Goal: Transaction & Acquisition: Purchase product/service

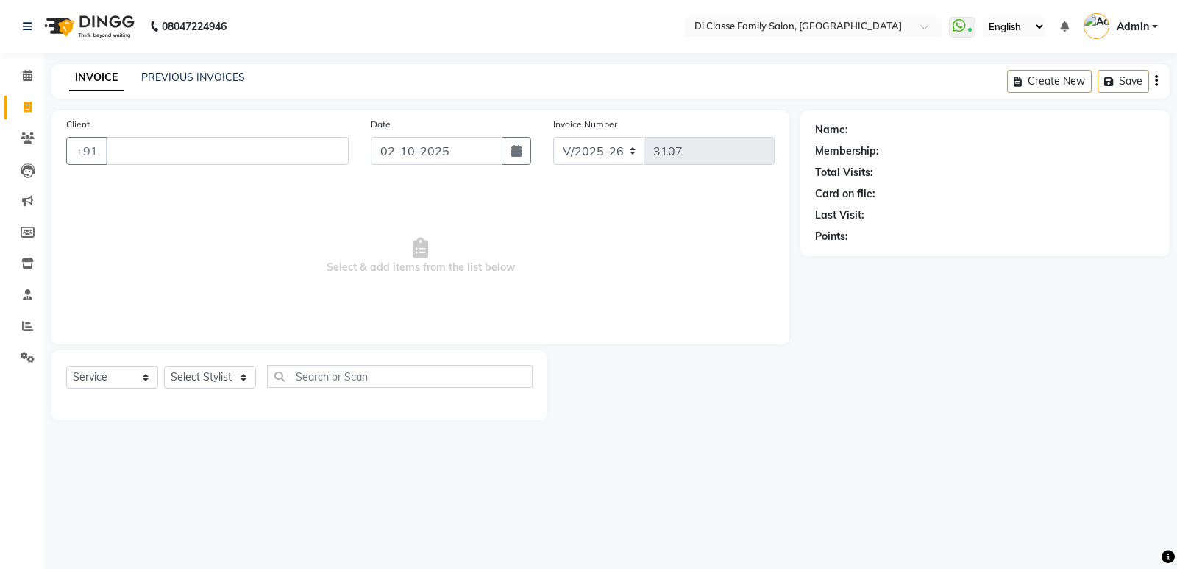
select select "6346"
select select "service"
click at [232, 380] on select "Select Stylist ADMIN Anu Ayaz Kadri Javed KAPIL SINGH KOMAL Payal Pooja rahul R…" at bounding box center [210, 377] width 92 height 23
select select "50727"
click at [164, 366] on select "Select Stylist ADMIN Anu Ayaz Kadri Javed KAPIL SINGH KOMAL Payal Pooja rahul R…" at bounding box center [210, 377] width 92 height 23
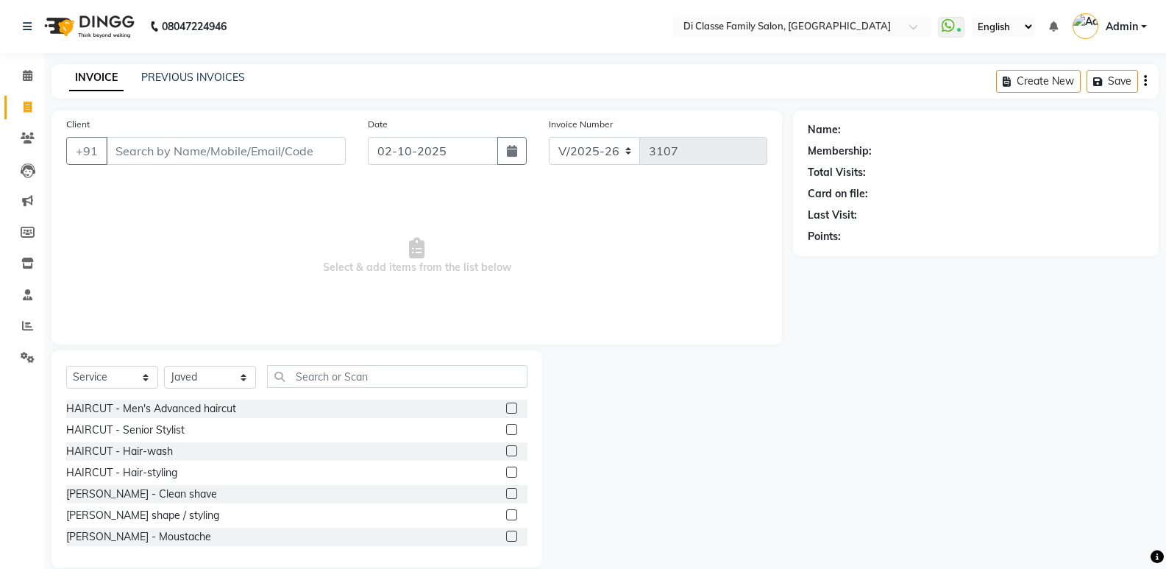
click at [230, 132] on div "Client +91" at bounding box center [206, 146] width 302 height 60
click at [506, 404] on label at bounding box center [511, 407] width 11 height 11
click at [506, 404] on input "checkbox" at bounding box center [511, 409] width 10 height 10
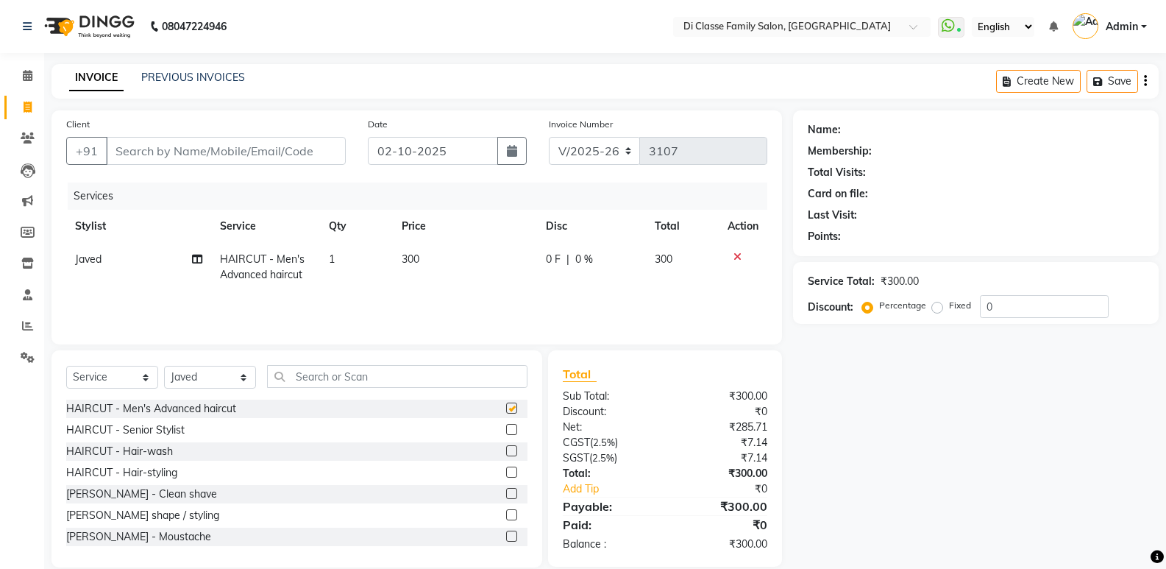
checkbox input "false"
click at [506, 516] on label at bounding box center [511, 514] width 11 height 11
click at [506, 516] on input "checkbox" at bounding box center [511, 516] width 10 height 10
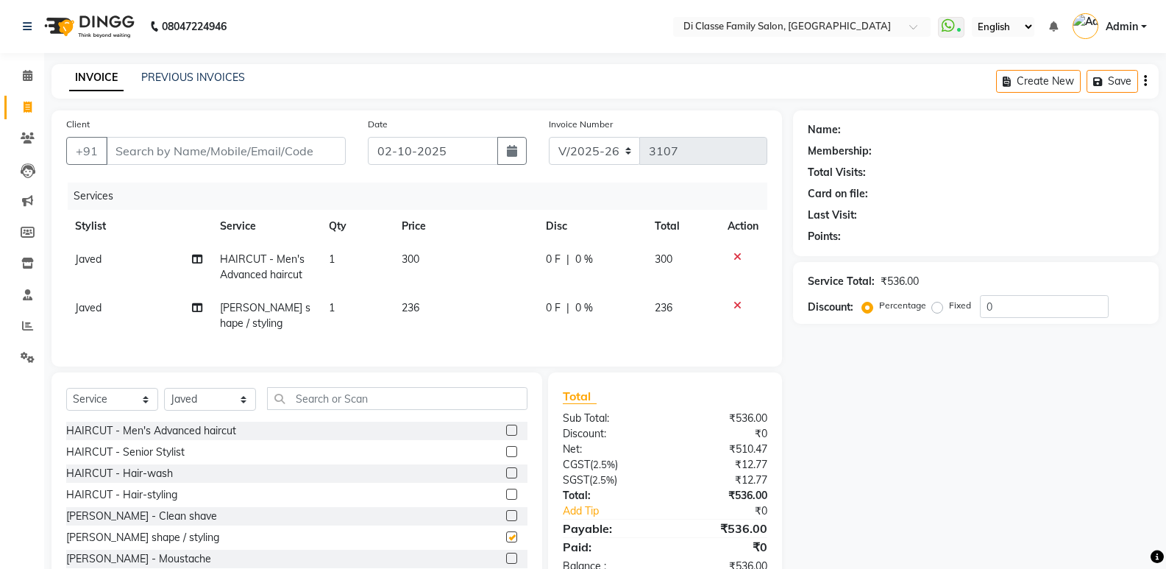
checkbox input "false"
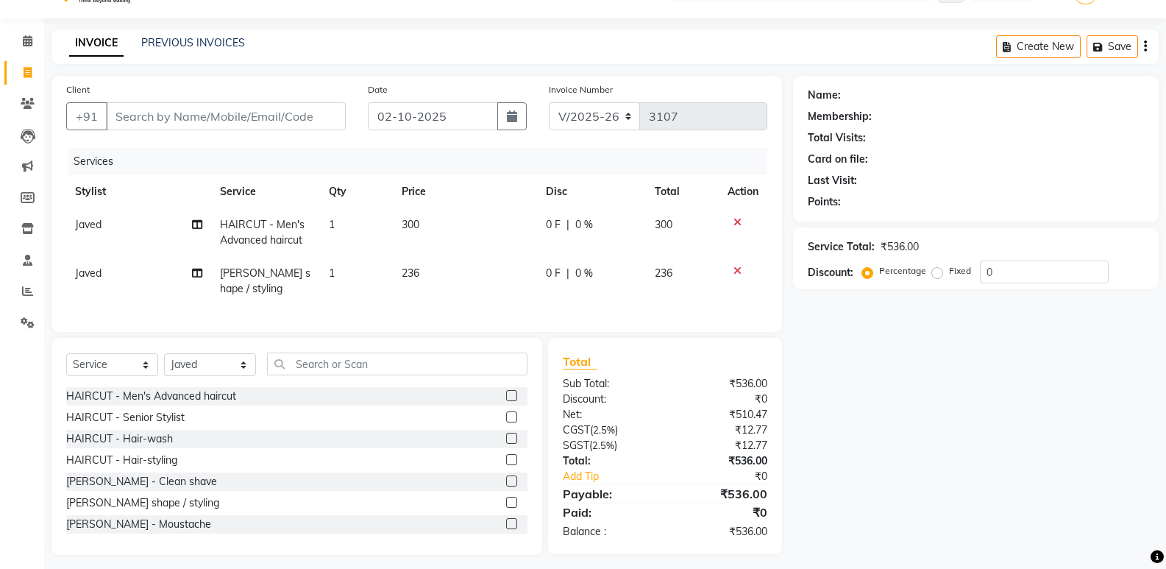
scroll to position [54, 0]
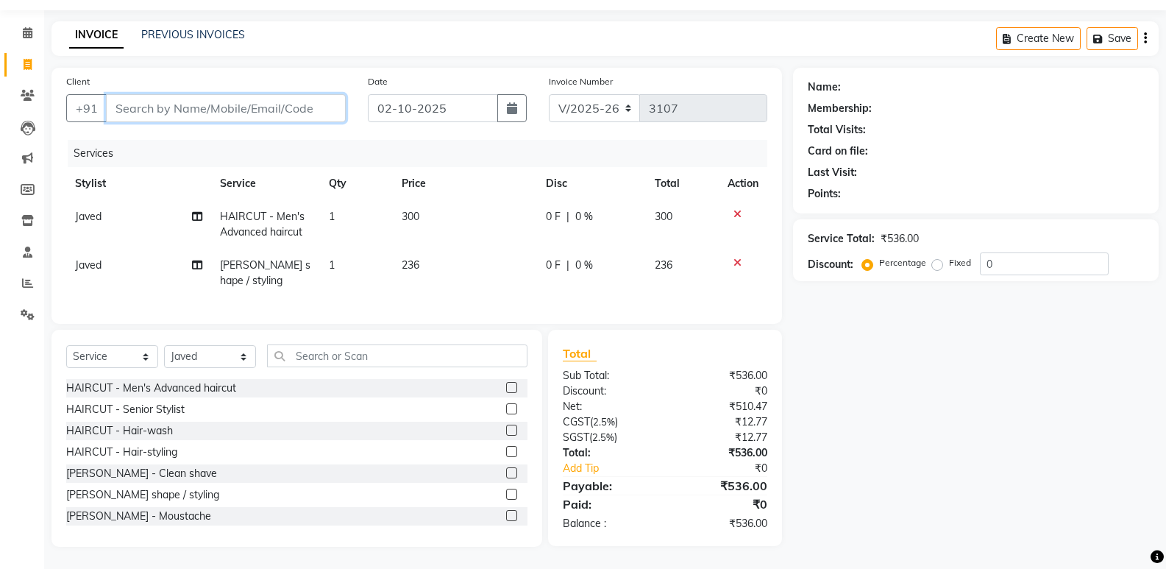
click at [149, 100] on input "Client" at bounding box center [226, 108] width 240 height 28
click at [97, 210] on span "Javed" at bounding box center [88, 216] width 26 height 13
select select "50727"
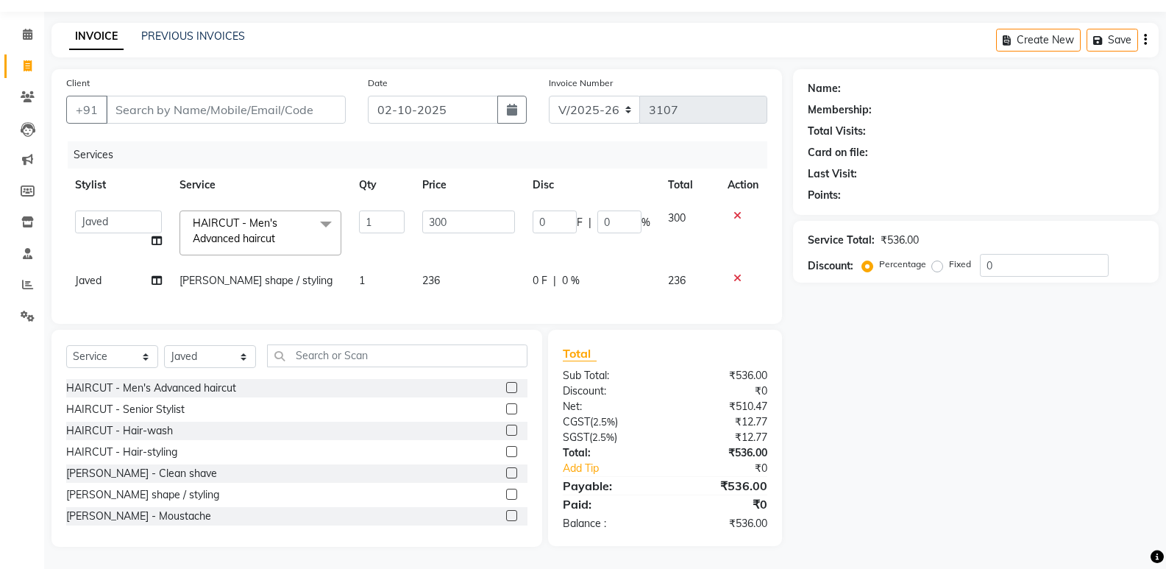
scroll to position [52, 0]
click at [97, 210] on select "ADMIN Anu Ayaz Kadri Javed KAPIL SINGH KOMAL Payal Pooja rahul Rutik Sachin SAD…" at bounding box center [118, 221] width 87 height 23
select select "77033"
click at [115, 264] on td "Javed" at bounding box center [118, 280] width 104 height 33
select select "50727"
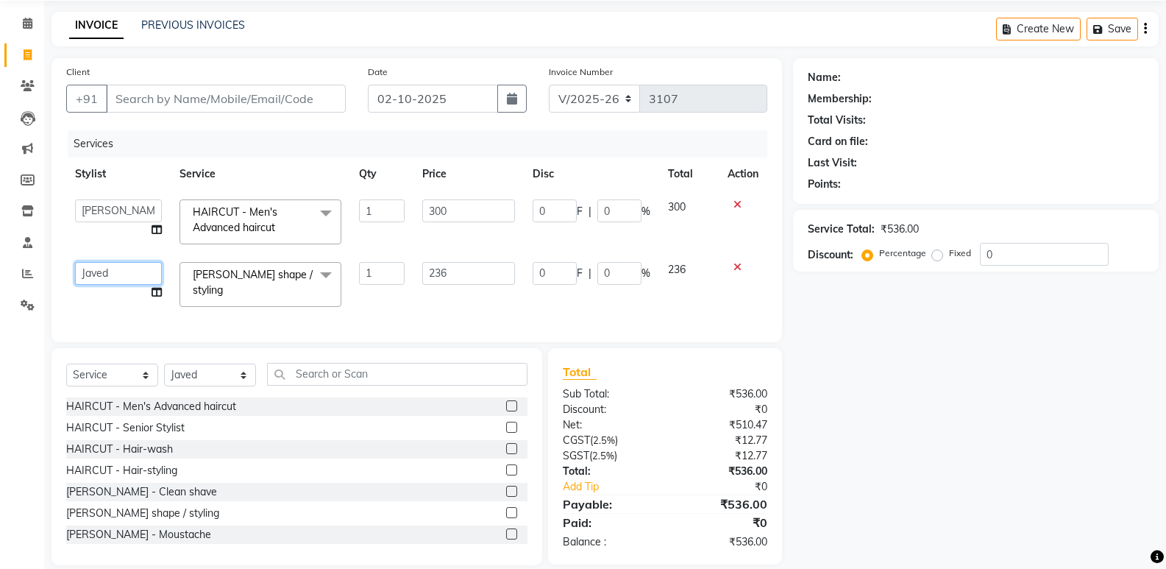
click at [111, 267] on select "ADMIN Anu Ayaz Kadri Javed KAPIL SINGH KOMAL Payal Pooja rahul Rutik Sachin SAD…" at bounding box center [118, 273] width 87 height 23
select select "77033"
click at [850, 428] on div "Name: Membership: Total Visits: Card on file: Last Visit: Points: Service Total…" at bounding box center [981, 311] width 377 height 507
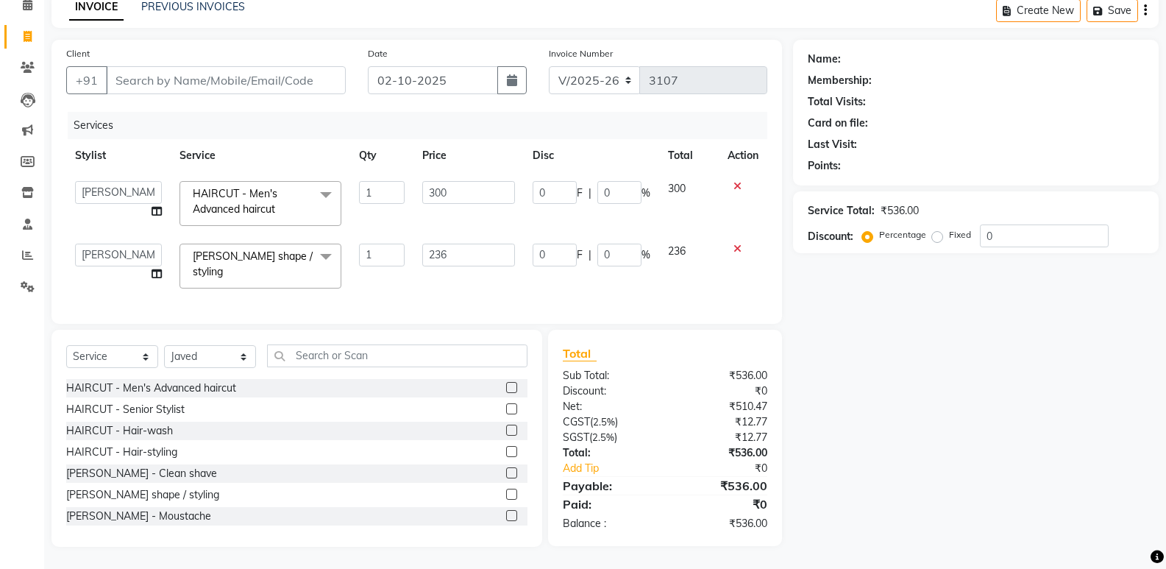
scroll to position [82, 0]
drag, startPoint x: 291, startPoint y: 80, endPoint x: 286, endPoint y: 70, distance: 11.2
click at [286, 70] on input "Client" at bounding box center [226, 80] width 240 height 28
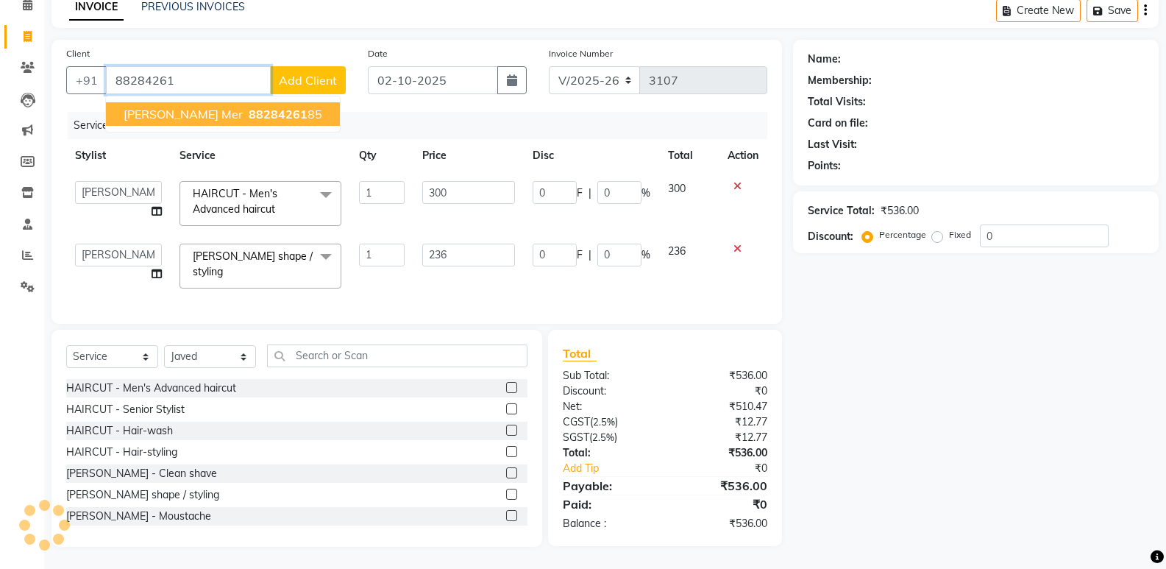
click at [217, 80] on input "88284261" at bounding box center [188, 80] width 165 height 28
click at [249, 107] on span "88284261" at bounding box center [278, 114] width 59 height 15
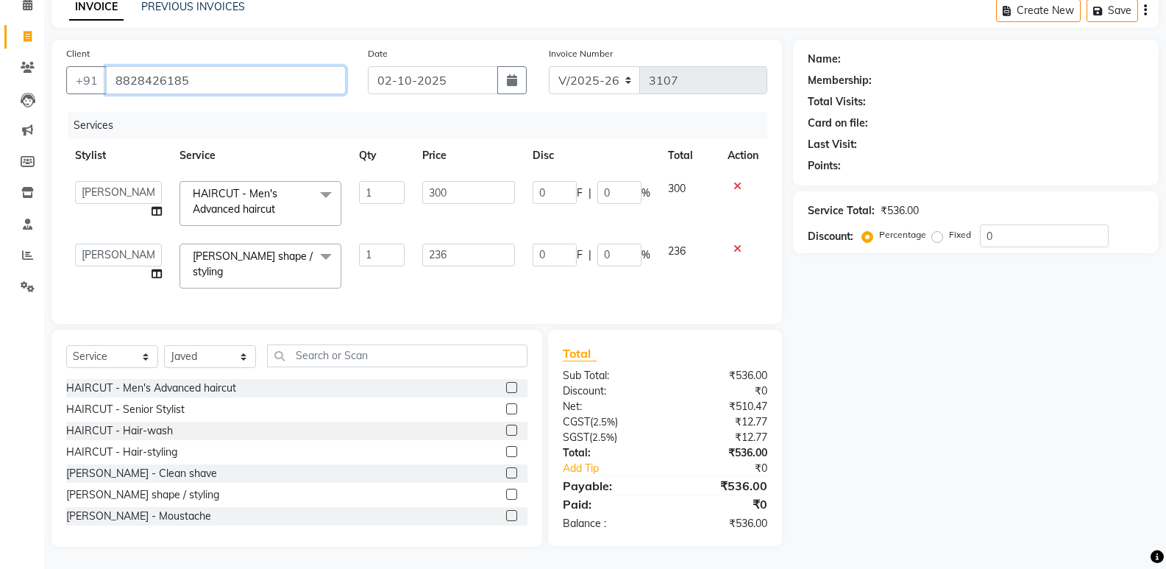
type input "8828426185"
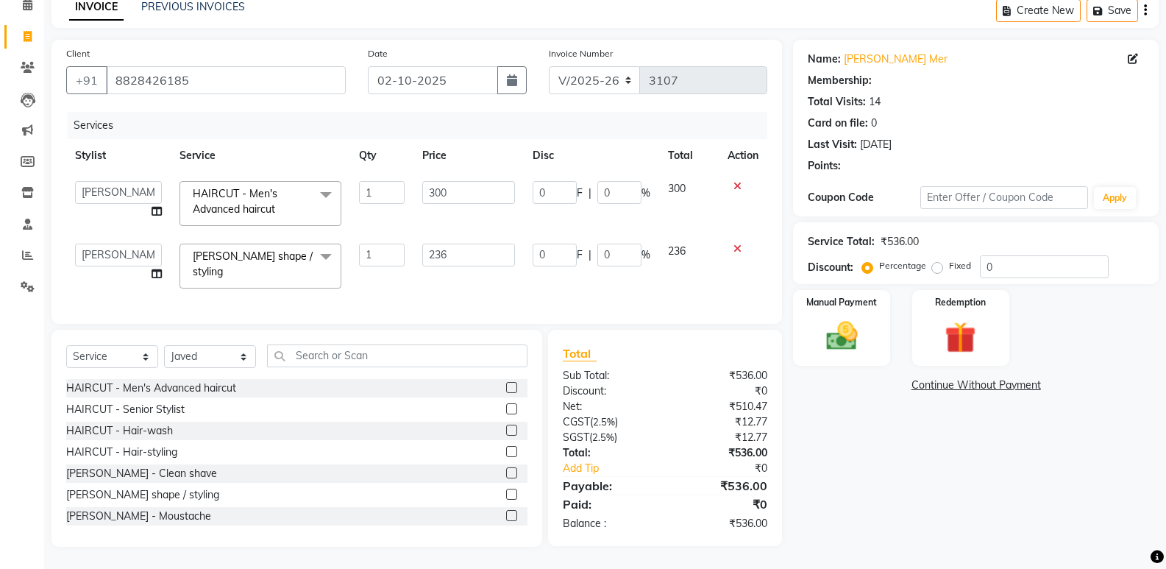
type input "45"
type input "15"
type input "35.4"
type input "15"
select select "1: Object"
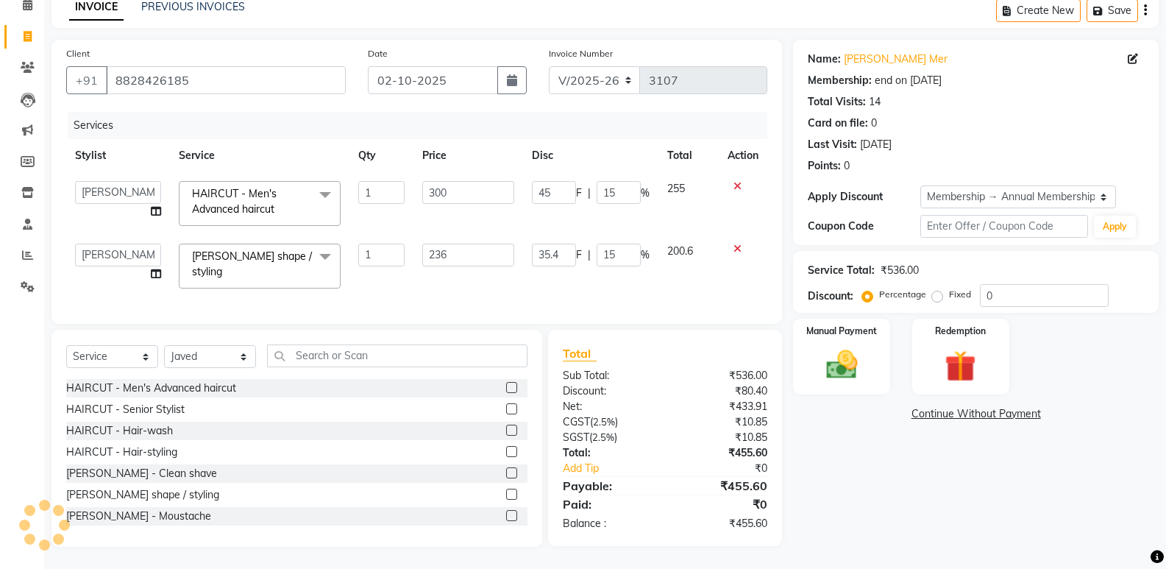
type input "15"
click at [569, 244] on input "35.4" at bounding box center [554, 255] width 44 height 23
type input "36"
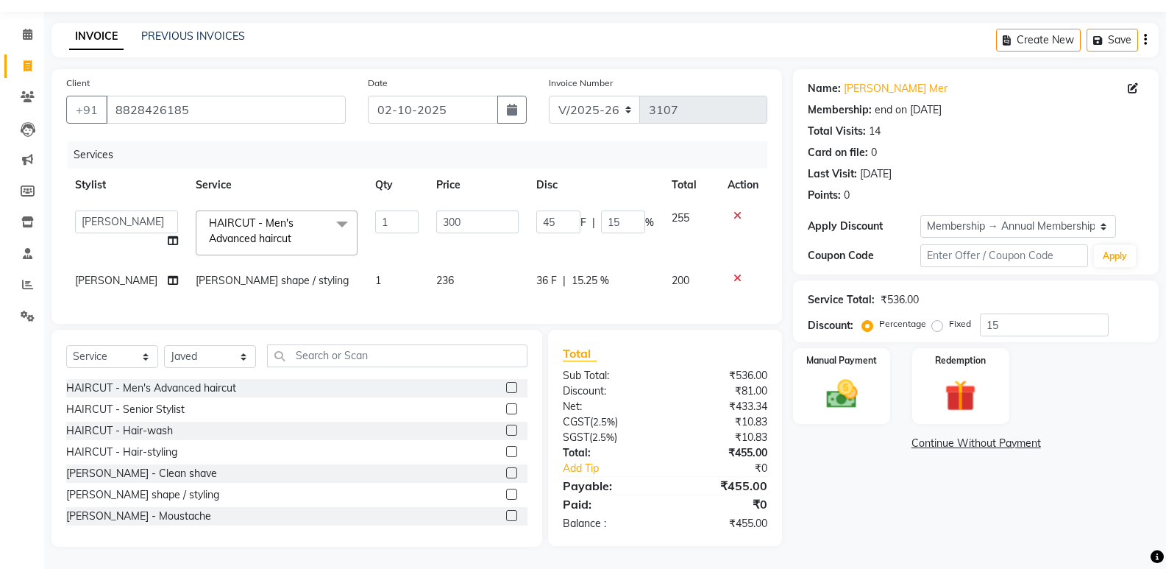
scroll to position [52, 0]
click at [886, 436] on div "Name: Kalpesh Mer Membership: end on 04-10-2025 Total Visits: 14 Card on file: …" at bounding box center [981, 307] width 377 height 477
click at [824, 352] on label "Manual Payment" at bounding box center [842, 359] width 74 height 14
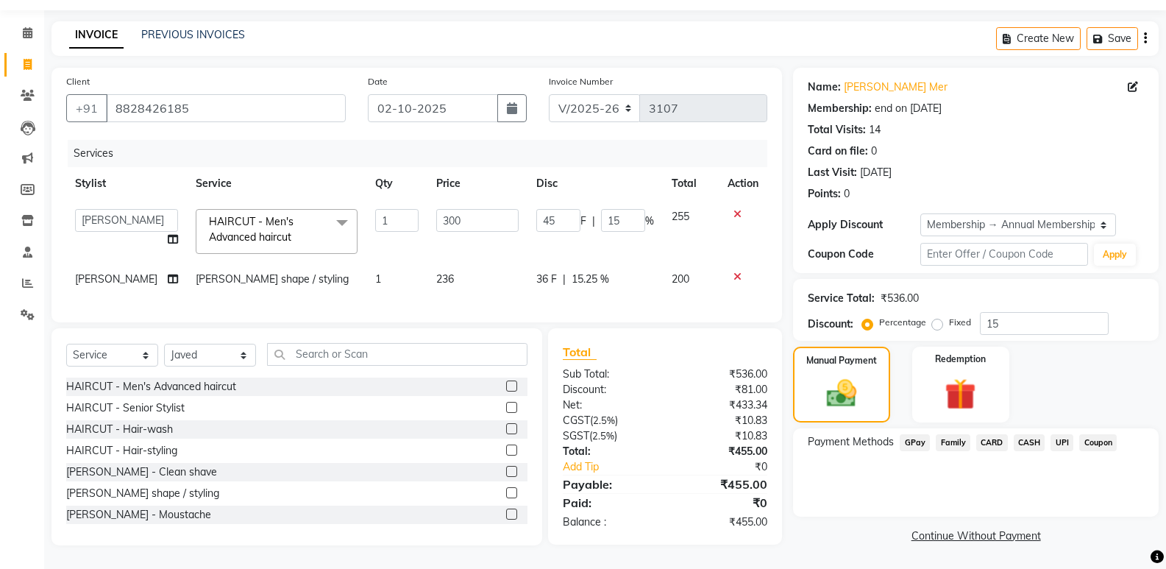
click at [916, 434] on span "GPay" at bounding box center [915, 442] width 30 height 17
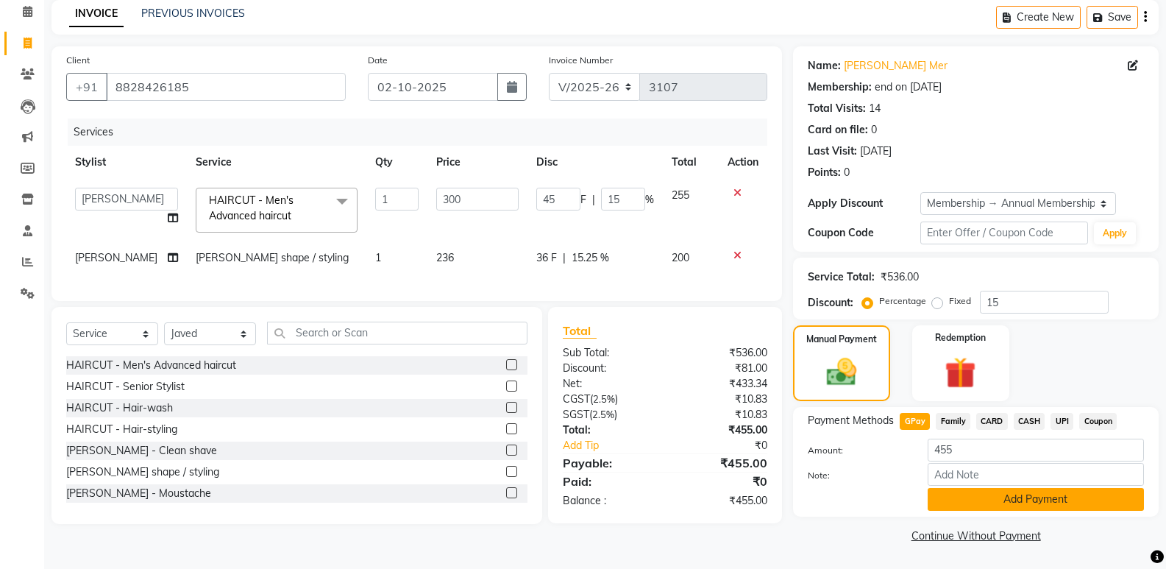
click at [970, 505] on button "Add Payment" at bounding box center [1036, 499] width 216 height 23
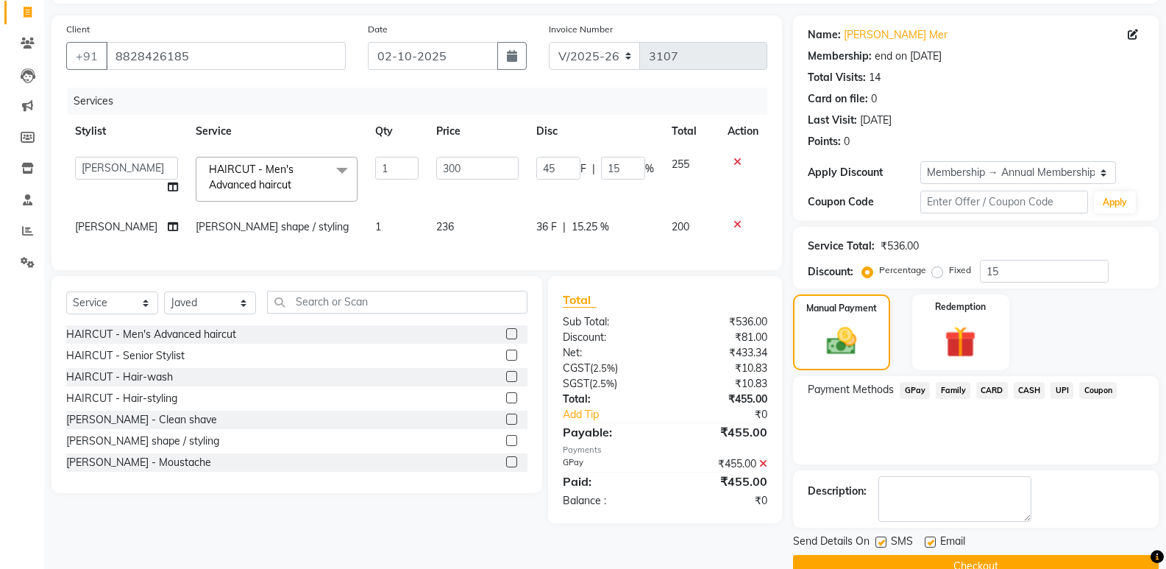
scroll to position [126, 0]
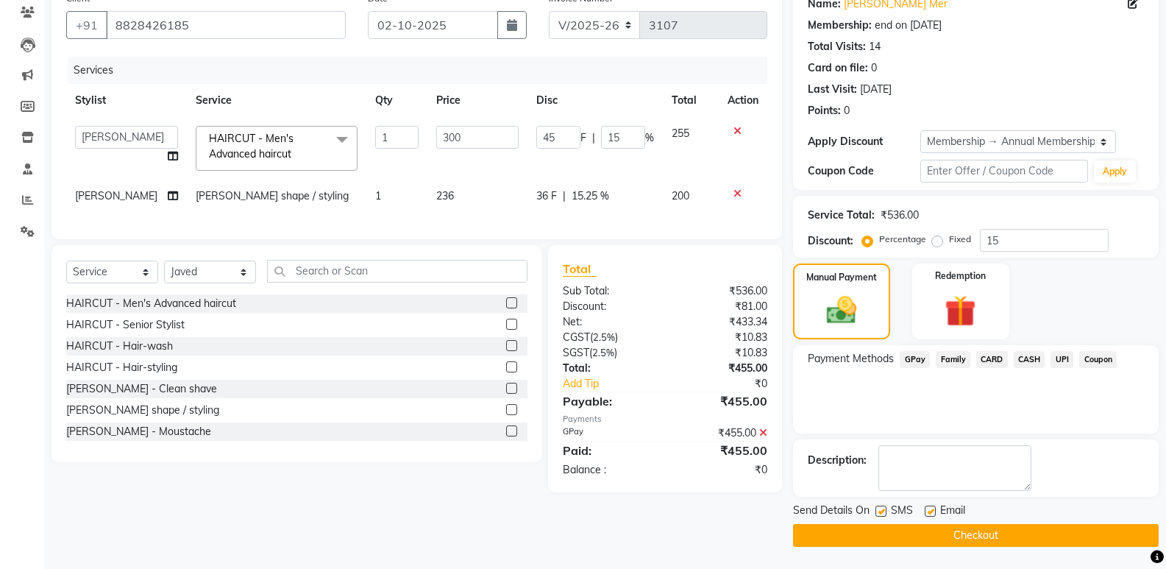
click at [983, 535] on button "Checkout" at bounding box center [976, 535] width 366 height 23
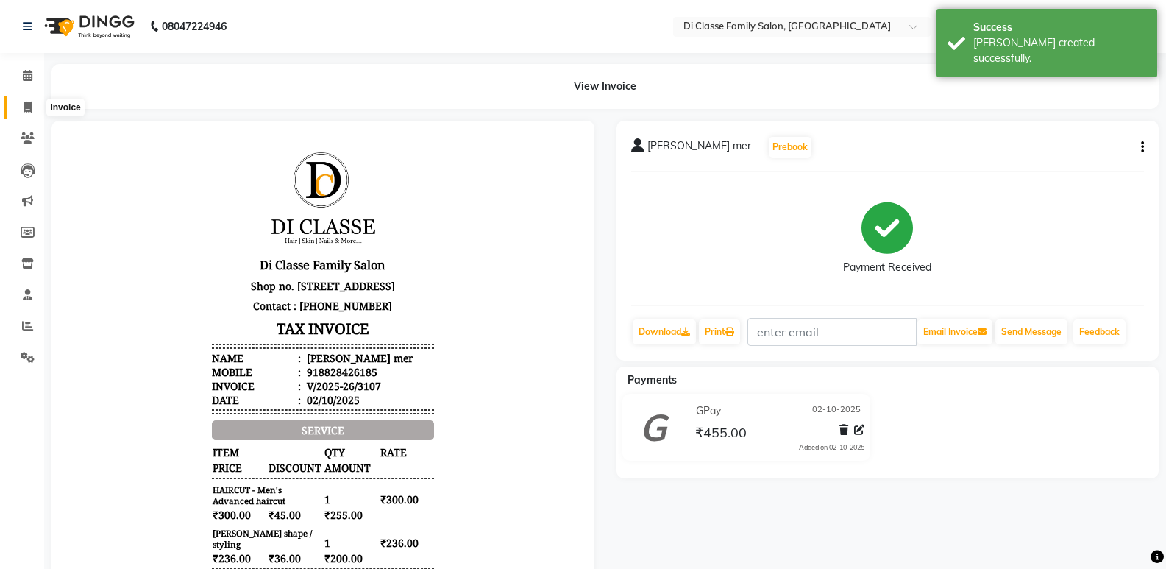
click at [29, 104] on icon at bounding box center [28, 107] width 8 height 11
select select "6346"
select select "service"
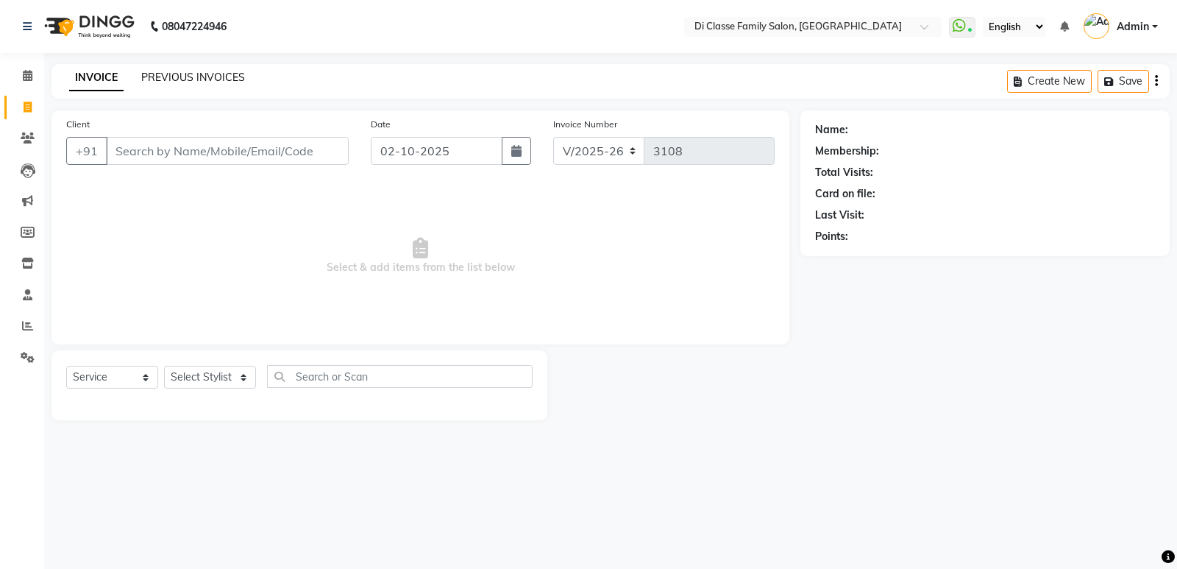
click at [174, 77] on link "PREVIOUS INVOICES" at bounding box center [193, 77] width 104 height 13
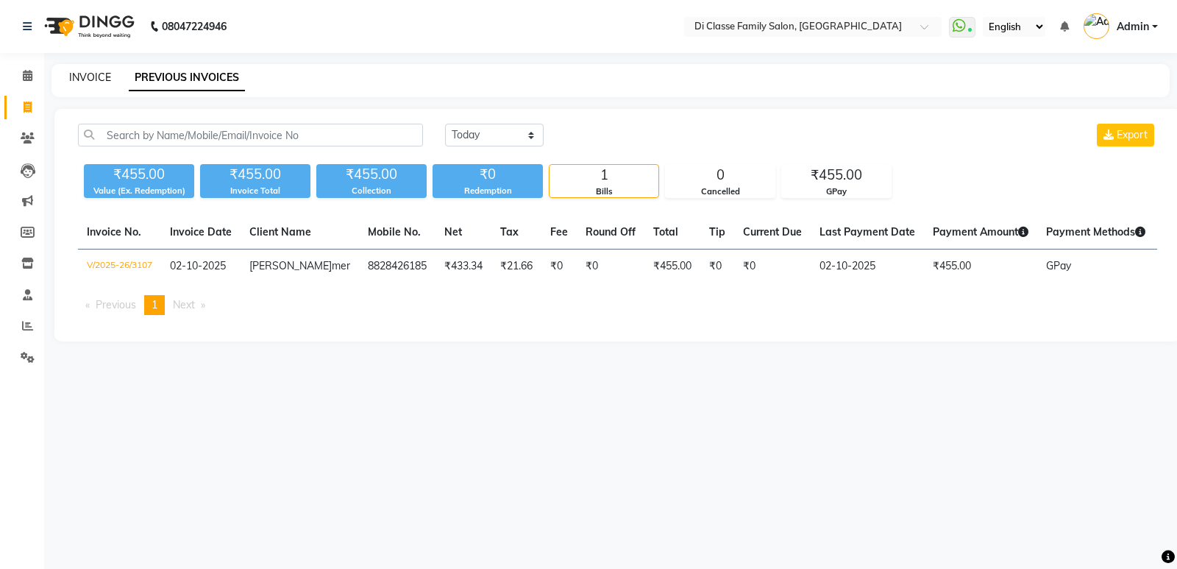
click at [77, 81] on link "INVOICE" at bounding box center [90, 77] width 42 height 13
select select "service"
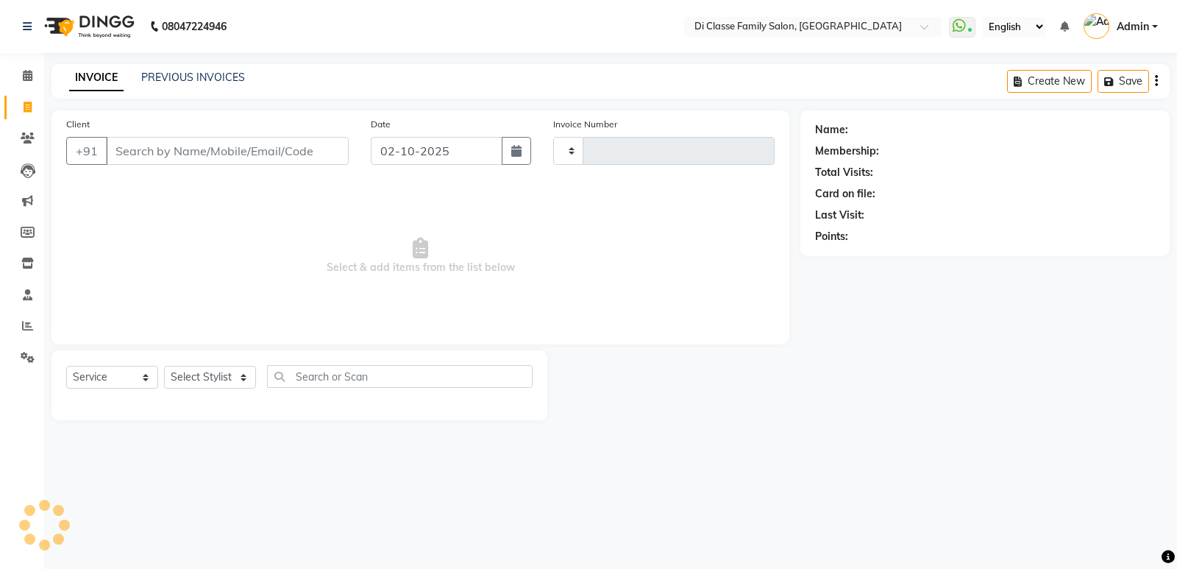
type input "3108"
select select "6346"
click at [248, 156] on input "Client" at bounding box center [227, 151] width 243 height 28
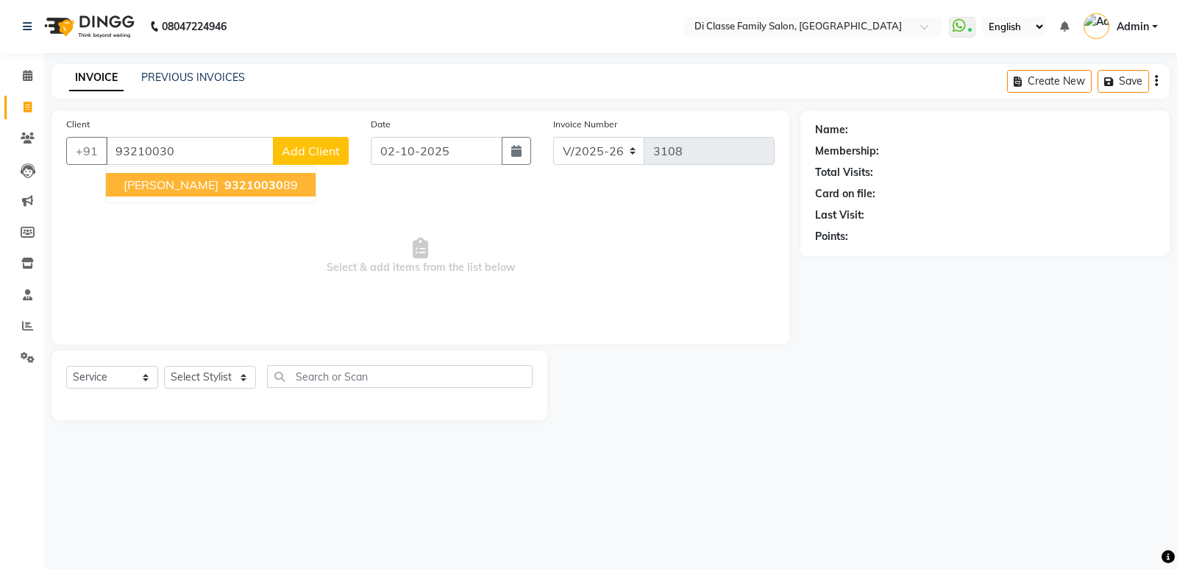
click at [224, 188] on span "93210030" at bounding box center [253, 184] width 59 height 15
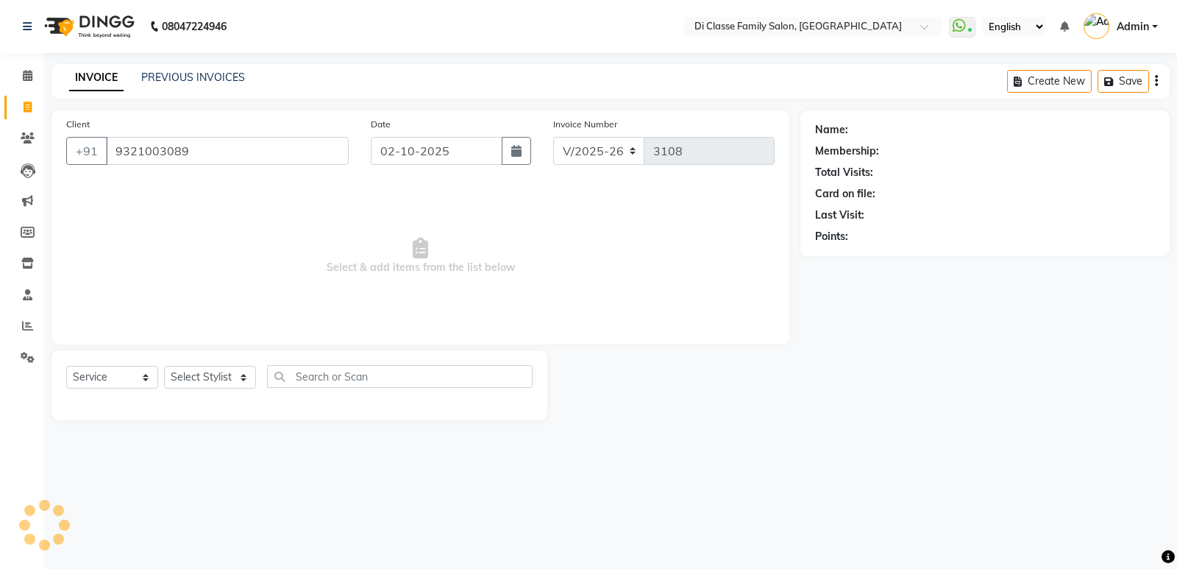
type input "9321003089"
click at [302, 303] on span "Select & add items from the list below" at bounding box center [420, 255] width 708 height 147
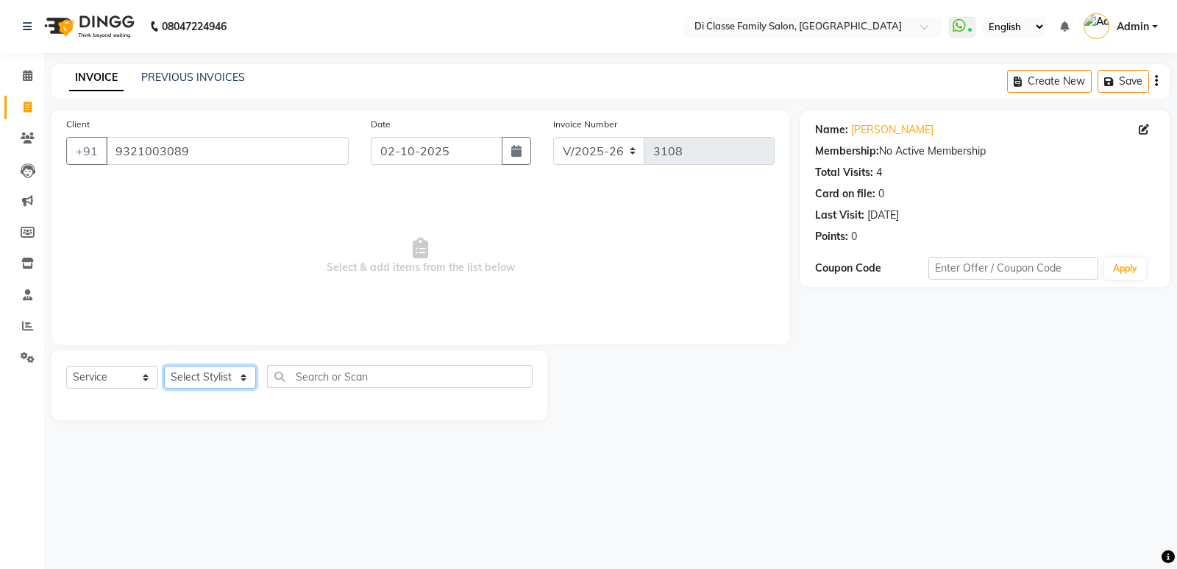
click at [218, 368] on select "Select Stylist ADMIN Anu Ayaz Kadri Javed KAPIL SINGH KOMAL Payal Pooja rahul R…" at bounding box center [210, 377] width 92 height 23
select select "92217"
click at [164, 366] on select "Select Stylist ADMIN Anu Ayaz Kadri Javed KAPIL SINGH KOMAL Payal Pooja rahul R…" at bounding box center [210, 377] width 92 height 23
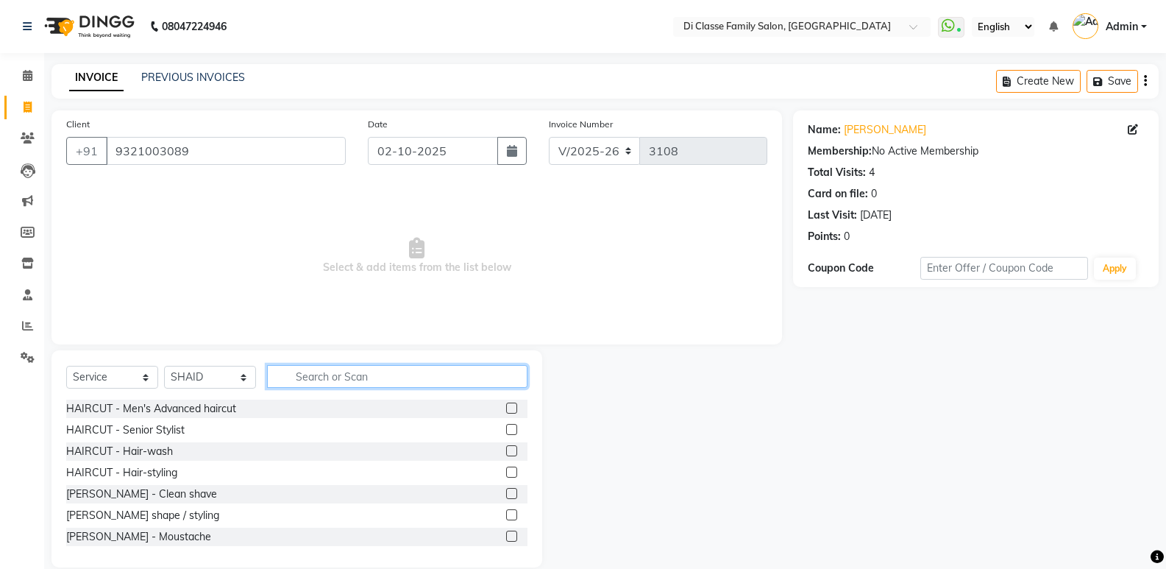
click at [319, 380] on input "text" at bounding box center [397, 376] width 260 height 23
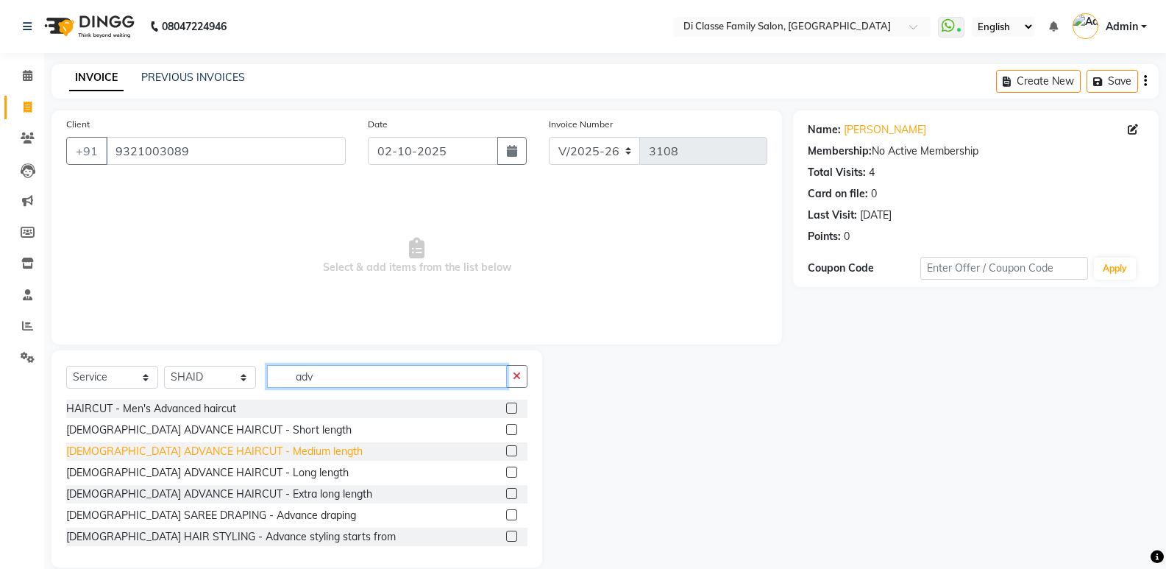
type input "adv"
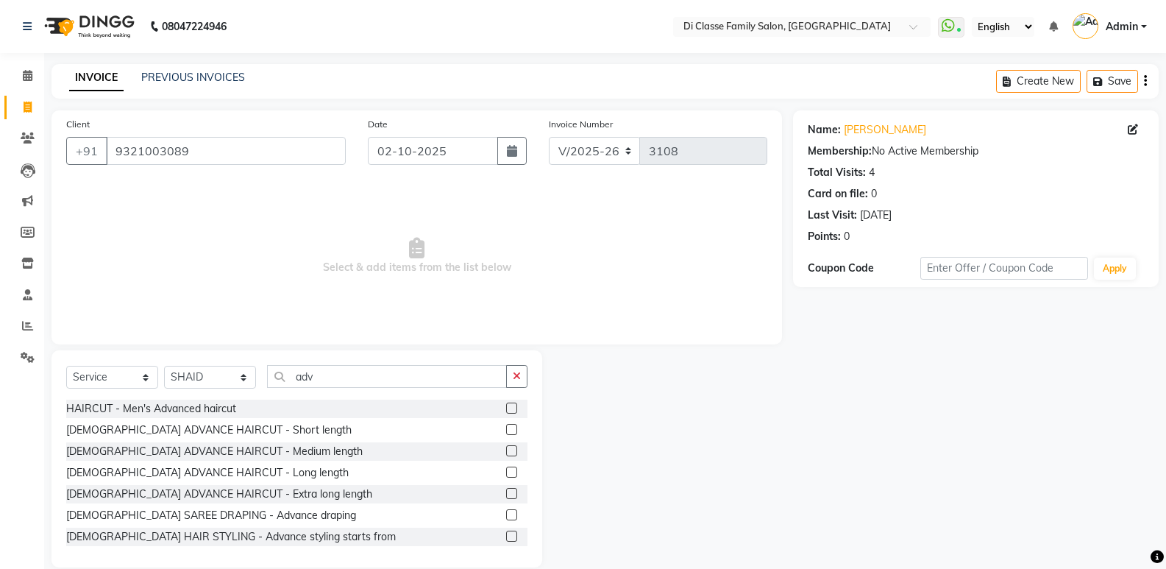
drag, startPoint x: 258, startPoint y: 452, endPoint x: 306, endPoint y: 374, distance: 91.5
click at [258, 451] on div "FEMALE ADVANCE HAIRCUT - Medium length" at bounding box center [214, 451] width 296 height 15
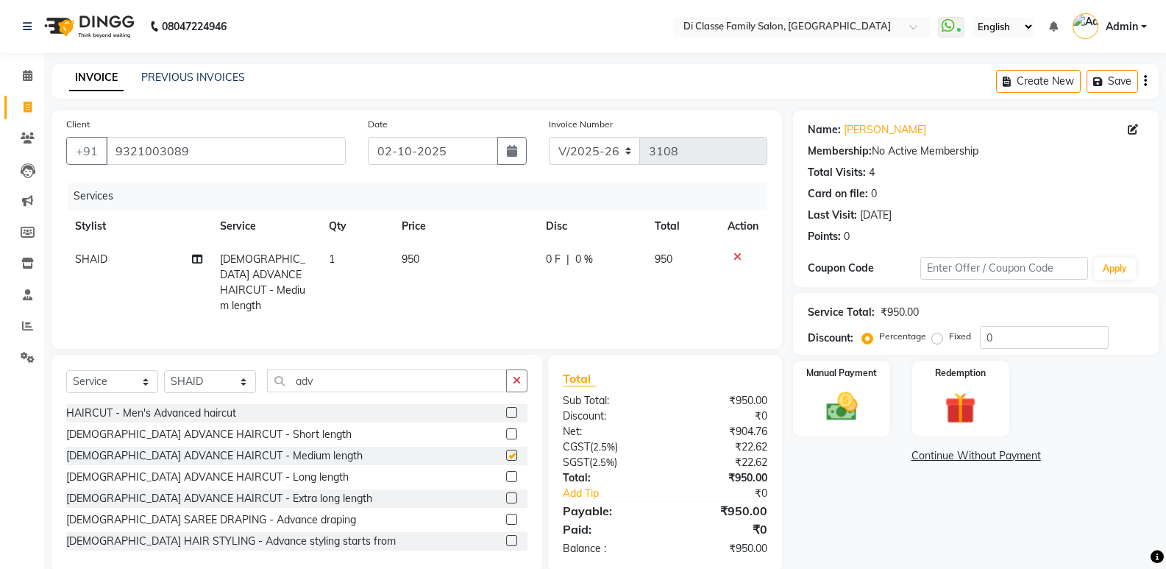
checkbox input "false"
click at [419, 304] on td "950" at bounding box center [465, 282] width 145 height 79
select select "92217"
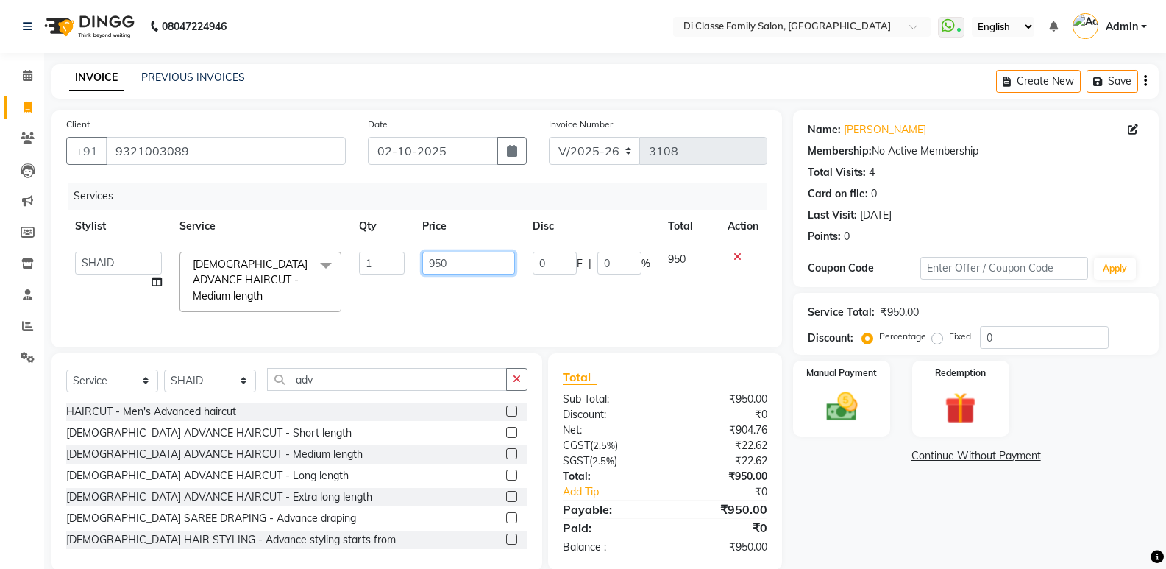
drag, startPoint x: 508, startPoint y: 251, endPoint x: 472, endPoint y: 275, distance: 43.5
click at [497, 263] on td "950" at bounding box center [468, 282] width 110 height 78
type input "9"
type input "600"
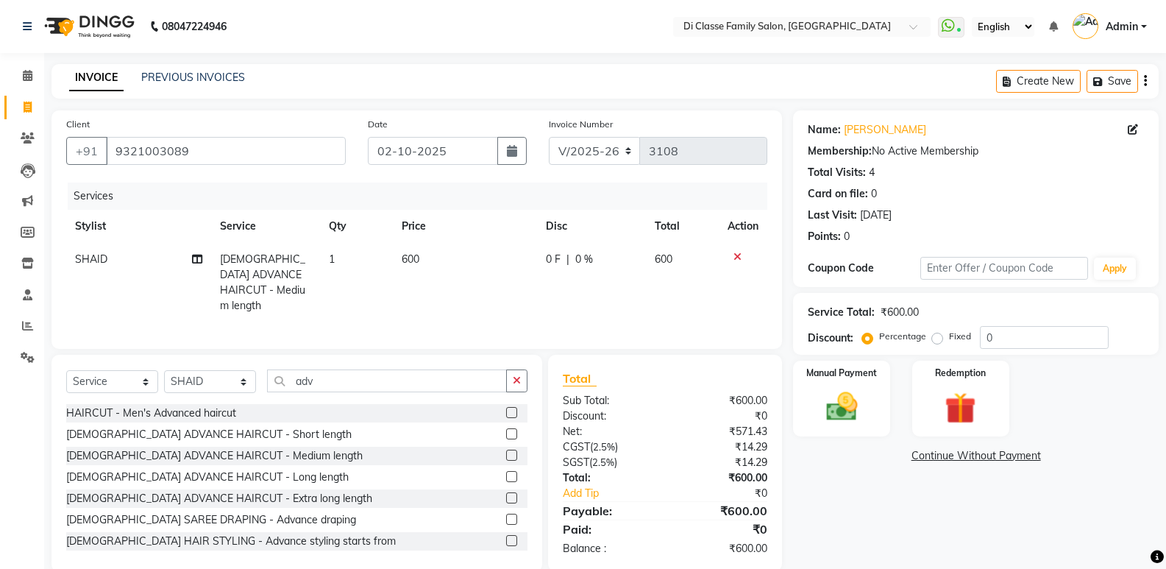
drag, startPoint x: 865, startPoint y: 535, endPoint x: 840, endPoint y: 484, distance: 56.6
click at [863, 531] on div "Name: Reena Jha Membership: No Active Membership Total Visits: 4 Card on file: …" at bounding box center [981, 340] width 377 height 461
click at [858, 399] on img at bounding box center [841, 407] width 52 height 38
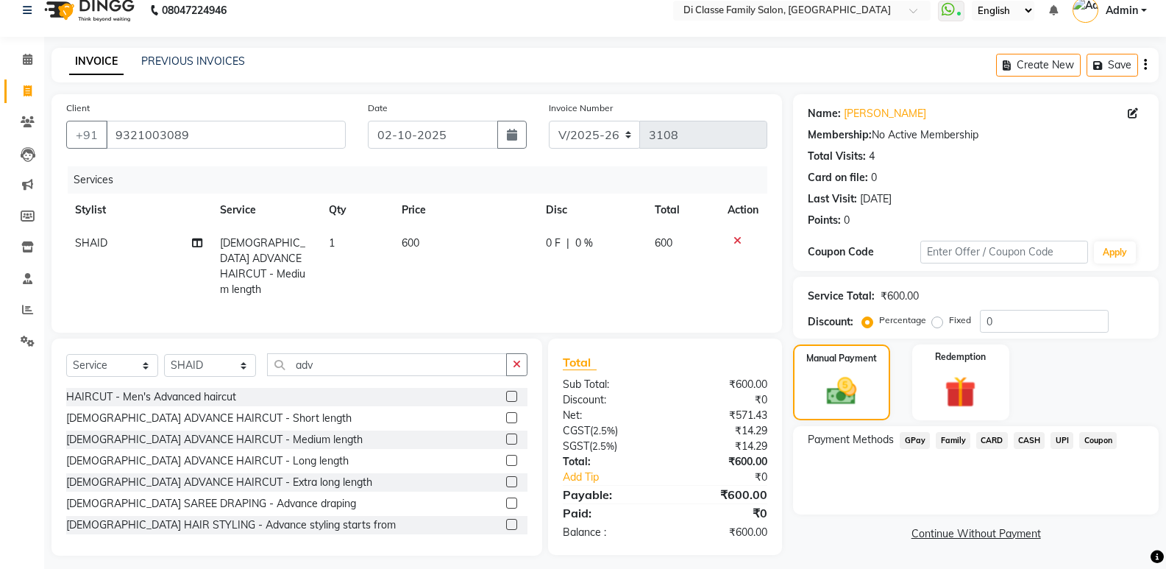
scroll to position [21, 0]
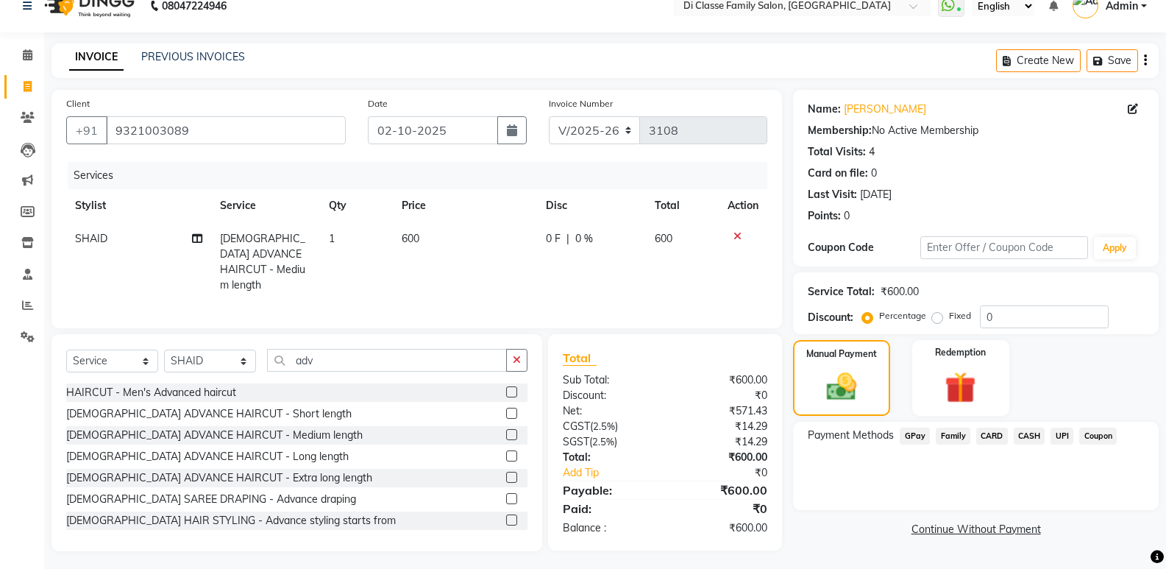
click at [923, 434] on span "GPay" at bounding box center [915, 435] width 30 height 17
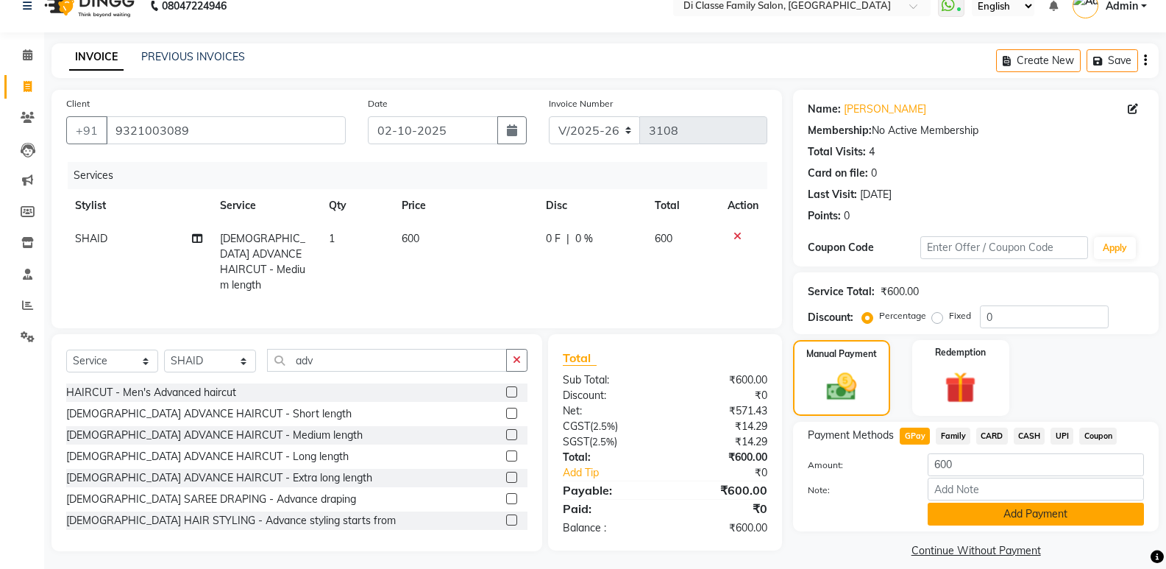
click at [955, 511] on button "Add Payment" at bounding box center [1036, 513] width 216 height 23
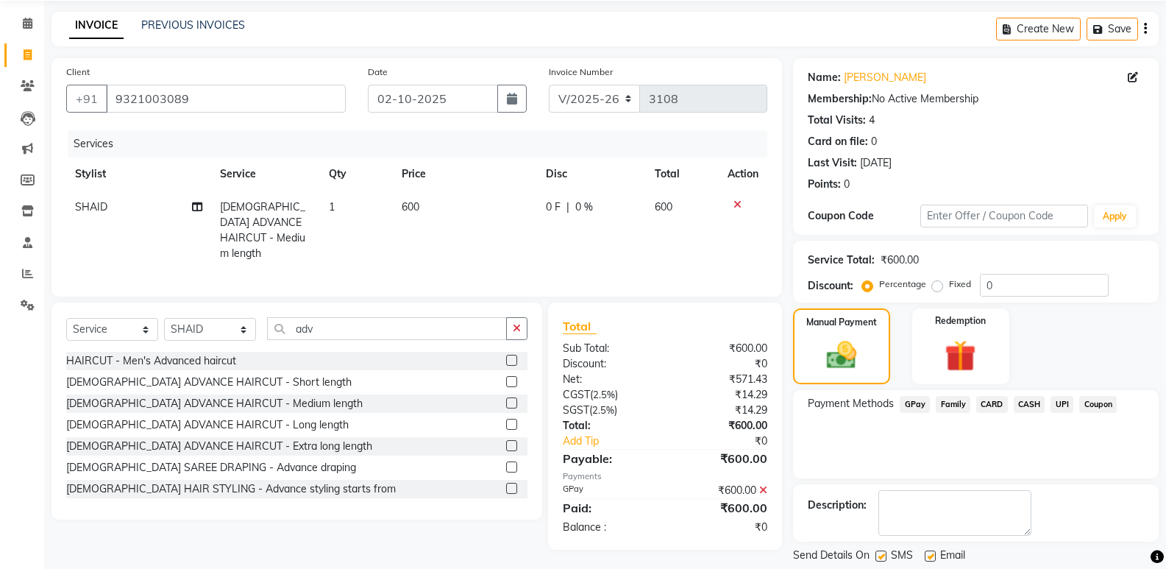
scroll to position [97, 0]
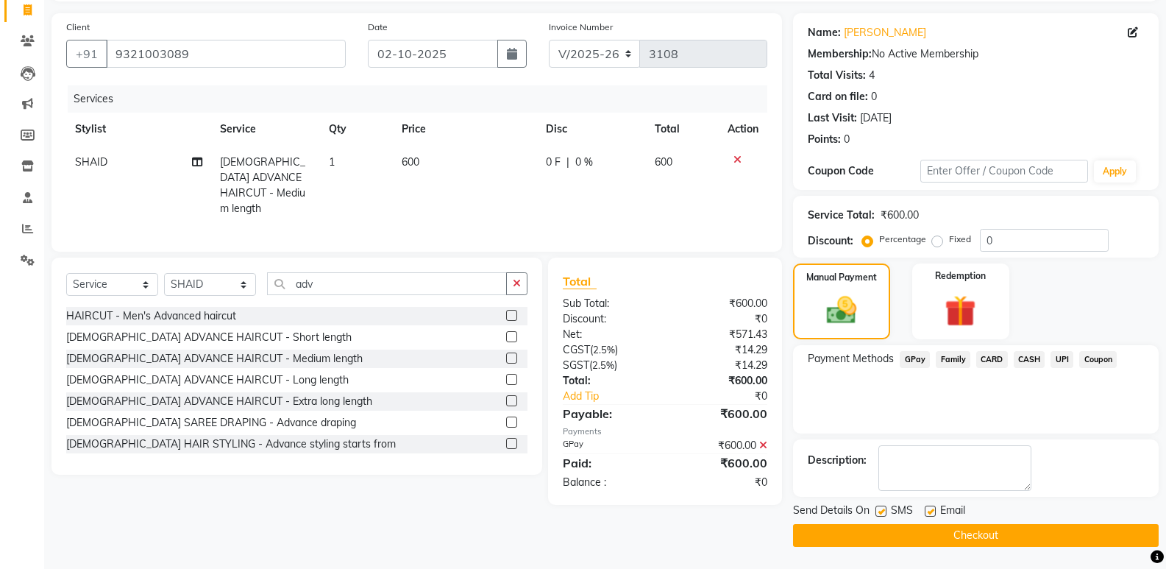
click at [953, 539] on button "Checkout" at bounding box center [976, 535] width 366 height 23
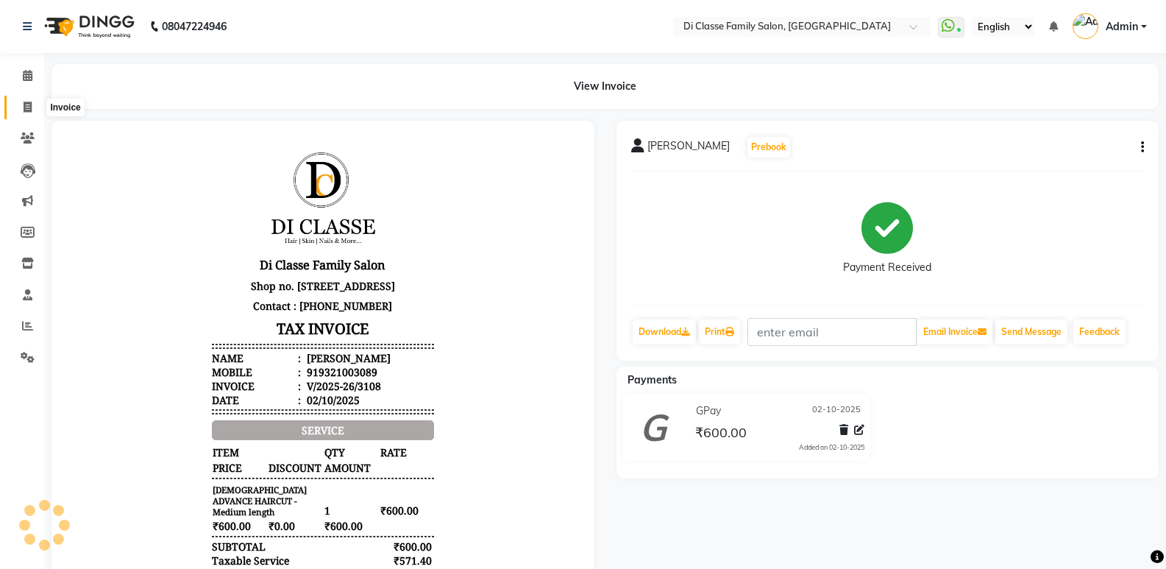
click at [26, 109] on icon at bounding box center [28, 107] width 8 height 11
select select "6346"
select select "service"
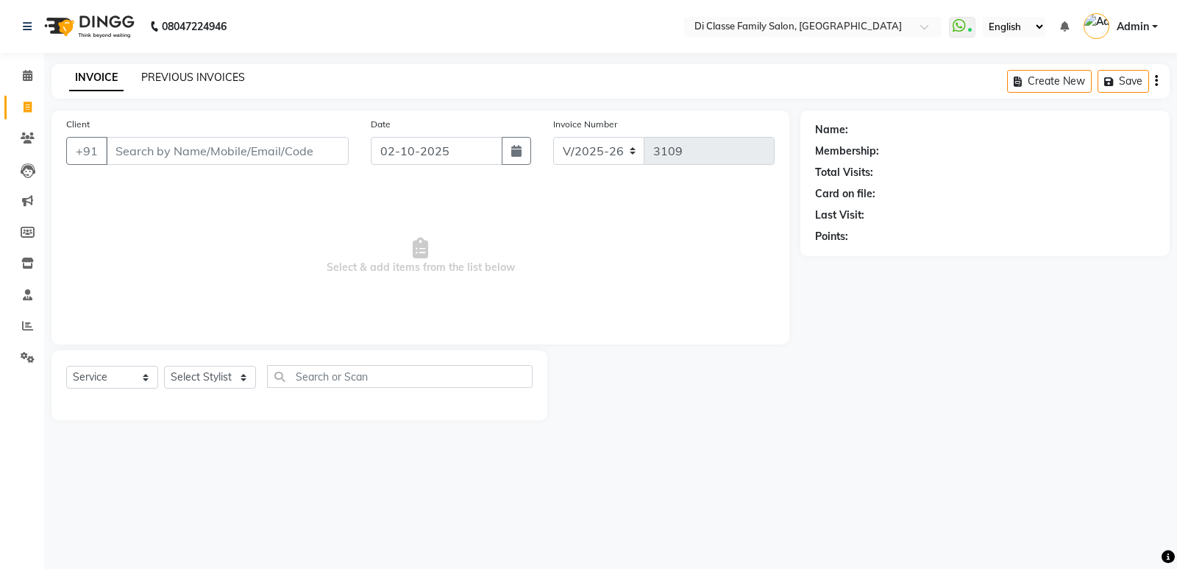
click at [201, 82] on link "PREVIOUS INVOICES" at bounding box center [193, 77] width 104 height 13
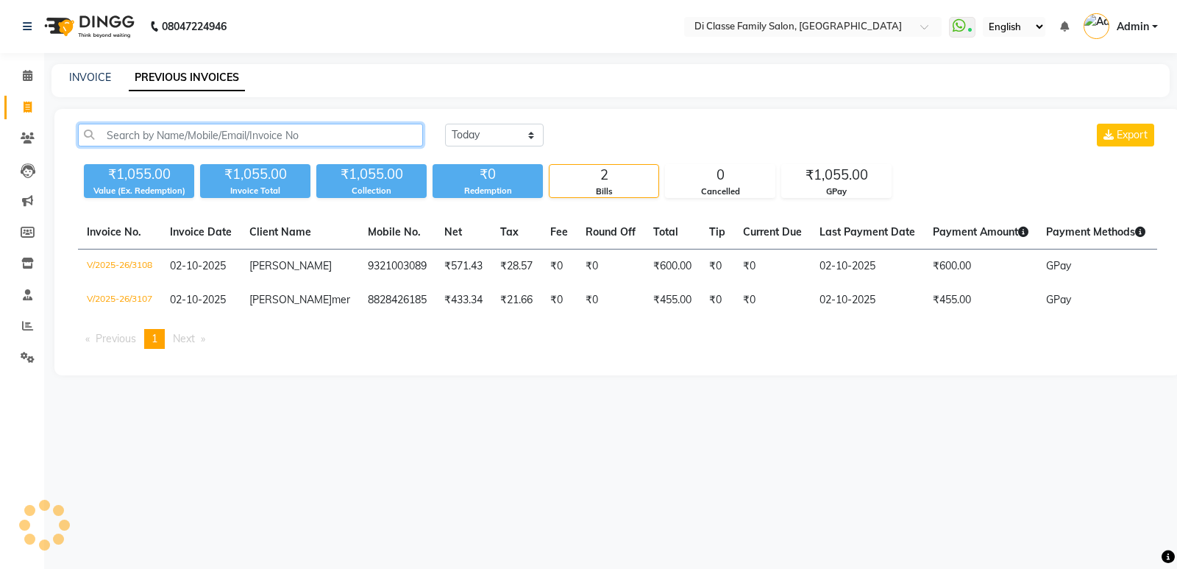
drag, startPoint x: 223, startPoint y: 124, endPoint x: 244, endPoint y: 129, distance: 21.1
click at [227, 126] on input "text" at bounding box center [250, 135] width 345 height 23
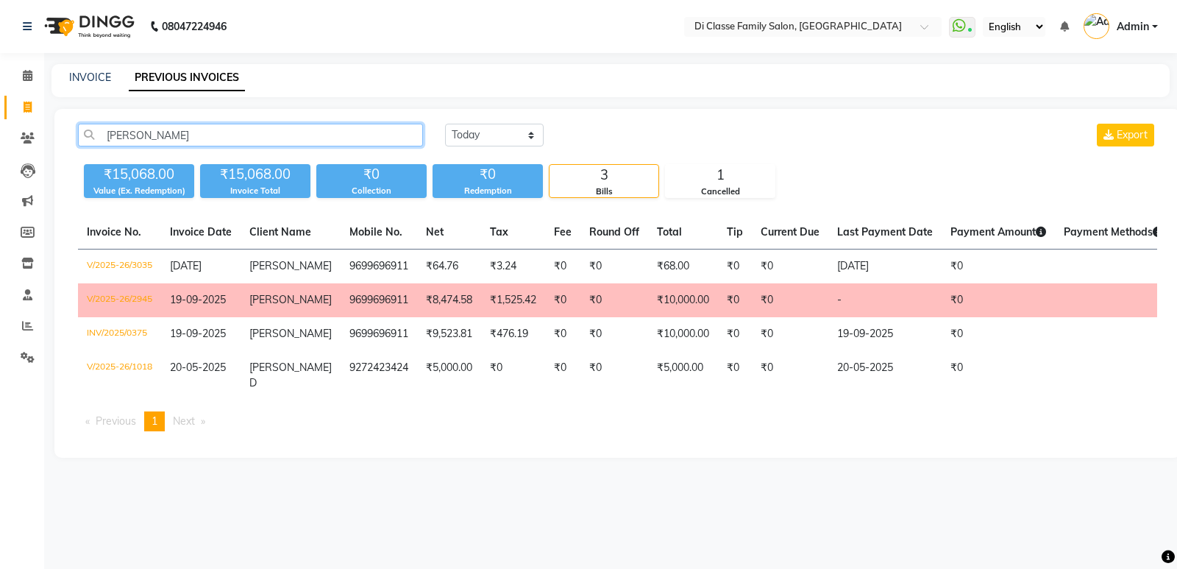
type input "anita d"
click at [781, 100] on main "INVOICE PREVIOUS INVOICES anita d Today Yesterday Custom Range Export ₹15,068.0…" at bounding box center [610, 272] width 1133 height 416
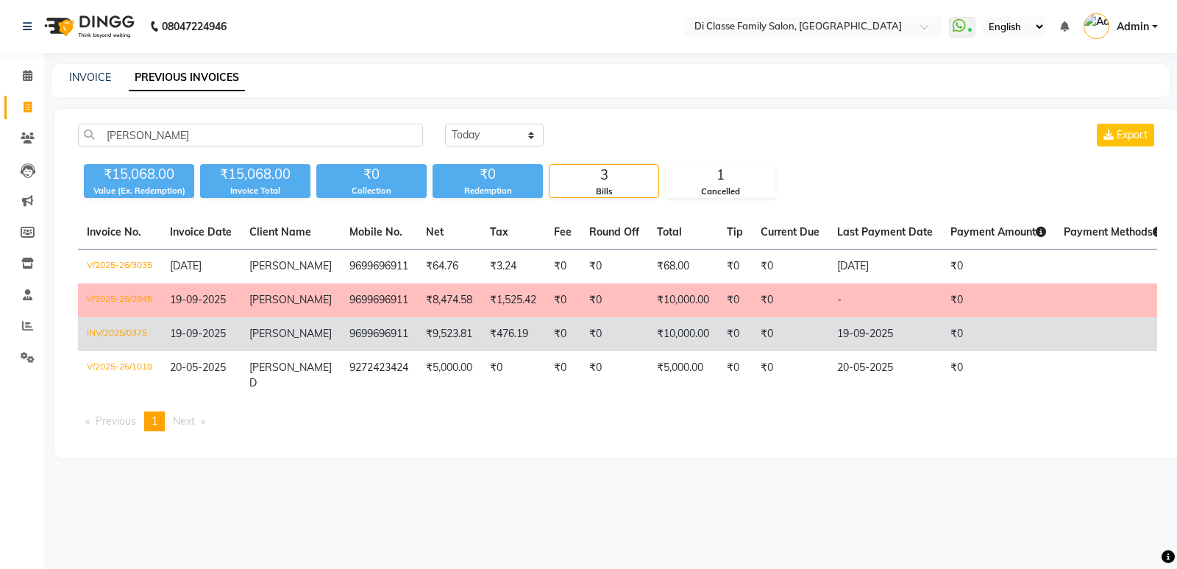
click at [665, 351] on td "₹10,000.00" at bounding box center [683, 334] width 70 height 34
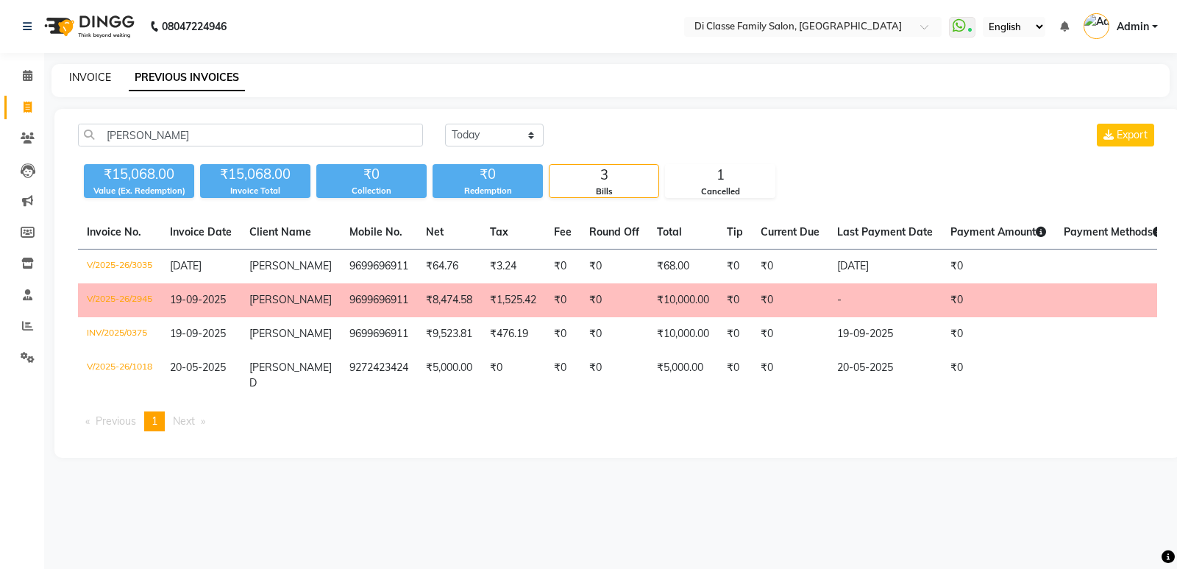
click at [104, 82] on link "INVOICE" at bounding box center [90, 77] width 42 height 13
select select "service"
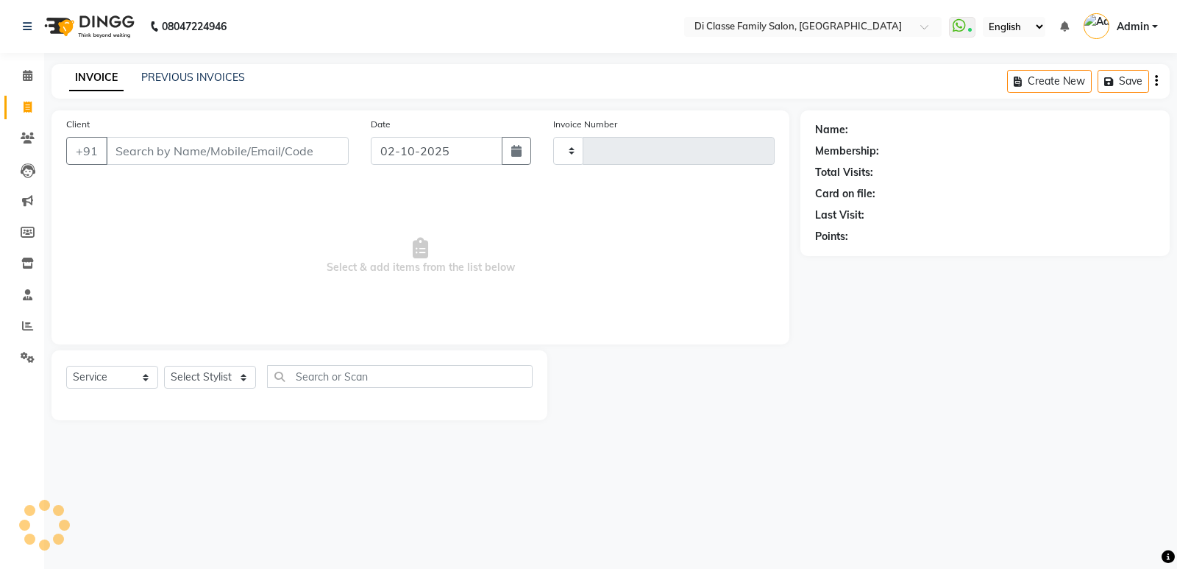
type input "3109"
select select "6346"
drag, startPoint x: 177, startPoint y: 152, endPoint x: 168, endPoint y: 139, distance: 14.9
click at [175, 150] on input "Client" at bounding box center [227, 151] width 243 height 28
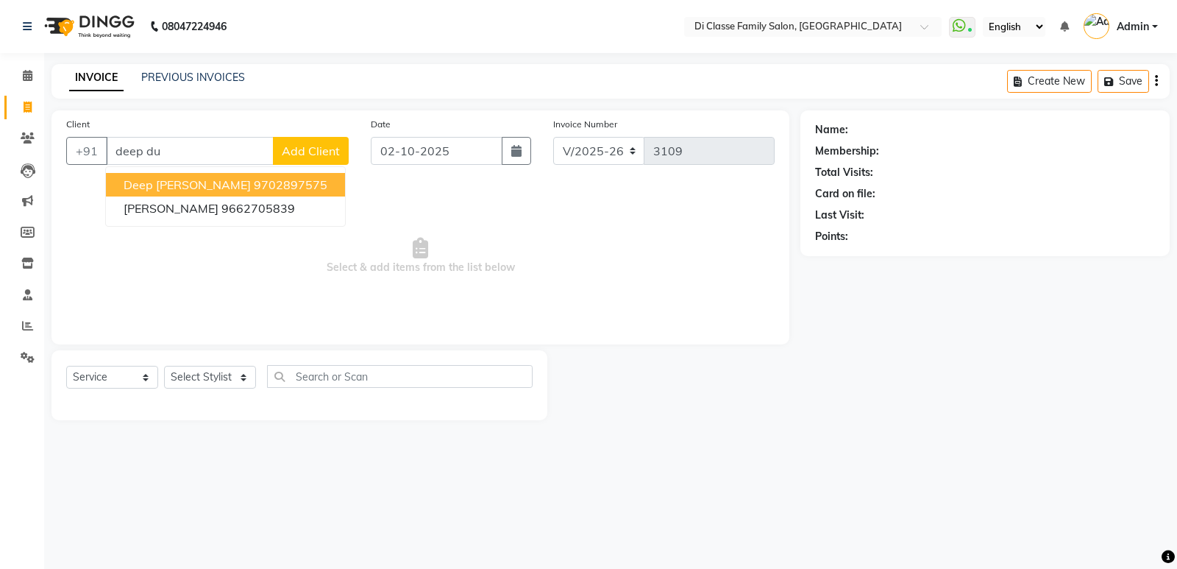
click at [146, 185] on span "Deep Dubariya" at bounding box center [187, 184] width 127 height 15
type input "9702897575"
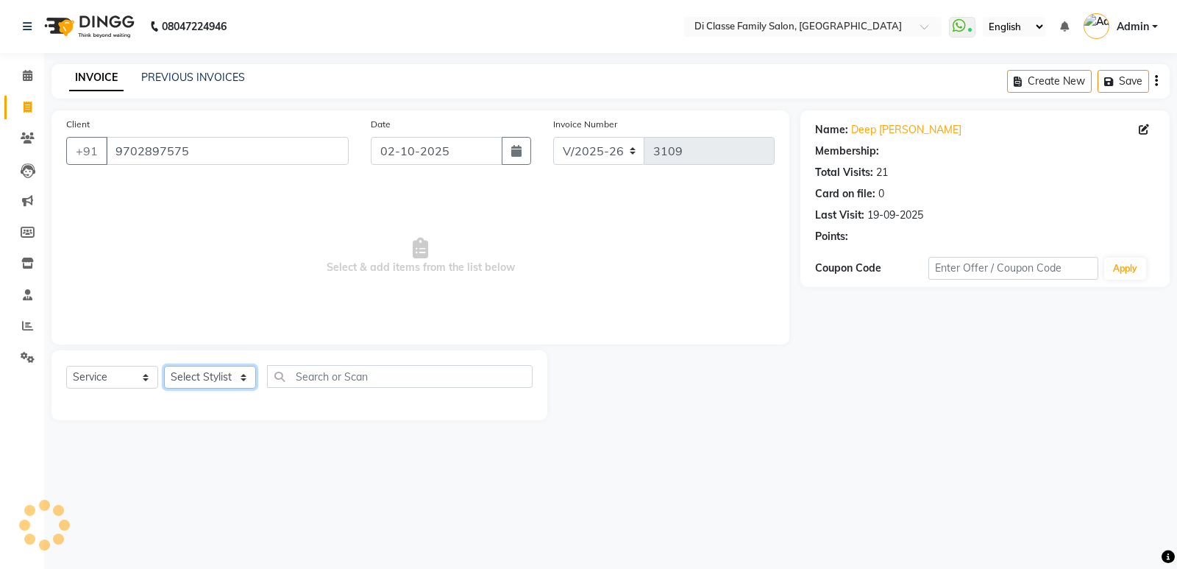
click at [203, 374] on select "Select Stylist ADMIN Anu Ayaz Kadri Javed KAPIL SINGH KOMAL Payal Pooja rahul R…" at bounding box center [210, 377] width 92 height 23
select select "1: Object"
select select "77033"
click at [164, 366] on select "Select Stylist ADMIN Anu Ayaz Kadri Javed KAPIL SINGH KOMAL Payal Pooja rahul R…" at bounding box center [210, 377] width 92 height 23
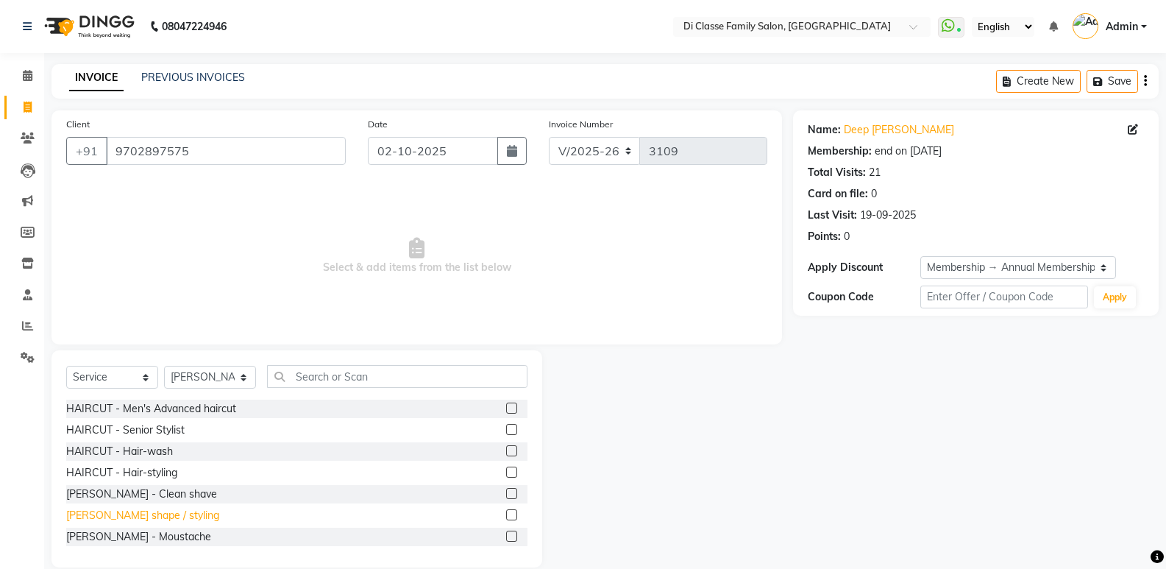
click at [181, 511] on div "BEARD - Beard shape / styling" at bounding box center [142, 515] width 153 height 15
checkbox input "false"
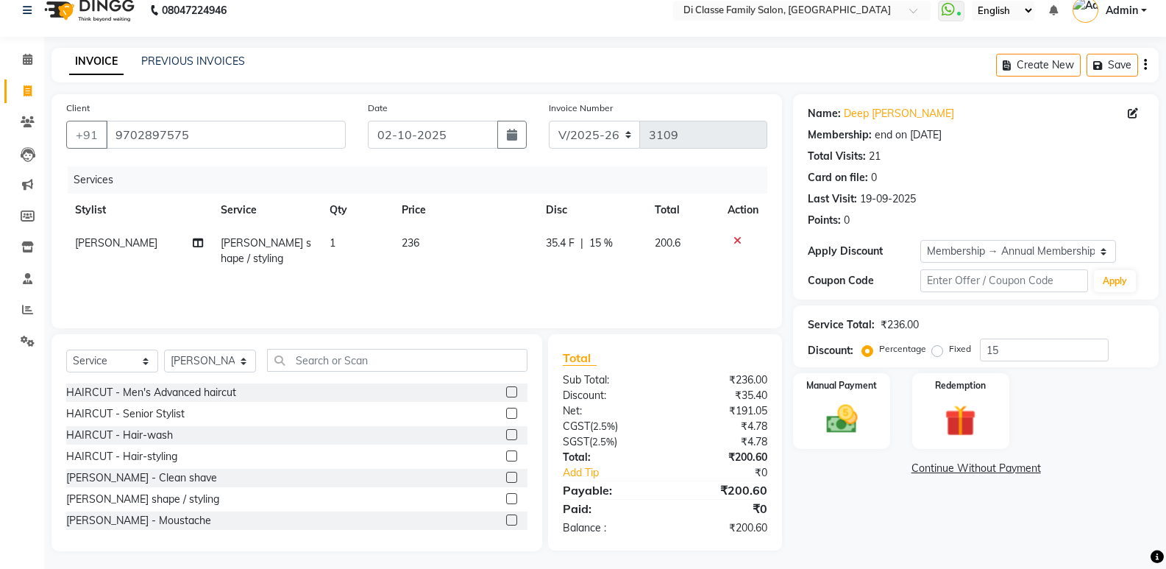
scroll to position [21, 0]
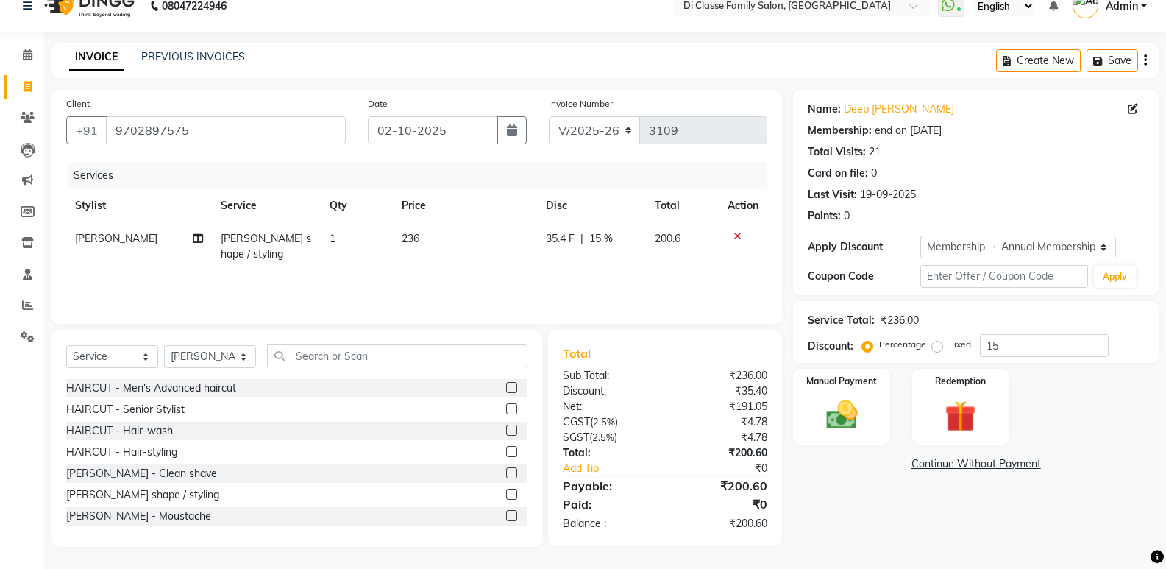
click at [541, 257] on td "35.4 F | 15 %" at bounding box center [591, 246] width 109 height 49
select select "77033"
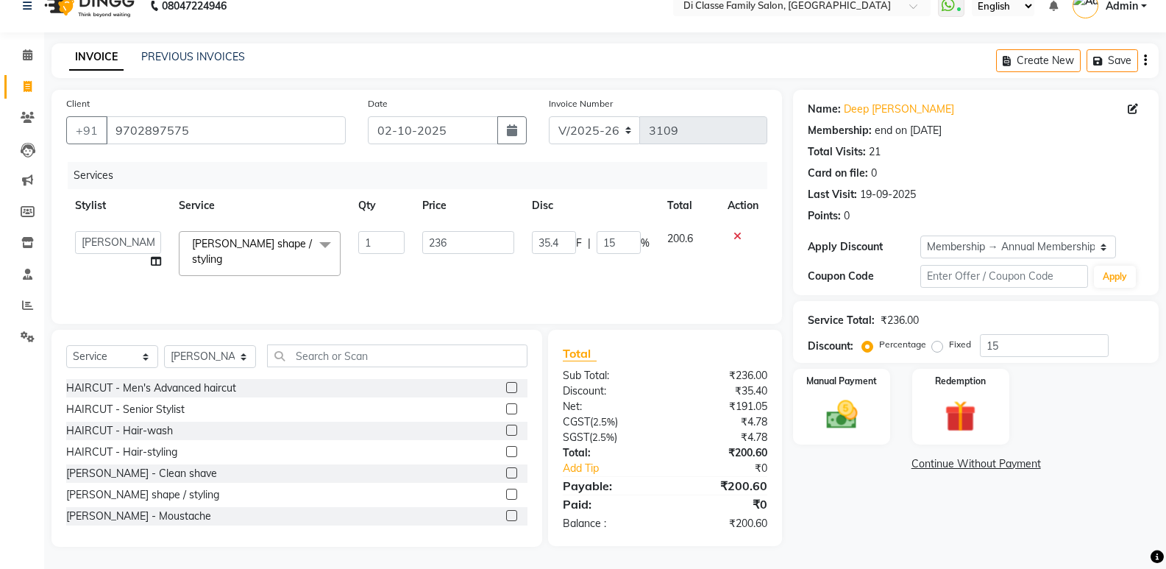
click at [578, 241] on span "F" at bounding box center [579, 242] width 6 height 15
click at [563, 241] on input "35.4" at bounding box center [554, 242] width 44 height 23
type input "36"
click at [790, 477] on div "Total Sub Total: ₹236.00 Discount: ₹35.40 Net: ₹191.05 CGST ( 2.5% ) ₹4.78 SGST…" at bounding box center [667, 438] width 251 height 217
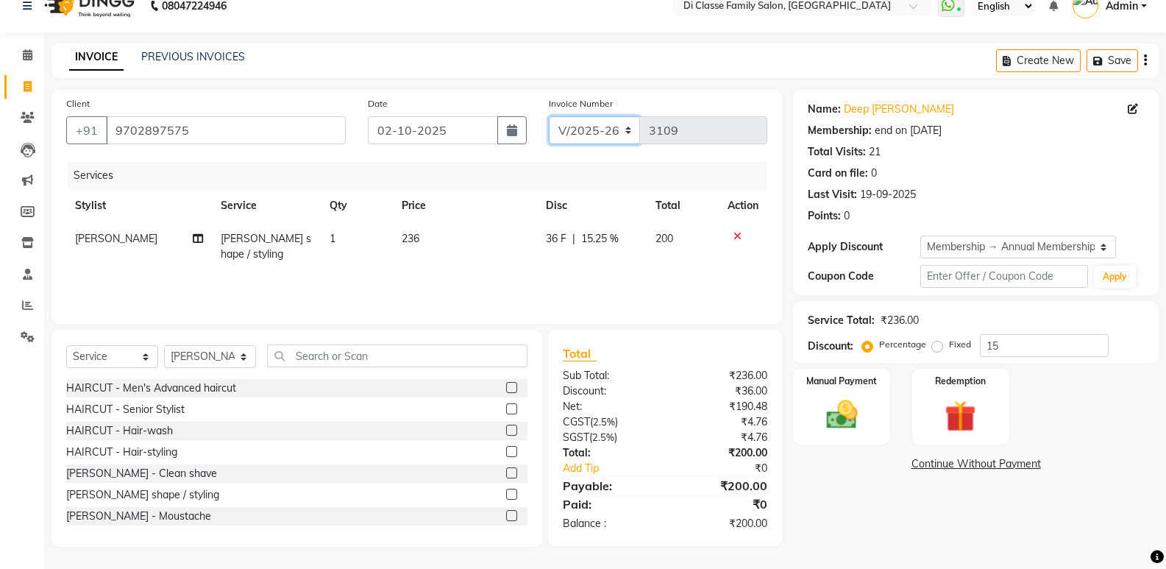
drag, startPoint x: 605, startPoint y: 135, endPoint x: 605, endPoint y: 143, distance: 8.9
click at [605, 139] on select "INV/2025 V/2025-26" at bounding box center [595, 130] width 92 height 28
select select "8538"
click at [549, 116] on select "INV/2025 V/2025-26" at bounding box center [595, 130] width 92 height 28
type input "0435"
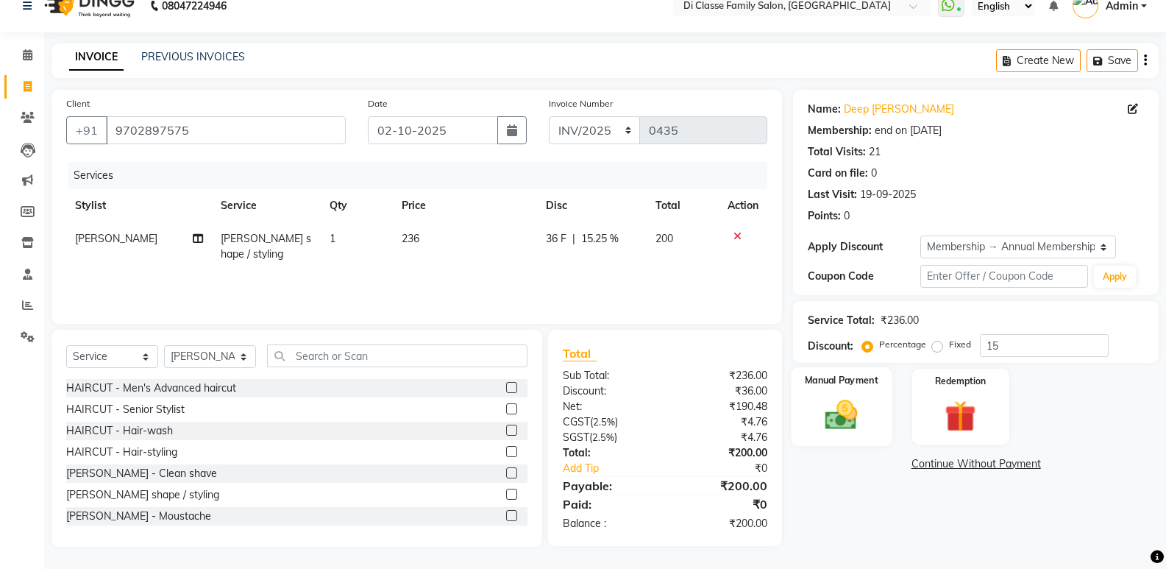
click at [838, 410] on img at bounding box center [841, 415] width 52 height 38
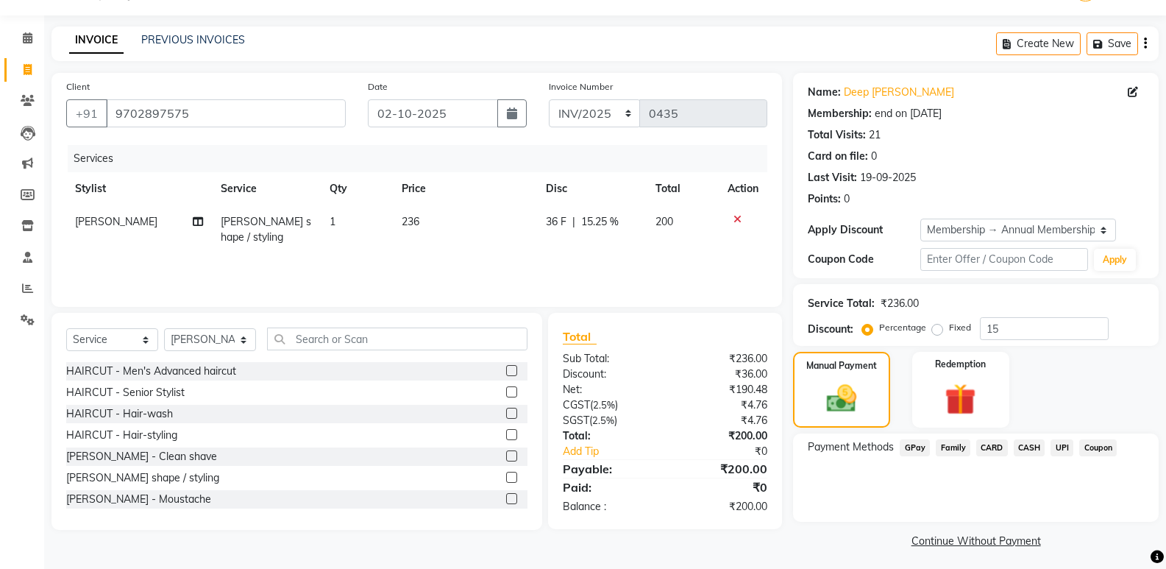
scroll to position [43, 0]
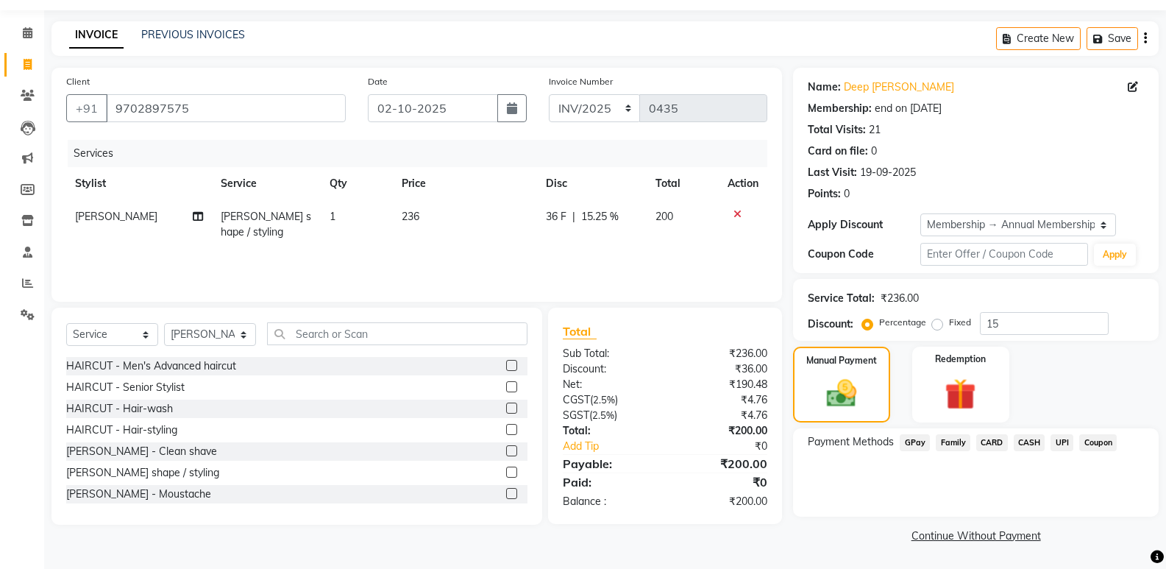
click at [1019, 442] on span "CASH" at bounding box center [1030, 442] width 32 height 17
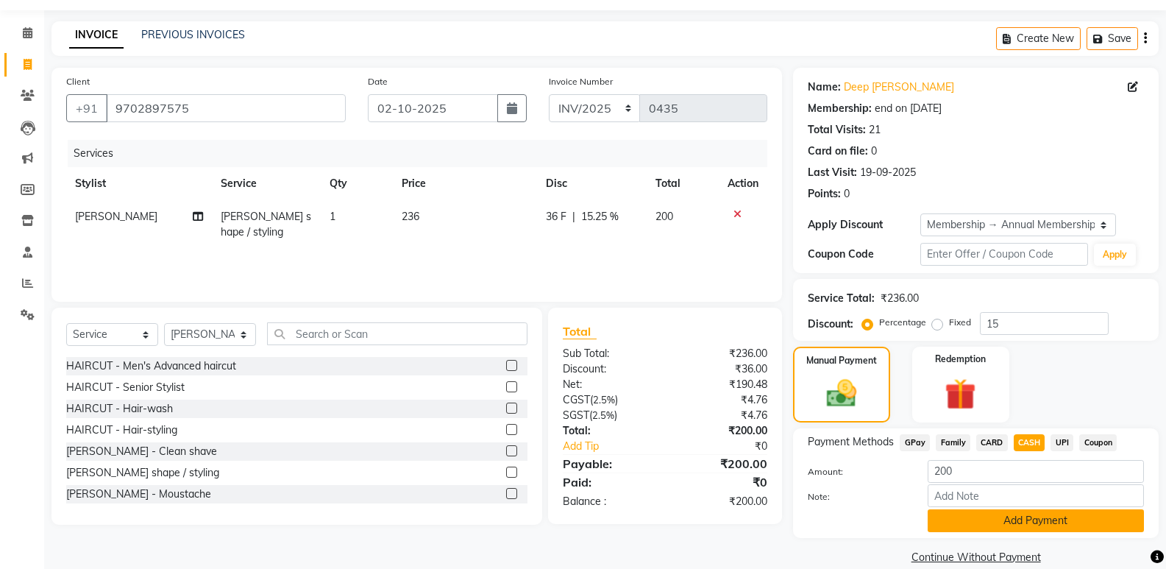
click at [1025, 527] on button "Add Payment" at bounding box center [1036, 520] width 216 height 23
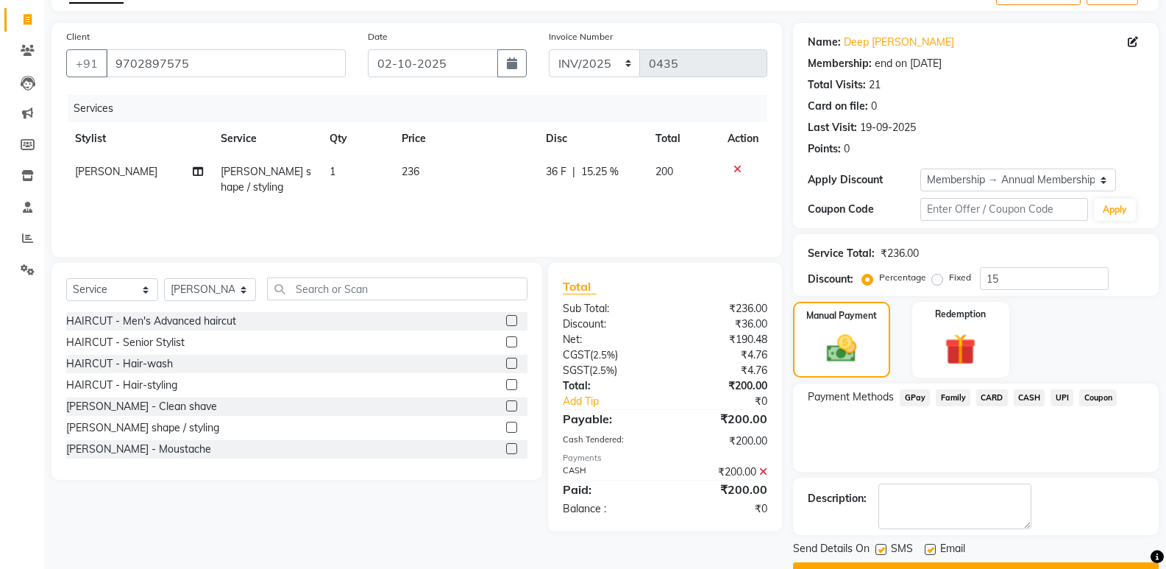
scroll to position [126, 0]
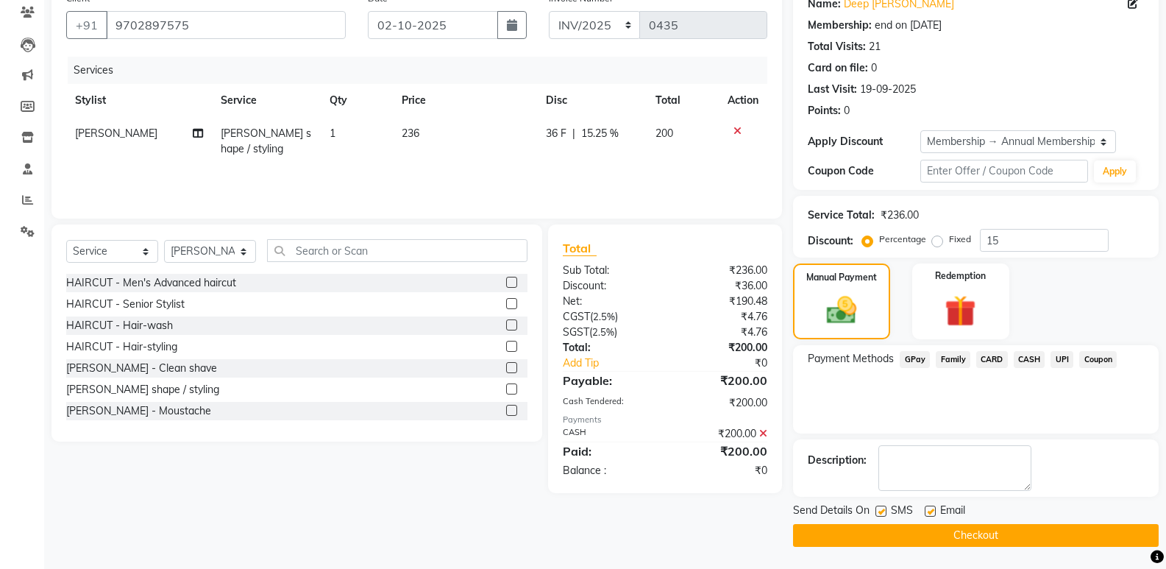
click at [1011, 536] on button "Checkout" at bounding box center [976, 535] width 366 height 23
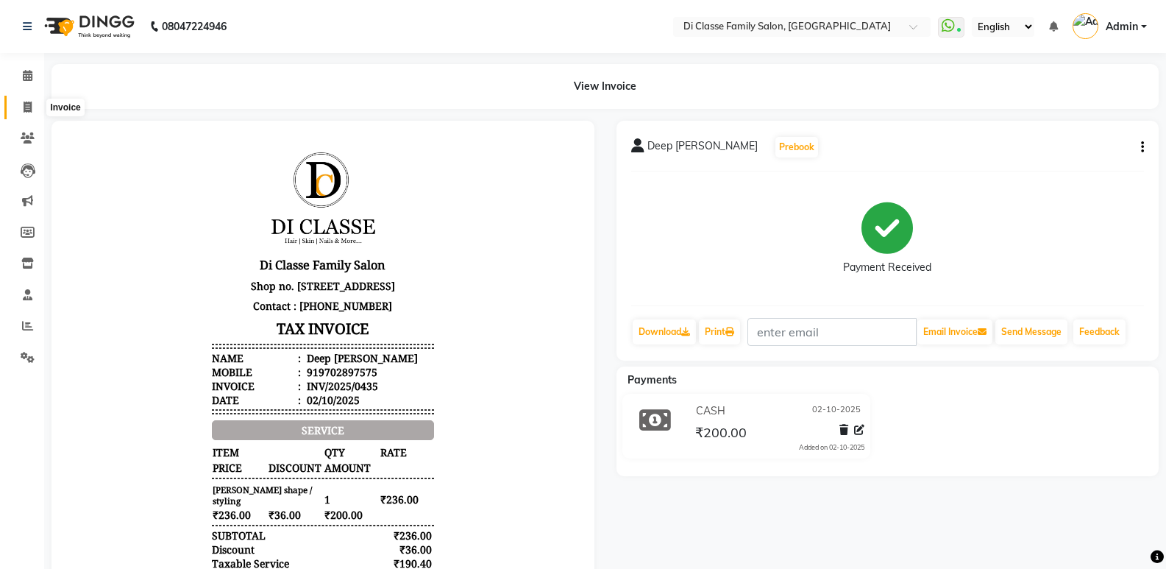
click at [31, 102] on icon at bounding box center [28, 107] width 8 height 11
select select "6346"
select select "service"
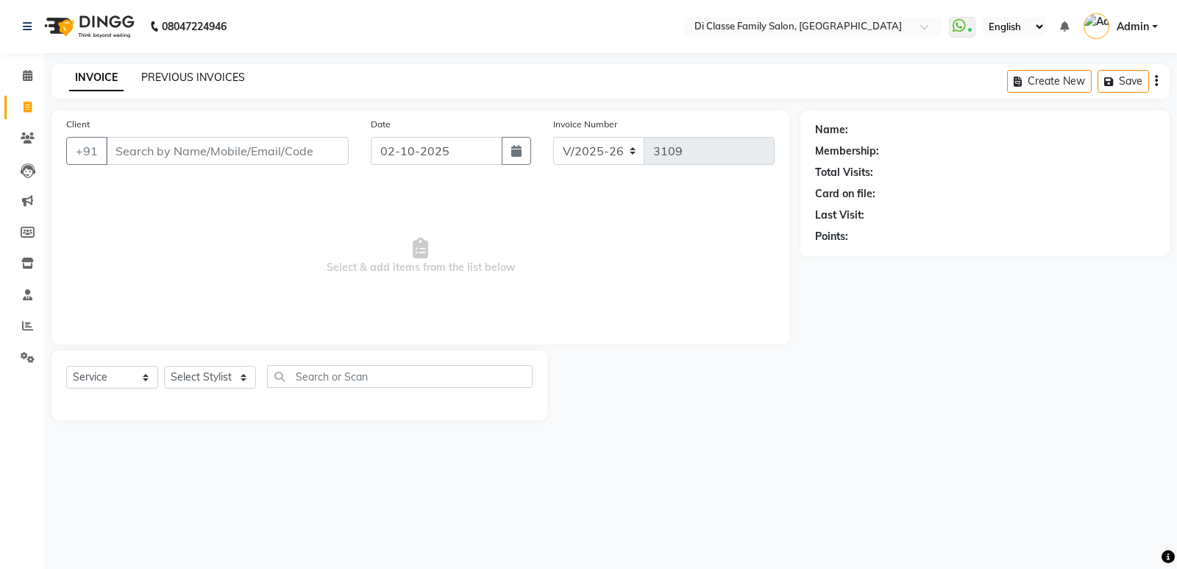
click at [185, 83] on link "PREVIOUS INVOICES" at bounding box center [193, 77] width 104 height 13
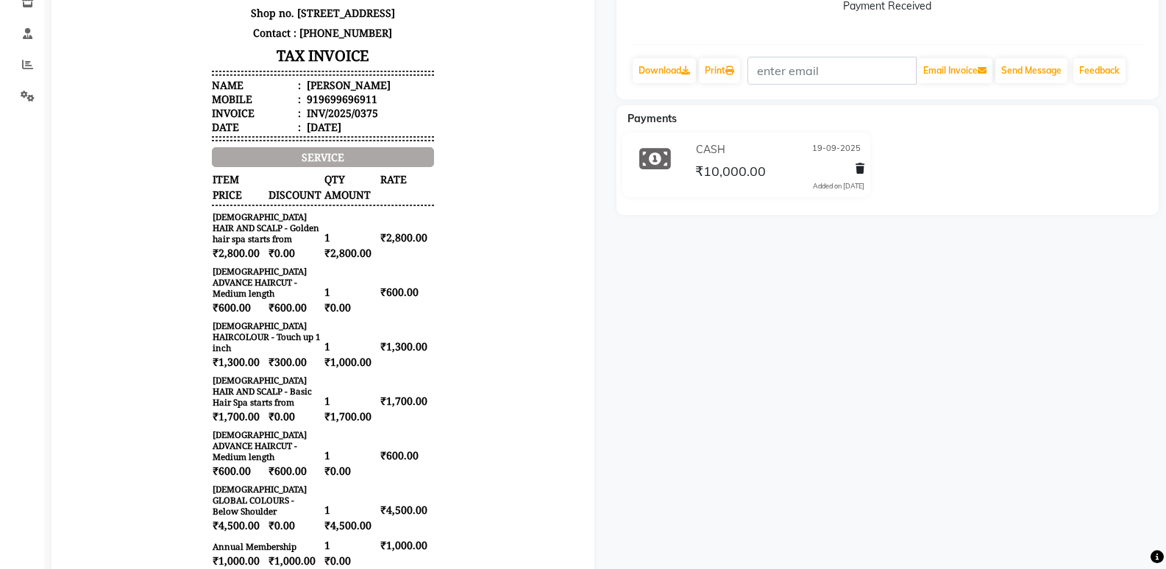
scroll to position [294, 0]
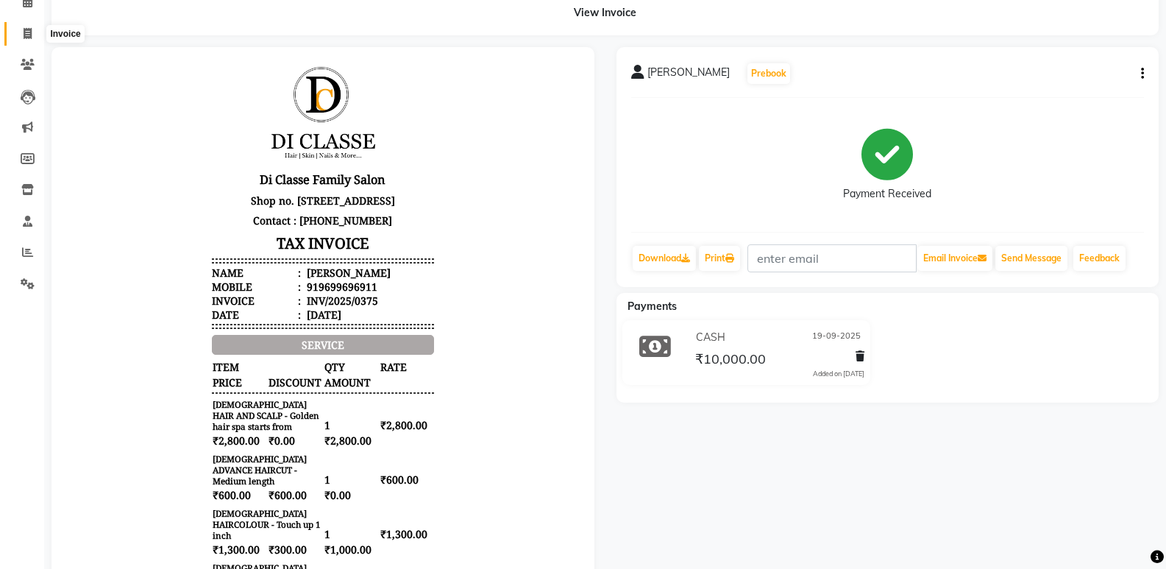
click at [35, 39] on span at bounding box center [28, 34] width 26 height 17
select select "service"
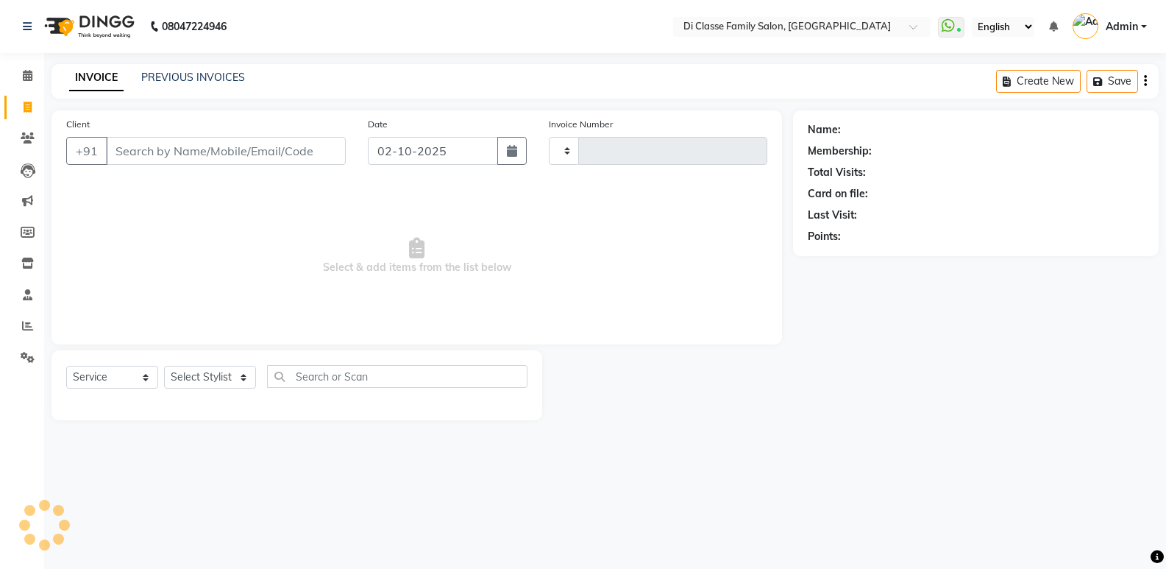
type input "3109"
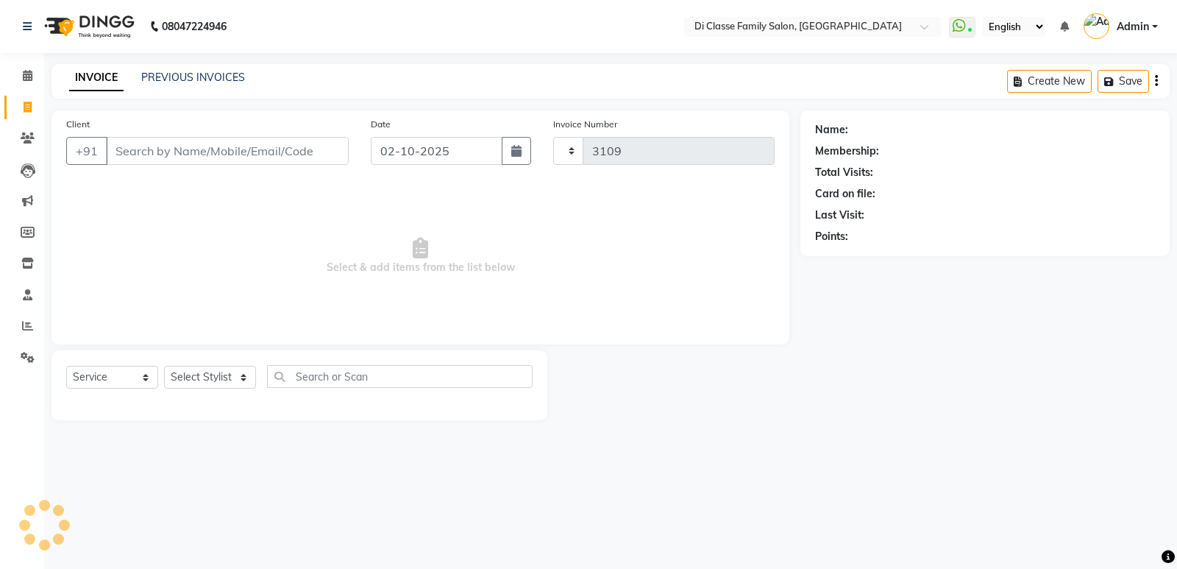
select select "6346"
click at [207, 74] on link "PREVIOUS INVOICES" at bounding box center [193, 77] width 104 height 13
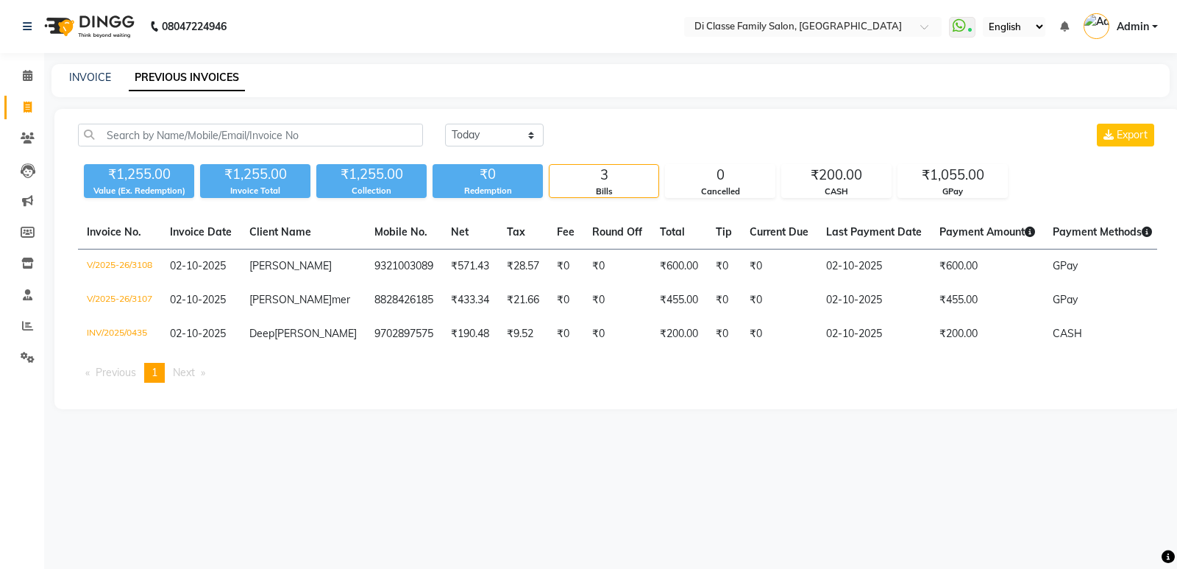
drag, startPoint x: 449, startPoint y: 35, endPoint x: 452, endPoint y: 129, distance: 93.5
click at [449, 36] on nav "08047224946 Select Location × Di Classe Family Salon, Ghansoli WhatsApp Status …" at bounding box center [588, 26] width 1177 height 53
click at [105, 75] on link "INVOICE" at bounding box center [90, 77] width 42 height 13
select select "6346"
select select "service"
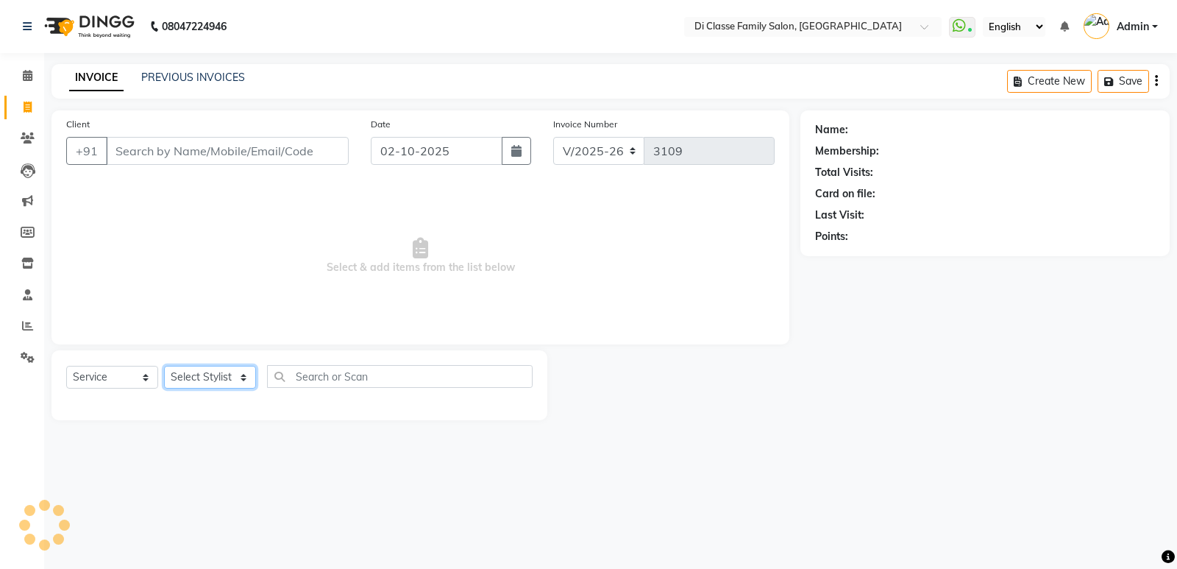
click at [203, 385] on select "Select Stylist" at bounding box center [210, 377] width 92 height 23
click at [206, 374] on select "Select Stylist ADMIN Anu Ayaz Kadri Javed KAPIL SINGH KOMAL Payal Pooja rahul R…" at bounding box center [210, 377] width 92 height 23
select select "47550"
click at [164, 366] on select "Select Stylist ADMIN Anu Ayaz Kadri Javed KAPIL SINGH KOMAL Payal Pooja rahul R…" at bounding box center [210, 377] width 92 height 23
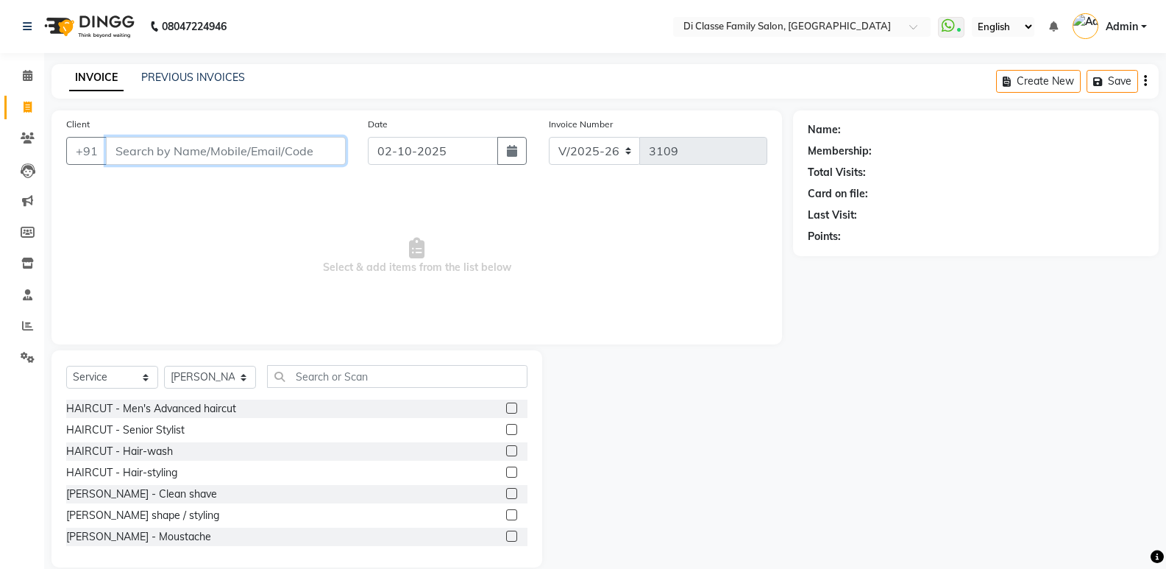
click at [223, 159] on input "Client" at bounding box center [226, 151] width 240 height 28
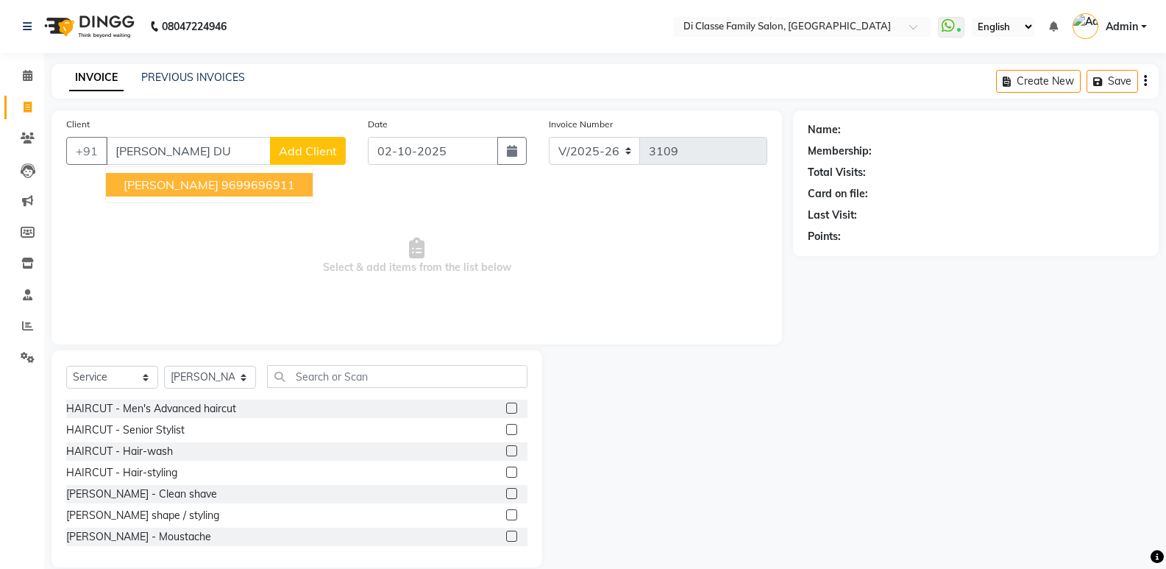
click at [168, 203] on span "Select & add items from the list below" at bounding box center [416, 255] width 701 height 147
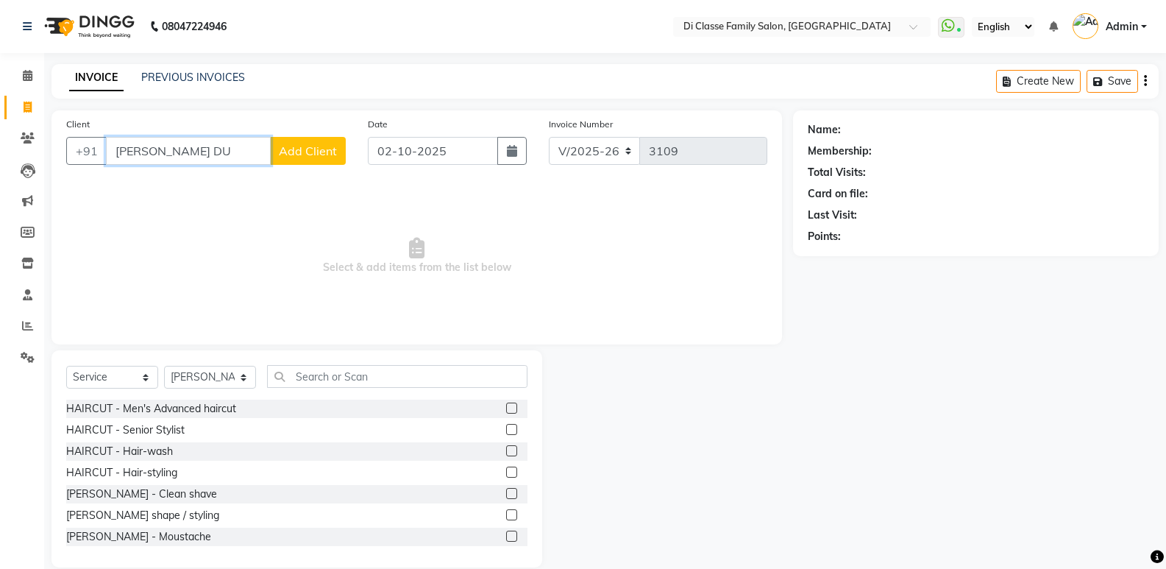
click at [187, 149] on input "ANITA DU" at bounding box center [188, 151] width 165 height 28
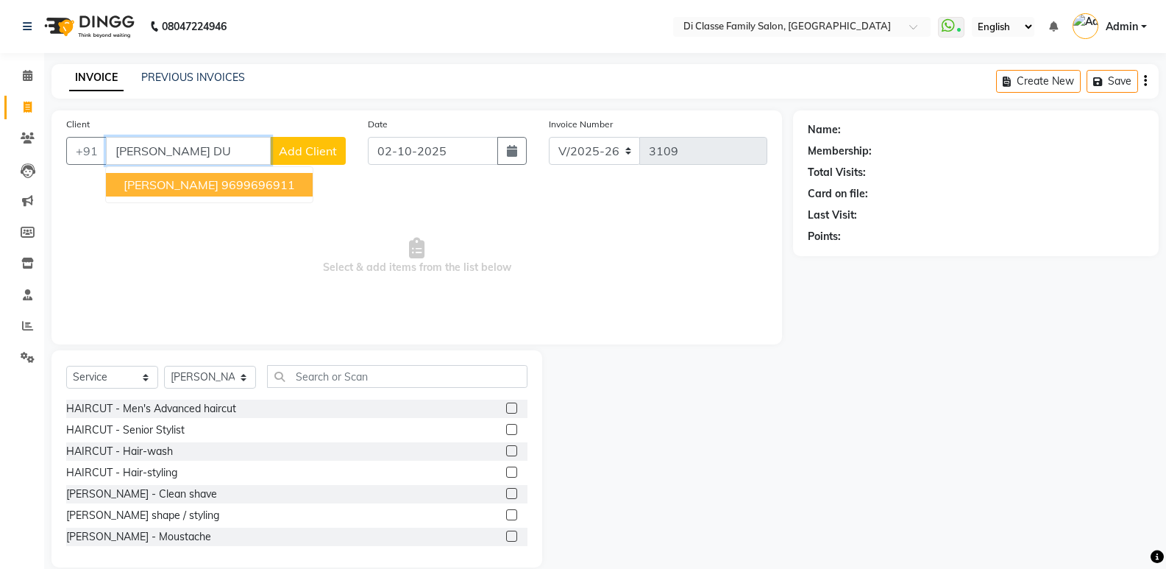
click at [238, 193] on button "Anita Dubiye 9699696911" at bounding box center [209, 185] width 207 height 24
type input "9699696911"
select select "1: Object"
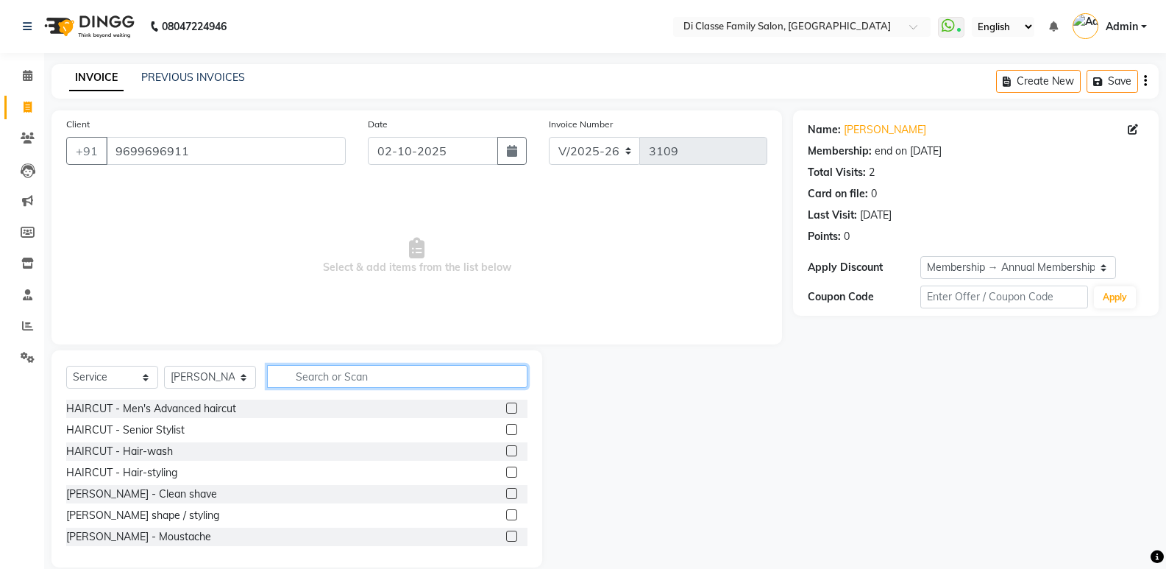
click at [346, 382] on input "text" at bounding box center [397, 376] width 260 height 23
type input "LIPOS"
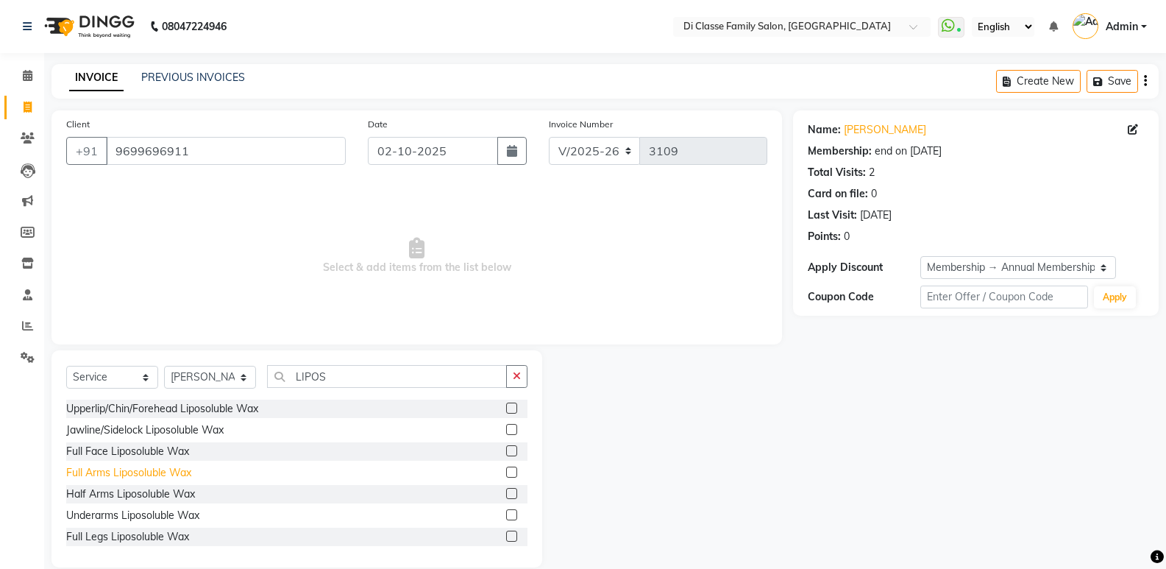
click at [94, 469] on div "Full Arms Liposoluble Wax" at bounding box center [128, 472] width 125 height 15
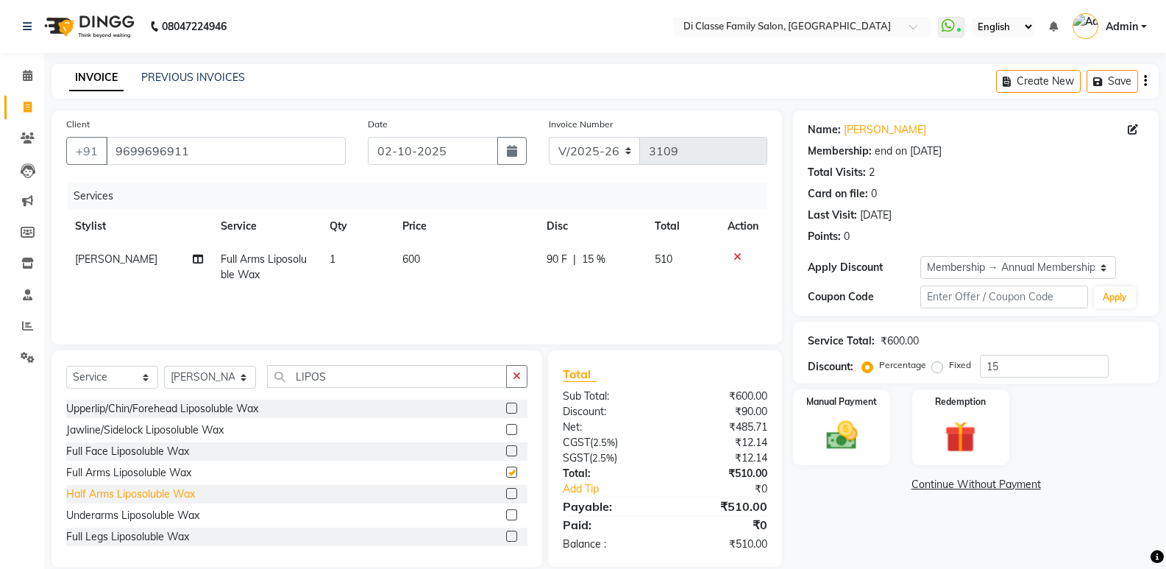
checkbox input "false"
click at [93, 509] on div "Underarms Liposoluble Wax" at bounding box center [132, 515] width 133 height 15
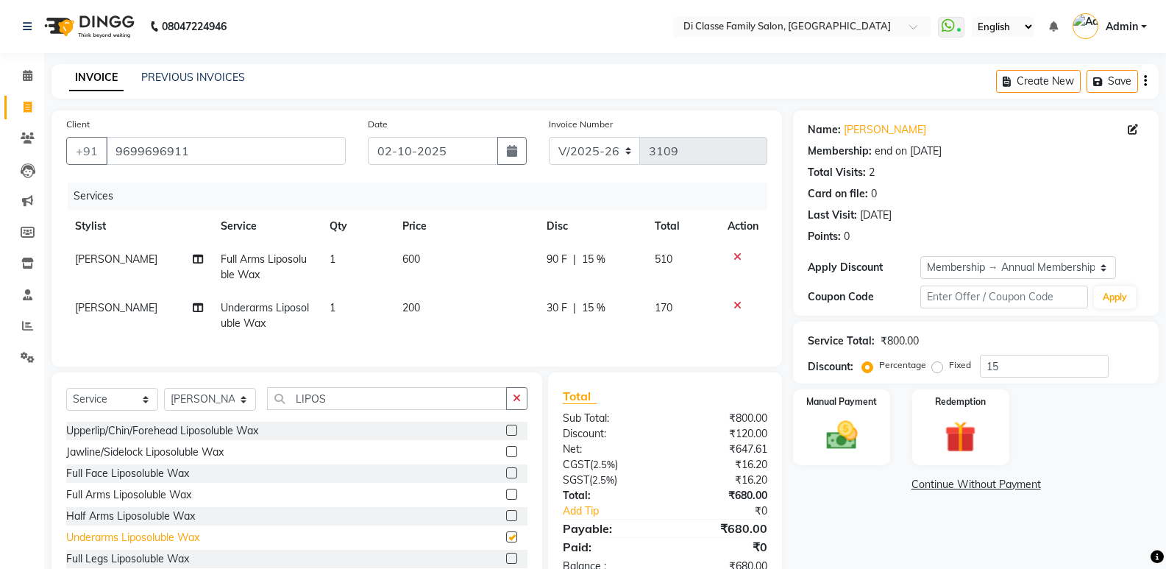
checkbox input "false"
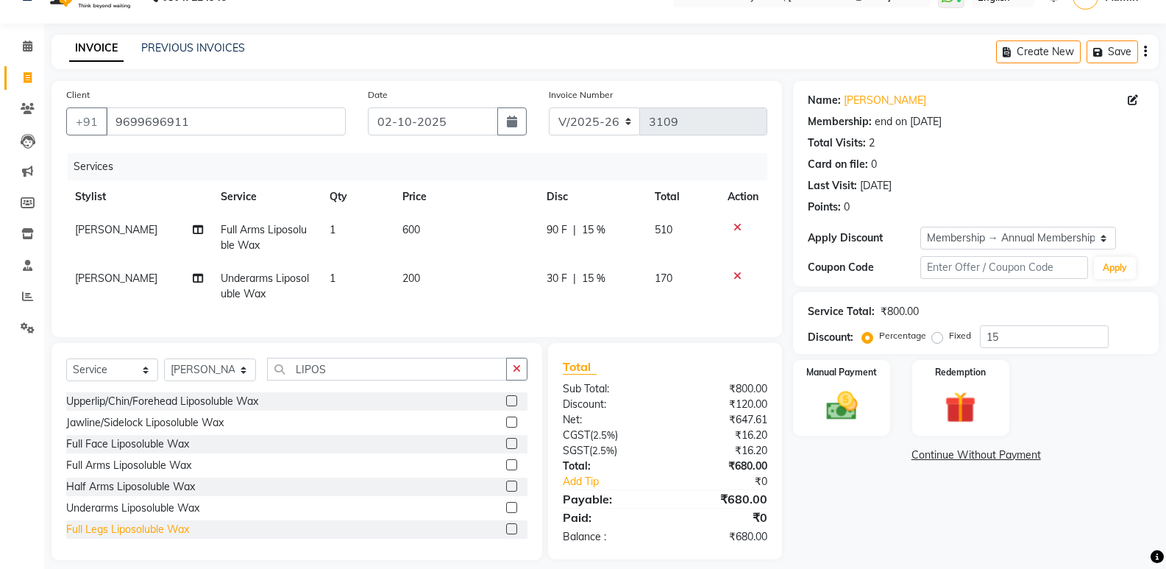
scroll to position [54, 0]
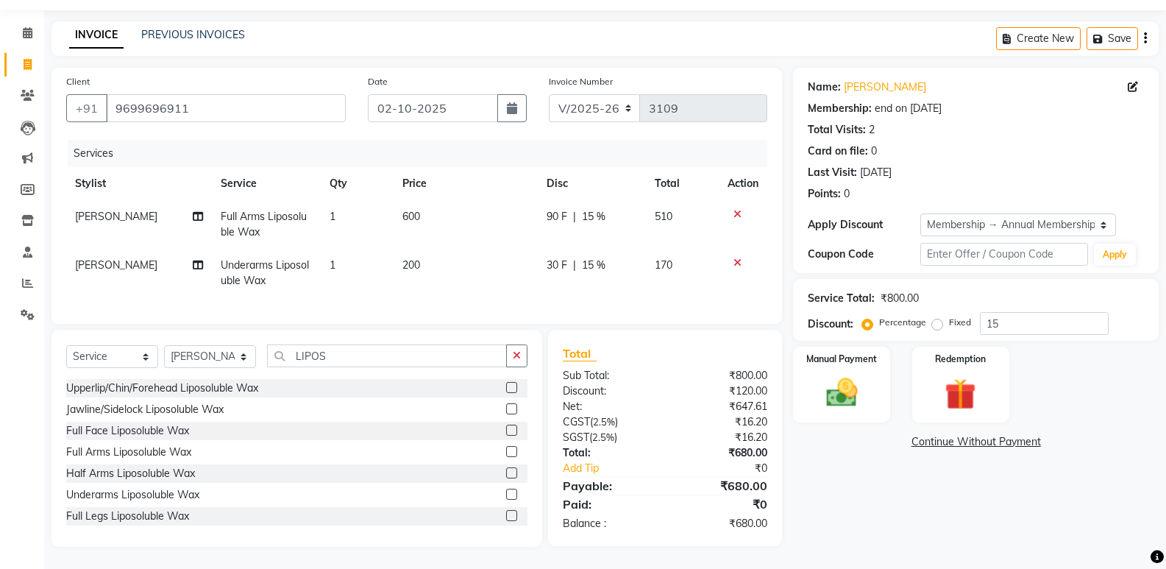
click at [116, 513] on div "Full Legs Liposoluble Wax" at bounding box center [127, 515] width 123 height 15
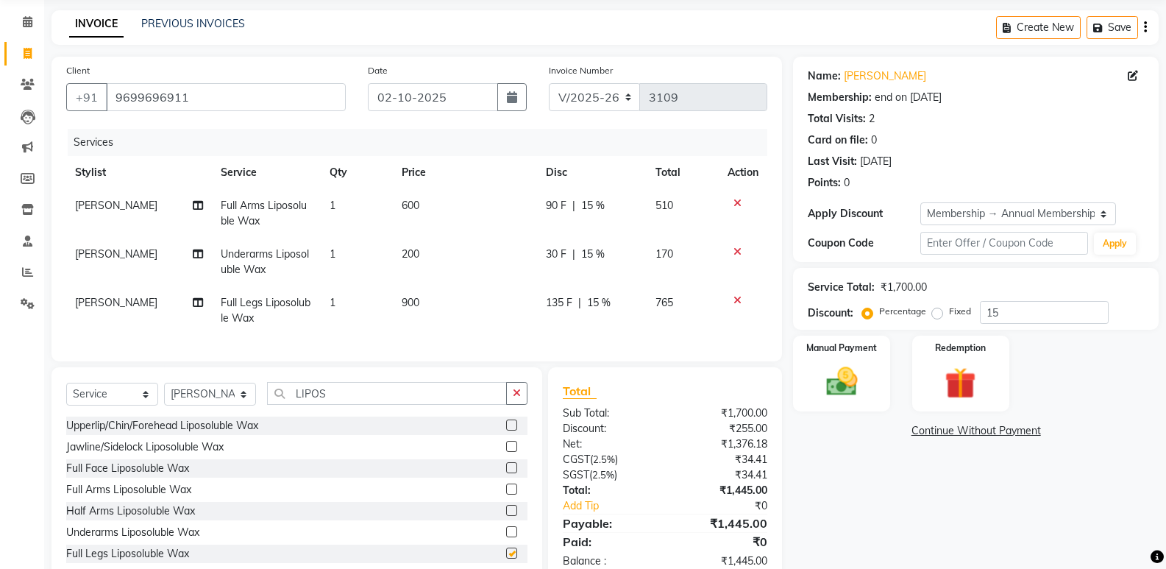
checkbox input "false"
click at [508, 405] on button "button" at bounding box center [516, 393] width 21 height 23
click at [190, 405] on select "Select Stylist ADMIN [PERSON_NAME] [PERSON_NAME] KAPIL [PERSON_NAME] [PERSON_NA…" at bounding box center [210, 394] width 92 height 23
select select "61321"
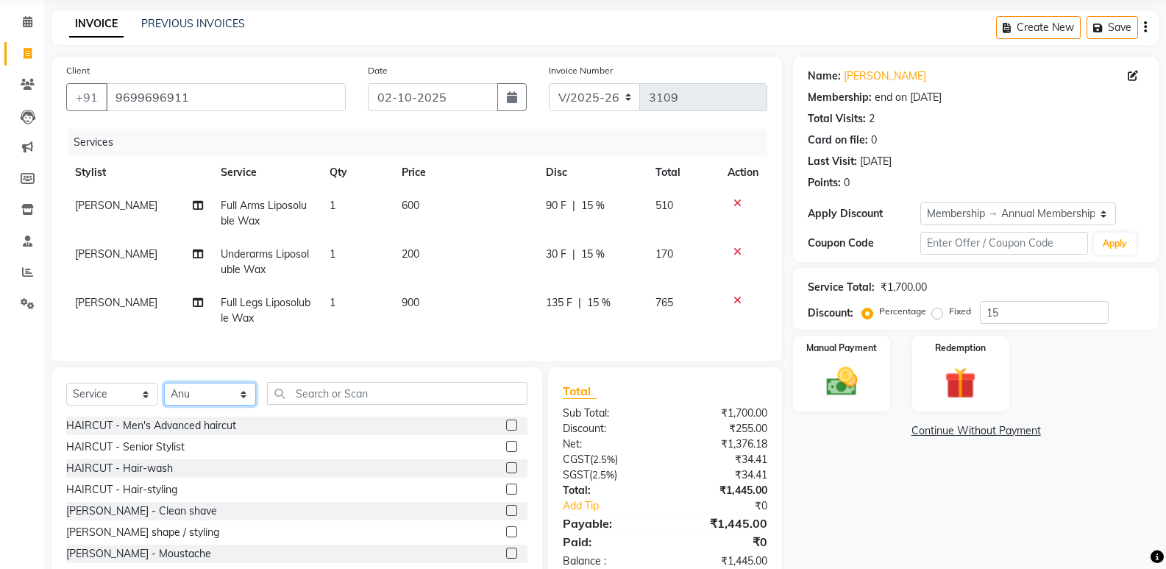
click at [164, 394] on select "Select Stylist ADMIN [PERSON_NAME] [PERSON_NAME] KAPIL [PERSON_NAME] [PERSON_NA…" at bounding box center [210, 394] width 92 height 23
drag, startPoint x: 304, startPoint y: 394, endPoint x: 313, endPoint y: 399, distance: 9.9
click at [310, 397] on input "text" at bounding box center [397, 393] width 260 height 23
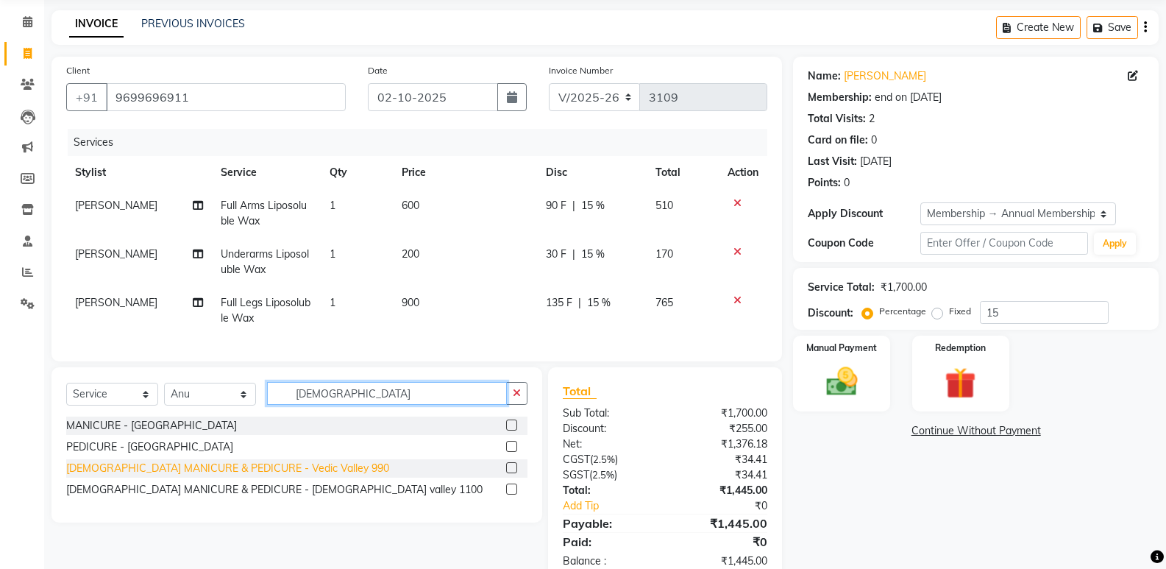
type input "VEDIC"
click at [272, 476] on div "[DEMOGRAPHIC_DATA] MANICURE & PEDICURE - Vedic Valley 990" at bounding box center [227, 468] width 323 height 15
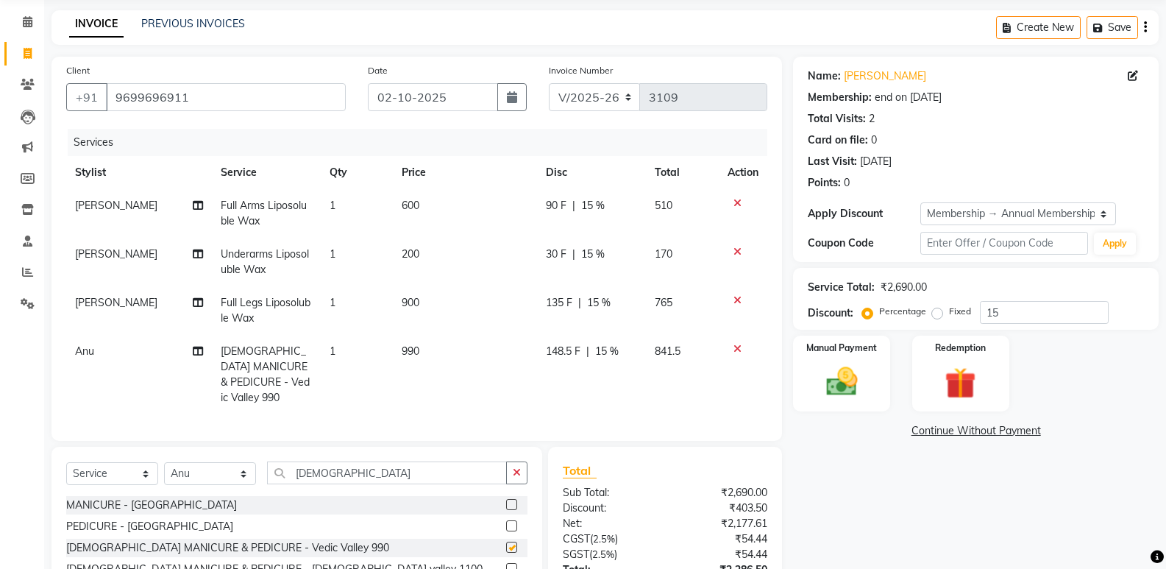
checkbox input "false"
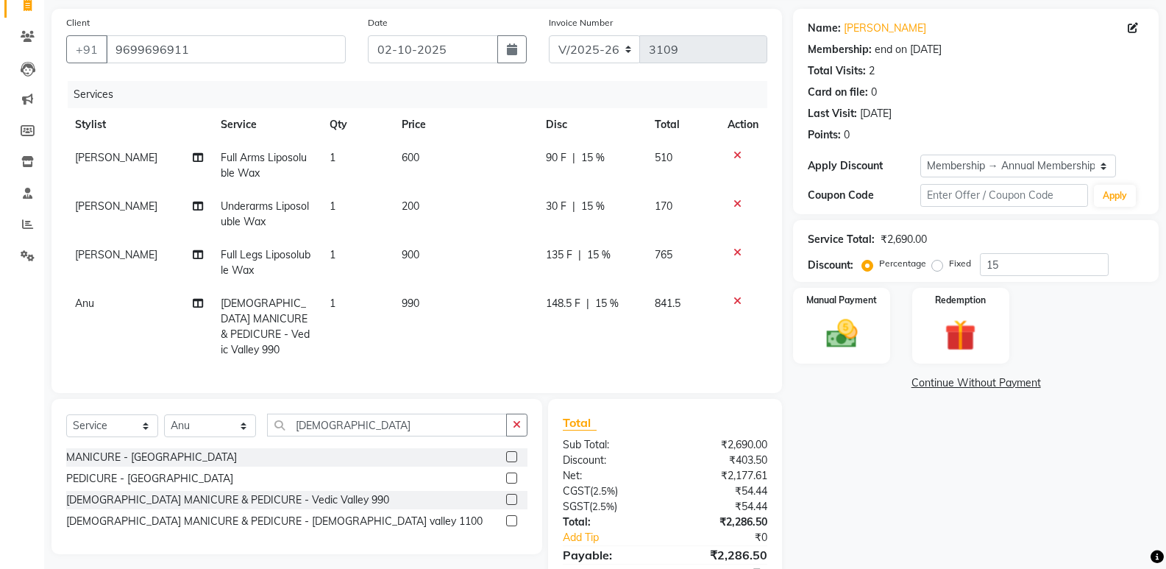
scroll to position [127, 0]
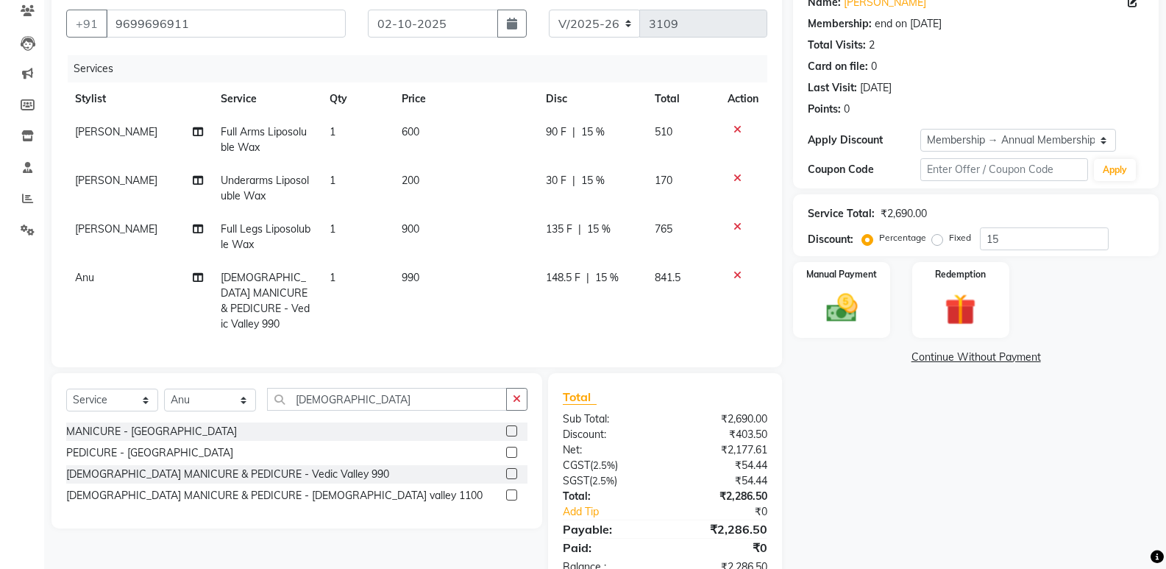
click at [560, 298] on td "148.5 F | 15 %" at bounding box center [591, 300] width 109 height 79
select select "61321"
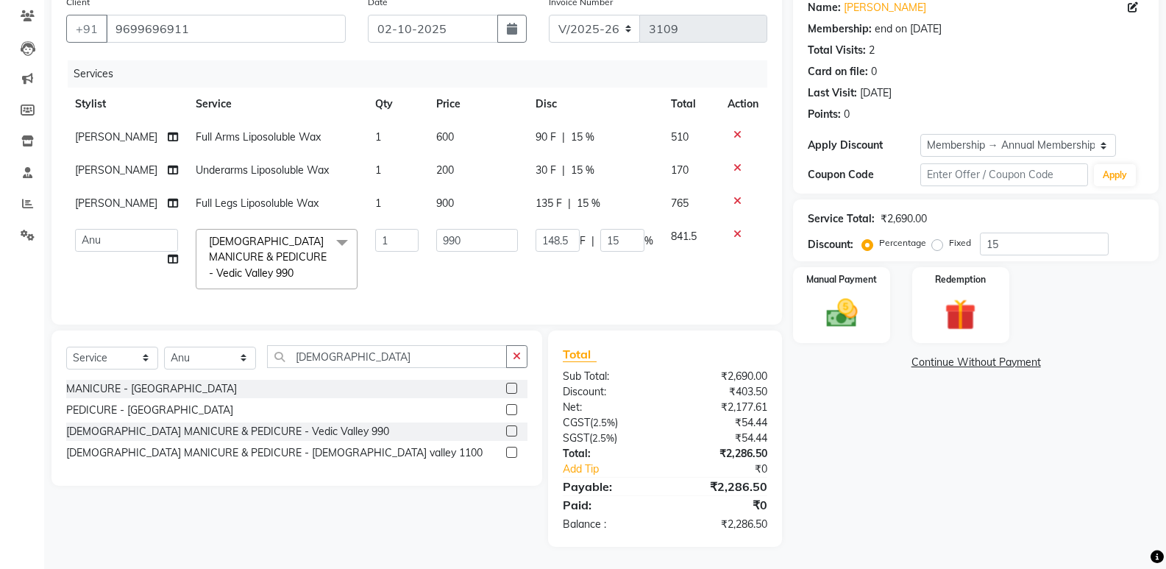
click at [571, 220] on td "148.5 F | 15 %" at bounding box center [594, 259] width 135 height 78
click at [573, 234] on input "148.5" at bounding box center [558, 240] width 44 height 23
type input "149"
click at [939, 464] on div "Name: Anita Dubiye Membership: end on 19-09-2026 Total Visits: 2 Card on file: …" at bounding box center [981, 267] width 377 height 558
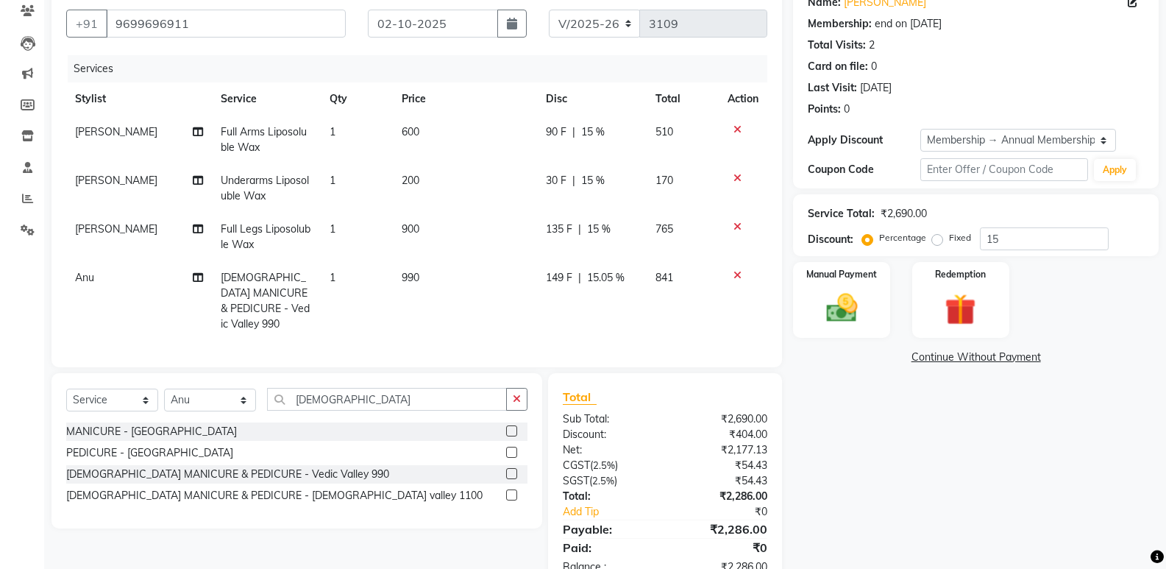
click at [622, 286] on td "149 F | 15.05 %" at bounding box center [592, 300] width 110 height 79
select select "61321"
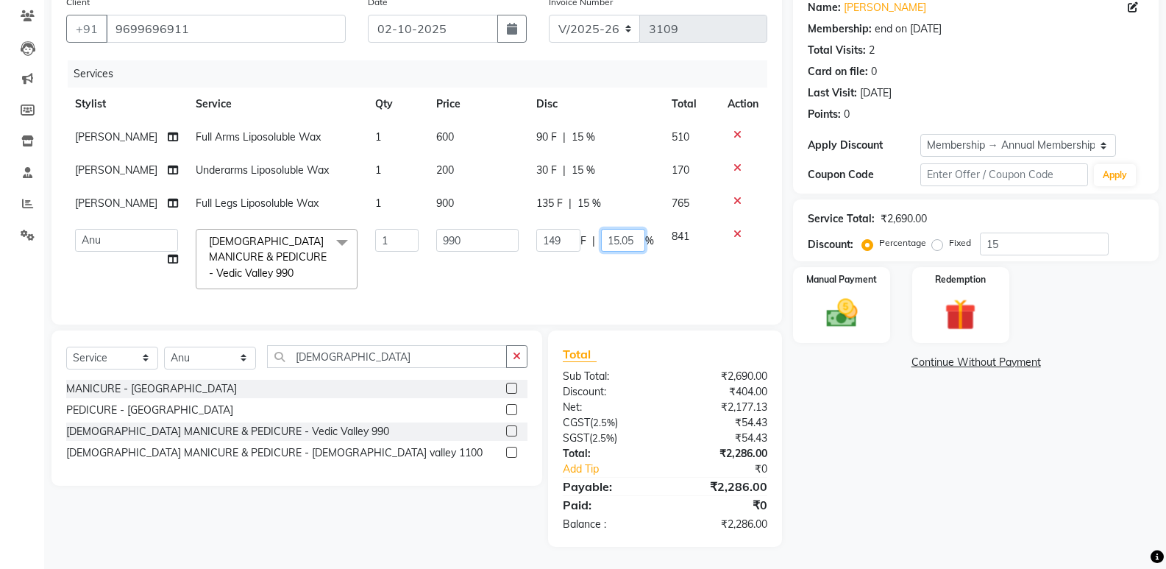
click at [631, 230] on input "15.05" at bounding box center [623, 240] width 44 height 23
type input "10"
click at [639, 262] on td "149 F | 10 %" at bounding box center [594, 259] width 135 height 78
select select "61321"
click at [736, 229] on icon at bounding box center [737, 234] width 8 height 10
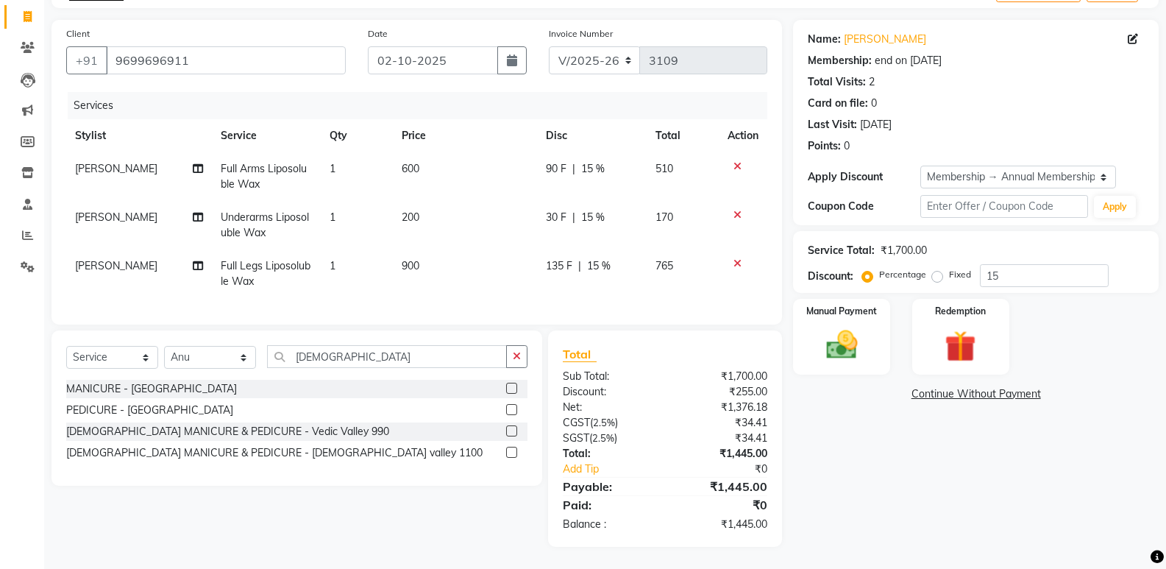
scroll to position [102, 0]
click at [270, 452] on div "[DEMOGRAPHIC_DATA] MANICURE & PEDICURE - [DEMOGRAPHIC_DATA] valley 1100" at bounding box center [274, 452] width 416 height 15
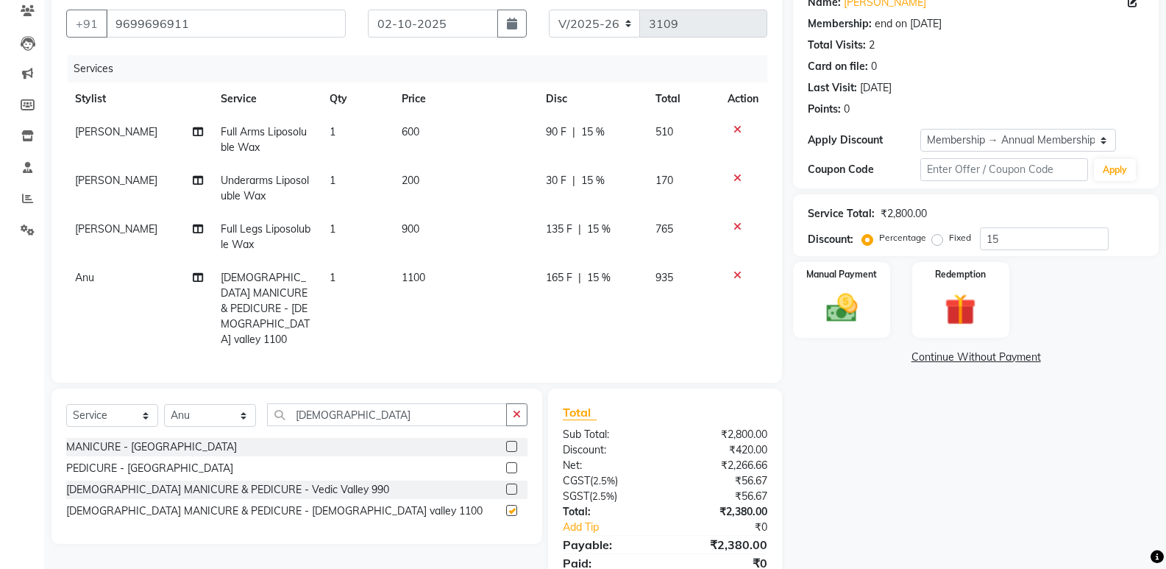
checkbox input "false"
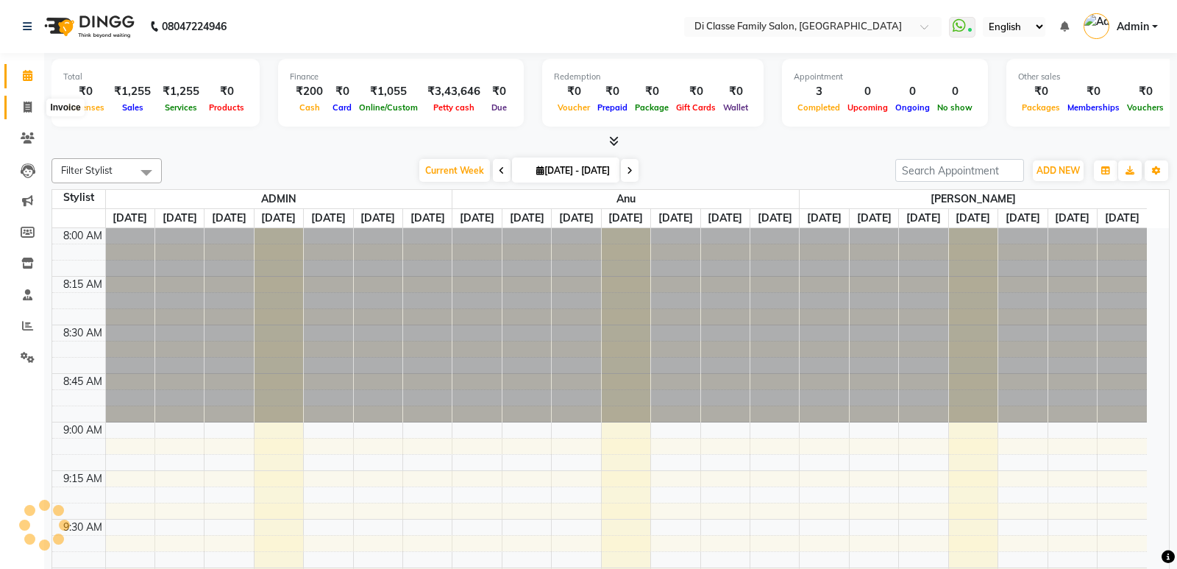
drag, startPoint x: 0, startPoint y: 0, endPoint x: 27, endPoint y: 107, distance: 110.8
click at [27, 107] on icon at bounding box center [28, 107] width 8 height 11
select select "6346"
select select "service"
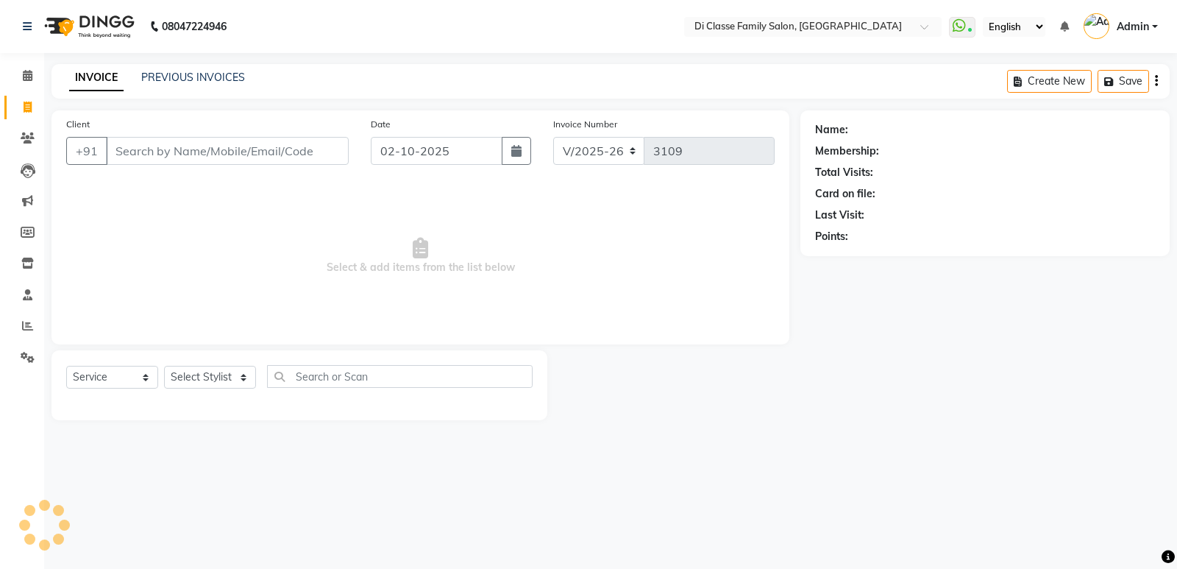
drag, startPoint x: 27, startPoint y: 107, endPoint x: 622, endPoint y: 241, distance: 609.1
click at [350, 191] on div "Client +91 Date 02-10-2025 Invoice Number INV/2025 V/2025-26 3109 Select & add …" at bounding box center [420, 227] width 738 height 234
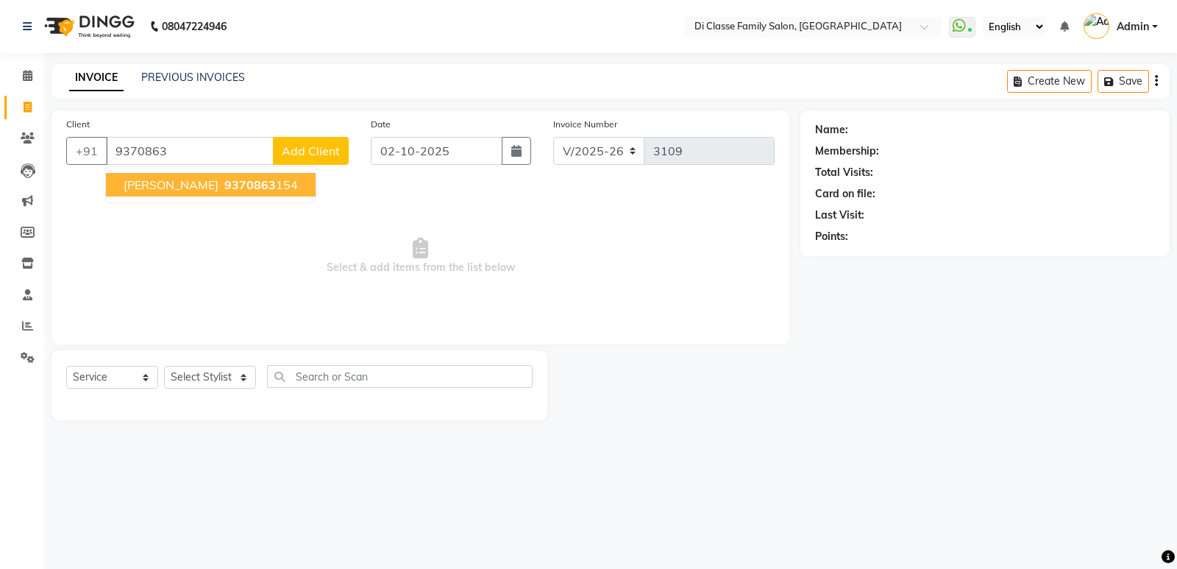
click at [251, 182] on ngb-highlight "9370863 154" at bounding box center [259, 184] width 77 height 15
type input "9370863154"
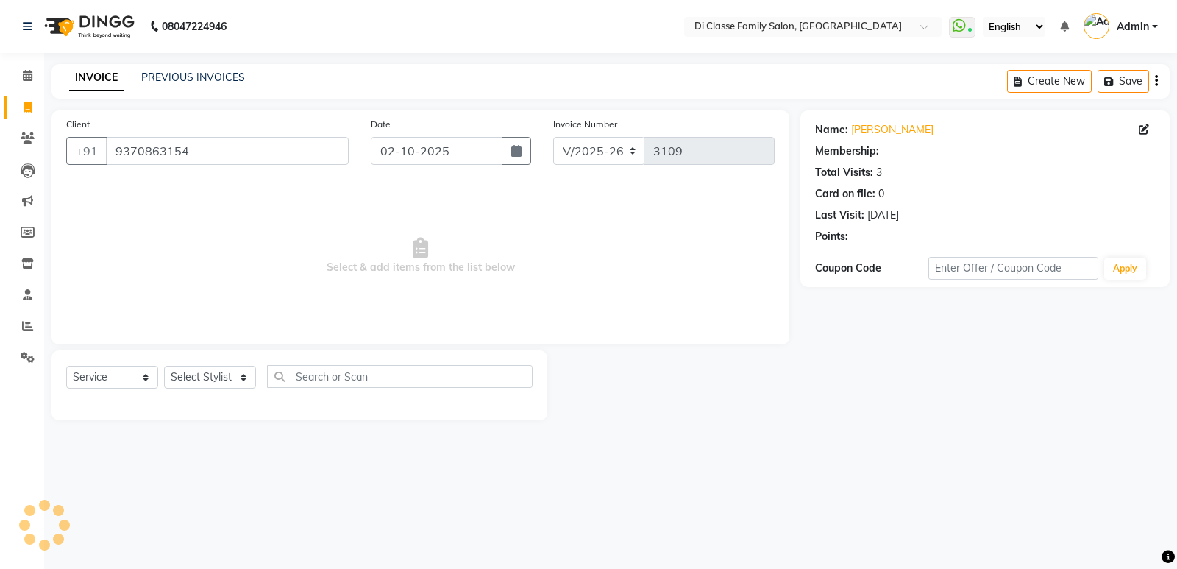
select select "1: Object"
click at [365, 236] on span "Select & add items from the list below" at bounding box center [420, 255] width 708 height 147
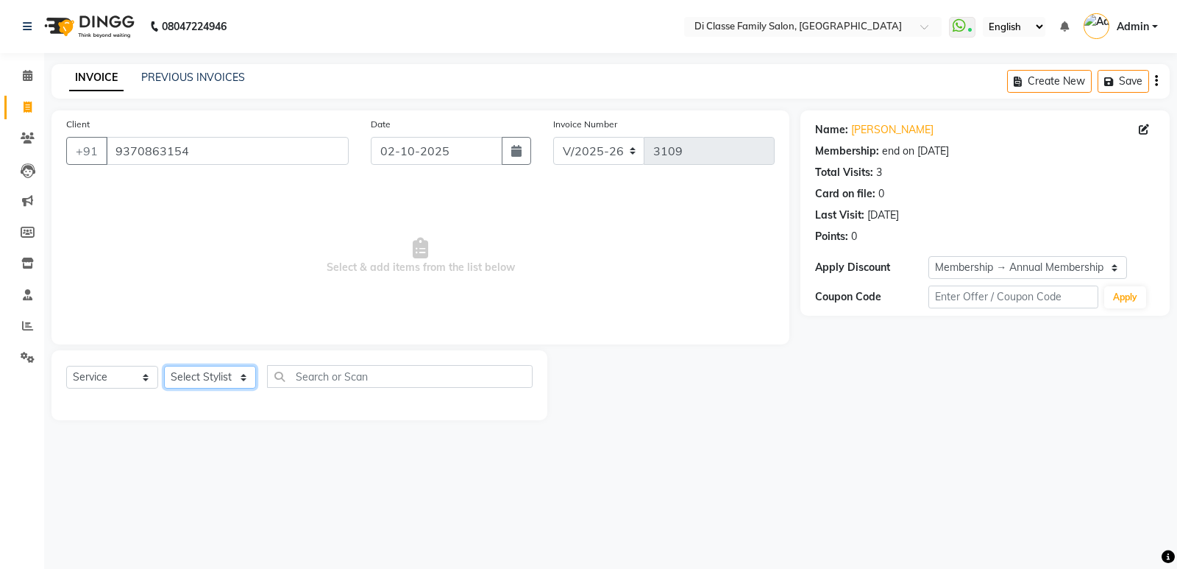
click at [213, 376] on select "Select Stylist ADMIN Anu Ayaz Kadri Javed KAPIL SINGH KOMAL Payal Pooja rahul R…" at bounding box center [210, 377] width 92 height 23
select select "50058"
click at [164, 366] on select "Select Stylist ADMIN Anu Ayaz Kadri Javed KAPIL SINGH KOMAL Payal Pooja rahul R…" at bounding box center [210, 377] width 92 height 23
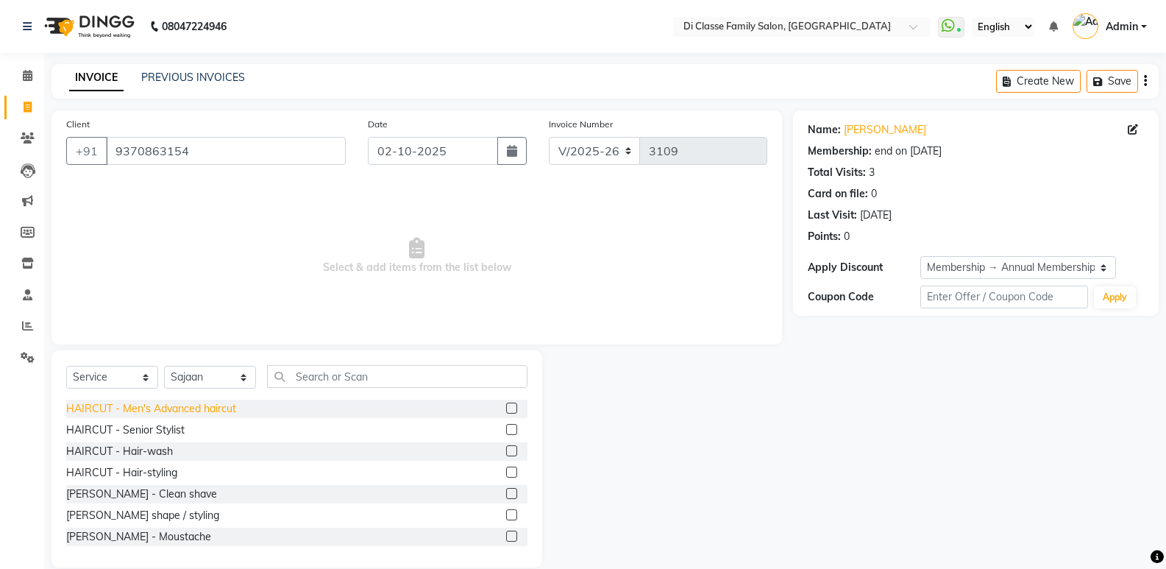
click at [149, 404] on div "HAIRCUT - Men's Advanced haircut" at bounding box center [151, 408] width 170 height 15
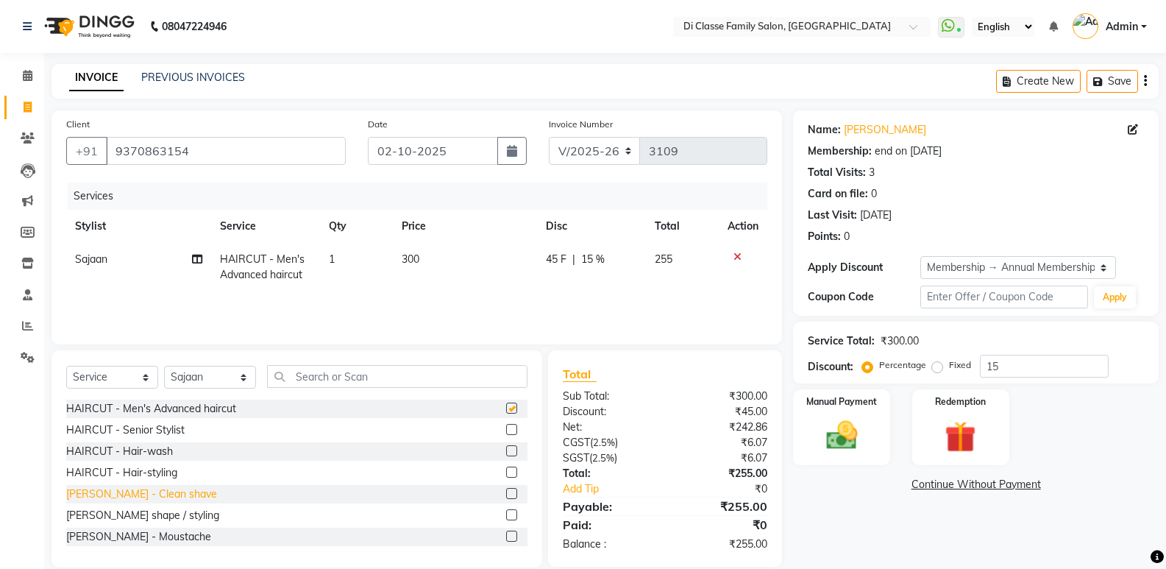
checkbox input "false"
click at [176, 511] on div "[PERSON_NAME] shape / styling" at bounding box center [142, 515] width 153 height 15
checkbox input "false"
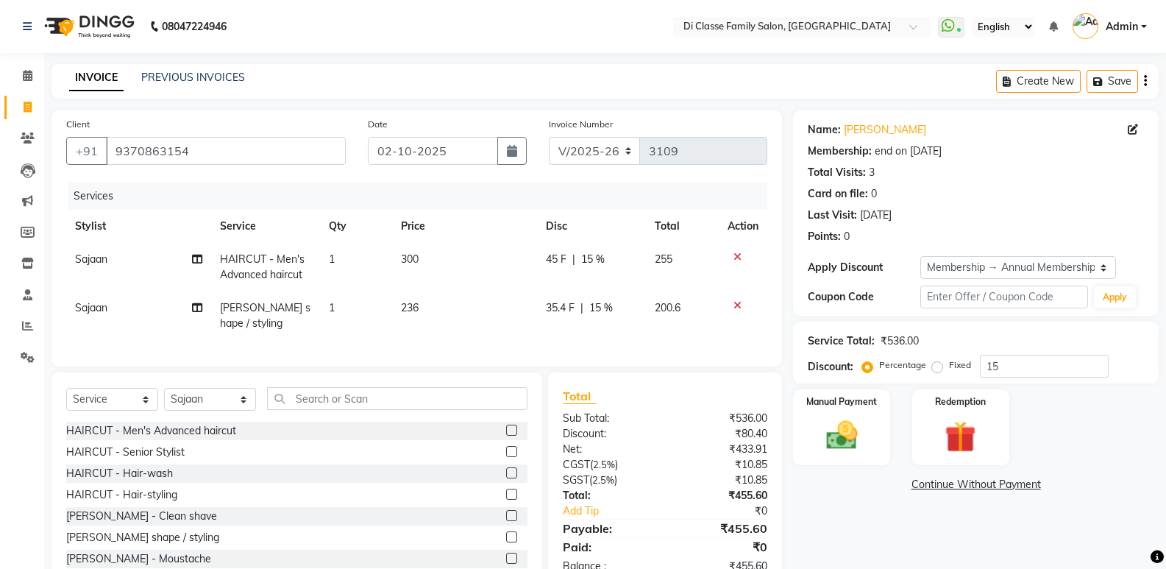
click at [569, 308] on span "35.4 F" at bounding box center [560, 307] width 29 height 15
select select "50058"
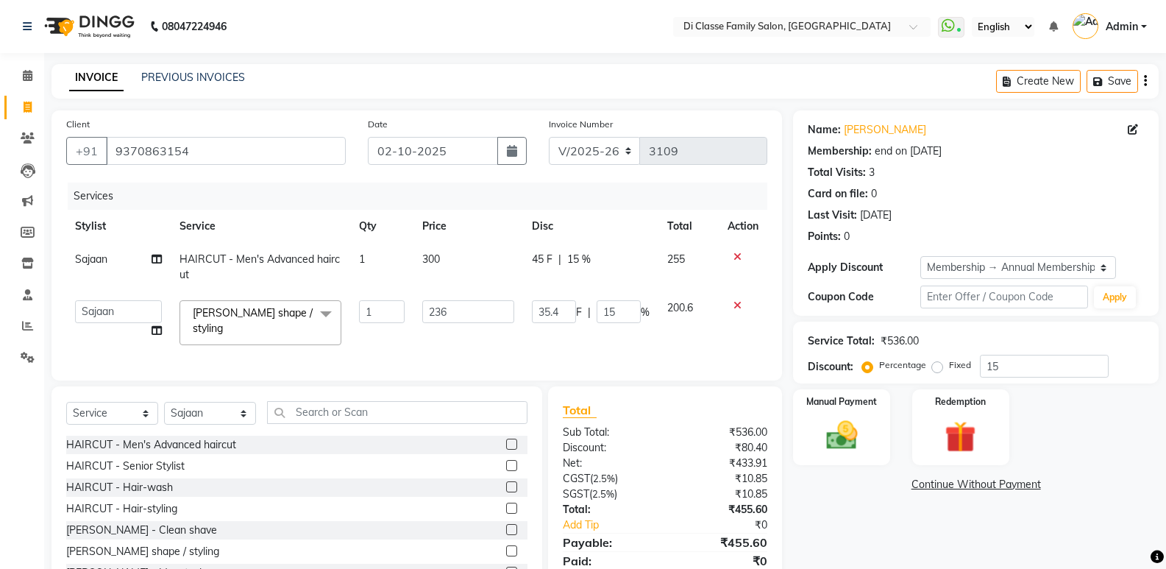
click at [569, 308] on input "35.4" at bounding box center [554, 311] width 44 height 23
type input "36"
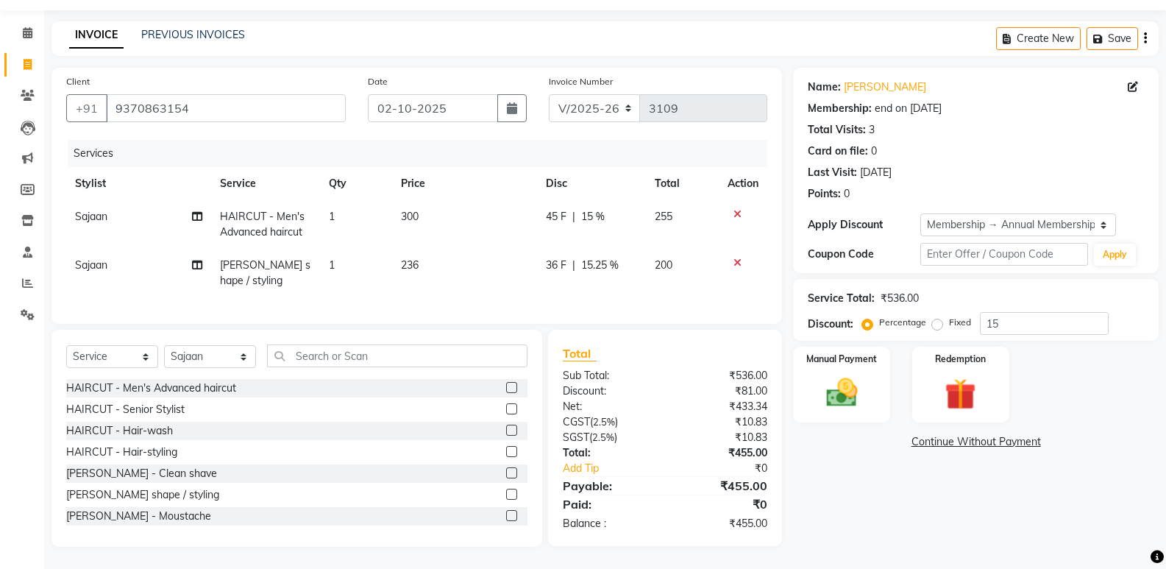
click at [864, 475] on div "Name: Nilesh Shelar Membership: end on 29-06-2026 Total Visits: 3 Card on file:…" at bounding box center [981, 307] width 377 height 479
click at [878, 399] on div "Manual Payment" at bounding box center [842, 384] width 101 height 79
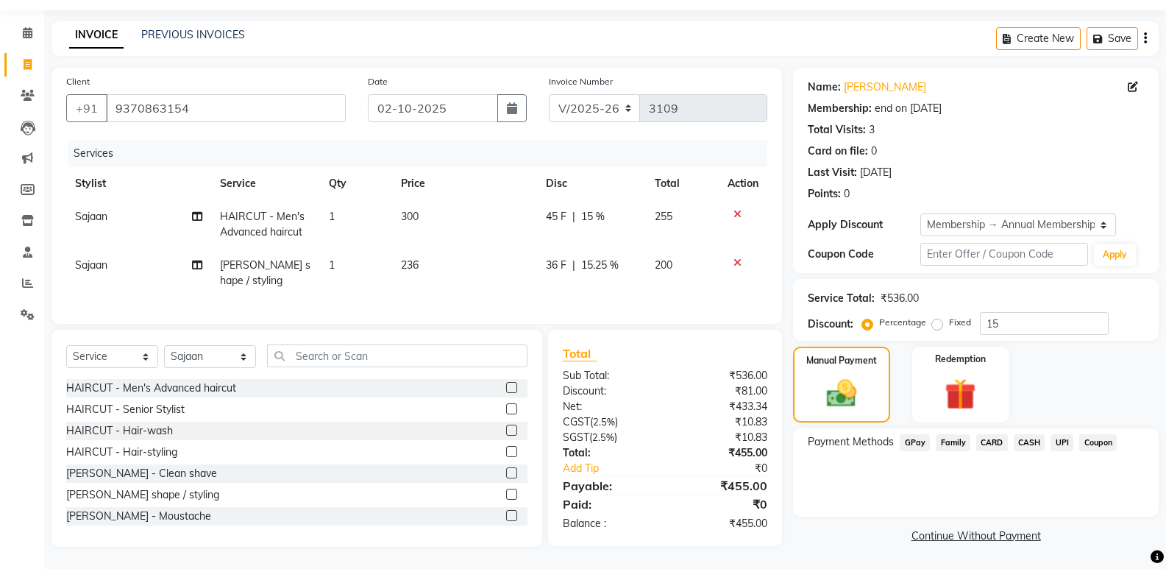
click at [920, 434] on span "GPay" at bounding box center [915, 442] width 30 height 17
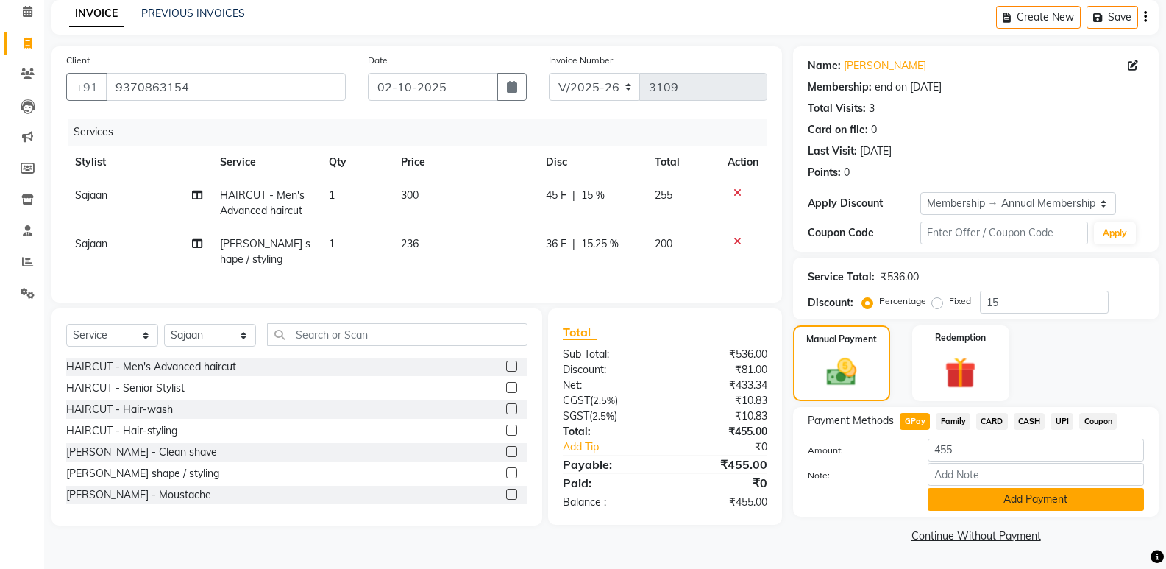
click at [943, 508] on button "Add Payment" at bounding box center [1036, 499] width 216 height 23
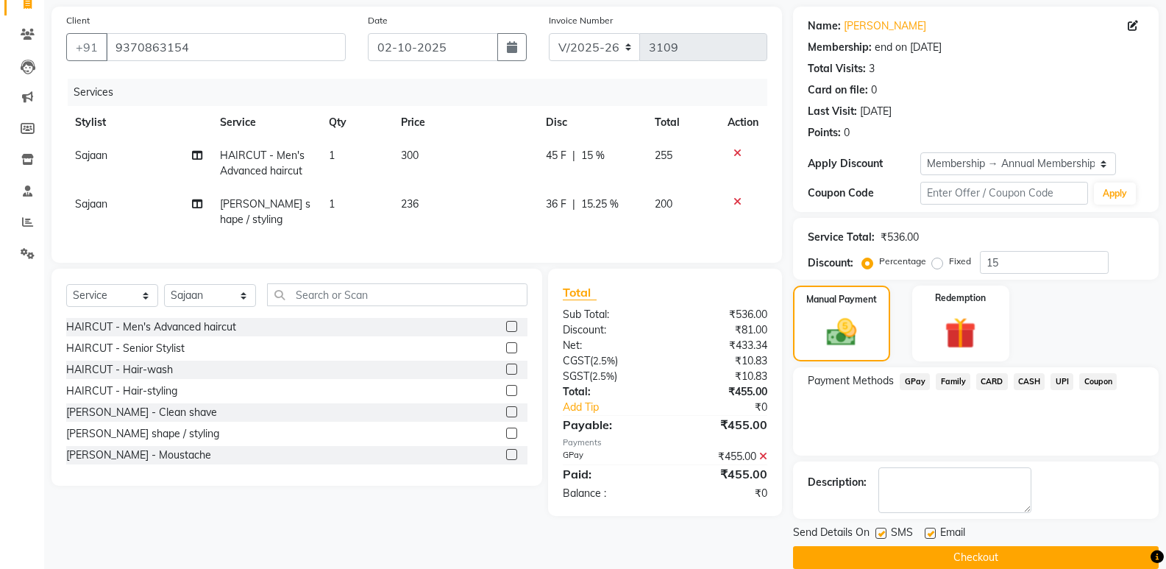
scroll to position [126, 0]
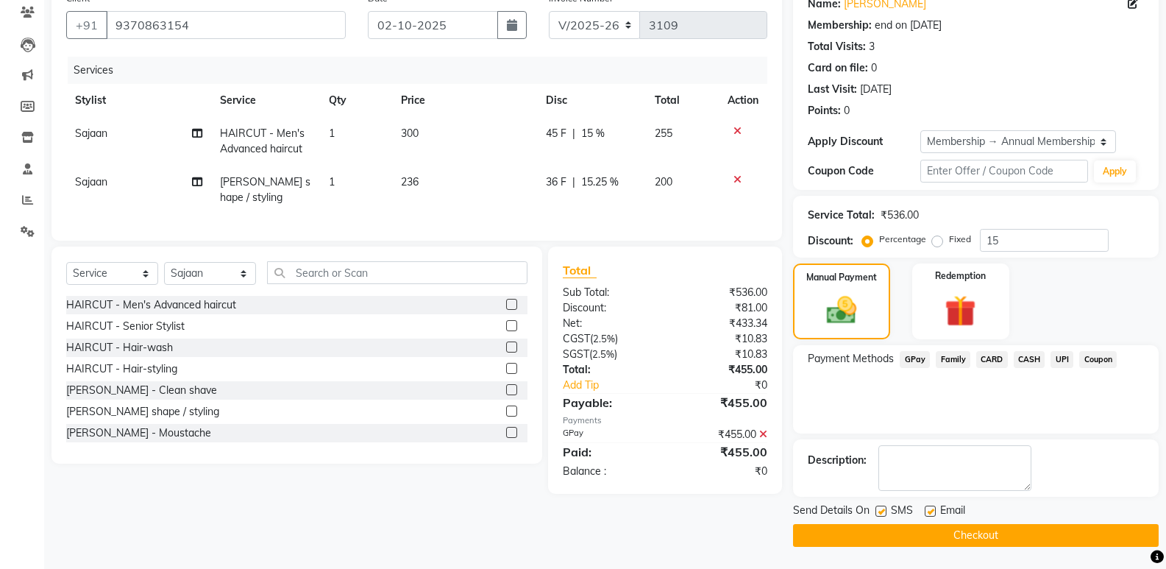
click at [951, 528] on button "Checkout" at bounding box center [976, 535] width 366 height 23
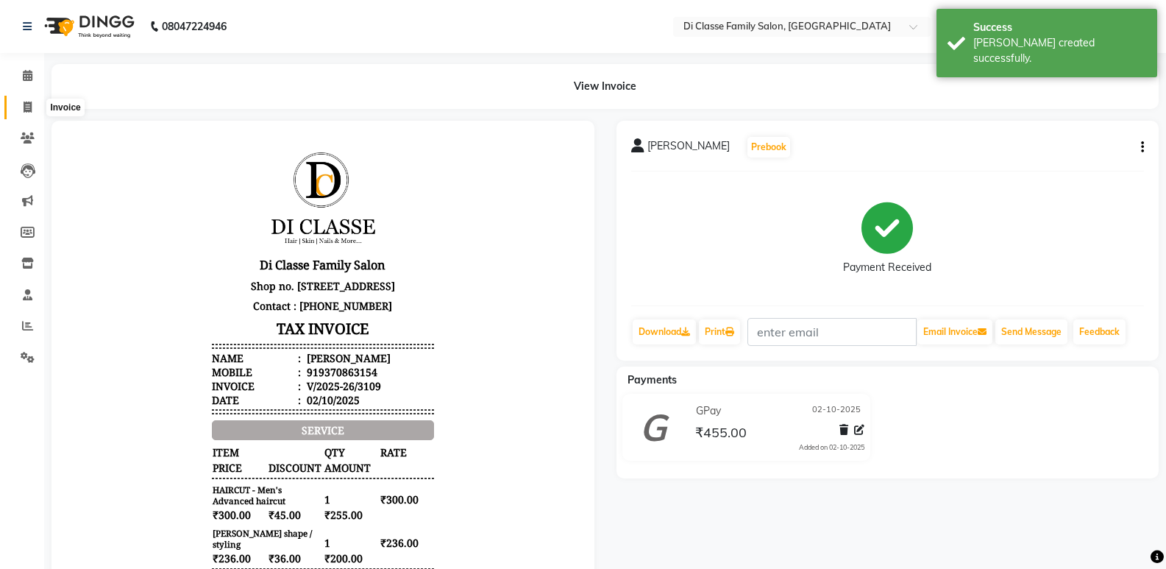
click at [20, 101] on span at bounding box center [28, 107] width 26 height 17
select select "6346"
select select "service"
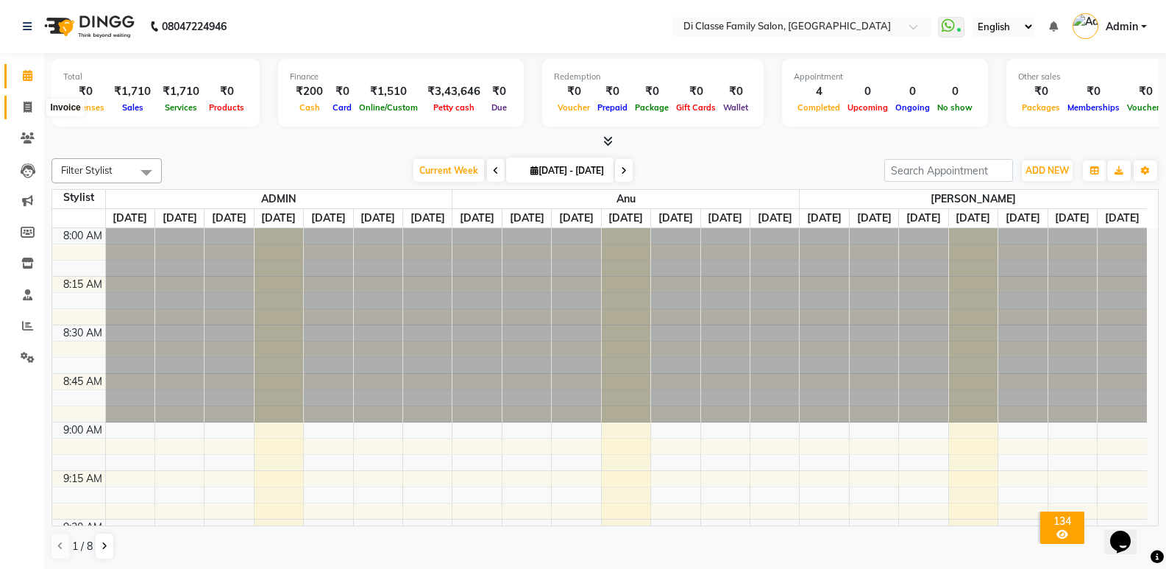
click at [15, 113] on span at bounding box center [28, 107] width 26 height 17
select select "6346"
select select "service"
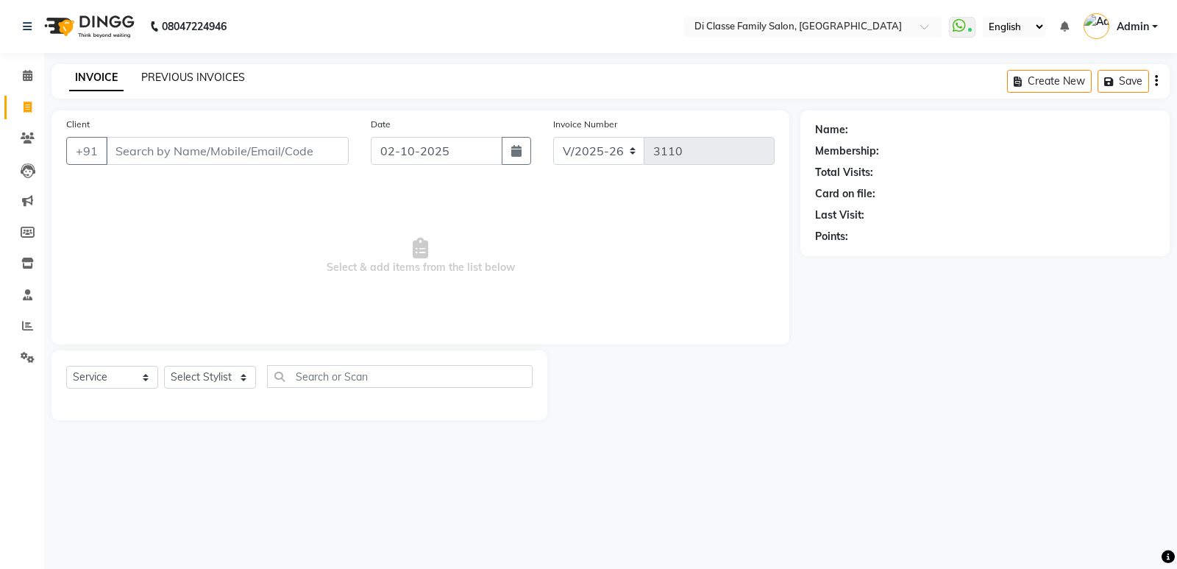
click at [193, 76] on link "PREVIOUS INVOICES" at bounding box center [193, 77] width 104 height 13
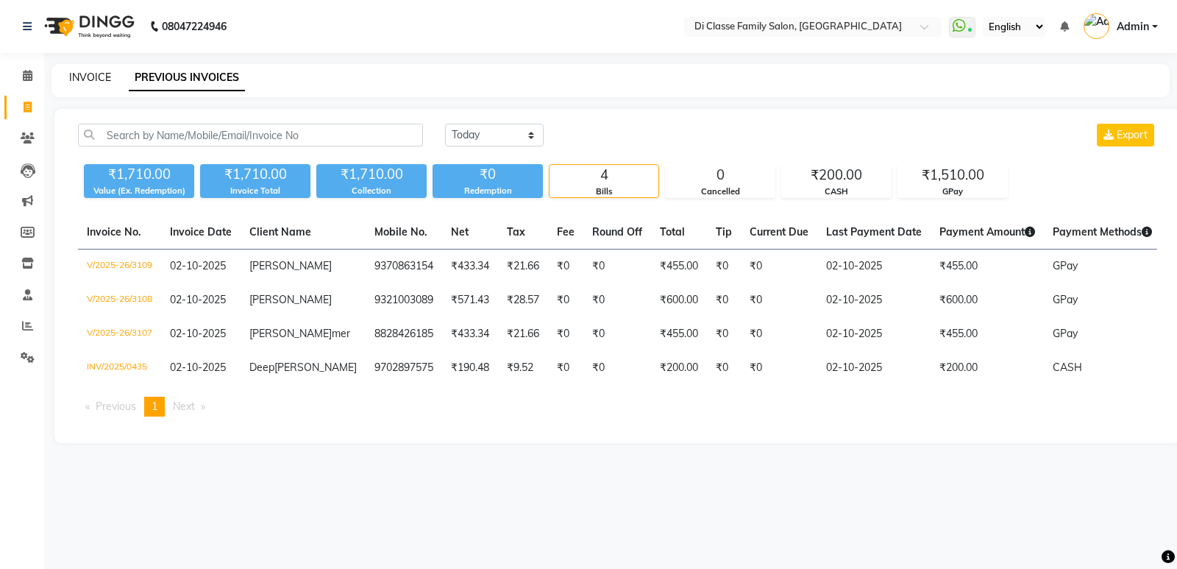
click at [79, 75] on link "INVOICE" at bounding box center [90, 77] width 42 height 13
select select "6346"
select select "service"
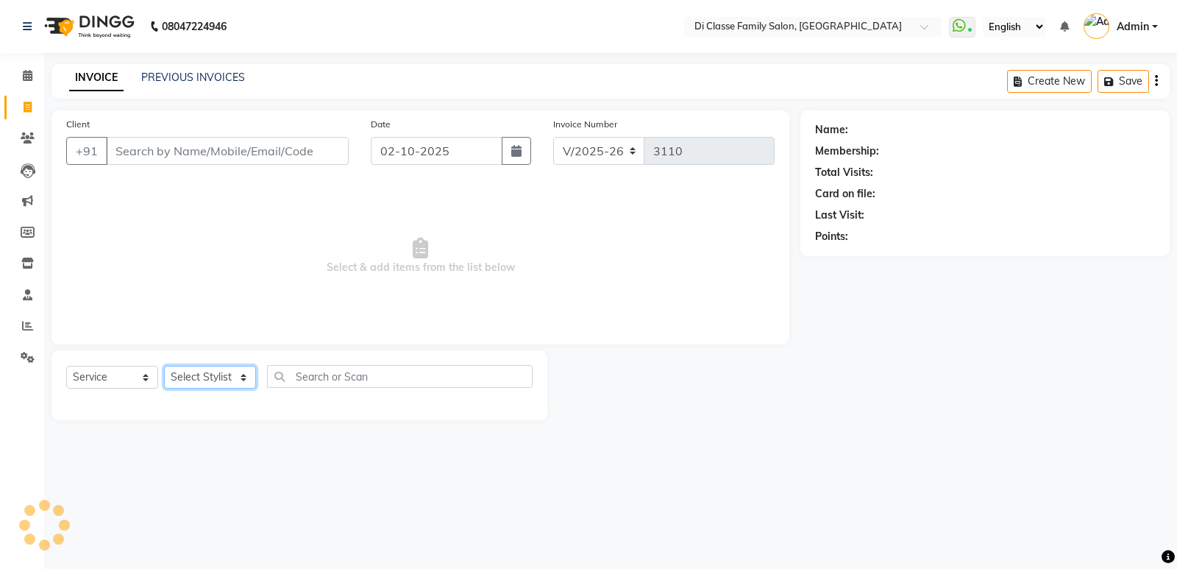
click at [210, 386] on select "Select Stylist" at bounding box center [210, 377] width 92 height 23
select select "47550"
click at [164, 366] on select "Select Stylist ADMIN Anu Ayaz Kadri Javed KAPIL SINGH KOMAL Payal Pooja rahul R…" at bounding box center [210, 377] width 92 height 23
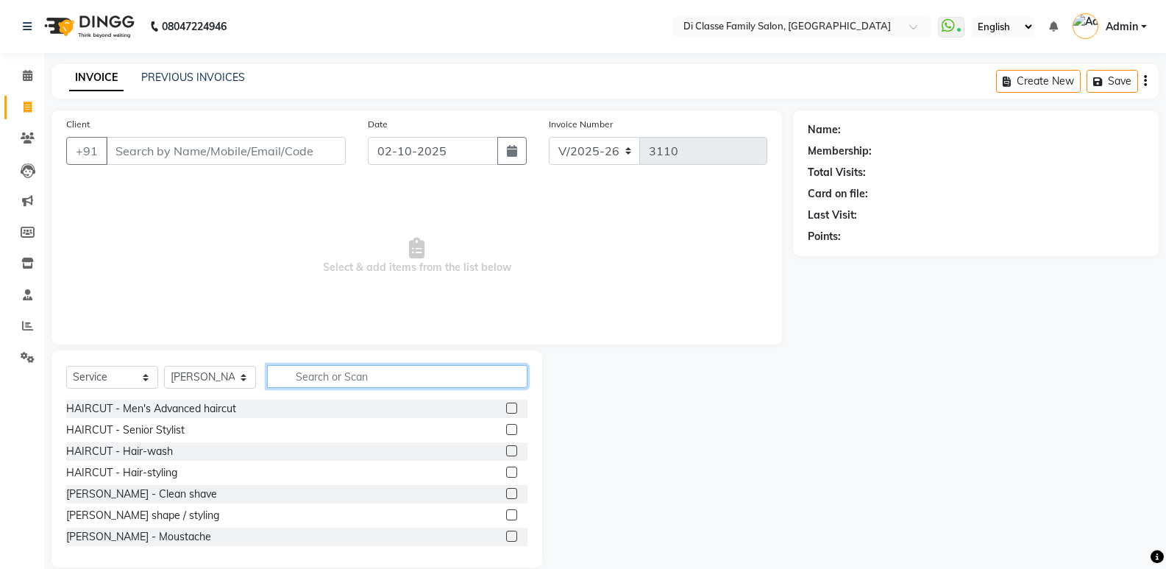
click at [344, 385] on input "text" at bounding box center [397, 376] width 260 height 23
type input "lipo"
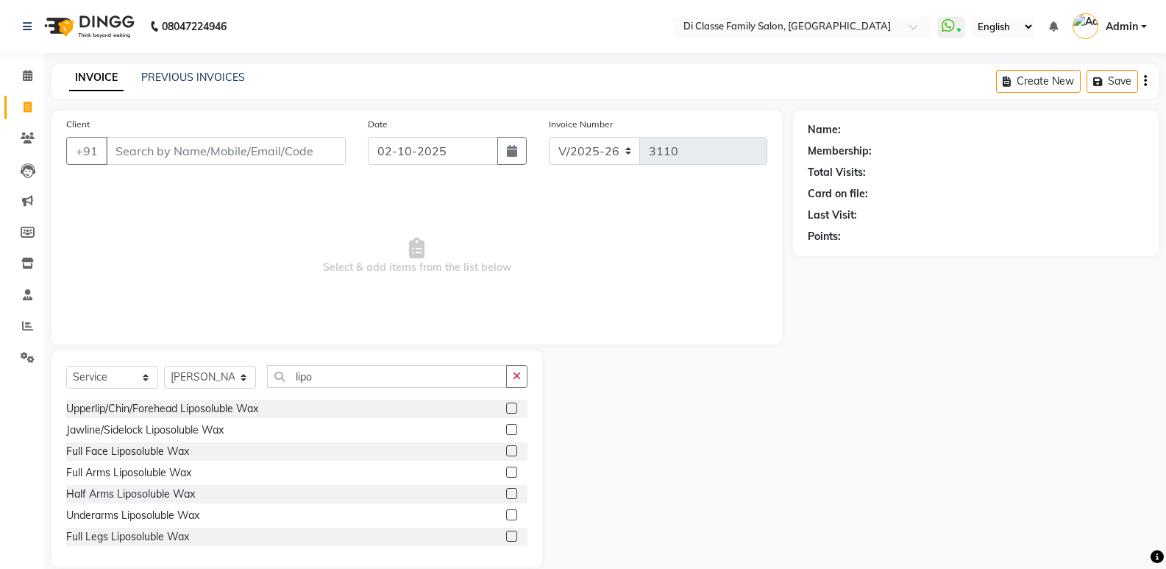
click at [506, 473] on label at bounding box center [511, 471] width 11 height 11
click at [506, 473] on input "checkbox" at bounding box center [511, 473] width 10 height 10
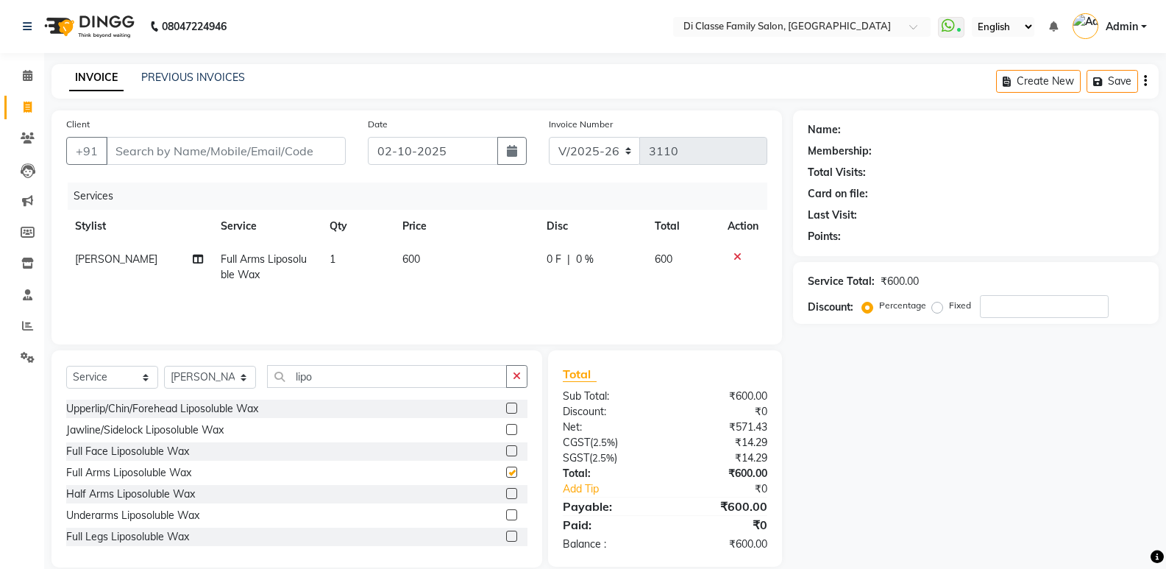
checkbox input "false"
click at [506, 516] on label at bounding box center [511, 514] width 11 height 11
click at [506, 516] on input "checkbox" at bounding box center [511, 516] width 10 height 10
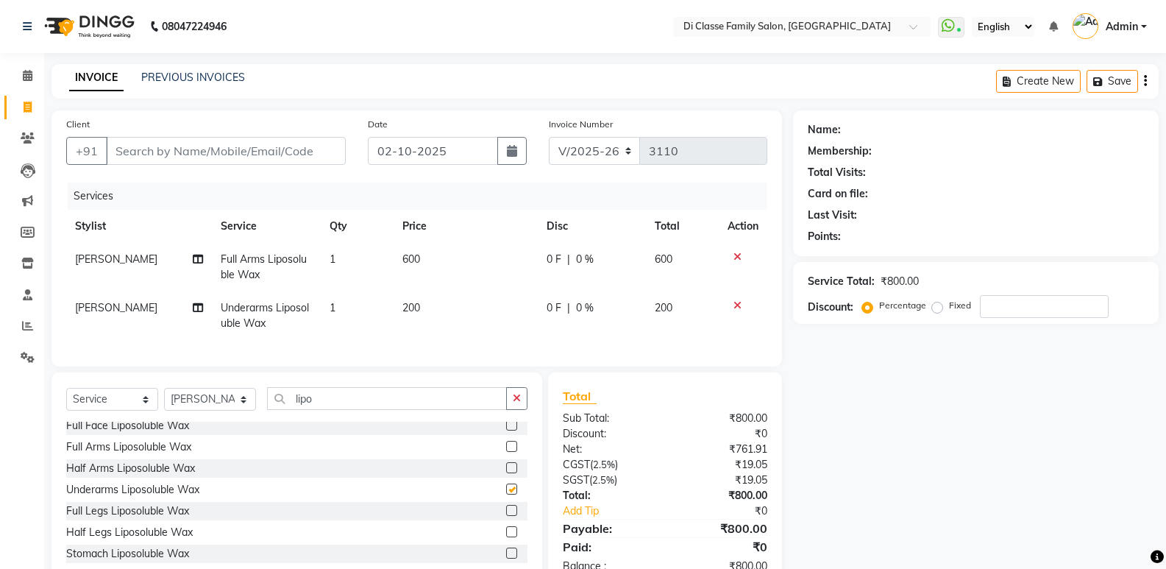
checkbox input "false"
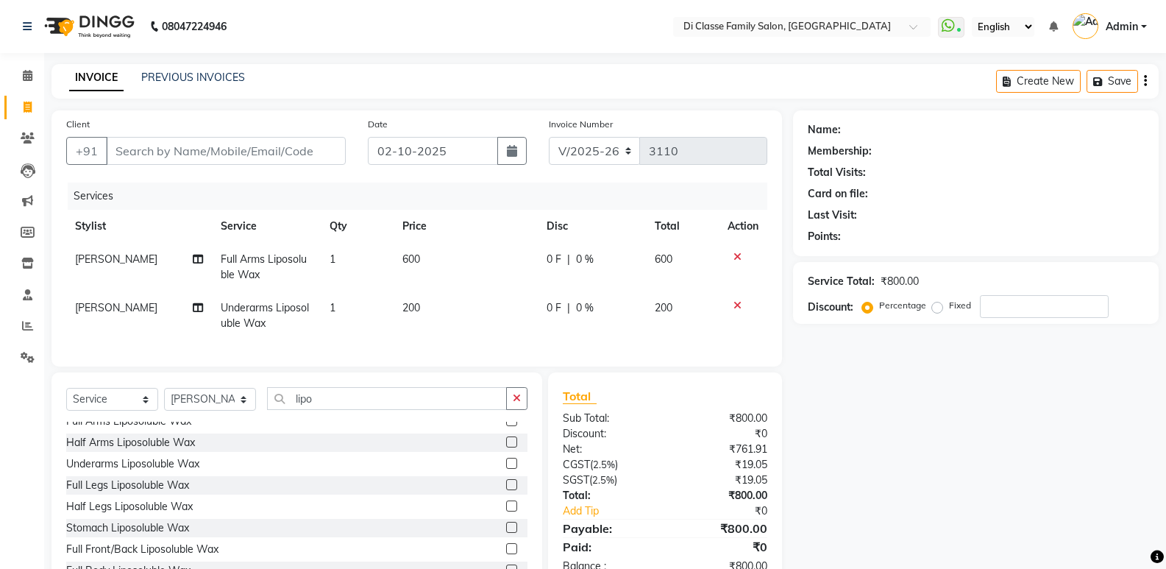
click at [506, 490] on label at bounding box center [511, 484] width 11 height 11
click at [506, 490] on input "checkbox" at bounding box center [511, 485] width 10 height 10
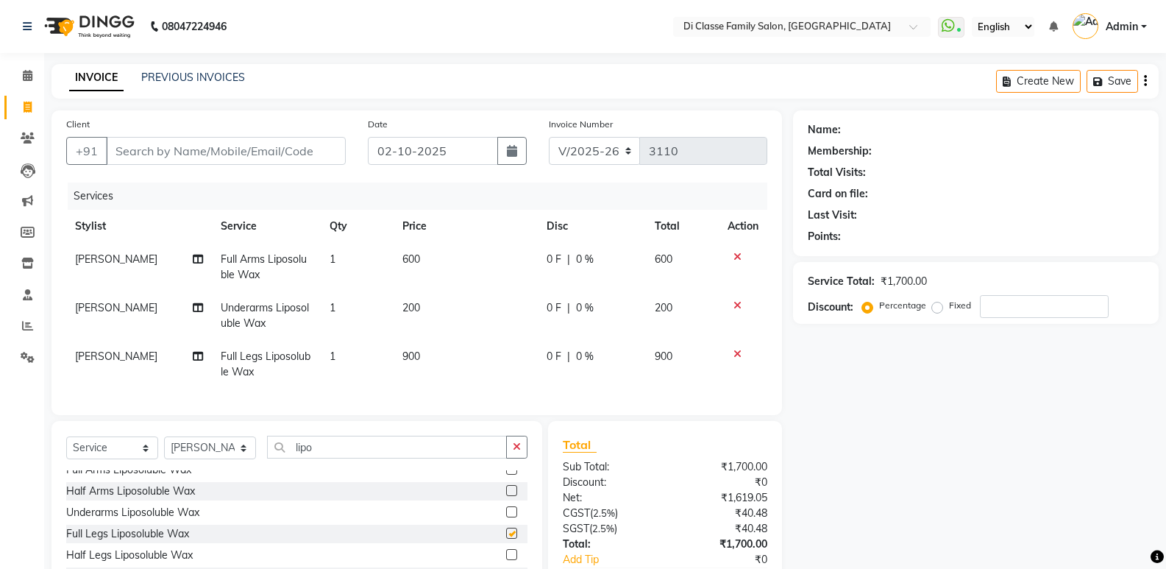
checkbox input "false"
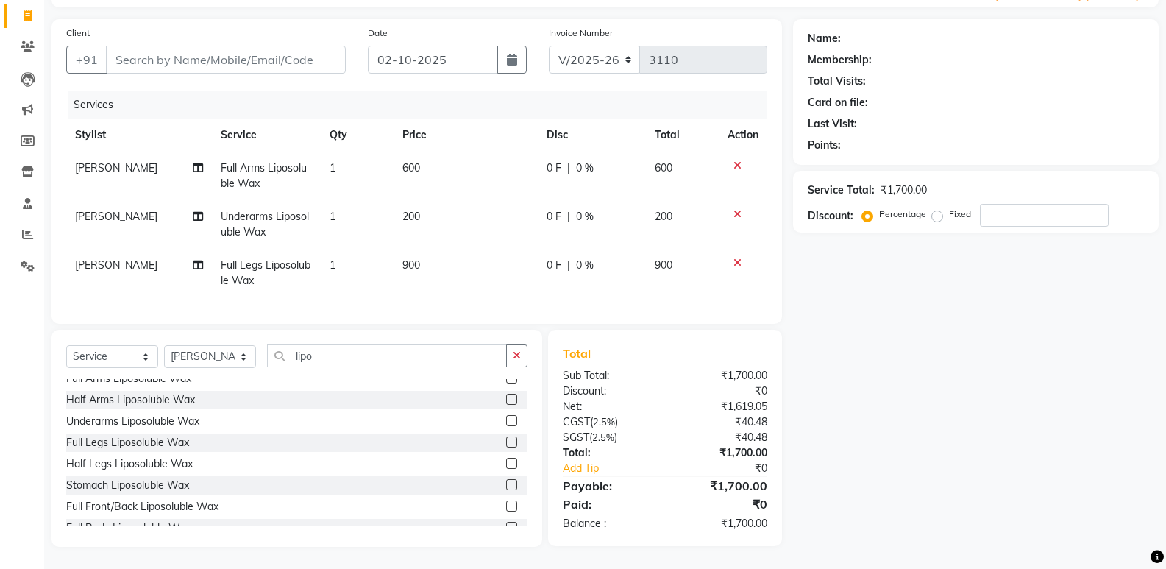
scroll to position [102, 0]
drag, startPoint x: 1022, startPoint y: 205, endPoint x: 1014, endPoint y: 214, distance: 11.5
click at [1023, 205] on input "number" at bounding box center [1044, 215] width 129 height 23
type input "1"
click at [185, 355] on select "Select Stylist ADMIN Anu Ayaz Kadri Javed KAPIL SINGH KOMAL Payal Pooja rahul R…" at bounding box center [210, 356] width 92 height 23
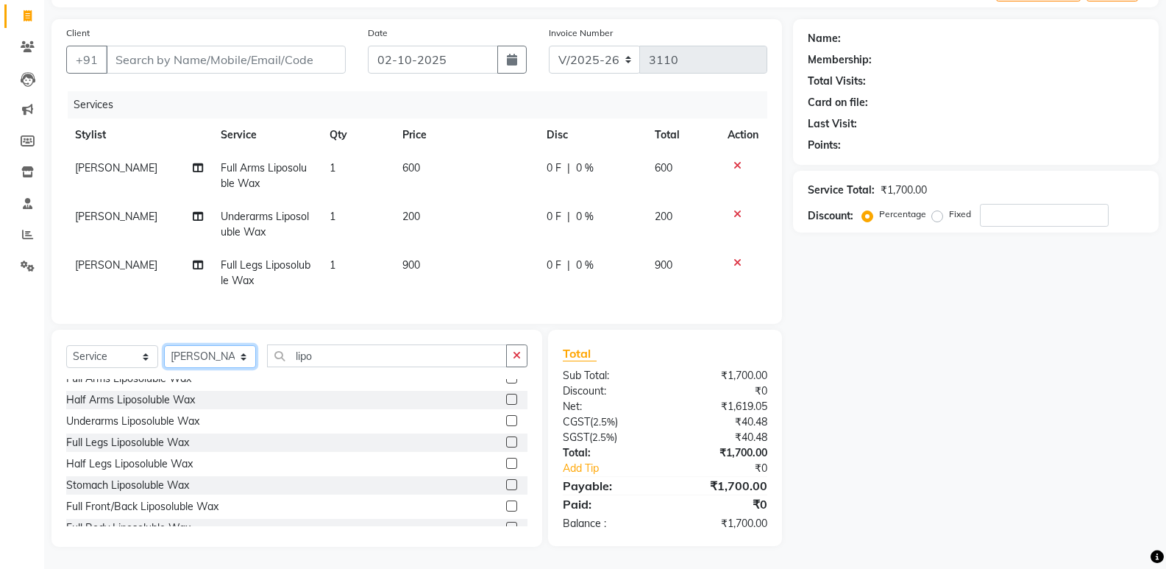
select select "50727"
click at [164, 345] on select "Select Stylist ADMIN Anu Ayaz Kadri Javed KAPIL SINGH KOMAL Payal Pooja rahul R…" at bounding box center [210, 356] width 92 height 23
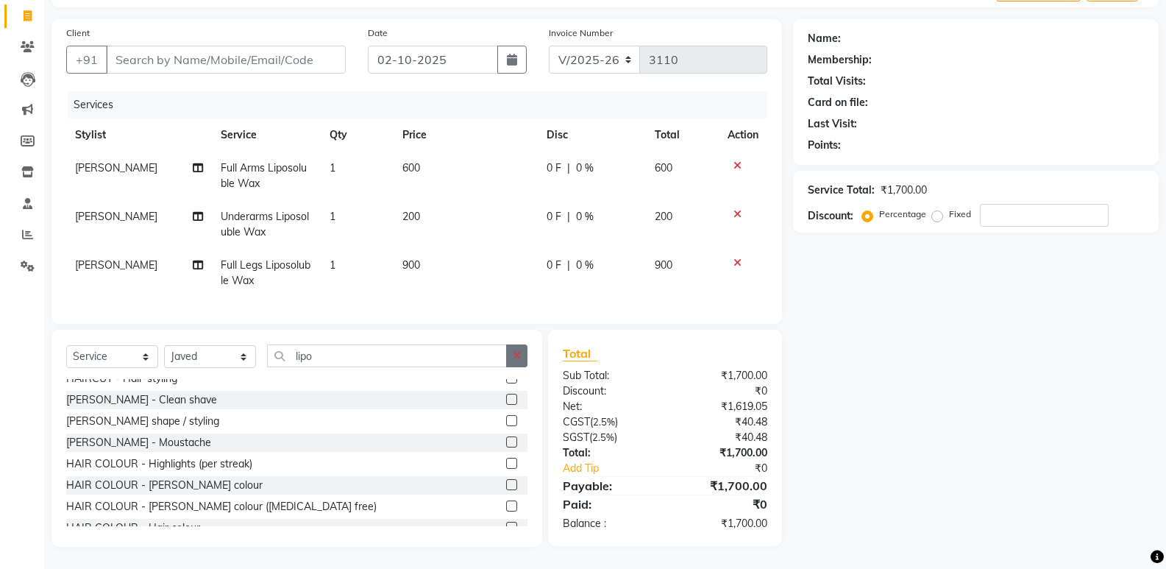
click at [525, 355] on button "button" at bounding box center [516, 355] width 21 height 23
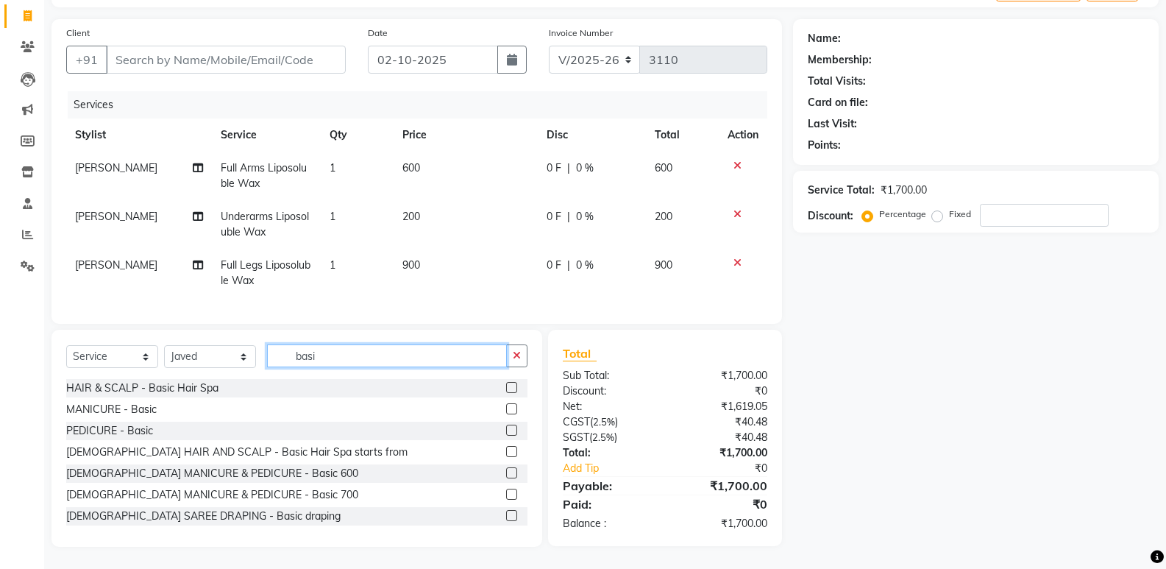
type input "basi"
click at [506, 451] on label at bounding box center [511, 451] width 11 height 11
click at [506, 451] on input "checkbox" at bounding box center [511, 452] width 10 height 10
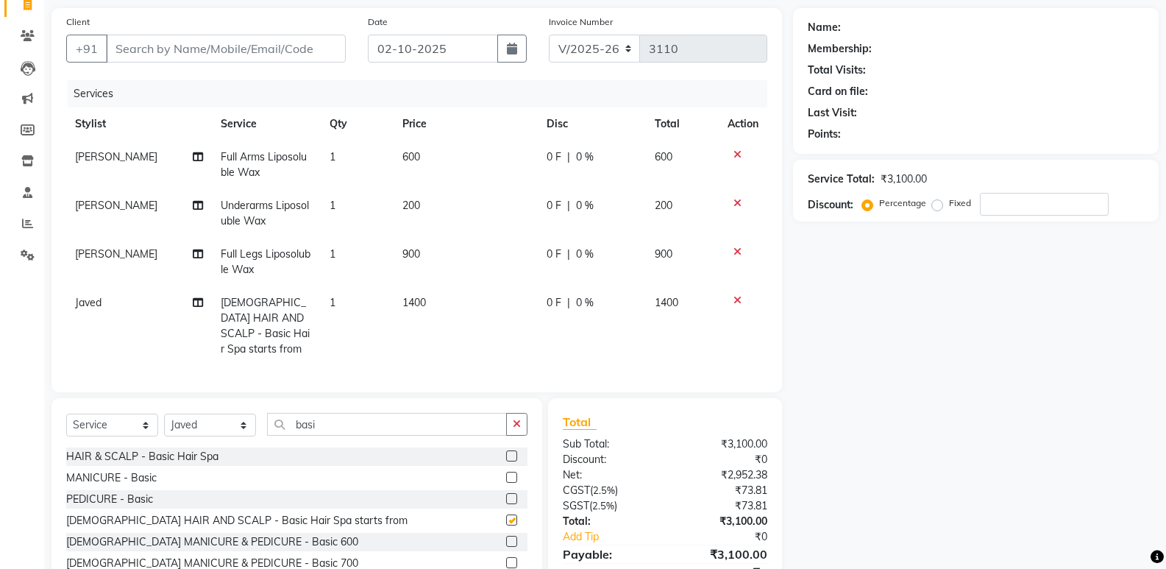
checkbox input "false"
click at [461, 301] on td "1400" at bounding box center [466, 325] width 144 height 79
select select "50727"
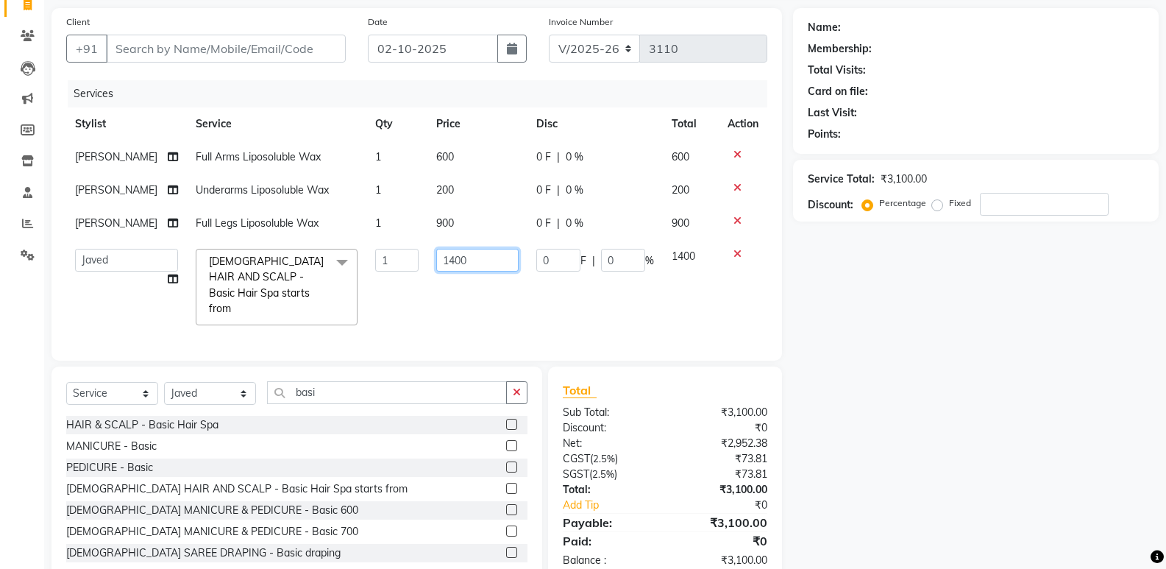
click at [447, 261] on input "1400" at bounding box center [477, 260] width 82 height 23
type input "2000"
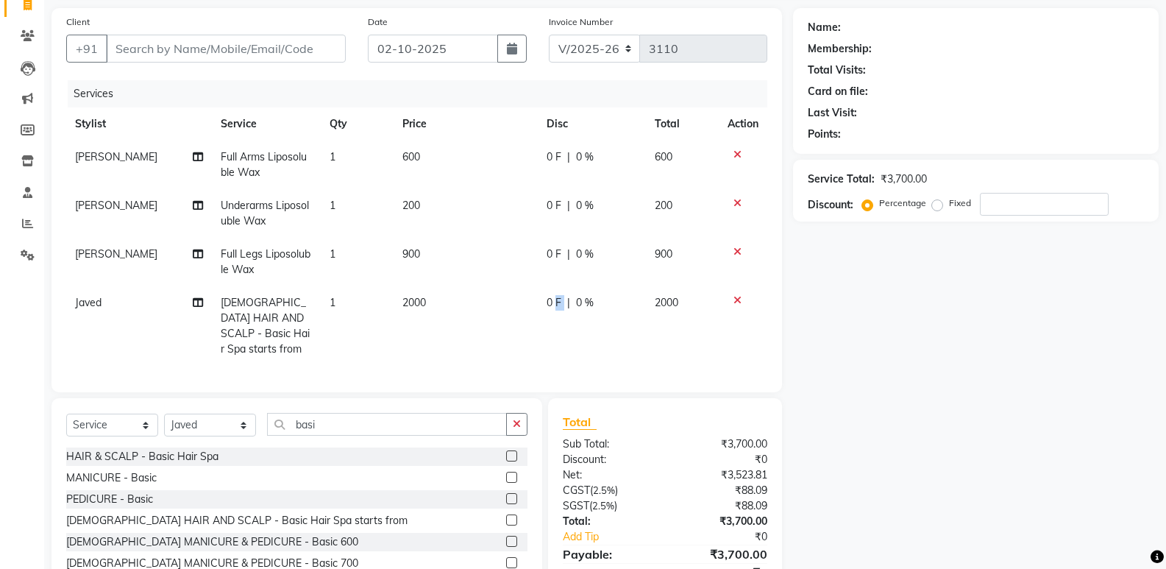
click at [566, 309] on td "0 F | 0 %" at bounding box center [592, 325] width 109 height 79
select select "50727"
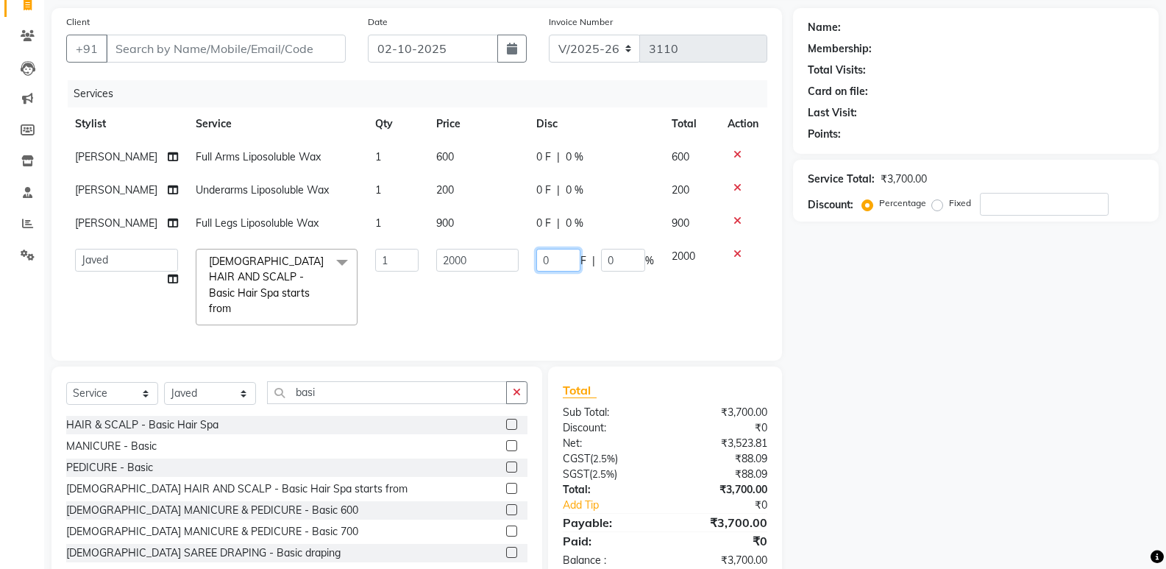
click at [558, 257] on input "0" at bounding box center [558, 260] width 44 height 23
type input "0200"
click at [3, 357] on div "Calendar Invoice Clients Leads Marketing Members Inventory Staff Reports Settin…" at bounding box center [99, 262] width 199 height 644
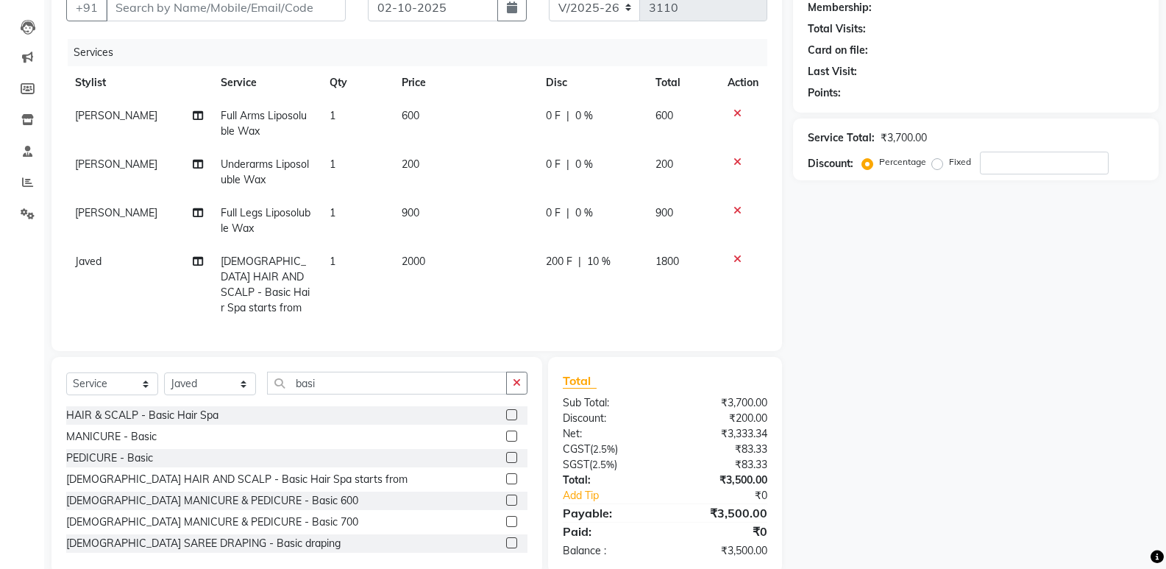
scroll to position [166, 0]
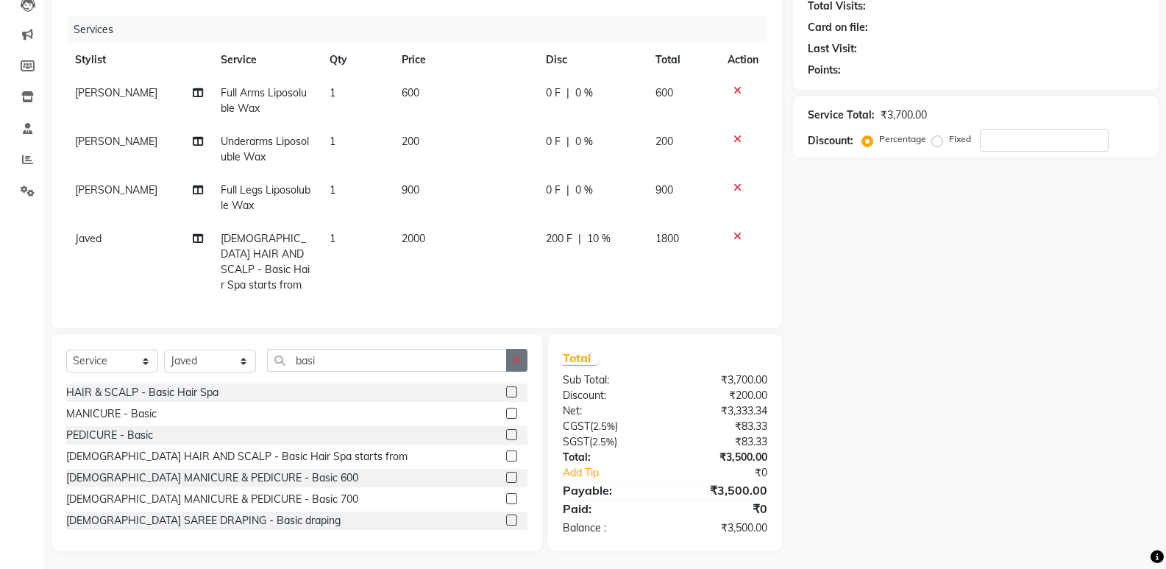
drag, startPoint x: 512, startPoint y: 341, endPoint x: 518, endPoint y: 350, distance: 10.6
click at [518, 350] on div "Select Service Product Membership Package Voucher Prepaid Gift Card Select Styl…" at bounding box center [296, 442] width 491 height 217
click at [515, 355] on icon "button" at bounding box center [517, 360] width 8 height 10
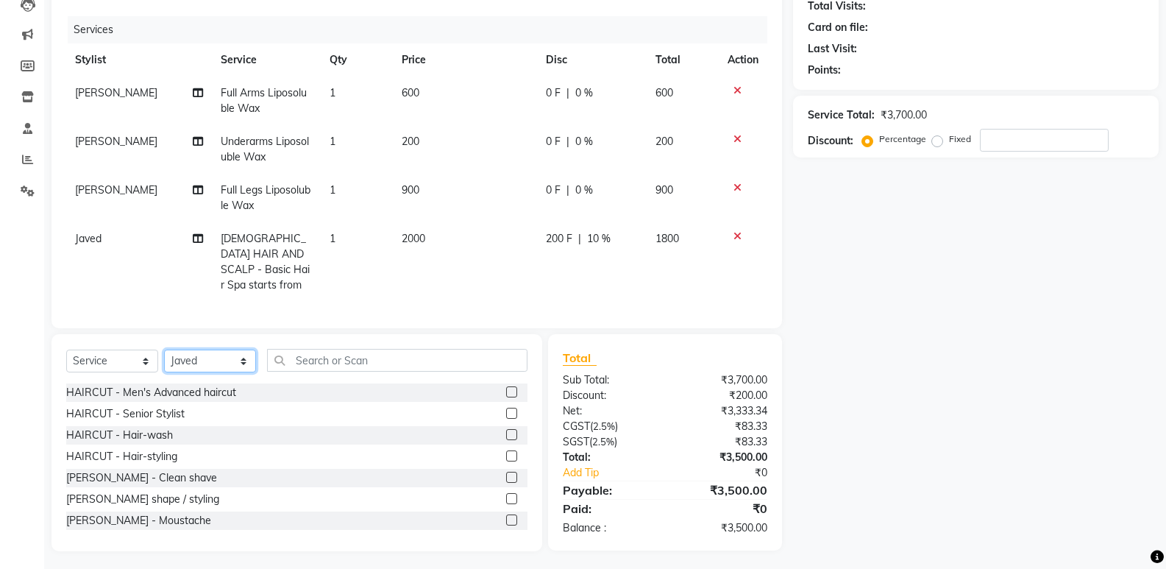
click at [196, 358] on select "Select Stylist ADMIN Anu Ayaz Kadri Javed KAPIL SINGH KOMAL Payal Pooja rahul R…" at bounding box center [210, 360] width 92 height 23
select select "61321"
click at [164, 349] on select "Select Stylist ADMIN Anu Ayaz Kadri Javed KAPIL SINGH KOMAL Payal Pooja rahul R…" at bounding box center [210, 360] width 92 height 23
click at [409, 350] on input "text" at bounding box center [397, 360] width 260 height 23
click at [326, 358] on input "text" at bounding box center [397, 360] width 260 height 23
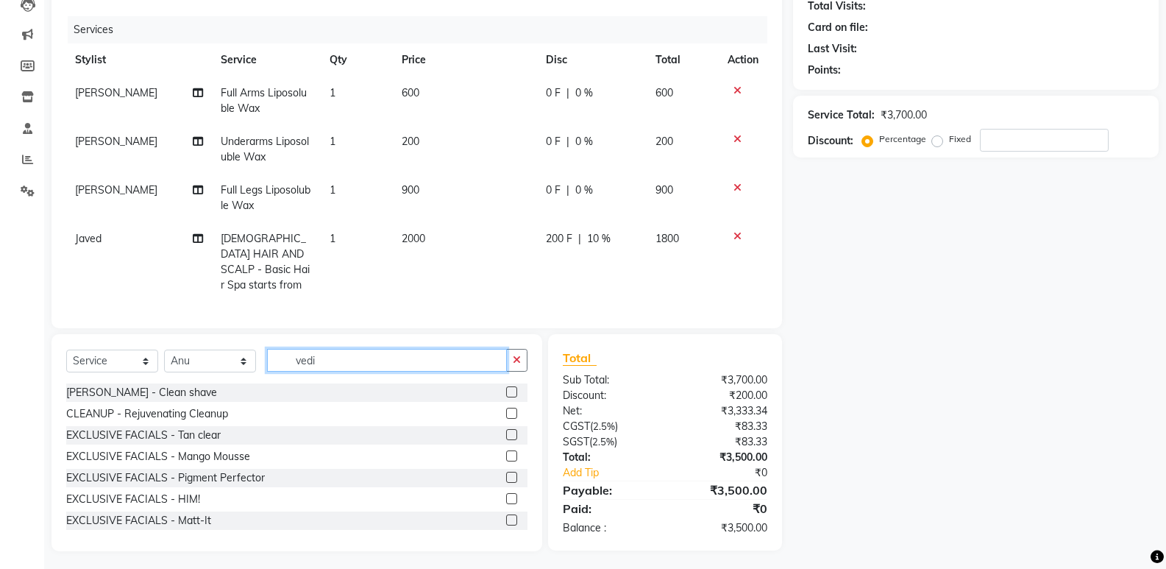
scroll to position [166, 0]
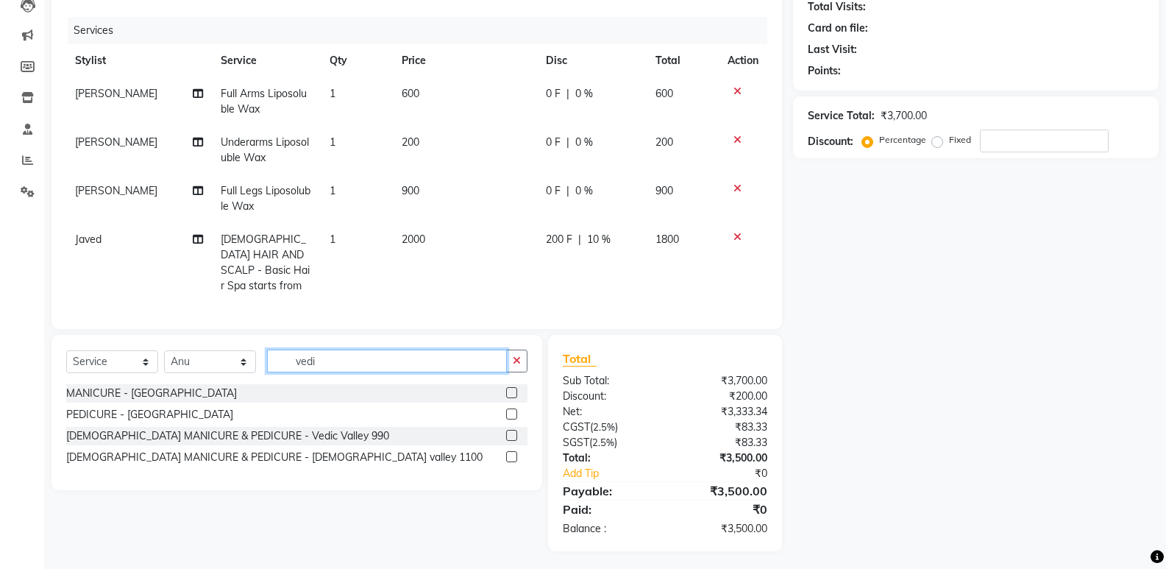
type input "vedi"
click at [513, 408] on label at bounding box center [511, 413] width 11 height 11
click at [513, 410] on input "checkbox" at bounding box center [511, 415] width 10 height 10
checkbox input "true"
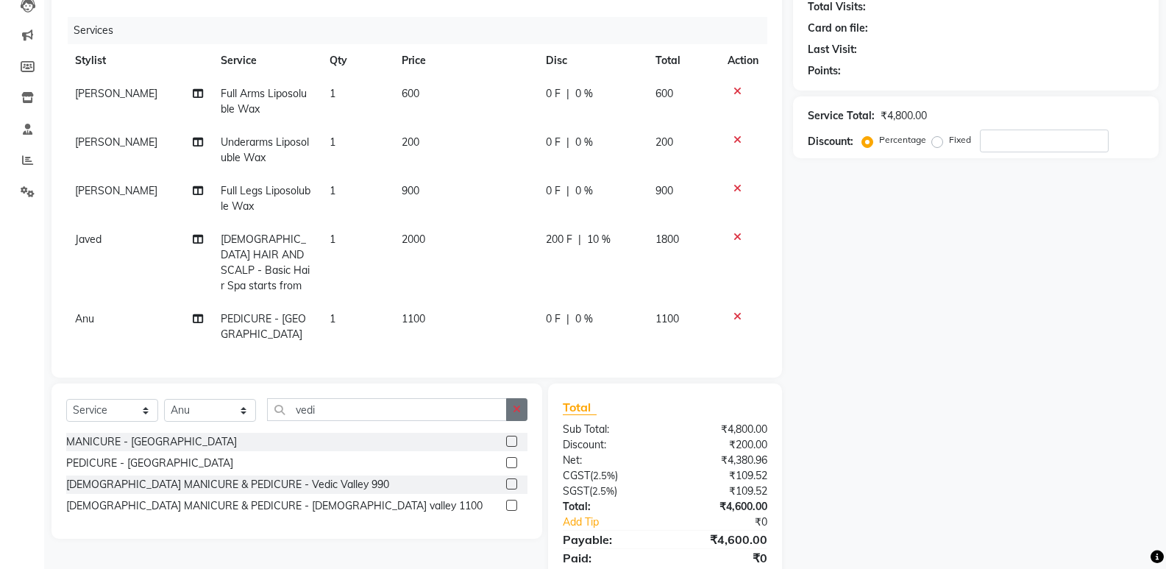
click at [513, 408] on icon "button" at bounding box center [517, 409] width 8 height 10
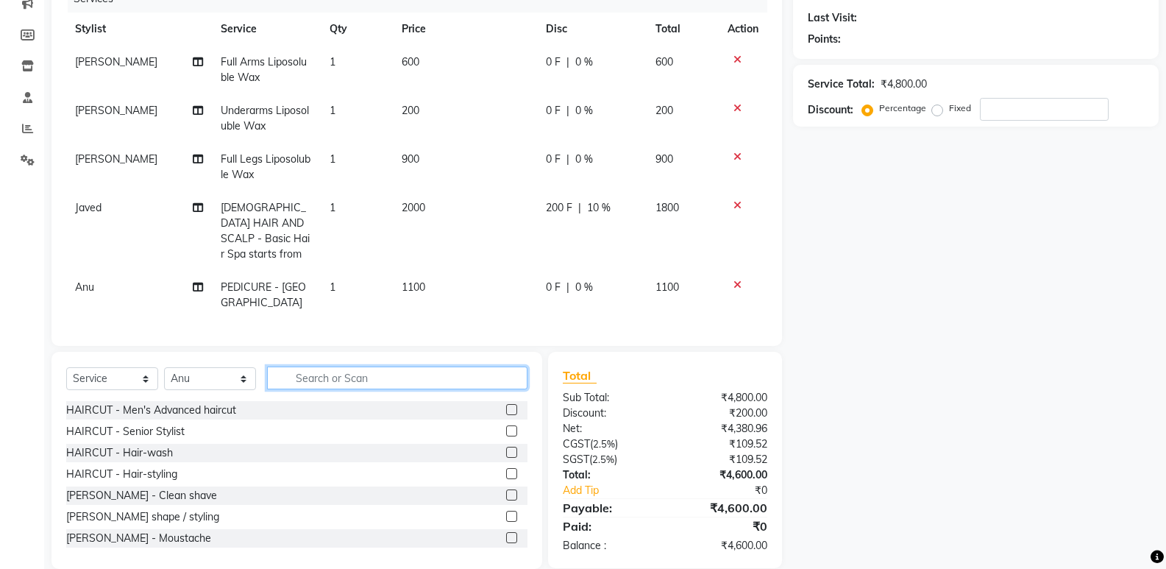
scroll to position [215, 0]
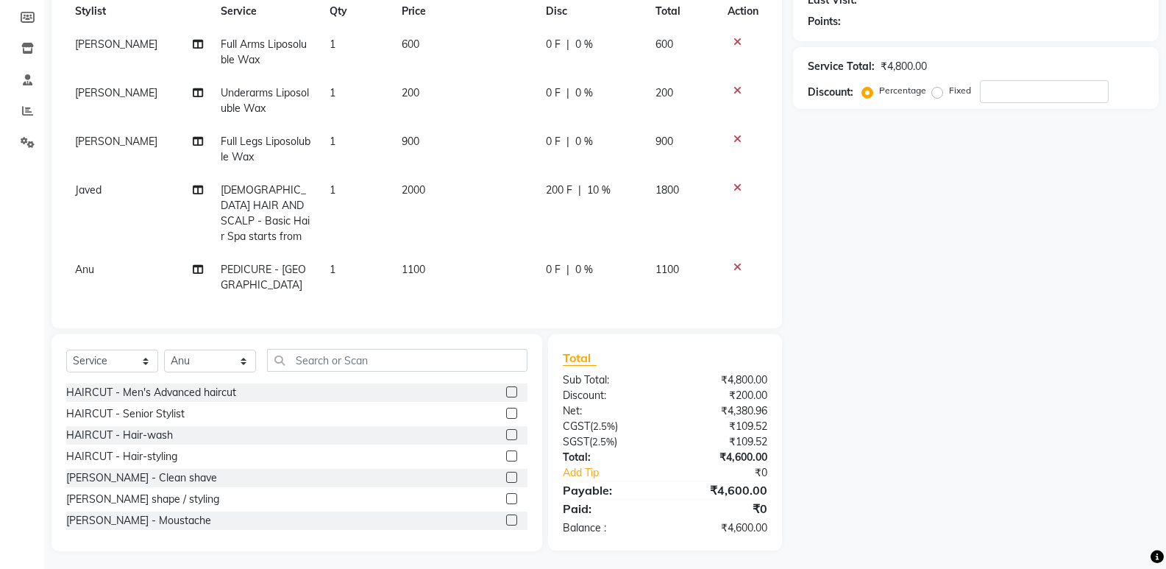
drag, startPoint x: 644, startPoint y: 254, endPoint x: 634, endPoint y: 257, distance: 10.7
click at [645, 254] on tr "Anu PEDICURE - Vedic Valley 1 1100 0 F | 0 % 1100" at bounding box center [416, 277] width 701 height 49
click at [247, 360] on select "Select Stylist ADMIN Anu Ayaz Kadri Javed KAPIL SINGH KOMAL Payal Pooja rahul R…" at bounding box center [210, 360] width 92 height 23
select select "50727"
click at [164, 349] on select "Select Stylist ADMIN Anu Ayaz Kadri Javed KAPIL SINGH KOMAL Payal Pooja rahul R…" at bounding box center [210, 360] width 92 height 23
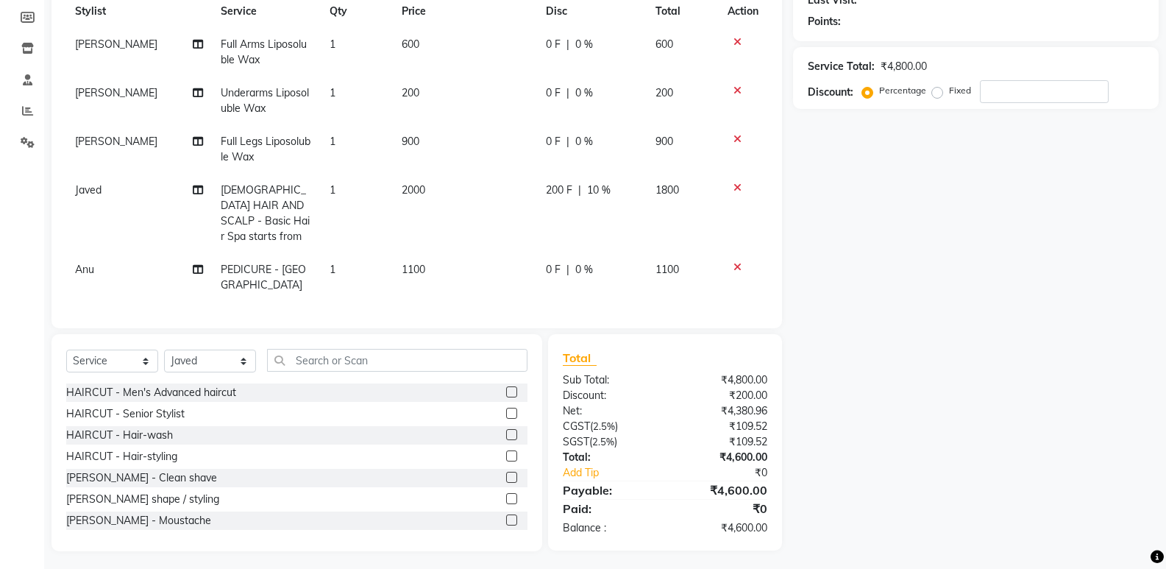
click at [737, 262] on icon at bounding box center [737, 267] width 8 height 10
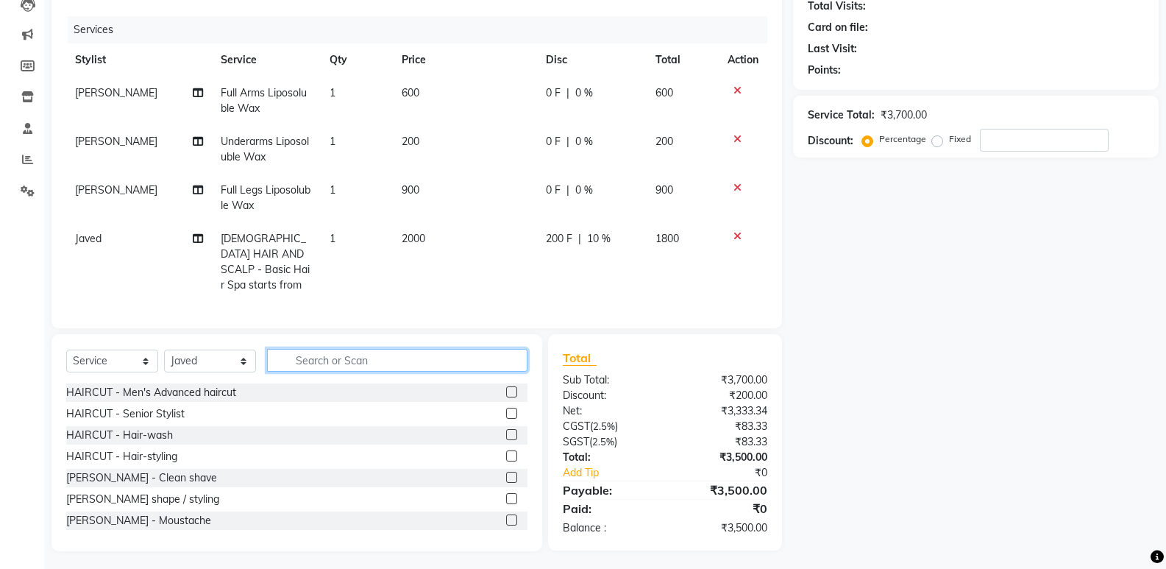
click at [384, 361] on input "text" at bounding box center [397, 360] width 260 height 23
type input "a"
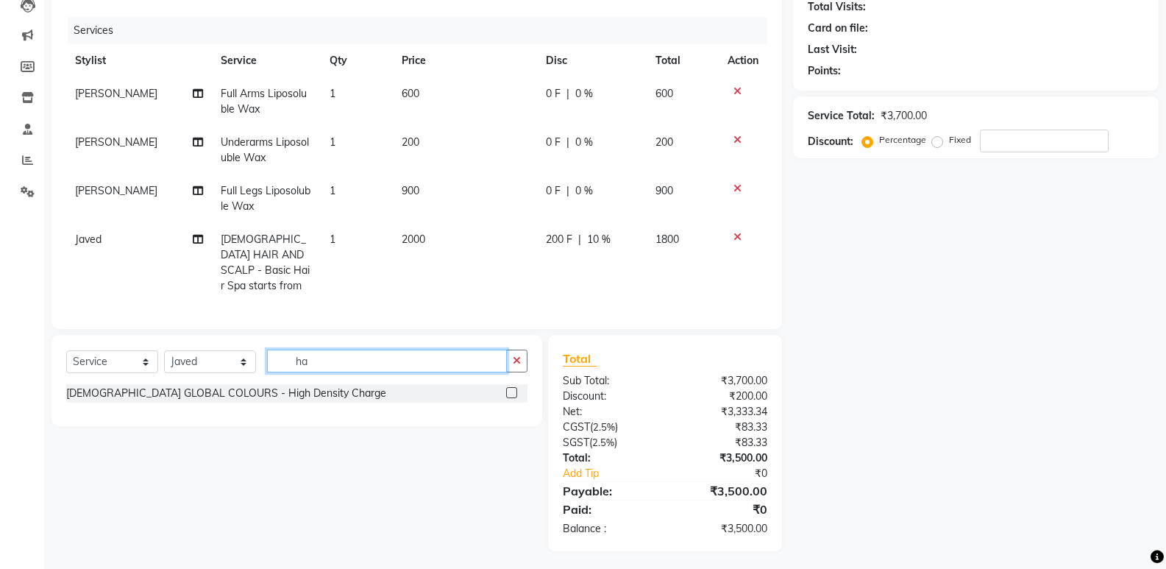
type input "h"
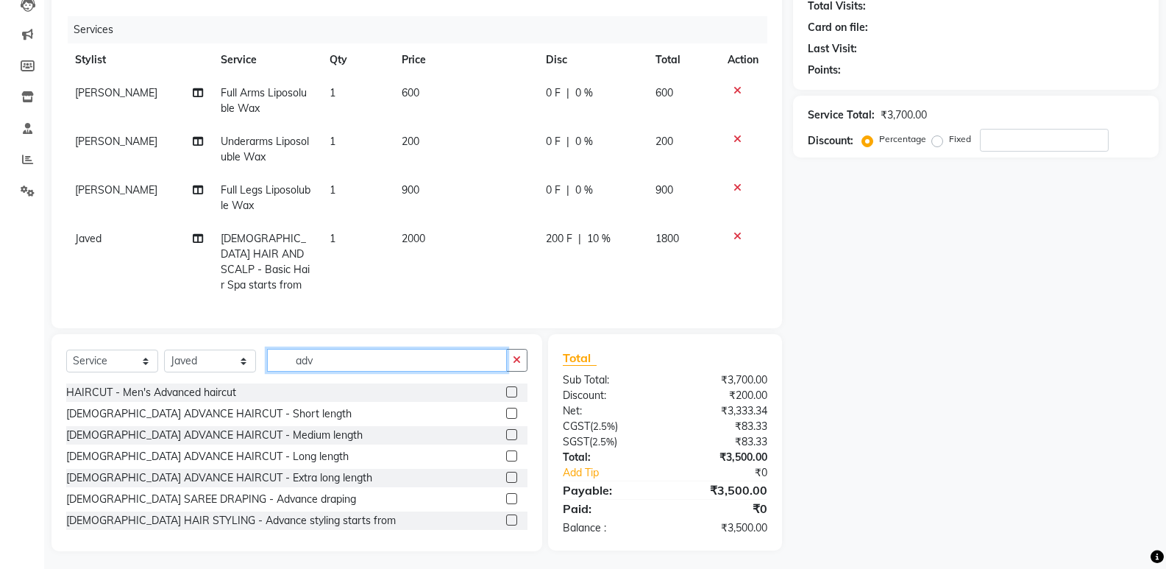
type input "adv"
click at [506, 412] on label at bounding box center [511, 413] width 11 height 11
click at [506, 412] on input "checkbox" at bounding box center [511, 414] width 10 height 10
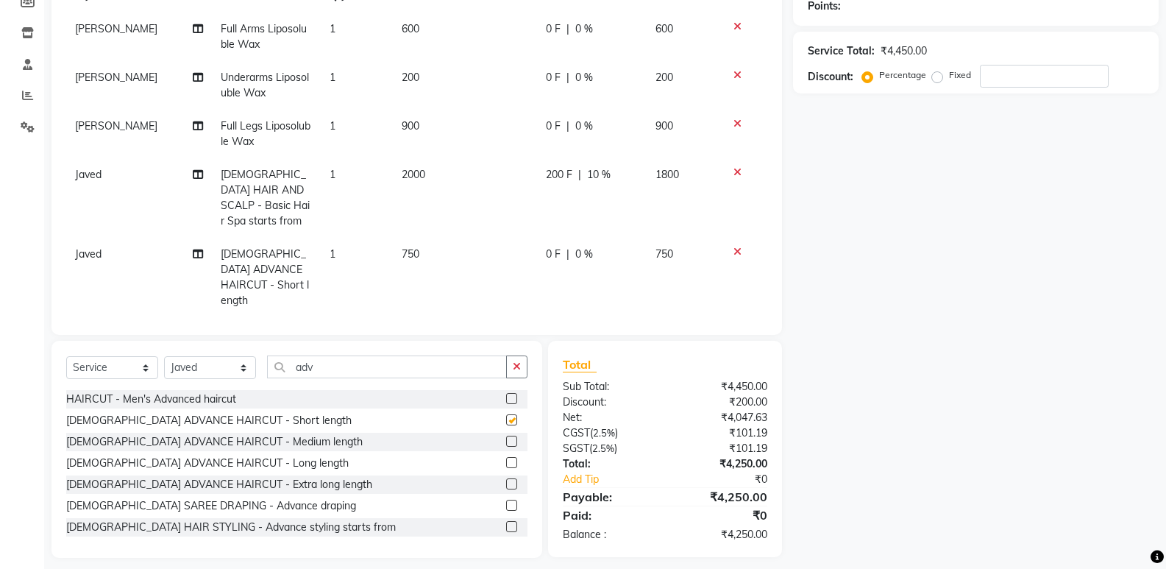
checkbox input "false"
click at [566, 246] on span "|" at bounding box center [567, 253] width 3 height 15
select select "50727"
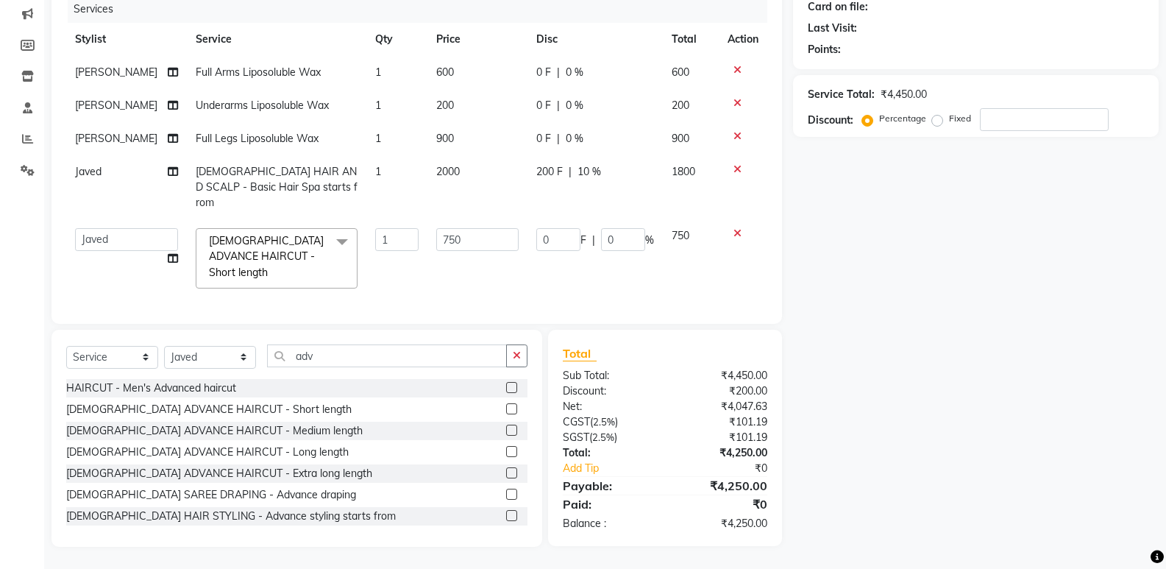
scroll to position [182, 0]
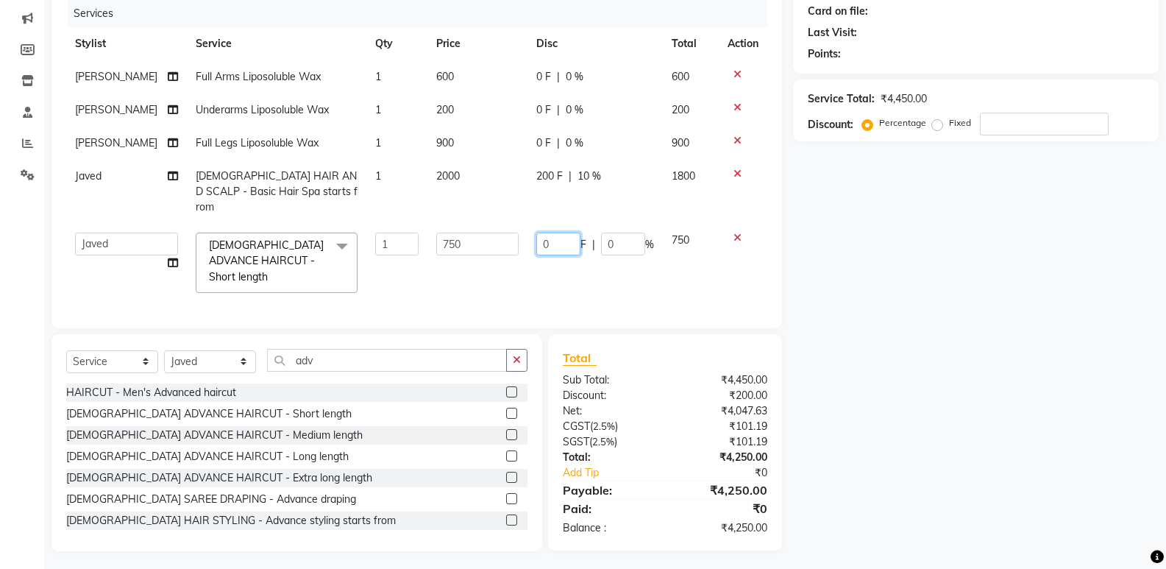
click at [566, 232] on input "0" at bounding box center [558, 243] width 44 height 23
drag, startPoint x: 604, startPoint y: 237, endPoint x: 624, endPoint y: 236, distance: 19.9
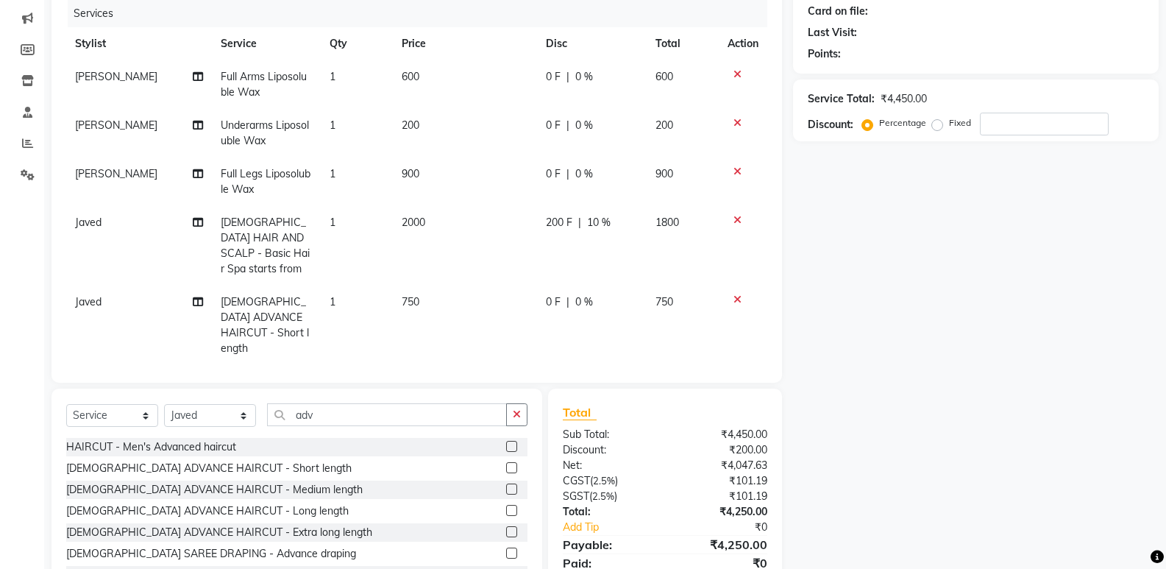
click at [628, 233] on td "200 F | 10 %" at bounding box center [591, 245] width 109 height 79
select select "50727"
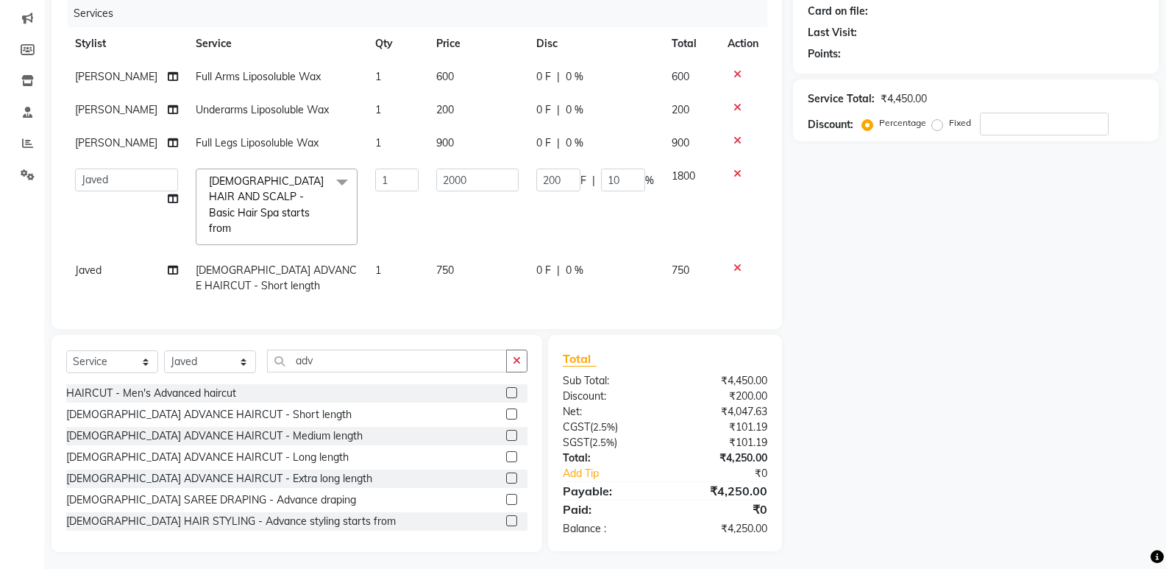
click at [625, 254] on td "0 F | 0 %" at bounding box center [594, 278] width 135 height 49
select select "50727"
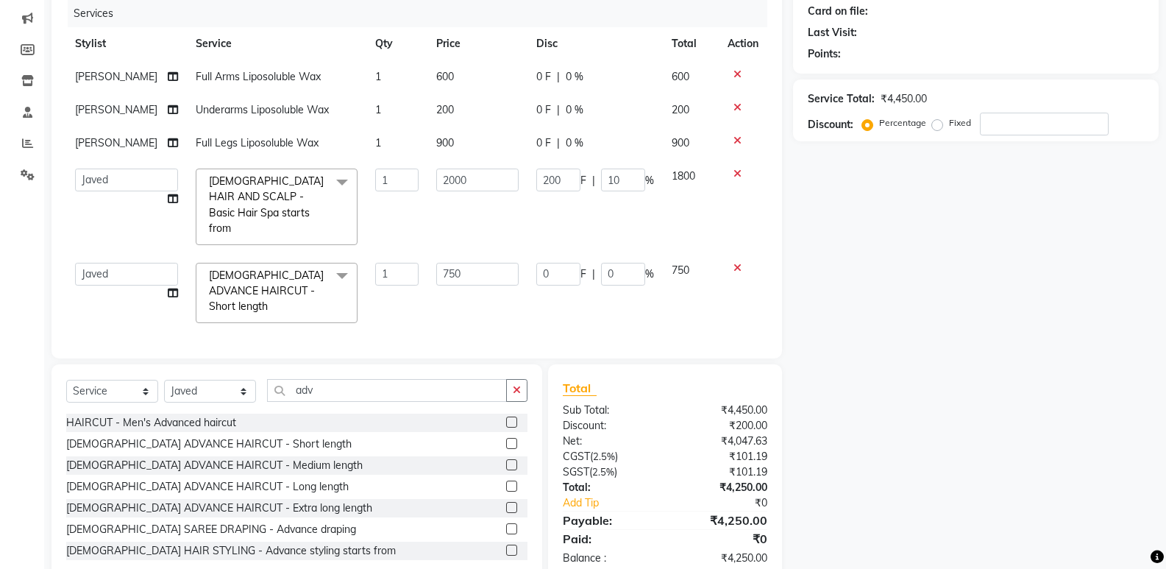
click at [625, 254] on td "0 F | 0 %" at bounding box center [594, 293] width 135 height 78
click at [623, 263] on input "0" at bounding box center [623, 274] width 44 height 23
type input "0100"
click at [1008, 377] on div "Name: Membership: Total Visits: Card on file: Last Visit: Points: Service Total…" at bounding box center [981, 254] width 377 height 653
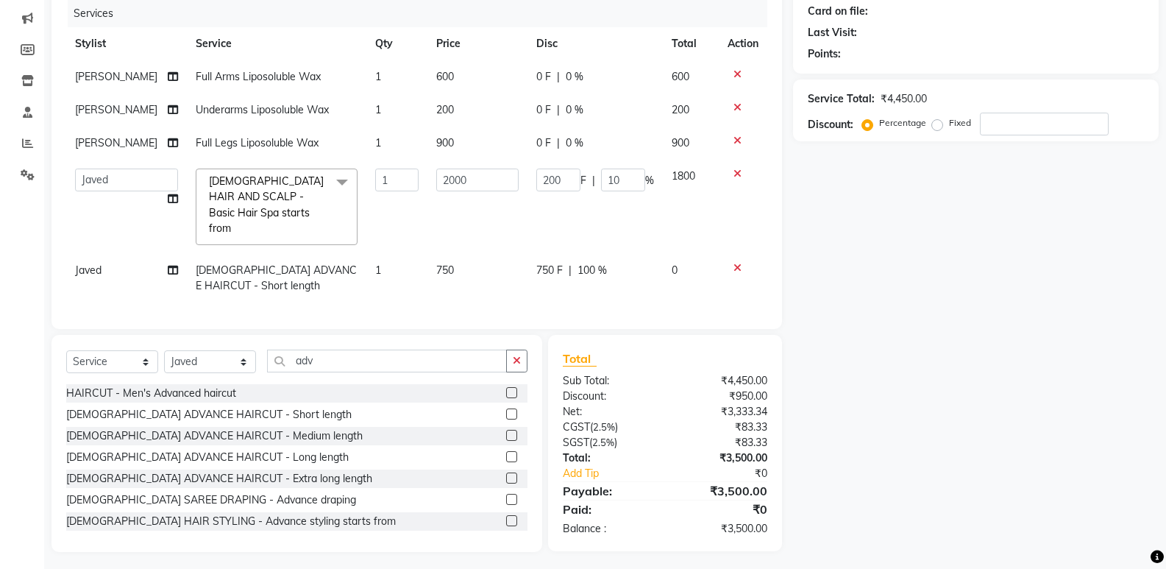
drag, startPoint x: 523, startPoint y: 361, endPoint x: 308, endPoint y: 339, distance: 216.7
click at [522, 360] on button "button" at bounding box center [516, 360] width 21 height 23
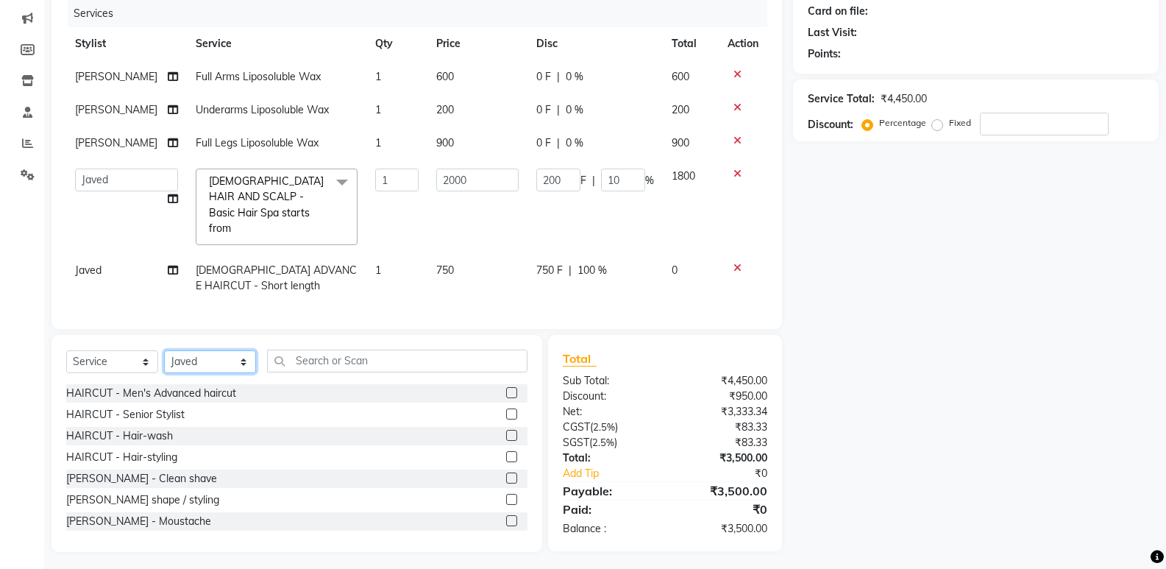
click at [227, 357] on select "Select Stylist ADMIN Anu Ayaz Kadri Javed KAPIL SINGH KOMAL Payal Pooja rahul R…" at bounding box center [210, 361] width 92 height 23
select select "61321"
click at [164, 350] on select "Select Stylist ADMIN Anu Ayaz Kadri Javed KAPIL SINGH KOMAL Payal Pooja rahul R…" at bounding box center [210, 361] width 92 height 23
click at [305, 349] on input "text" at bounding box center [397, 360] width 260 height 23
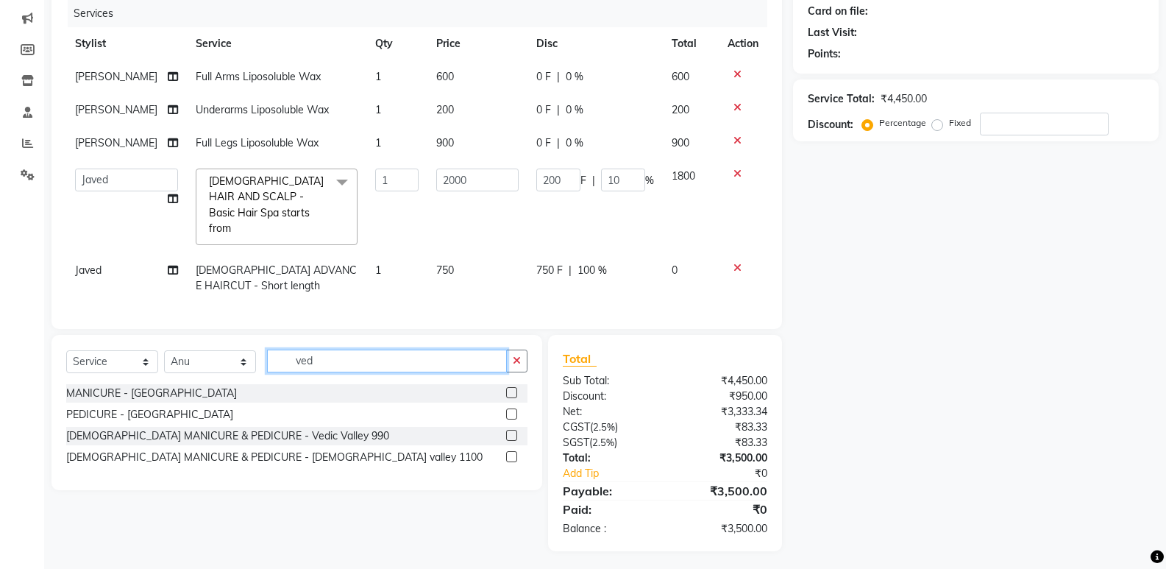
scroll to position [182, 0]
type input "vedi"
click at [512, 409] on label at bounding box center [511, 414] width 11 height 11
click at [512, 410] on input "checkbox" at bounding box center [511, 415] width 10 height 10
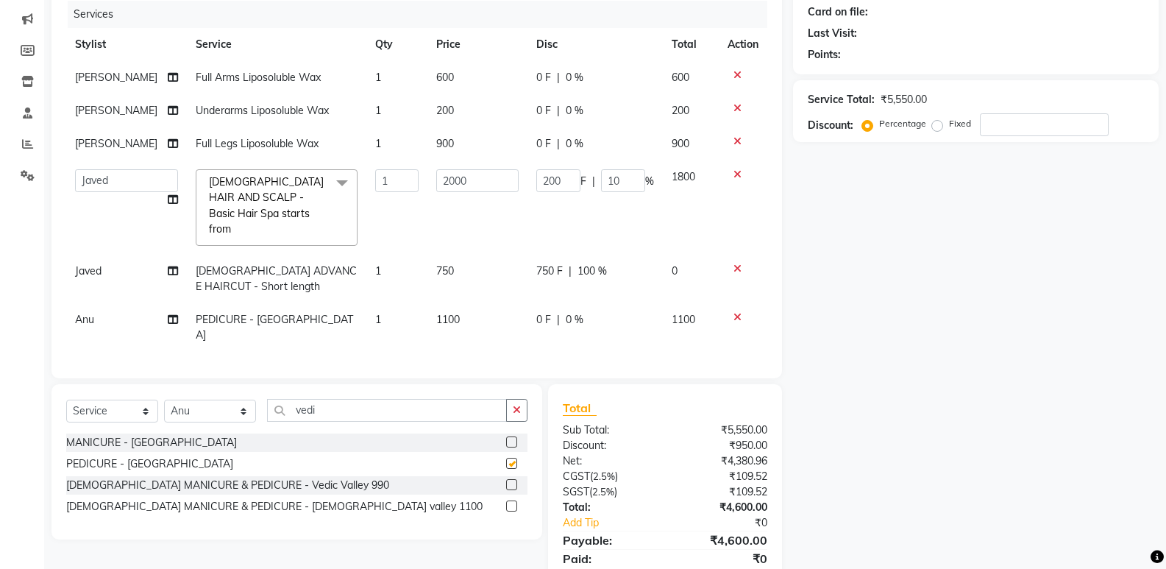
checkbox input "false"
click at [965, 392] on div "Name: Membership: Total Visits: Card on file: Last Visit: Points: Service Total…" at bounding box center [981, 265] width 377 height 672
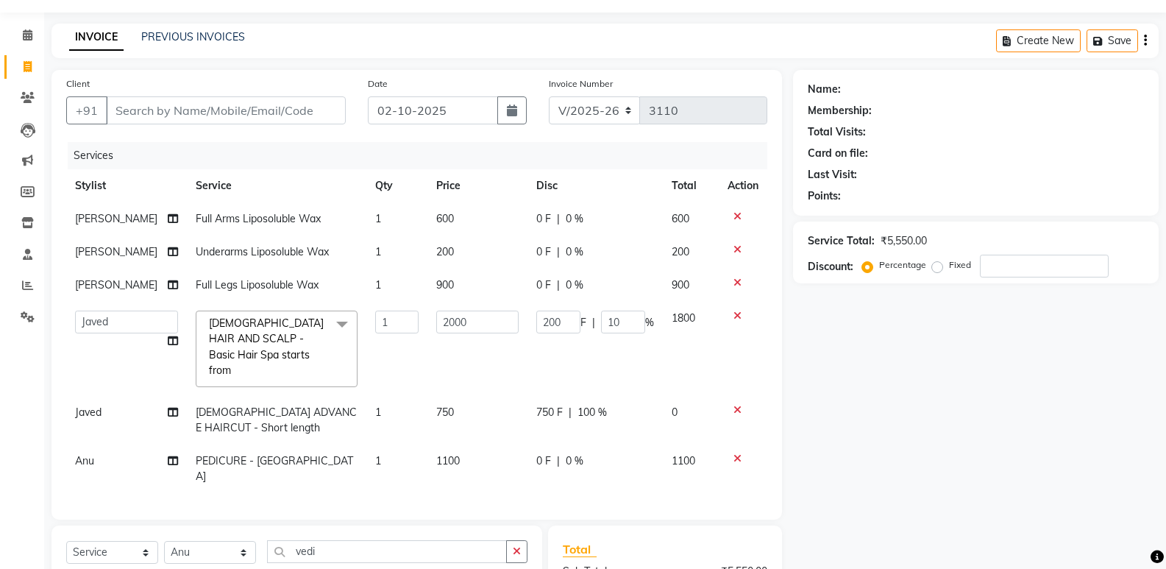
scroll to position [35, 0]
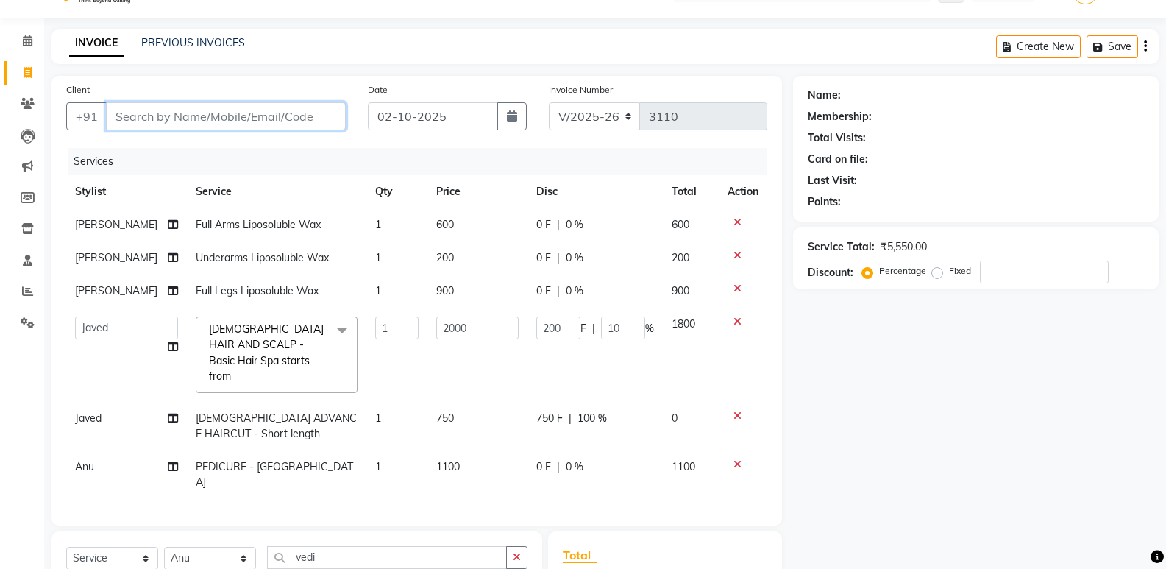
click at [176, 110] on input "Client" at bounding box center [226, 116] width 240 height 28
type input "9"
type input "0"
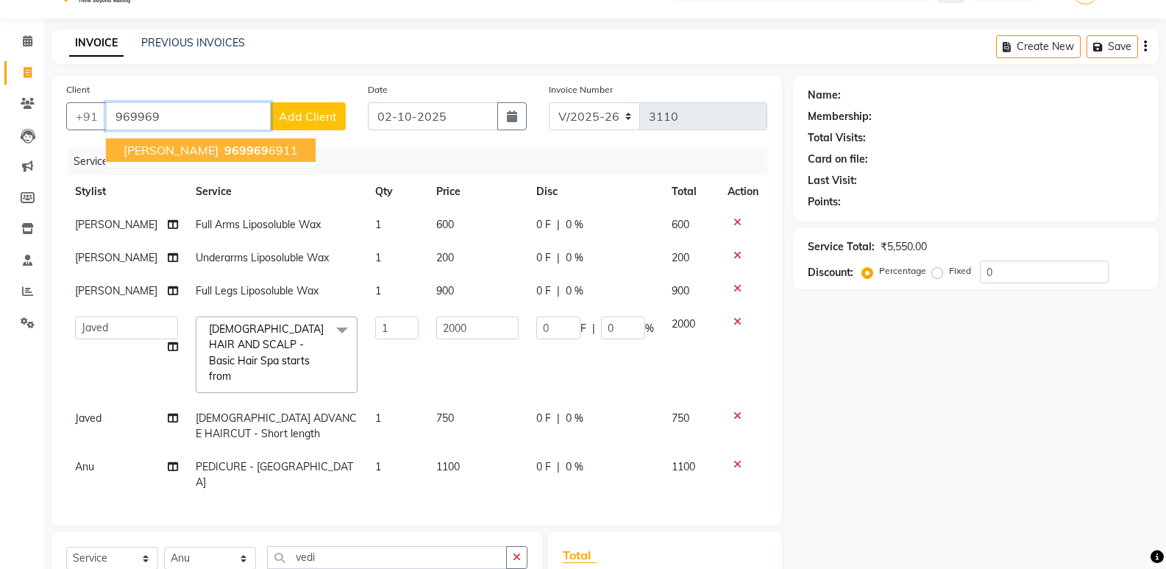
click at [157, 146] on span "Anita Dubiye" at bounding box center [171, 150] width 95 height 15
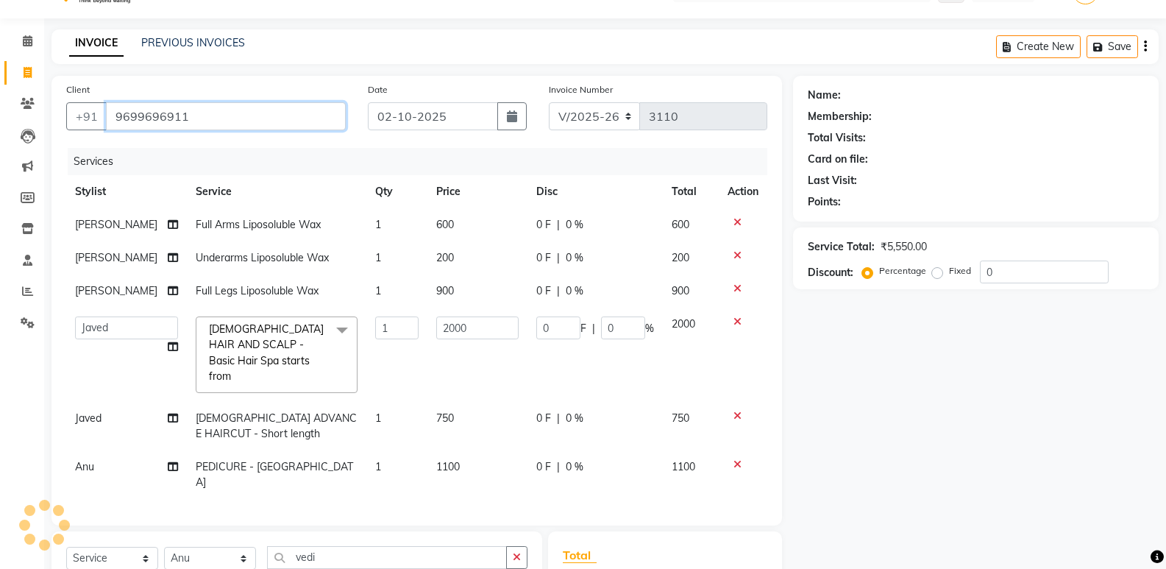
type input "9699696911"
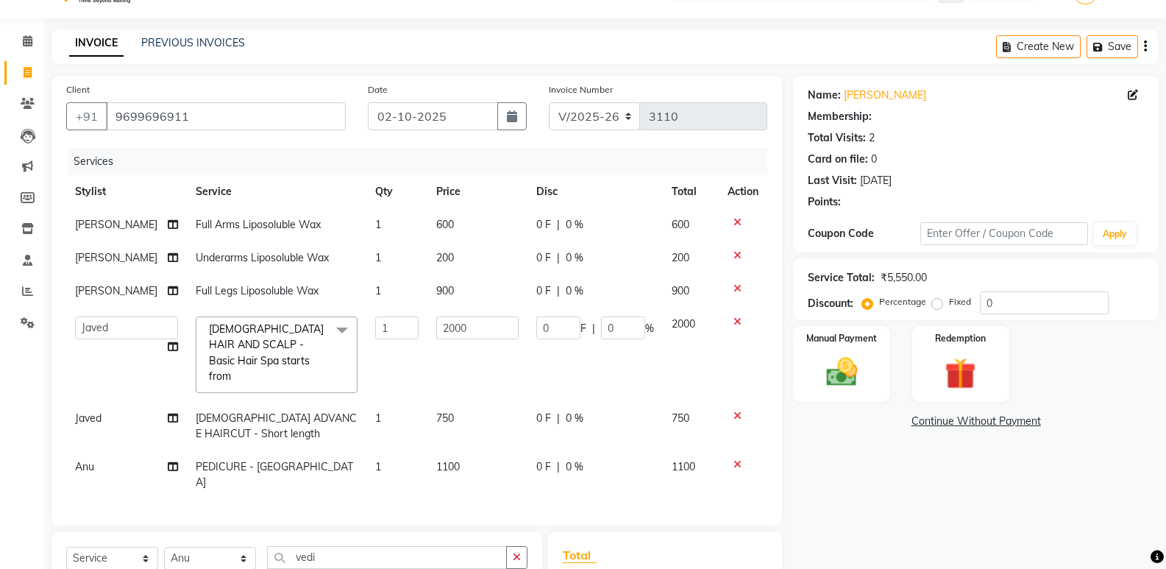
type input "300"
type input "15"
select select "1: Object"
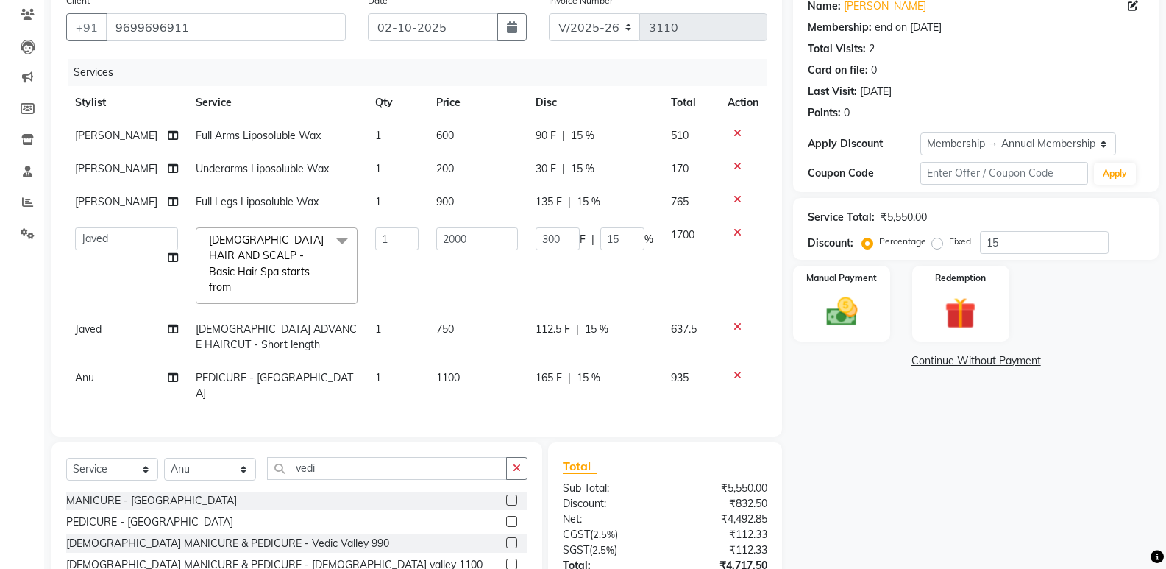
scroll to position [215, 0]
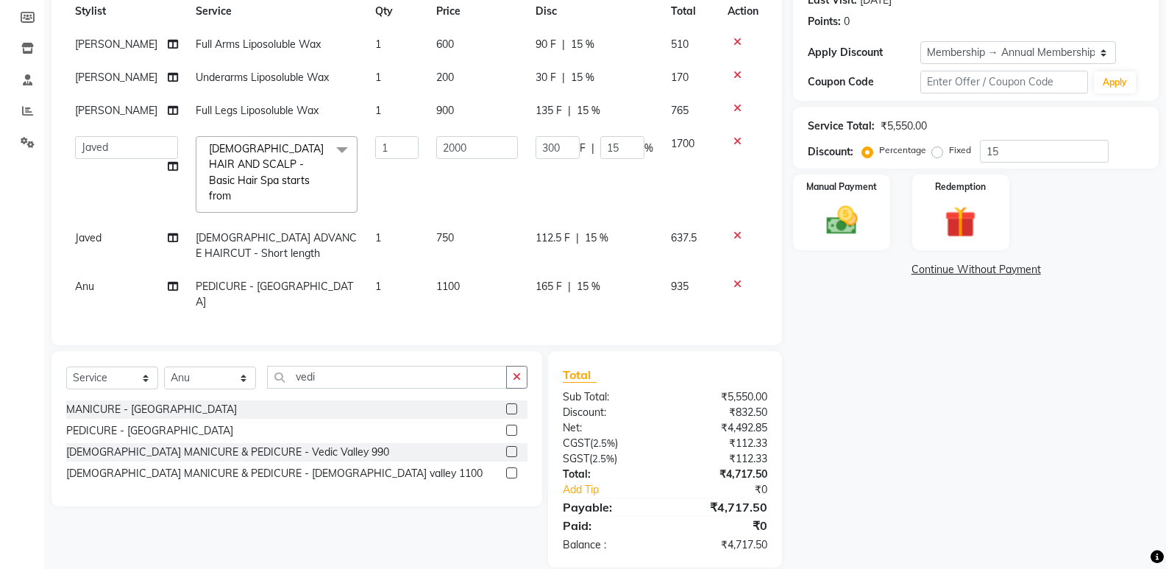
click at [922, 442] on div "Name: Anita Dubiye Membership: end on 19-09-2026 Total Visits: 2 Card on file: …" at bounding box center [981, 232] width 377 height 672
click at [577, 230] on div "112.5 F | 15 %" at bounding box center [595, 237] width 118 height 15
select select "50727"
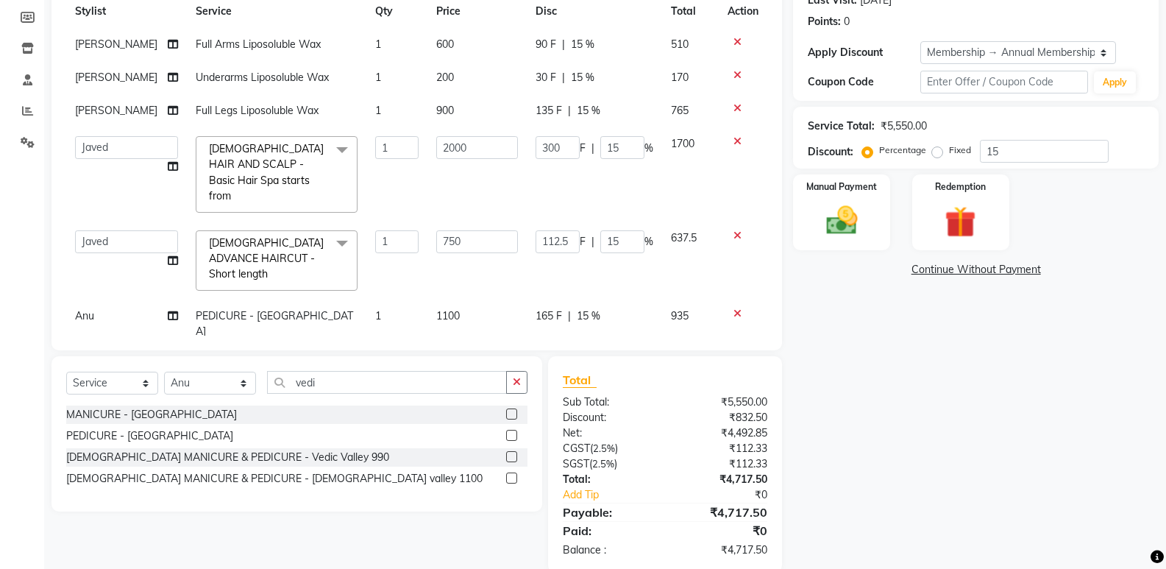
click at [580, 234] on span "F" at bounding box center [583, 241] width 6 height 15
click at [562, 230] on input "112.5" at bounding box center [558, 241] width 44 height 23
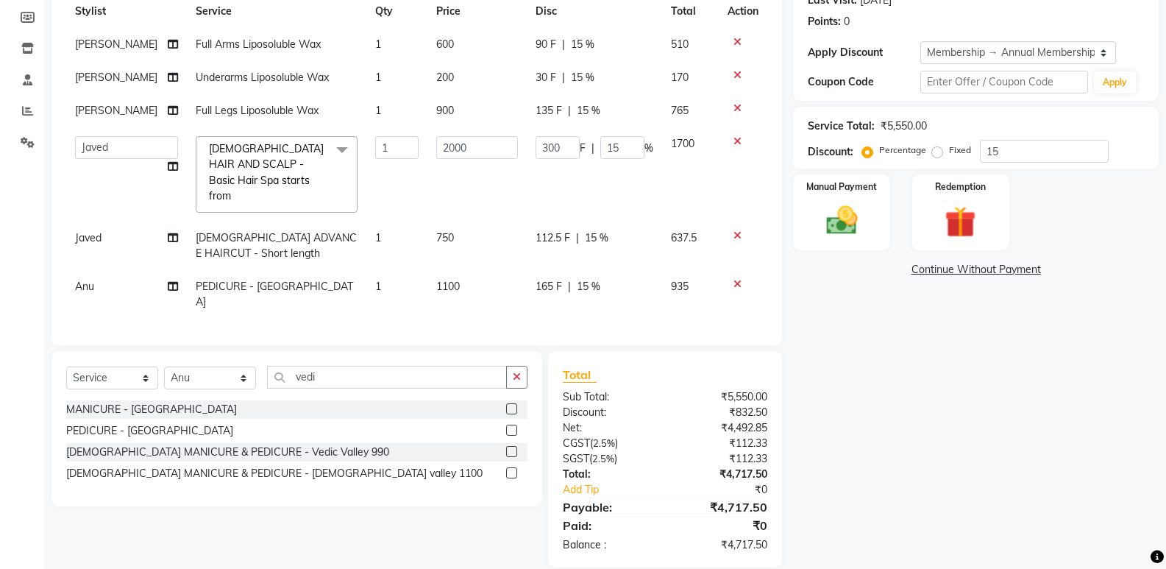
click at [631, 230] on div "112.5 F | 15 %" at bounding box center [595, 237] width 118 height 15
select select "50727"
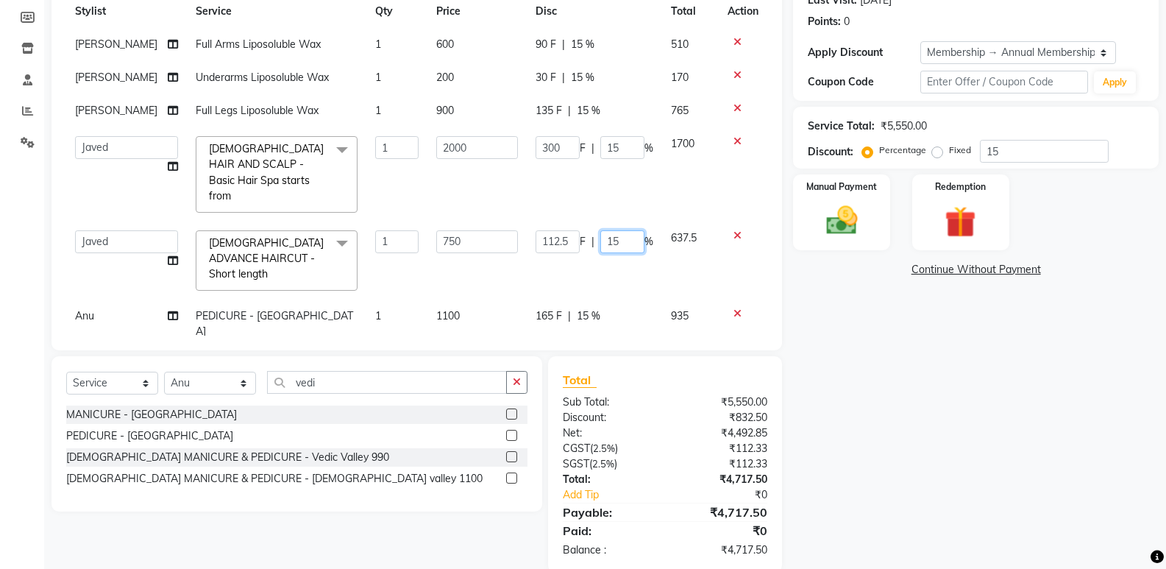
click at [630, 230] on input "15" at bounding box center [622, 241] width 44 height 23
type input "1"
type input "100"
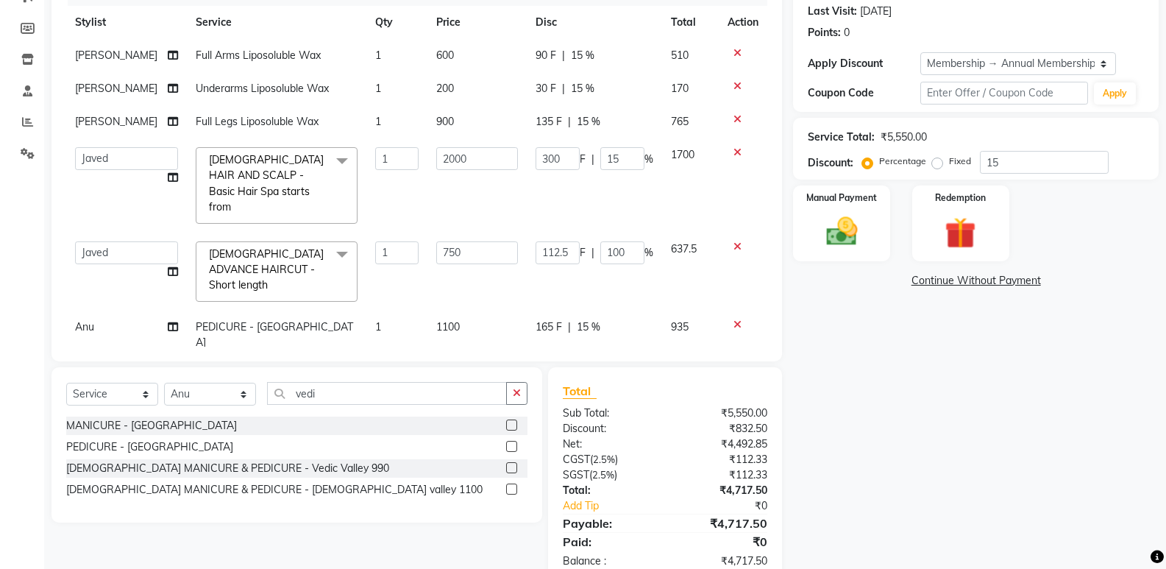
click at [903, 421] on div "Name: Anita Dubiye Membership: end on 19-09-2026 Total Visits: 2 Card on file: …" at bounding box center [981, 245] width 377 height 677
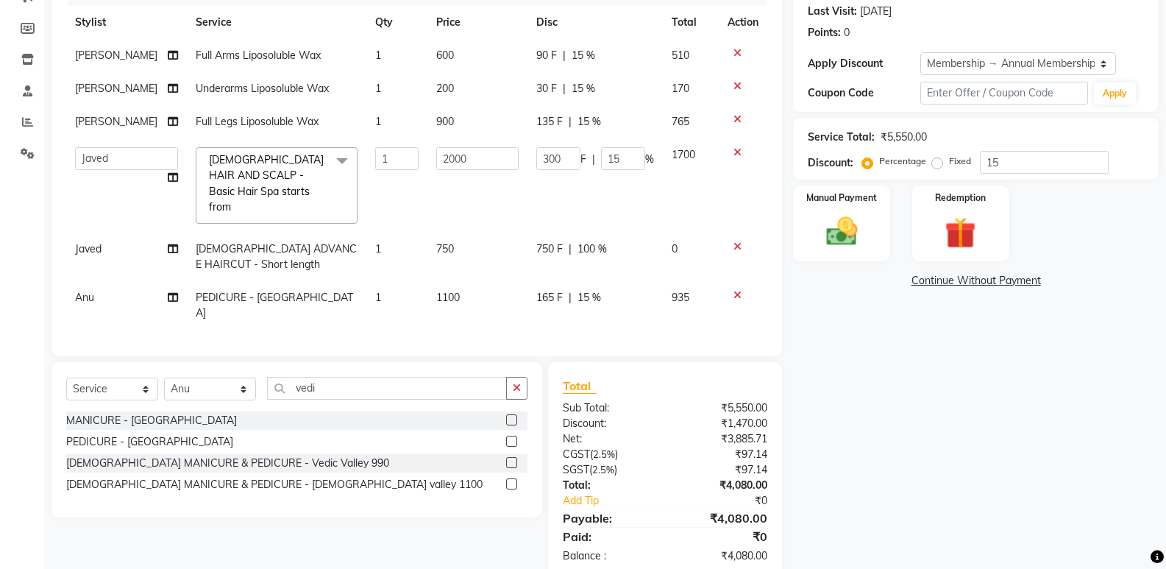
scroll to position [215, 0]
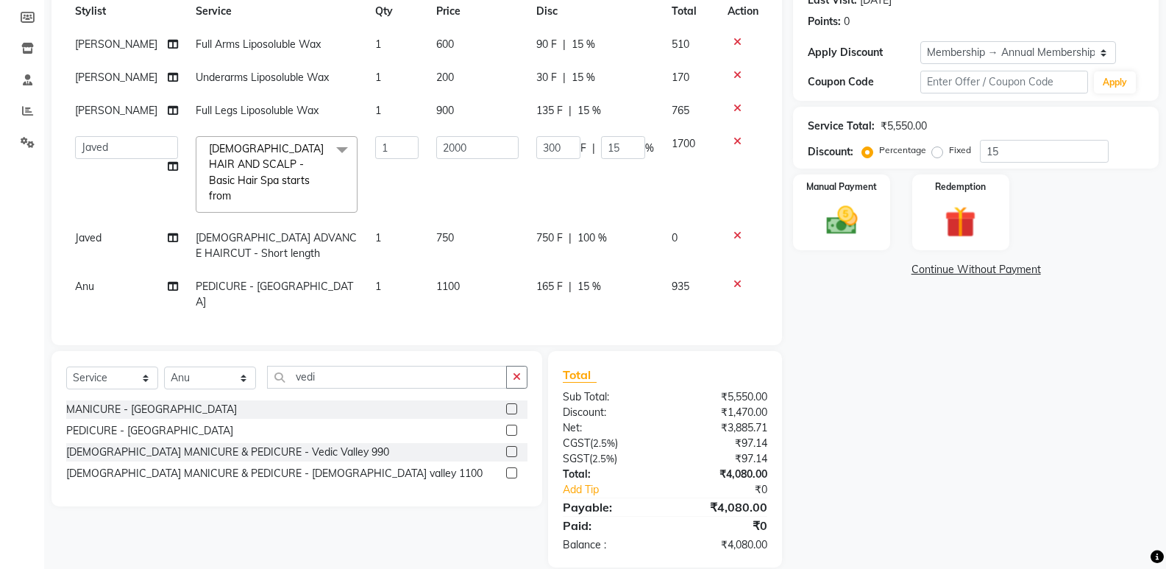
click at [619, 135] on td "300 F | 15 %" at bounding box center [594, 174] width 135 height 94
click at [569, 138] on input "300" at bounding box center [558, 147] width 44 height 23
click at [547, 150] on input "300" at bounding box center [558, 147] width 44 height 23
click at [571, 147] on input "300" at bounding box center [558, 147] width 44 height 23
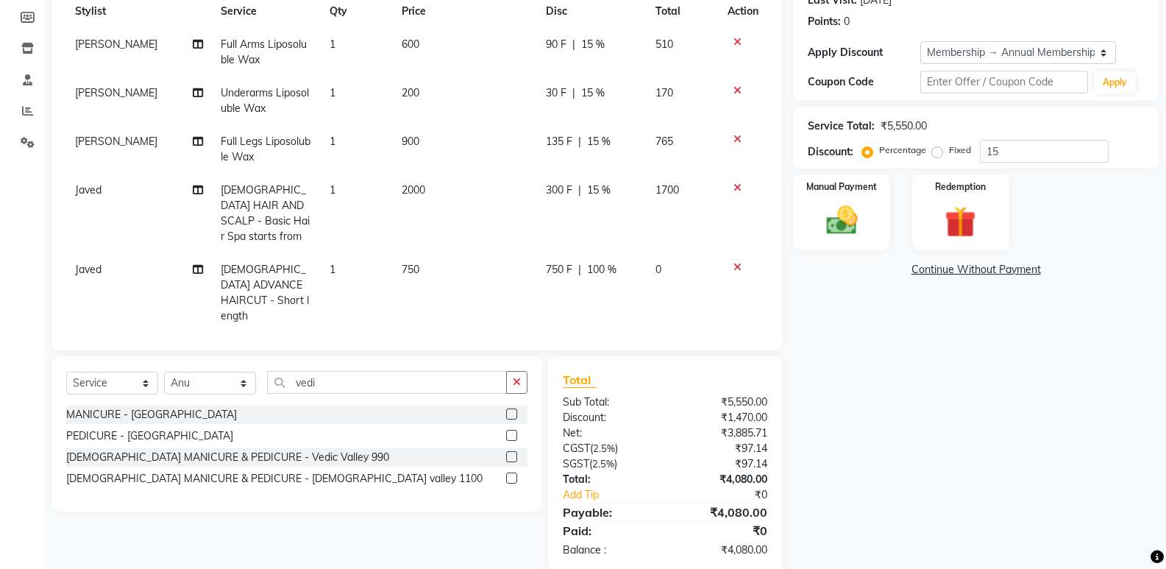
click at [619, 153] on td "135 F | 15 %" at bounding box center [591, 149] width 109 height 49
select select "47550"
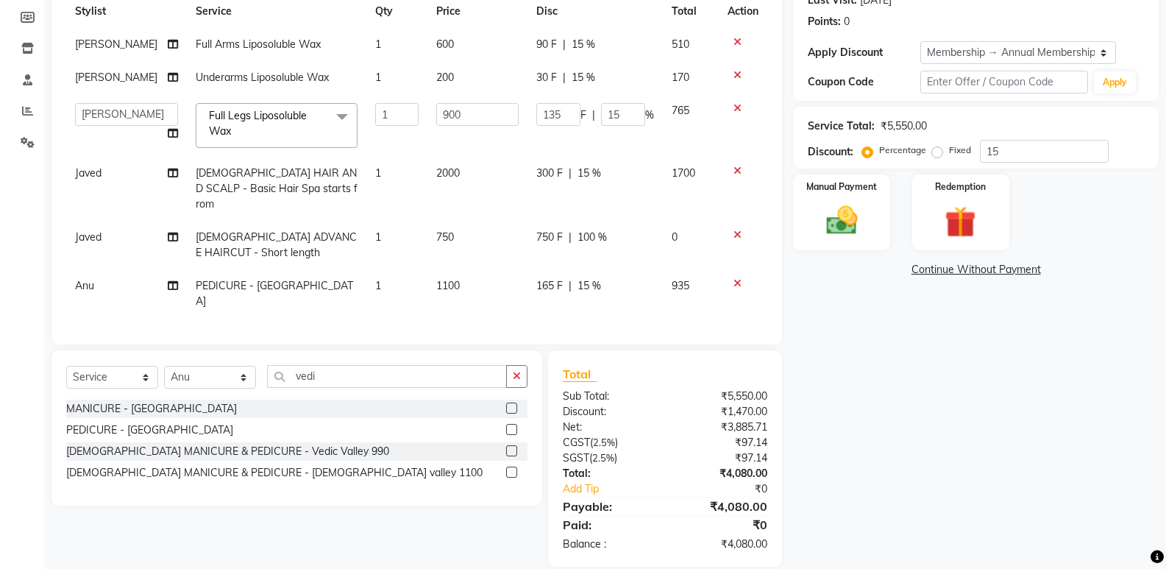
click at [618, 126] on td "135 F | 15 %" at bounding box center [594, 125] width 135 height 63
click at [618, 115] on input "15" at bounding box center [623, 114] width 44 height 23
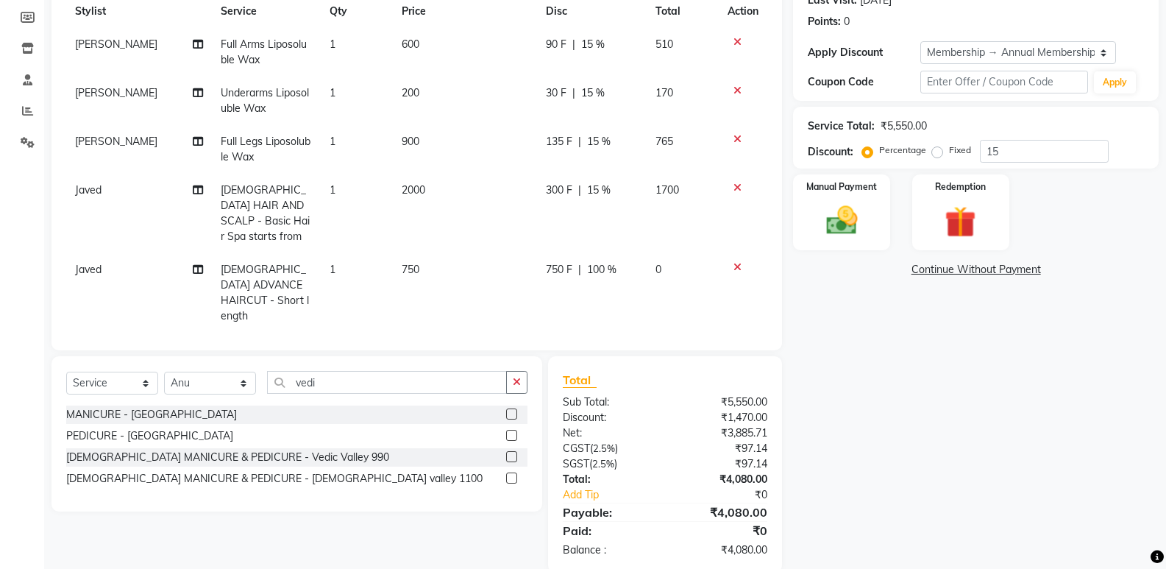
click at [608, 160] on tbody "SAMPADA Full Arms Liposoluble Wax 1 600 90 F | 15 % 510 SAMPADA Underarms Lipos…" at bounding box center [416, 204] width 701 height 353
click at [611, 166] on td "135 F | 15 %" at bounding box center [591, 149] width 109 height 49
select select "47550"
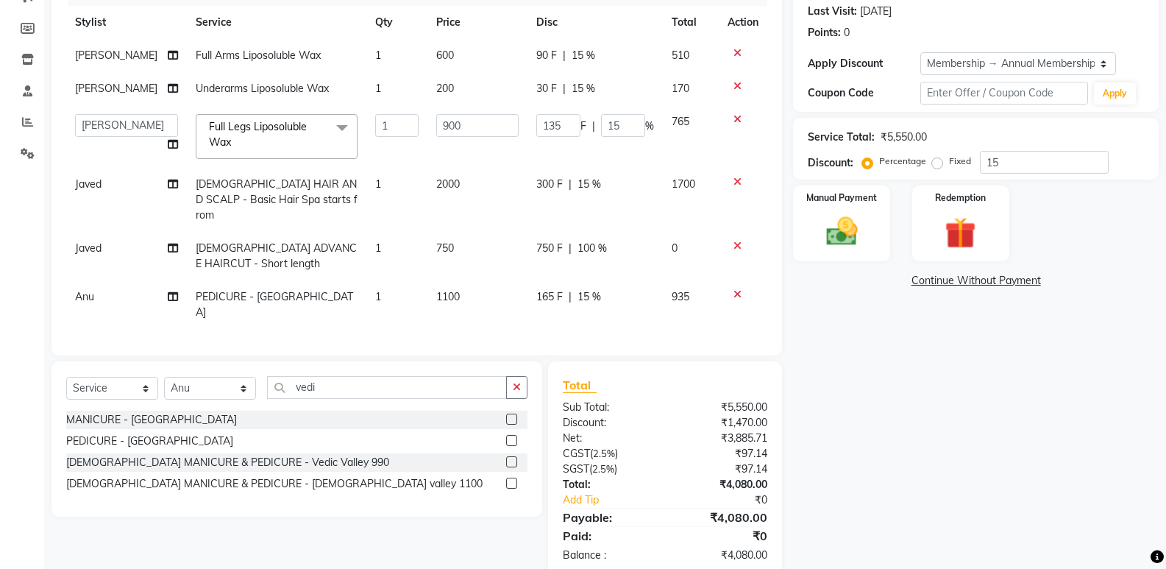
click at [614, 188] on div "300 F | 15 %" at bounding box center [595, 184] width 118 height 15
select select "50727"
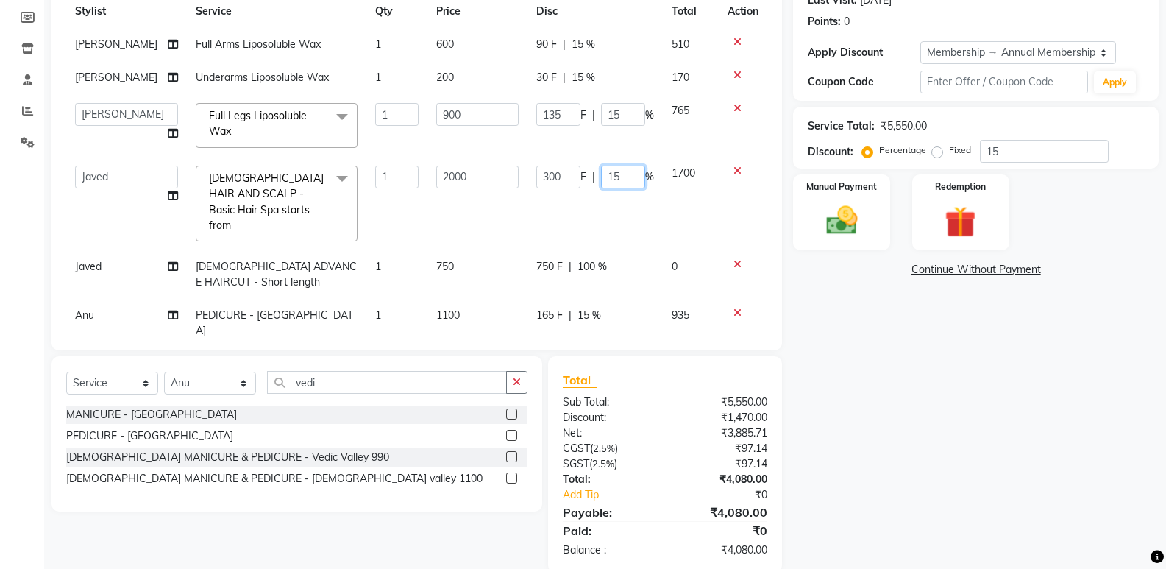
click at [616, 177] on input "15" at bounding box center [623, 177] width 44 height 23
type input "1"
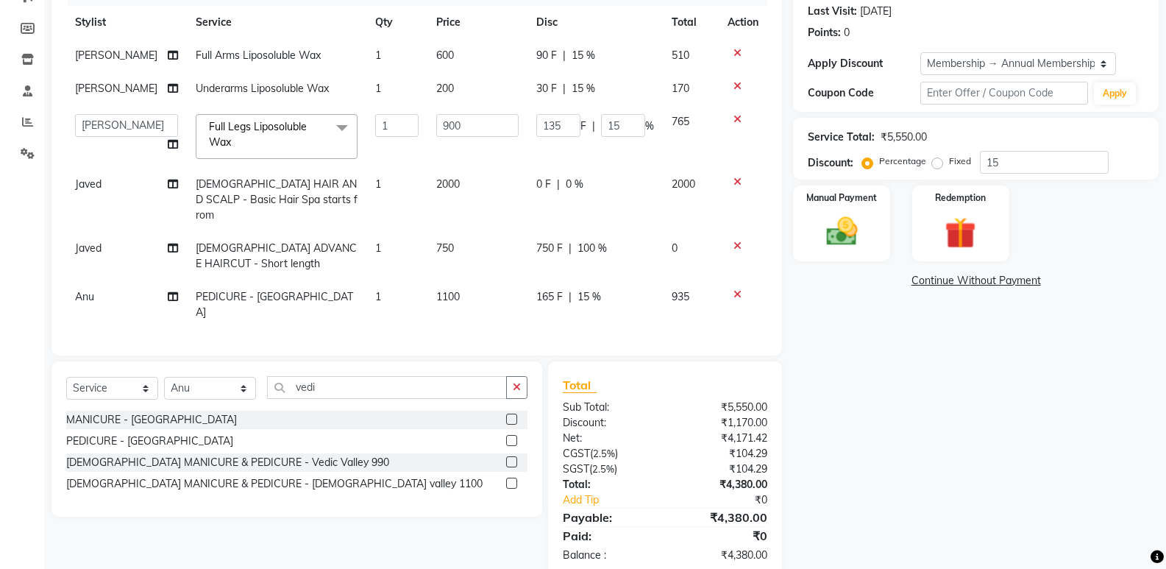
click at [557, 185] on span "|" at bounding box center [558, 184] width 3 height 15
select select "50727"
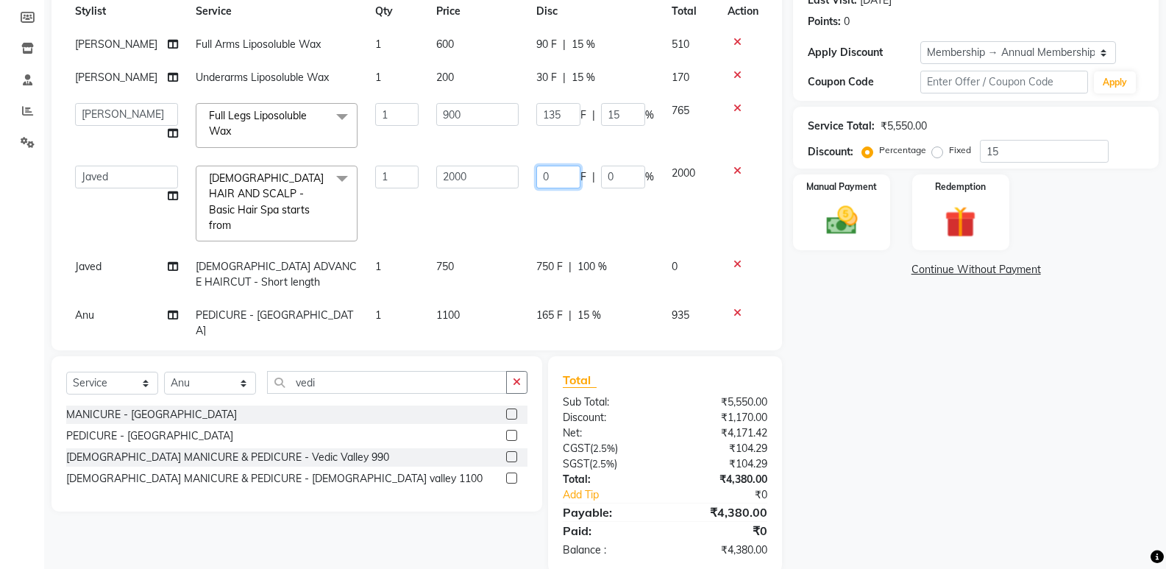
click at [557, 185] on input "0" at bounding box center [558, 177] width 44 height 23
type input "0200"
click at [908, 414] on div "Name: Anita Dubiye Membership: end on 19-09-2026 Total Visits: 2 Card on file: …" at bounding box center [981, 234] width 377 height 677
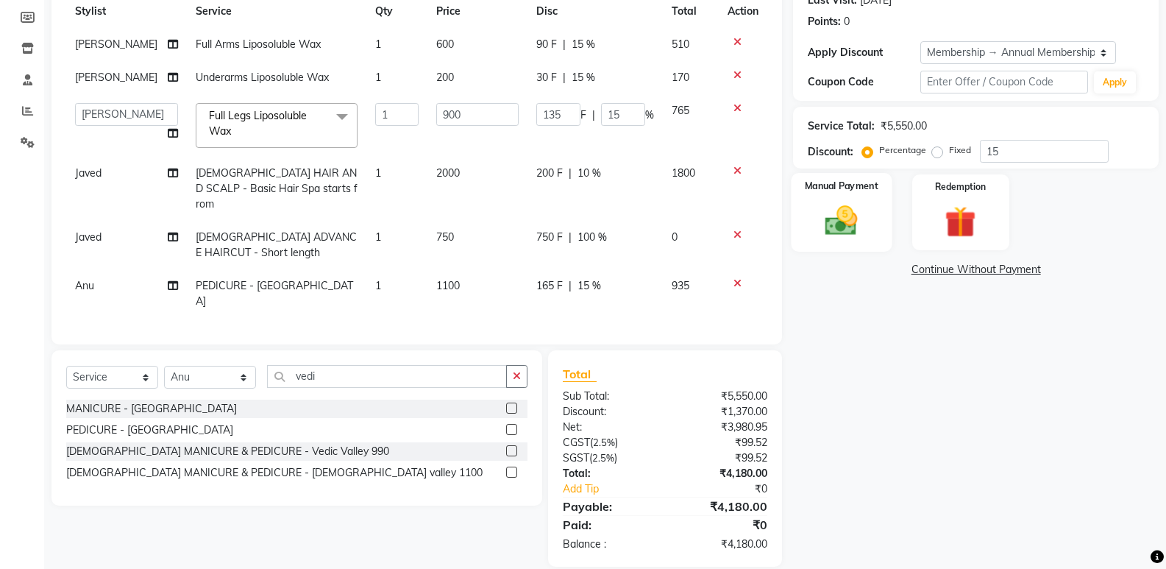
click at [835, 219] on img at bounding box center [841, 221] width 52 height 38
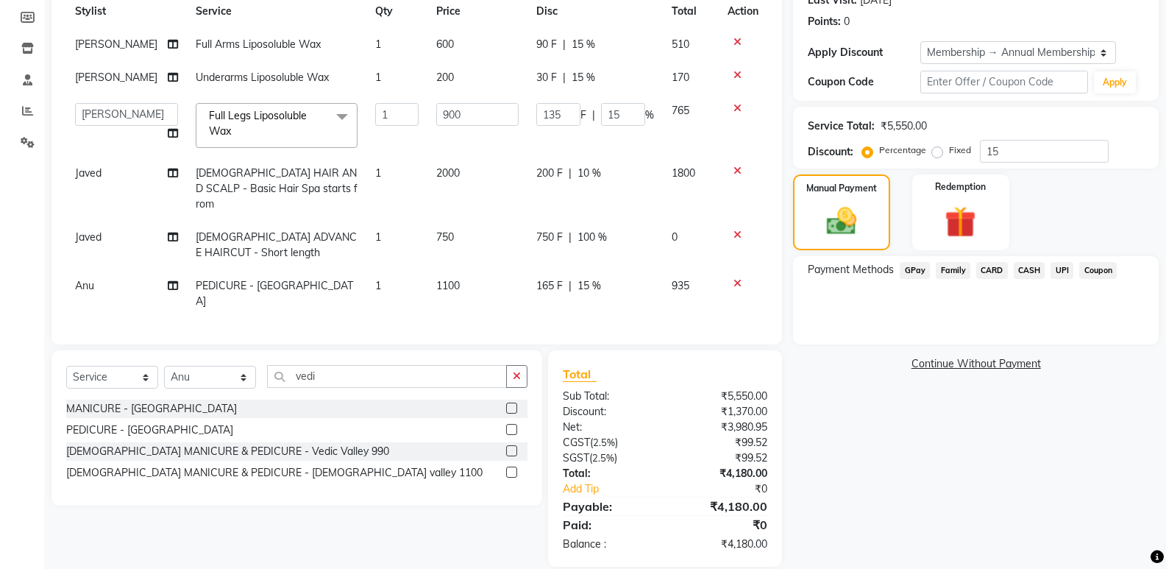
click at [915, 262] on span "GPay" at bounding box center [915, 270] width 30 height 17
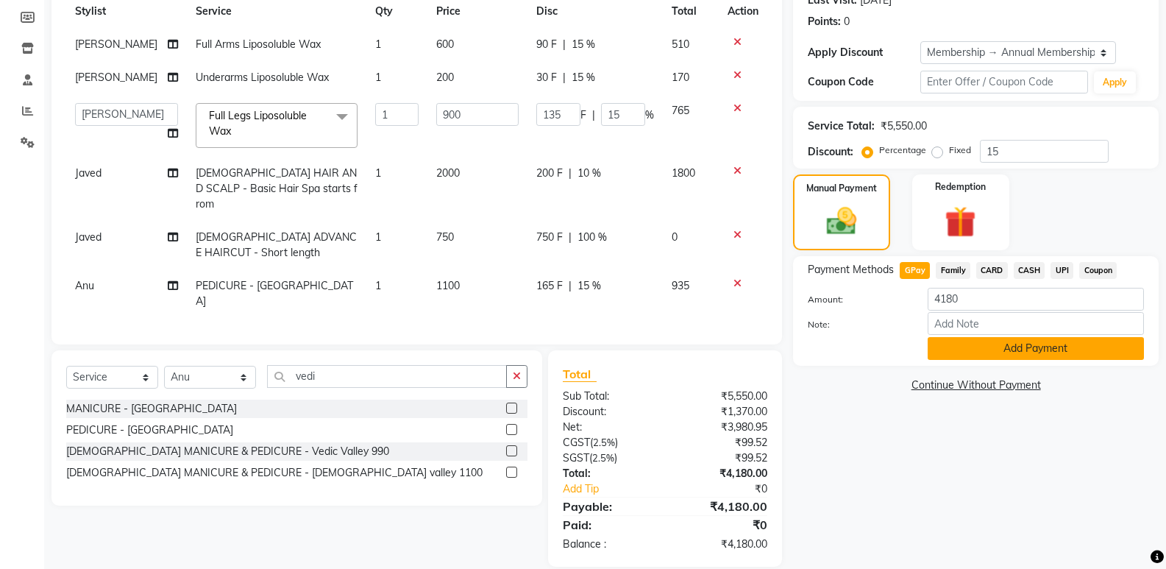
click at [948, 352] on button "Add Payment" at bounding box center [1036, 348] width 216 height 23
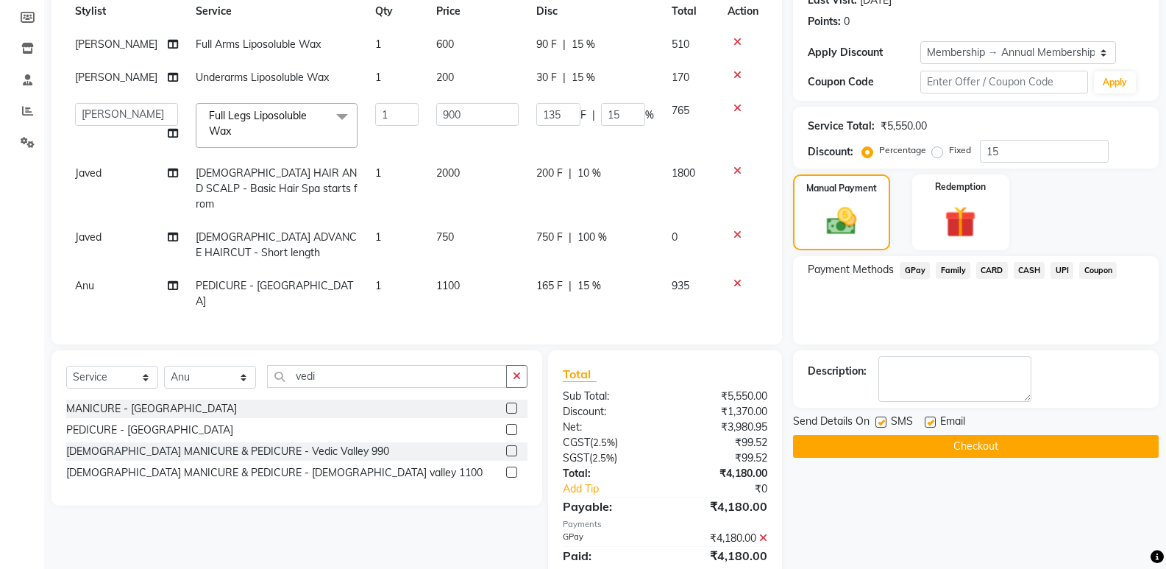
click at [844, 444] on button "Checkout" at bounding box center [976, 446] width 366 height 23
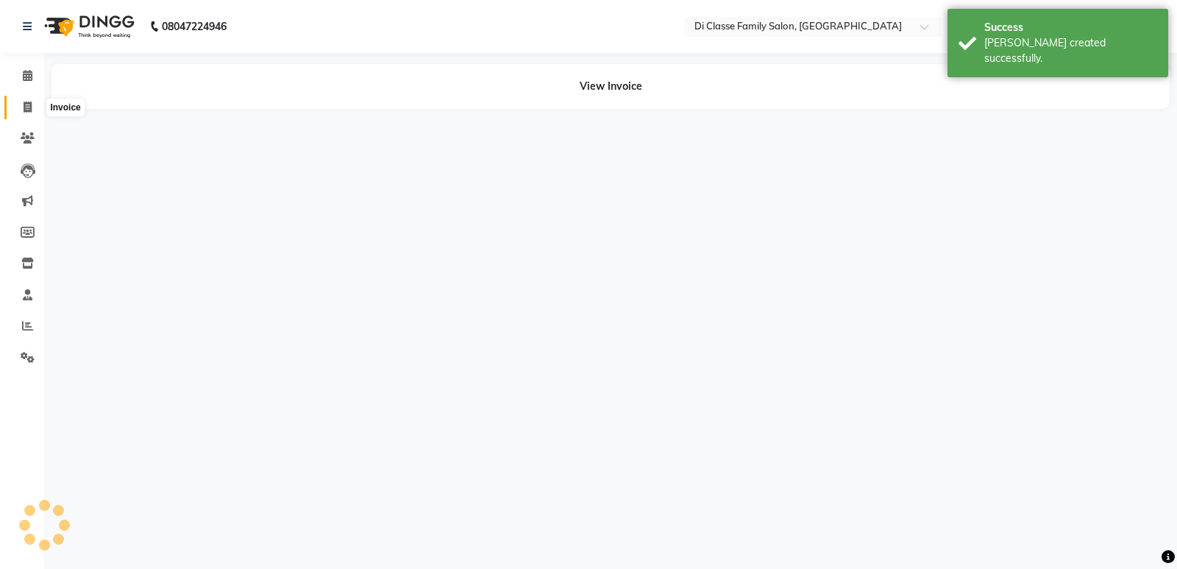
click at [38, 110] on span at bounding box center [28, 107] width 26 height 17
select select "6346"
select select "service"
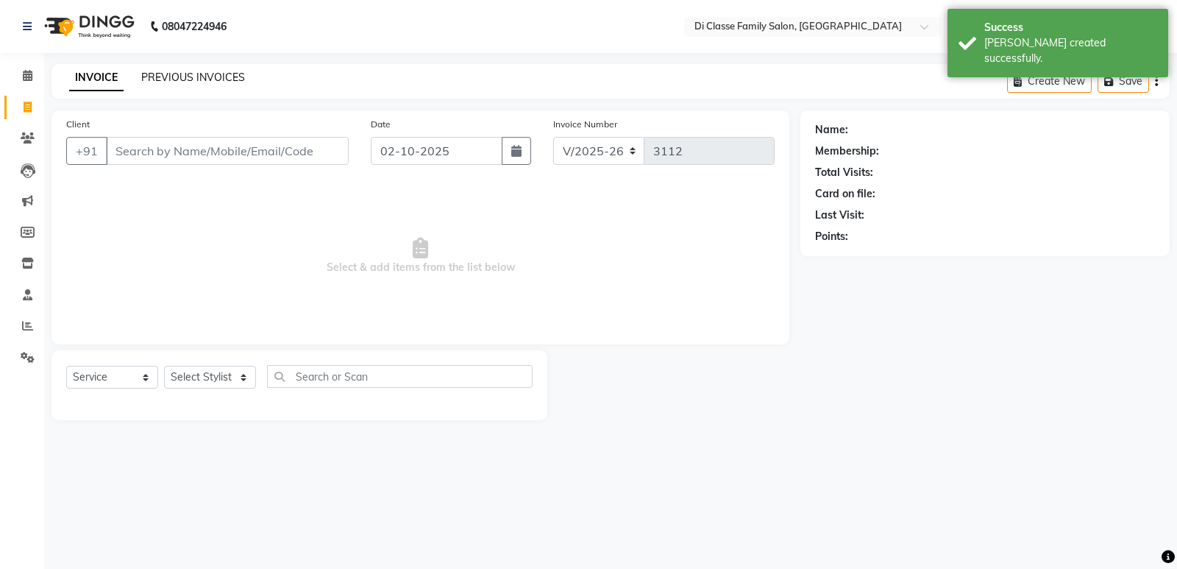
click at [163, 74] on link "PREVIOUS INVOICES" at bounding box center [193, 77] width 104 height 13
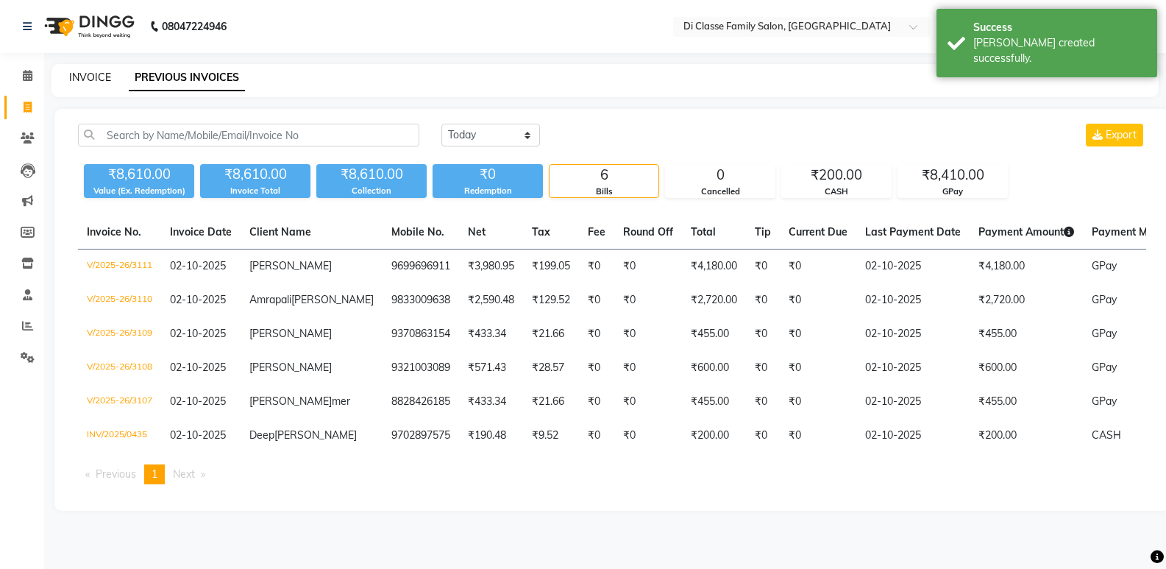
click at [85, 74] on link "INVOICE" at bounding box center [90, 77] width 42 height 13
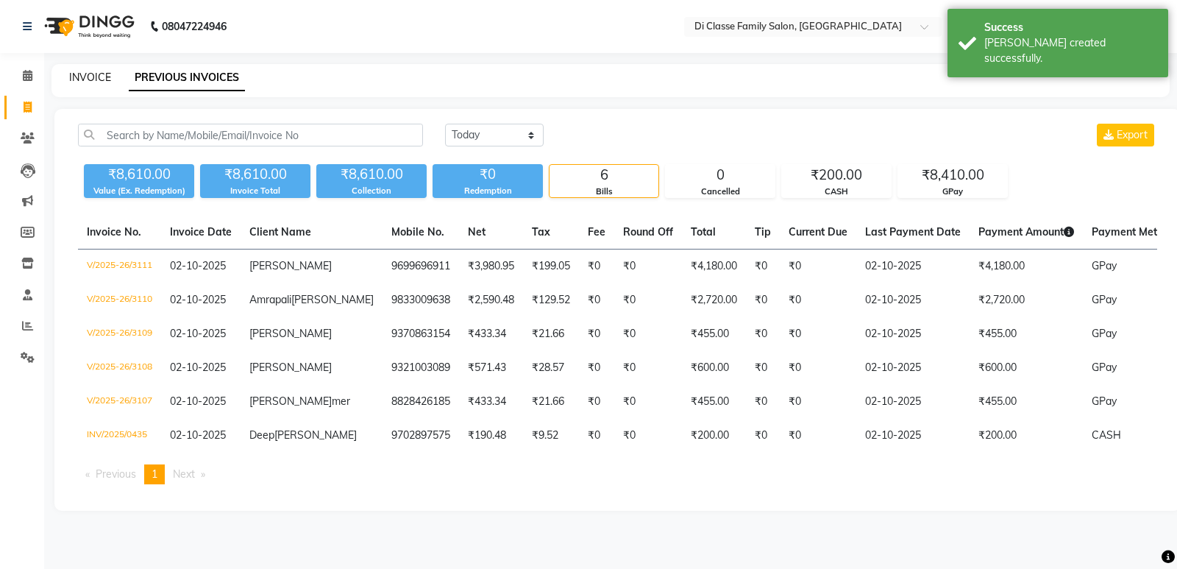
select select "6346"
select select "service"
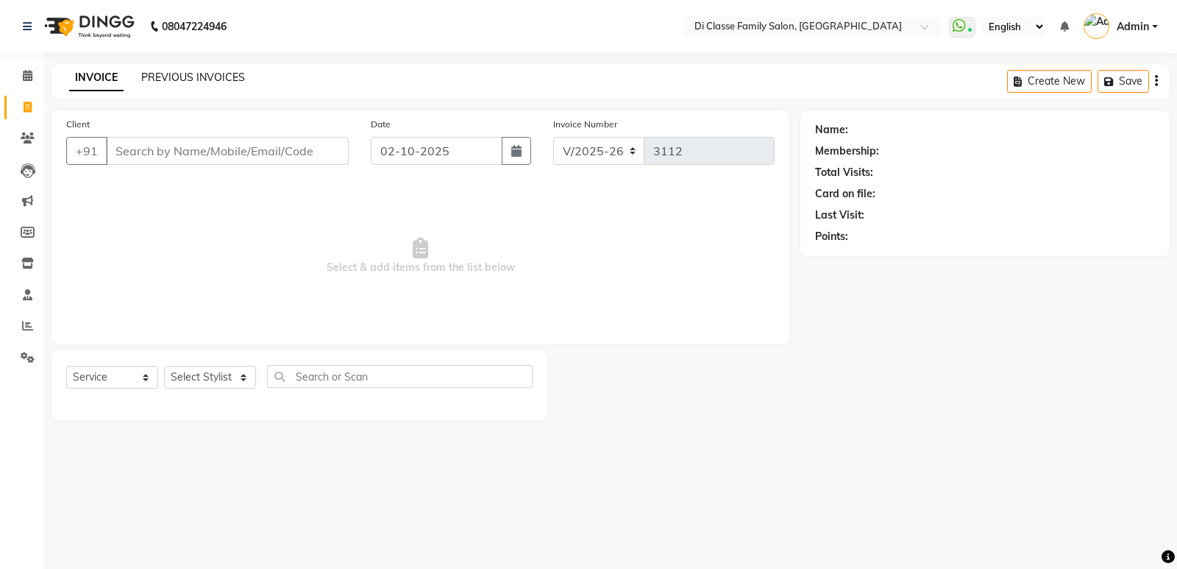
click at [210, 76] on link "PREVIOUS INVOICES" at bounding box center [193, 77] width 104 height 13
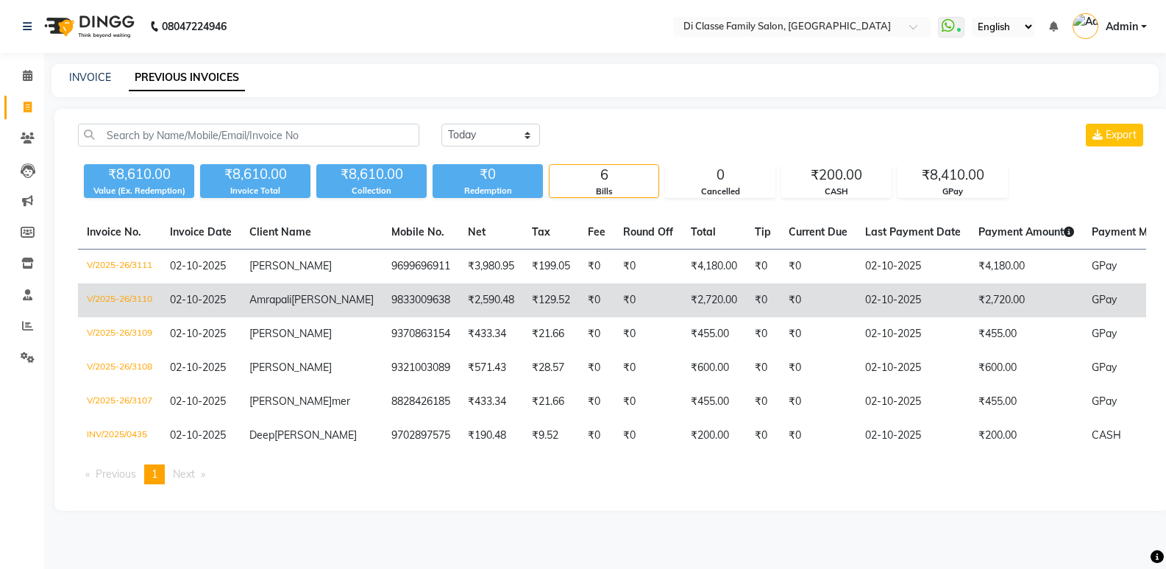
click at [579, 317] on td "₹0" at bounding box center [596, 300] width 35 height 34
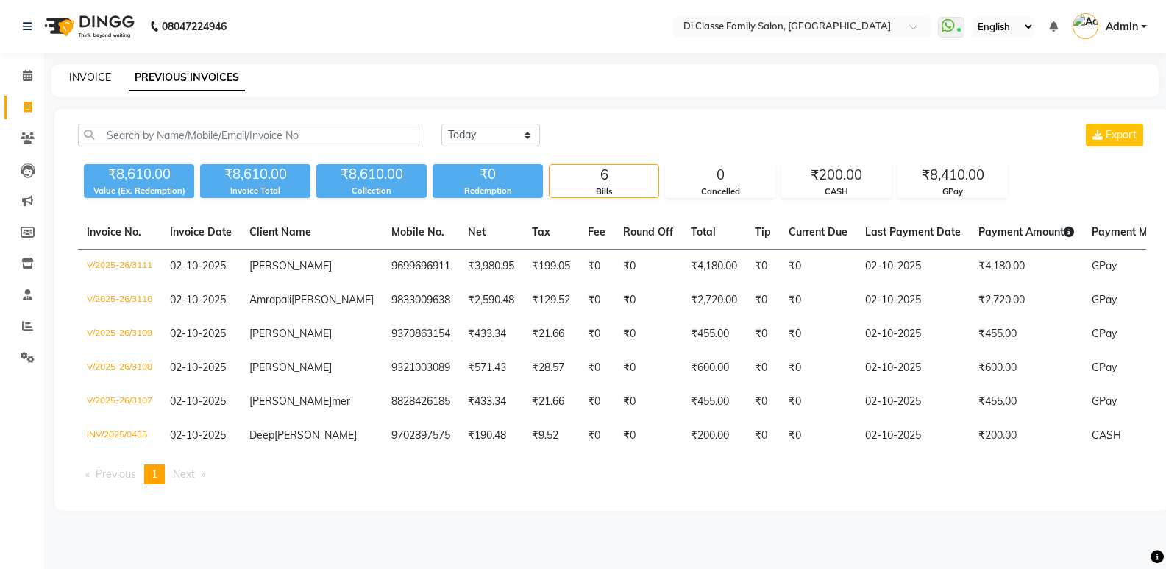
click at [99, 75] on link "INVOICE" at bounding box center [90, 77] width 42 height 13
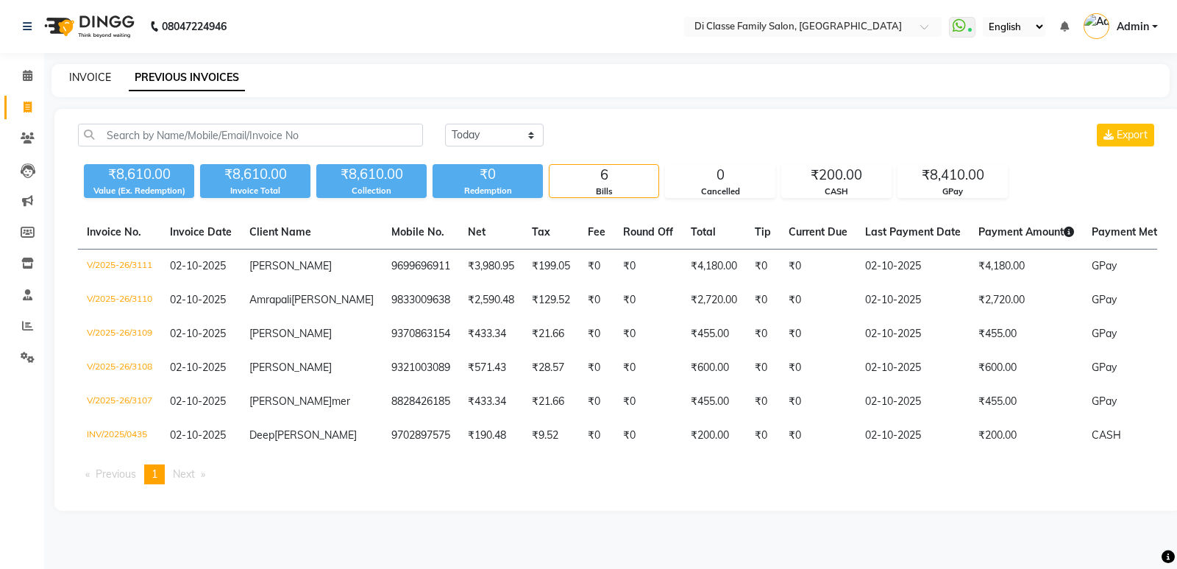
select select "6346"
select select "service"
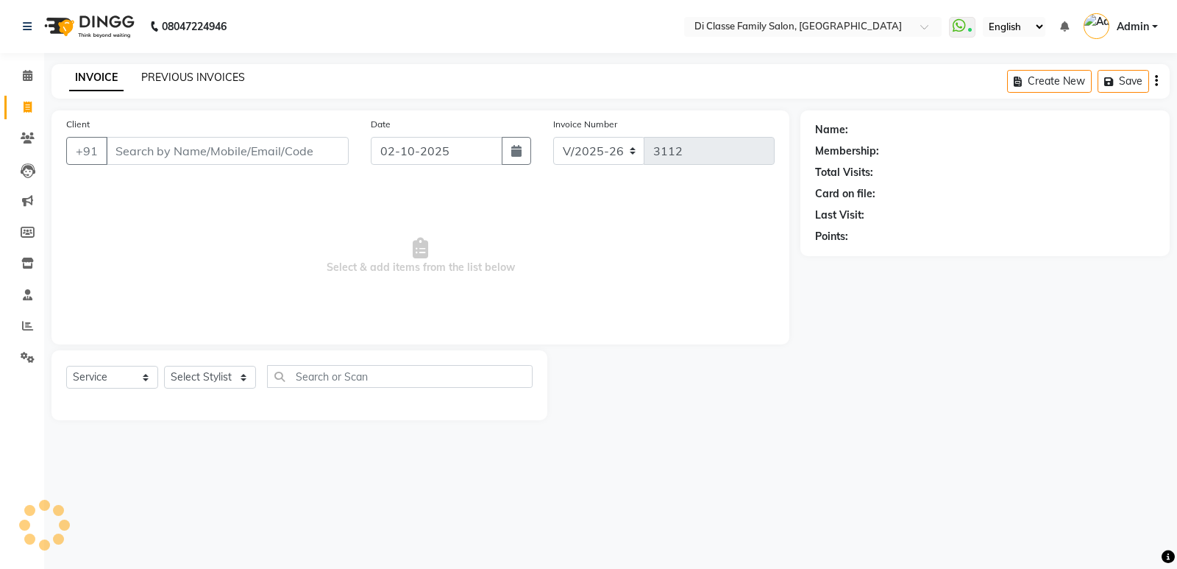
click at [188, 76] on link "PREVIOUS INVOICES" at bounding box center [193, 77] width 104 height 13
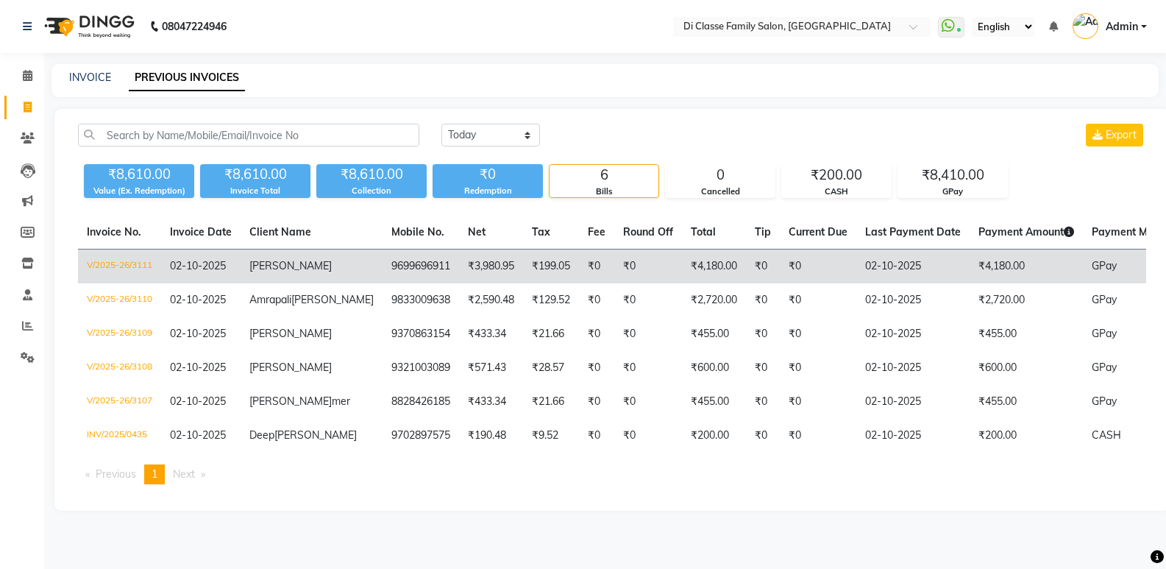
click at [682, 269] on td "₹4,180.00" at bounding box center [714, 266] width 64 height 35
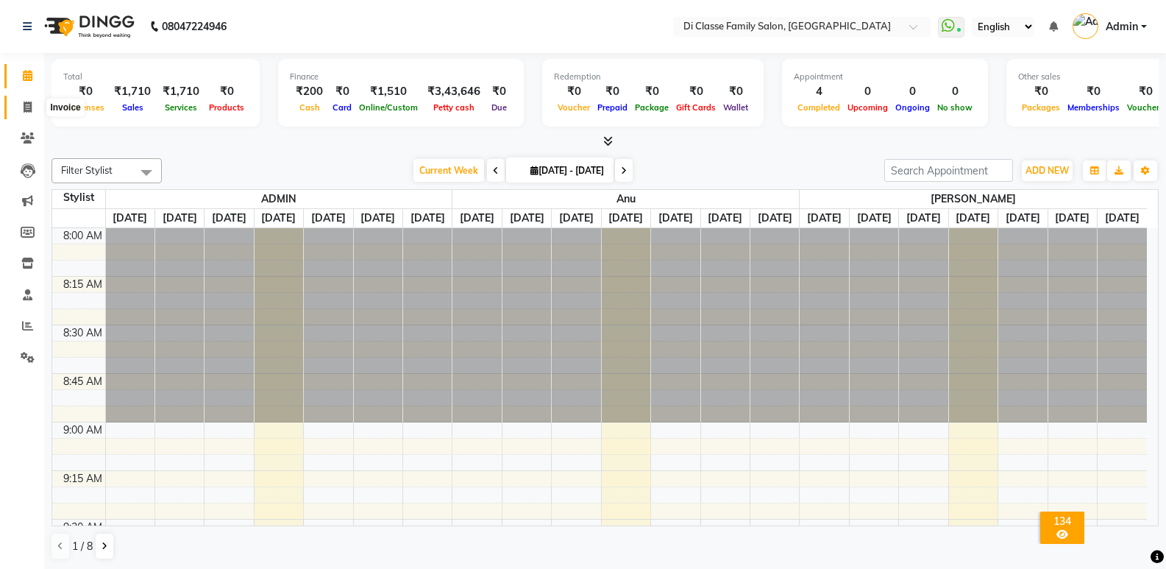
click at [26, 108] on icon at bounding box center [28, 107] width 8 height 11
select select "6346"
select select "service"
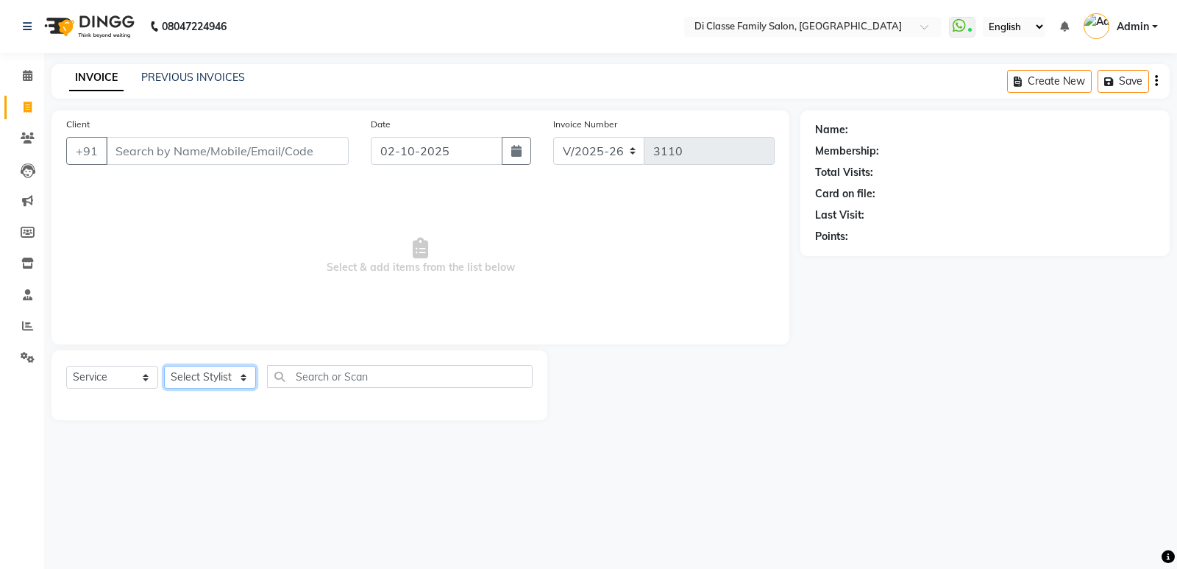
click at [246, 383] on select "Select Stylist ADMIN Anu Ayaz Kadri Javed KAPIL SINGH KOMAL Payal Pooja rahul R…" at bounding box center [210, 377] width 92 height 23
select select "47551"
click at [164, 366] on select "Select Stylist ADMIN Anu Ayaz Kadri Javed KAPIL SINGH KOMAL Payal Pooja rahul R…" at bounding box center [210, 377] width 92 height 23
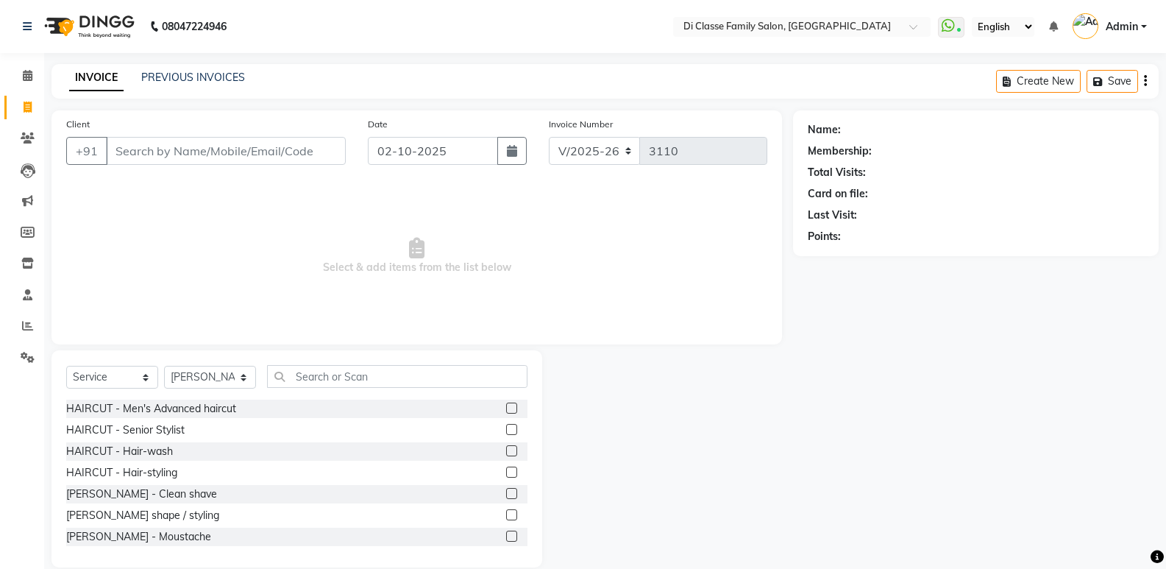
click at [343, 351] on div "Select Service Product Membership Package Voucher Prepaid Gift Card Select Styl…" at bounding box center [296, 458] width 491 height 217
click at [355, 372] on input "text" at bounding box center [397, 376] width 260 height 23
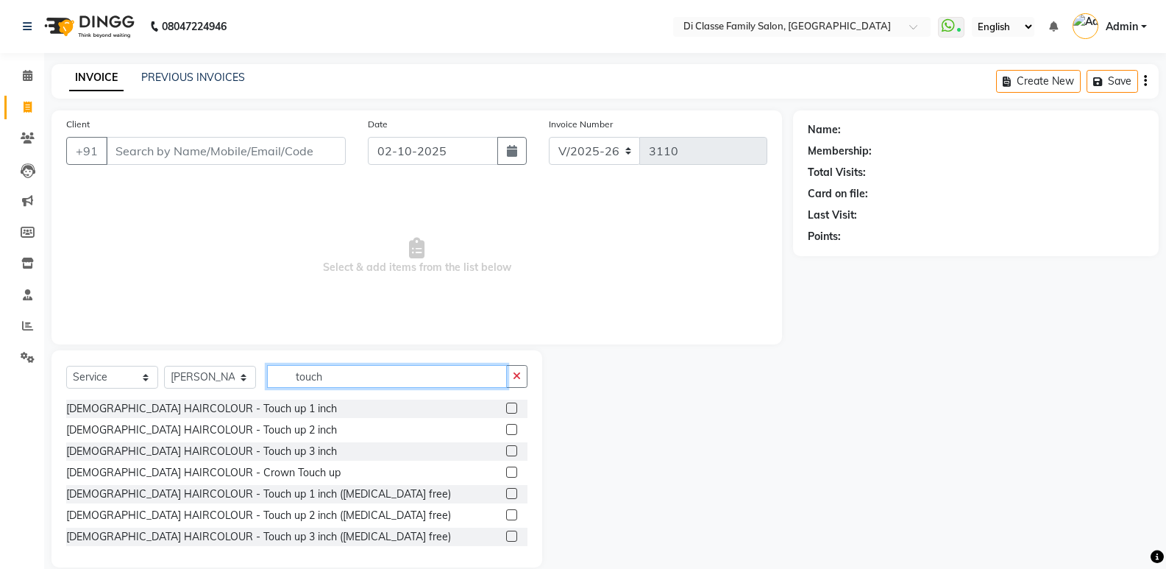
type input "touch"
click at [506, 493] on label at bounding box center [511, 493] width 11 height 11
click at [506, 493] on input "checkbox" at bounding box center [511, 494] width 10 height 10
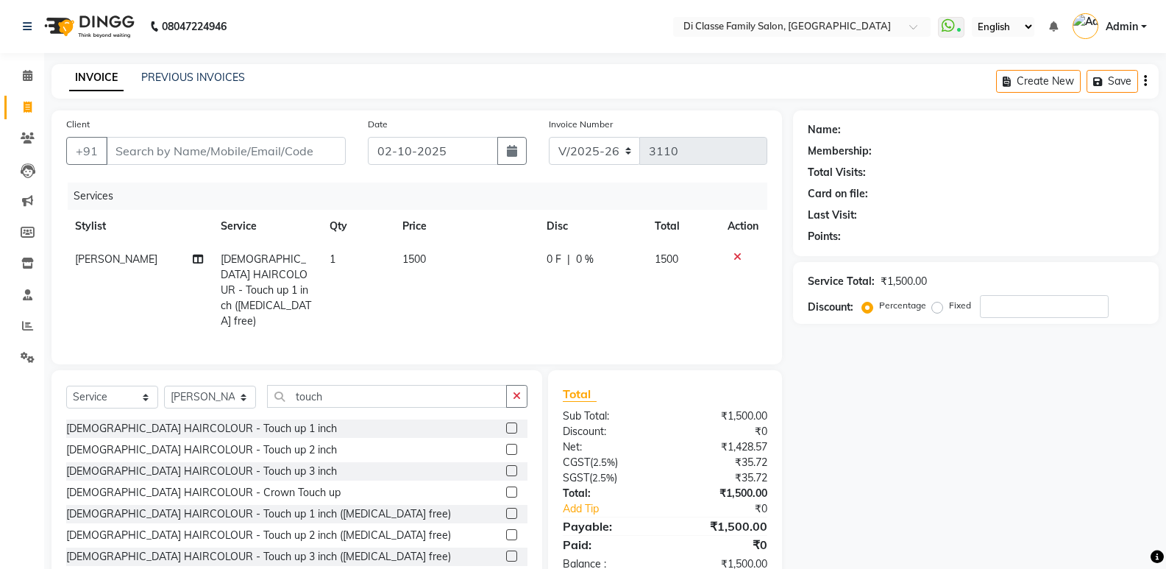
click at [506, 509] on label at bounding box center [511, 513] width 11 height 11
click at [506, 509] on input "checkbox" at bounding box center [511, 514] width 10 height 10
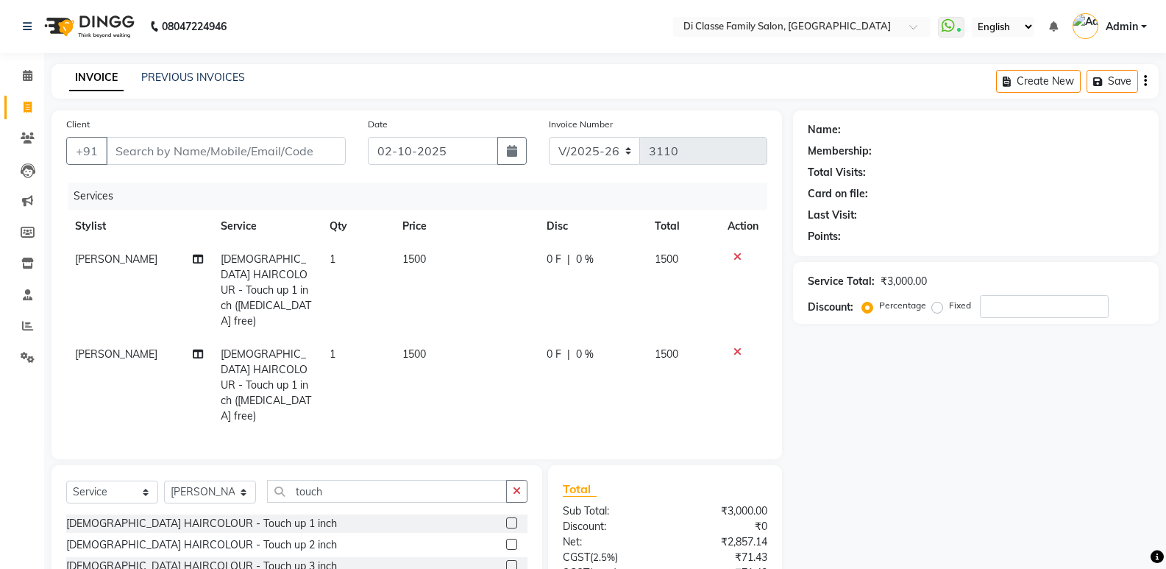
checkbox input "false"
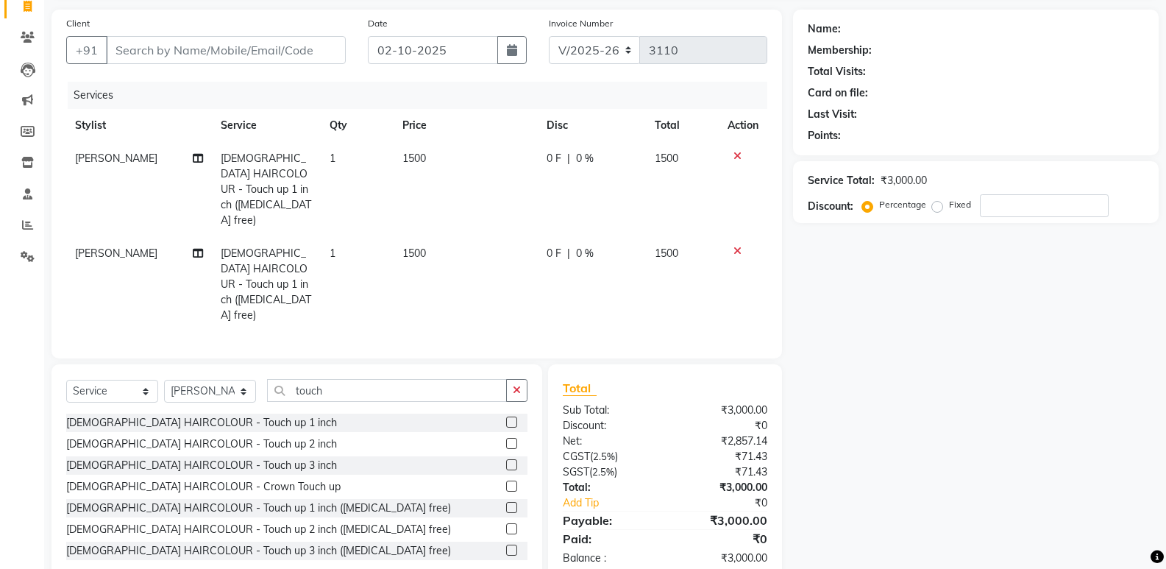
scroll to position [115, 0]
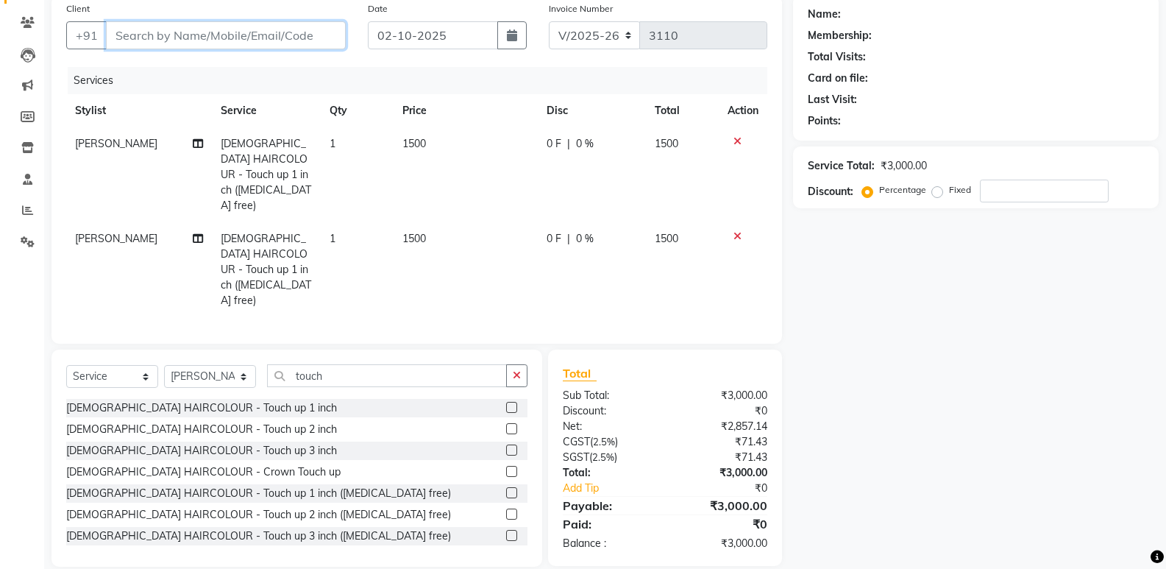
click at [270, 37] on input "Client" at bounding box center [226, 35] width 240 height 28
type input "a"
type input "0"
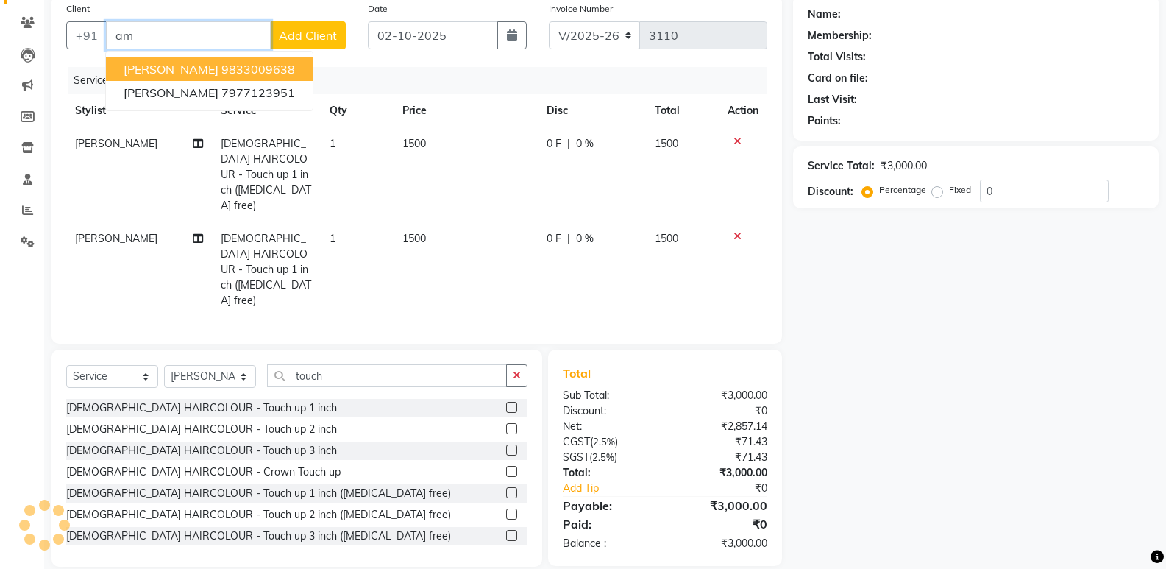
type input "a"
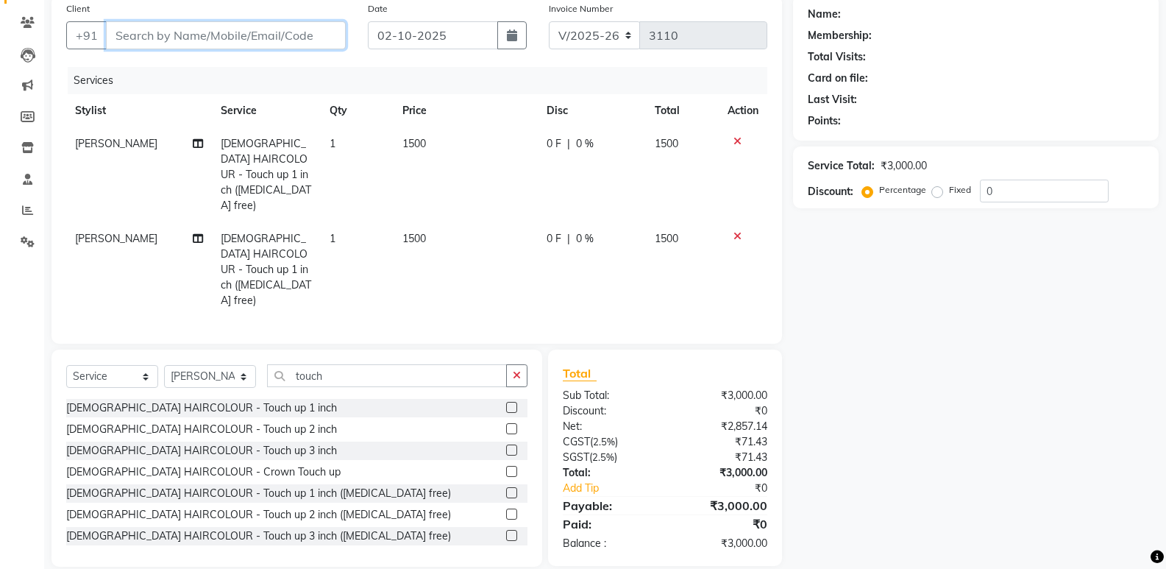
click at [196, 32] on input "Client" at bounding box center [226, 35] width 240 height 28
click at [735, 231] on icon at bounding box center [737, 236] width 8 height 10
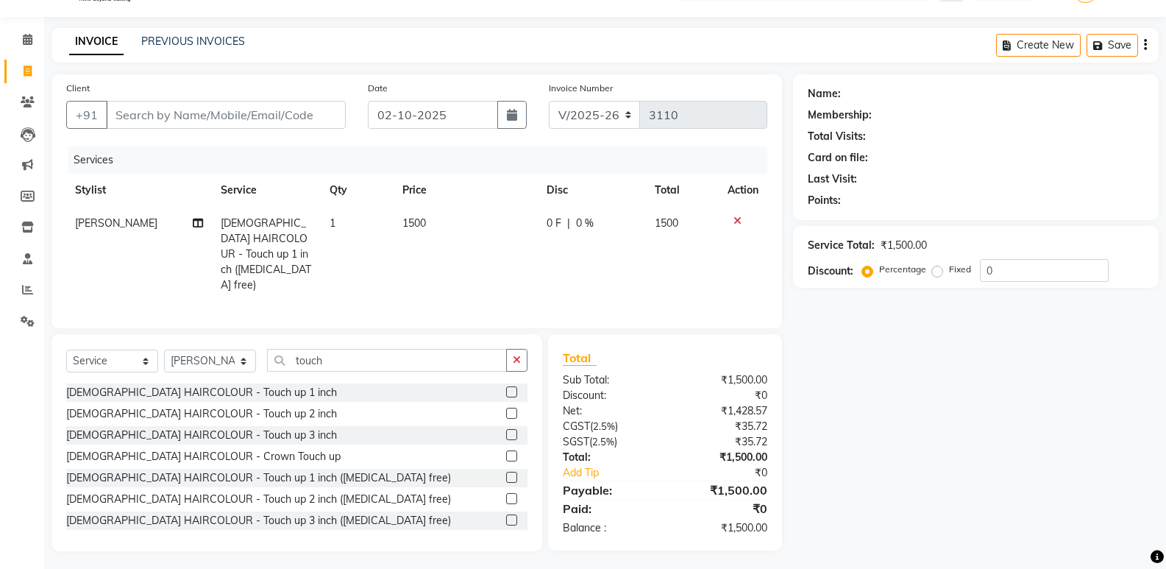
click at [506, 494] on label at bounding box center [511, 498] width 11 height 11
click at [506, 494] on input "checkbox" at bounding box center [511, 499] width 10 height 10
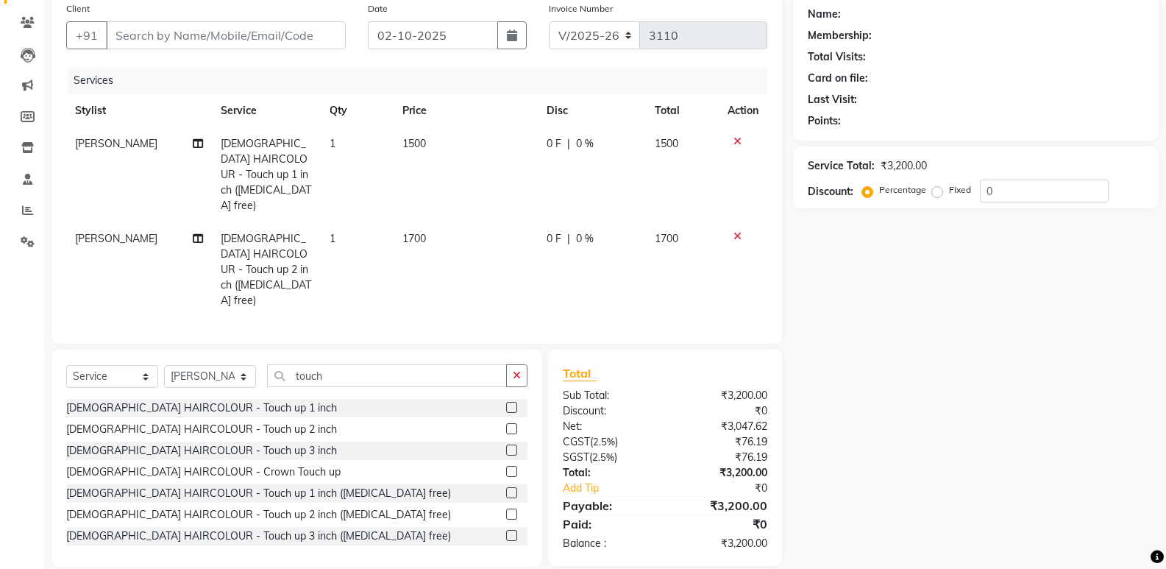
checkbox input "false"
click at [108, 232] on span "[PERSON_NAME]" at bounding box center [116, 238] width 82 height 13
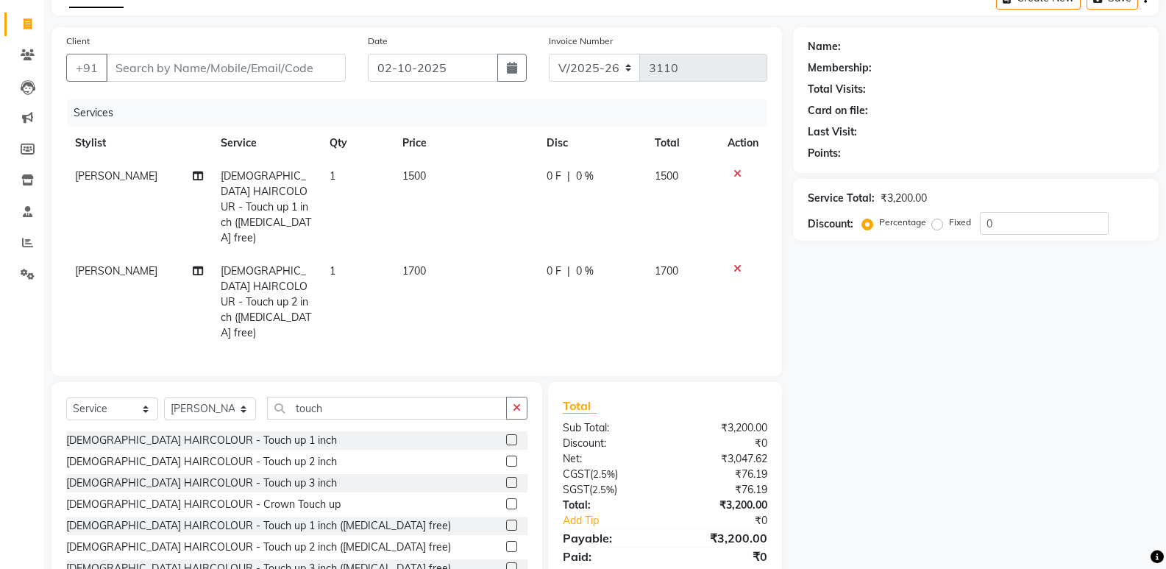
select select "47551"
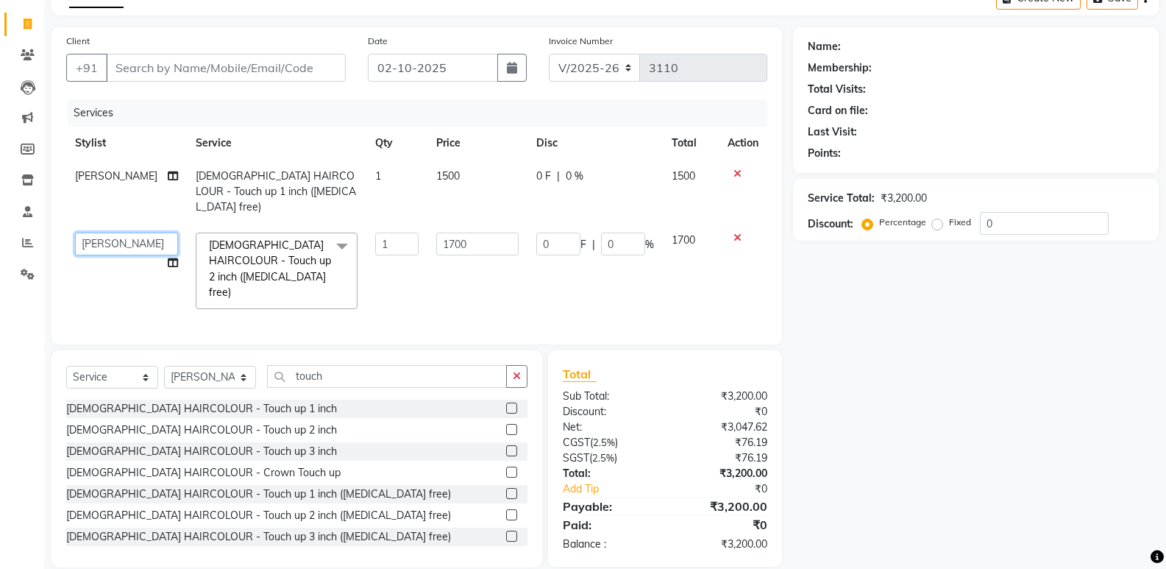
click at [112, 232] on select "ADMIN Anu Ayaz Kadri Javed KAPIL SINGH KOMAL Payal Pooja rahul Rutik Sachin SAD…" at bounding box center [126, 243] width 103 height 23
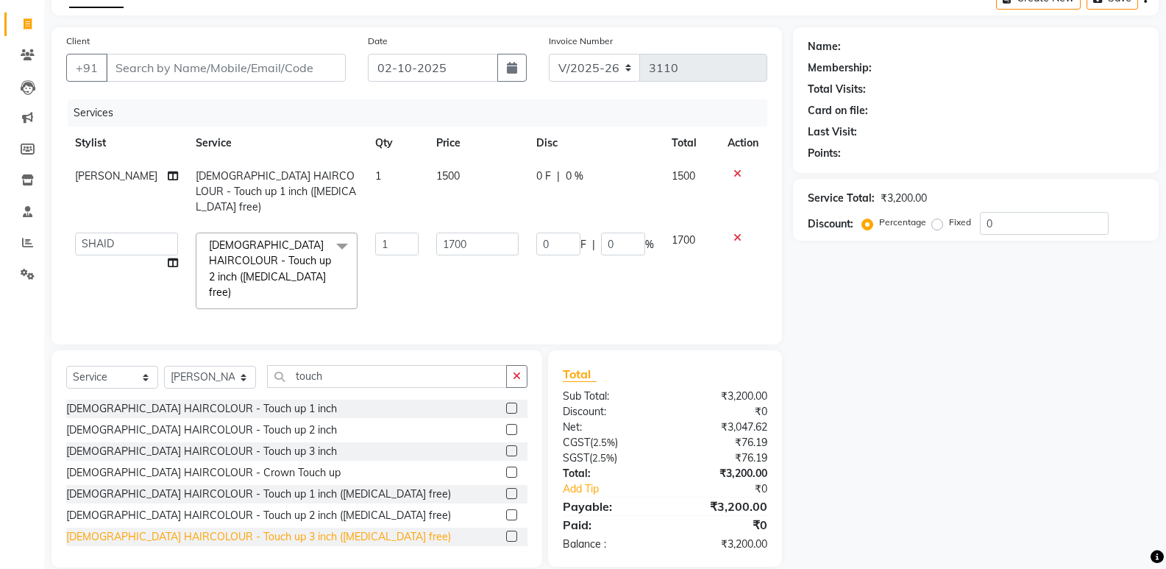
select select "92217"
click at [618, 181] on div "0 F | 0 %" at bounding box center [595, 175] width 118 height 15
select select "47551"
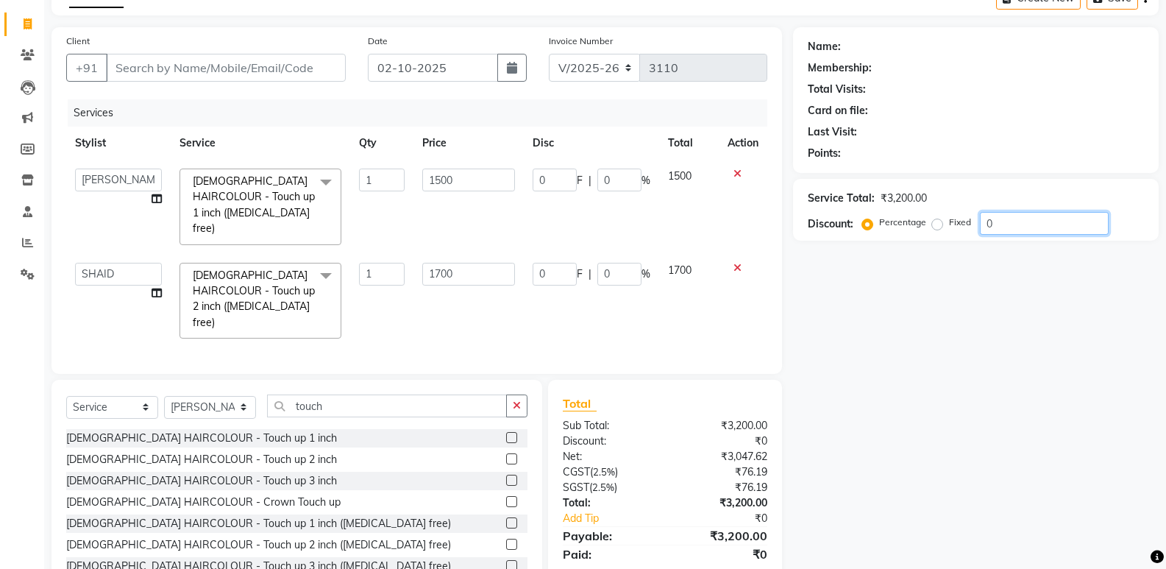
click at [1056, 224] on input "0" at bounding box center [1044, 223] width 129 height 23
type input "01"
type input "17"
type input "1"
type input "15"
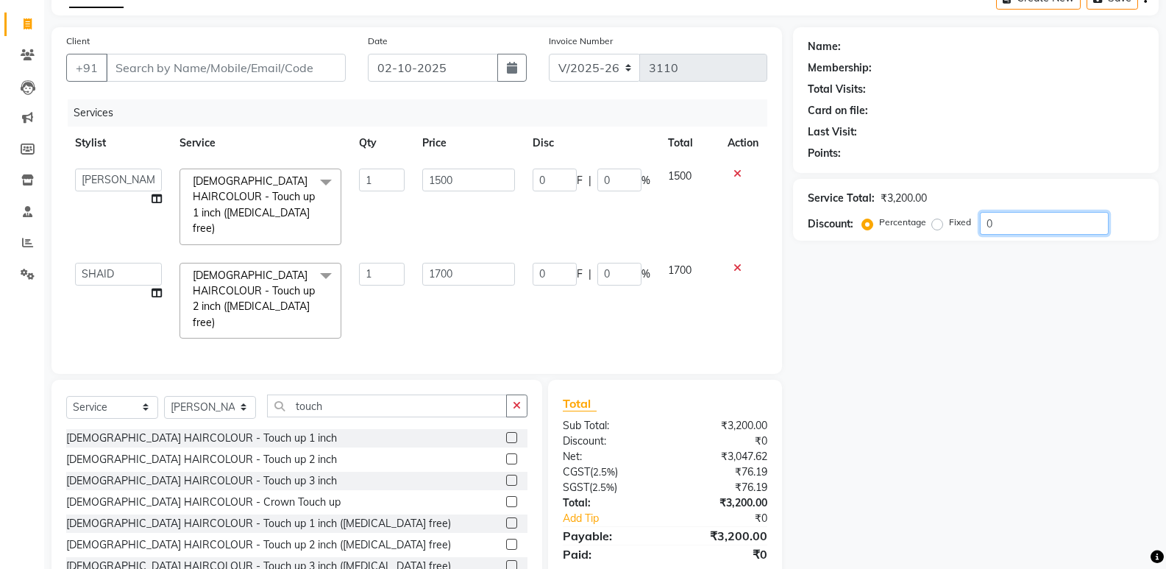
type input "1"
type input "015"
type input "255"
type input "15"
type input "225"
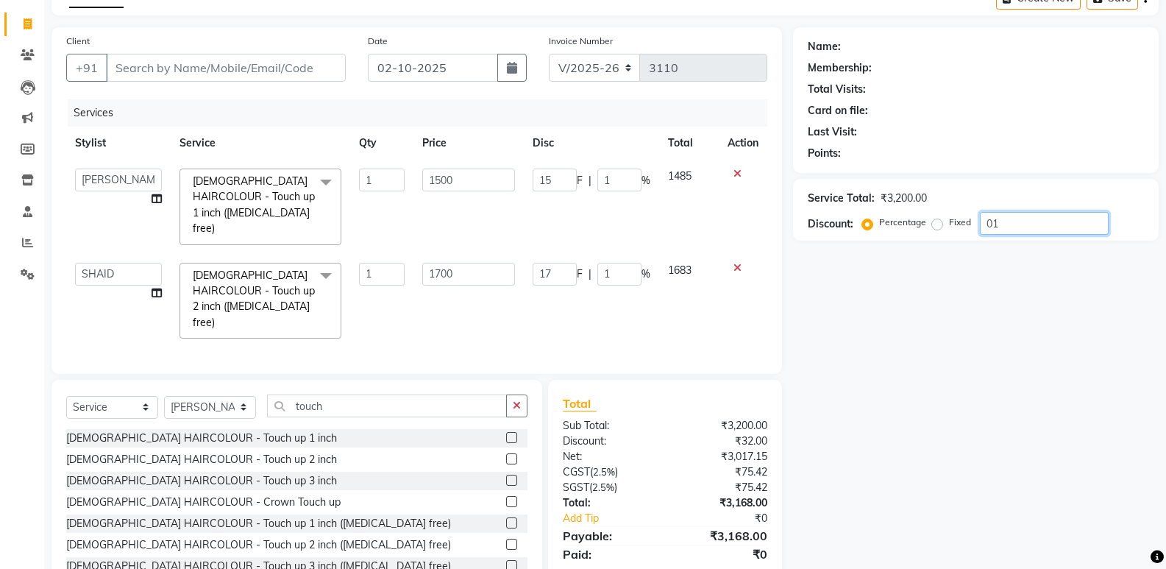
type input "15"
type input "015"
click at [221, 64] on input "Client" at bounding box center [226, 68] width 240 height 28
type input "9"
type input "0"
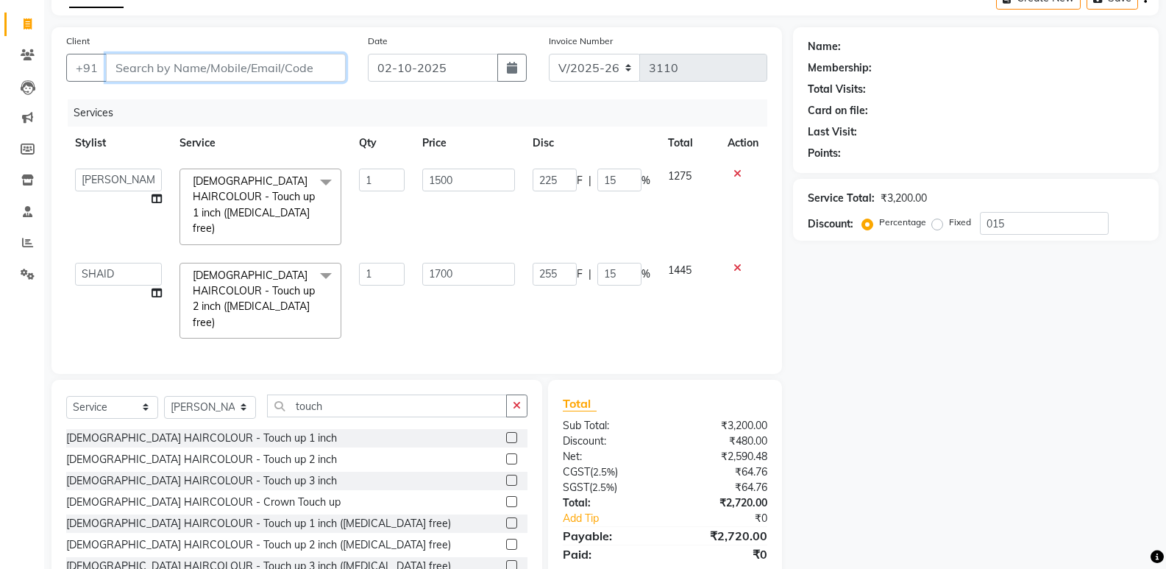
type input "0"
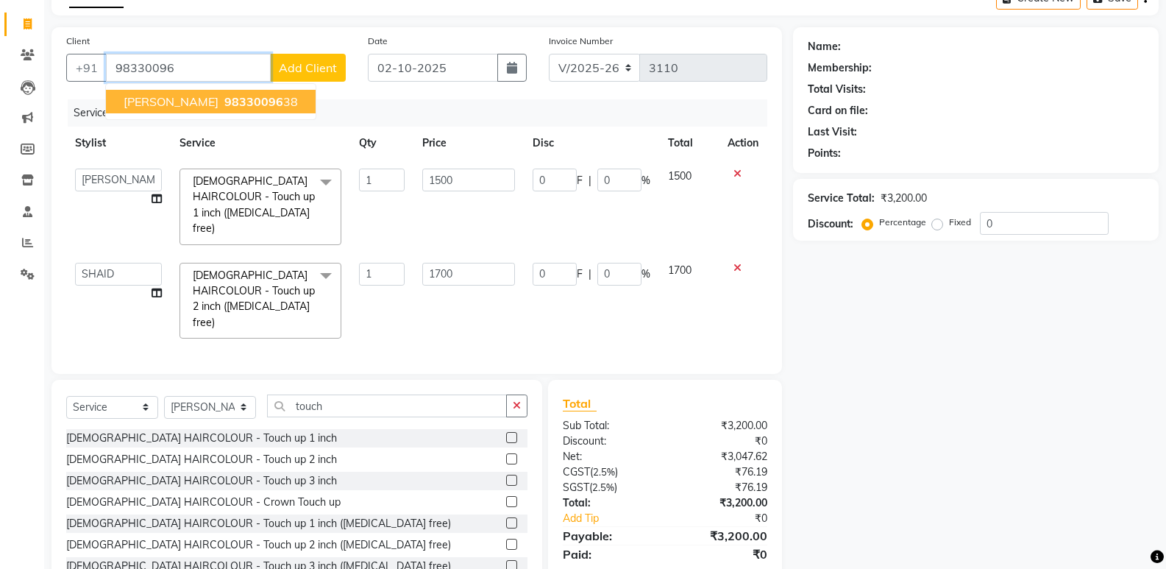
click at [316, 101] on button "Amrapali bhandare 98330096 38" at bounding box center [211, 102] width 210 height 24
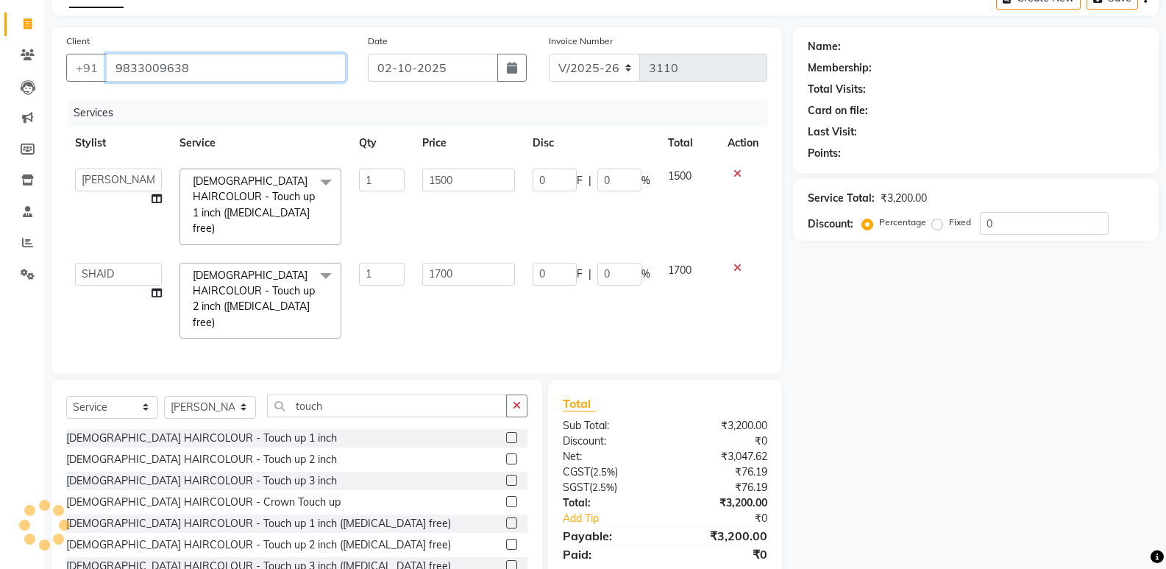
type input "9833009638"
type input "255"
type input "15"
type input "225"
type input "15"
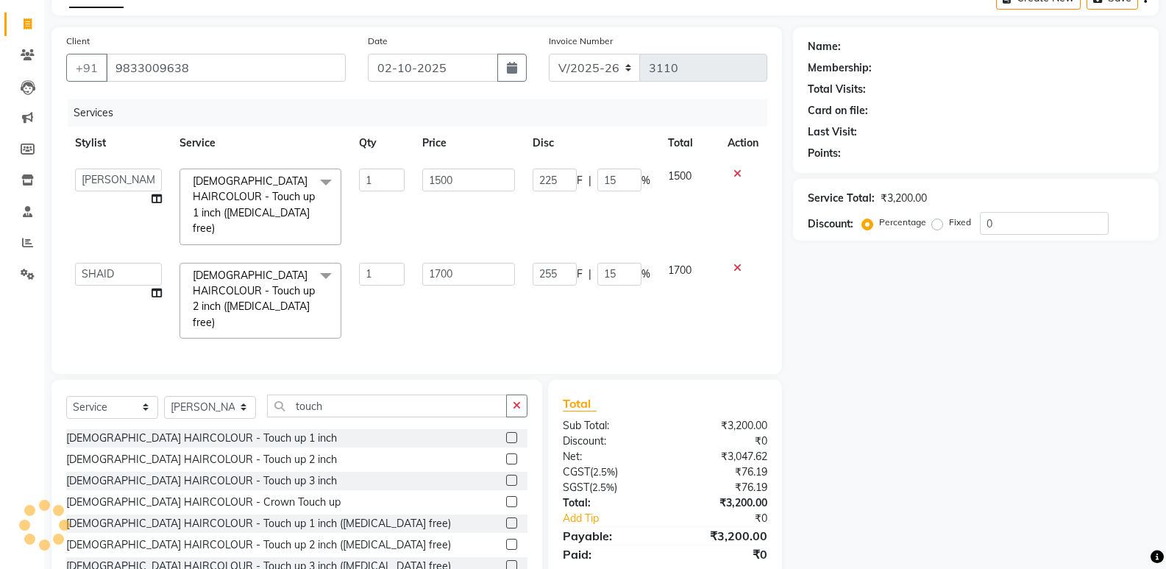
select select "1: Object"
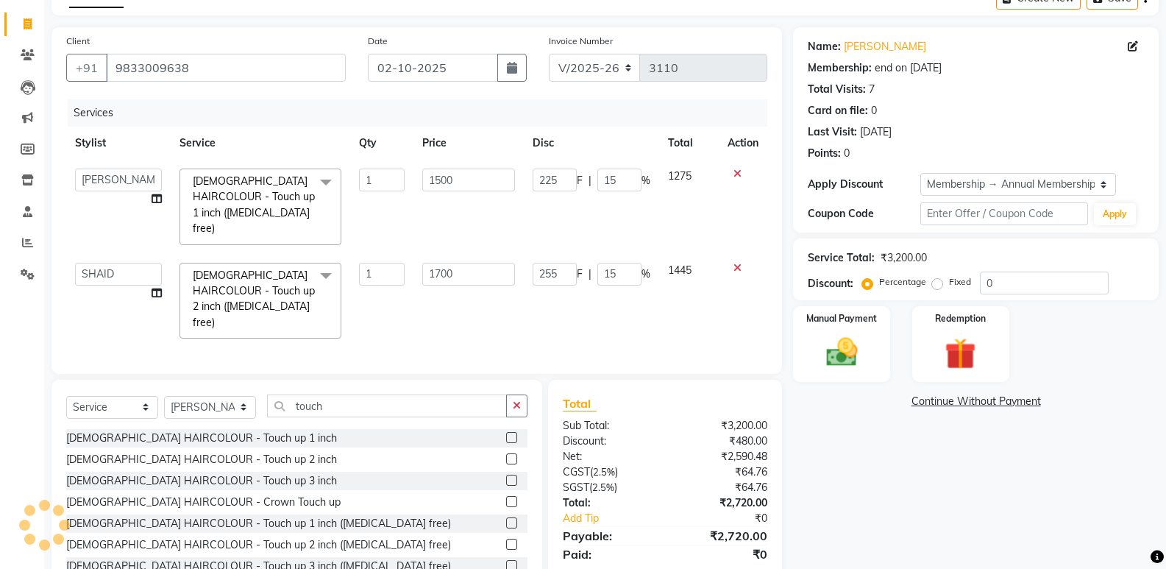
type input "15"
click at [822, 354] on img at bounding box center [841, 352] width 52 height 38
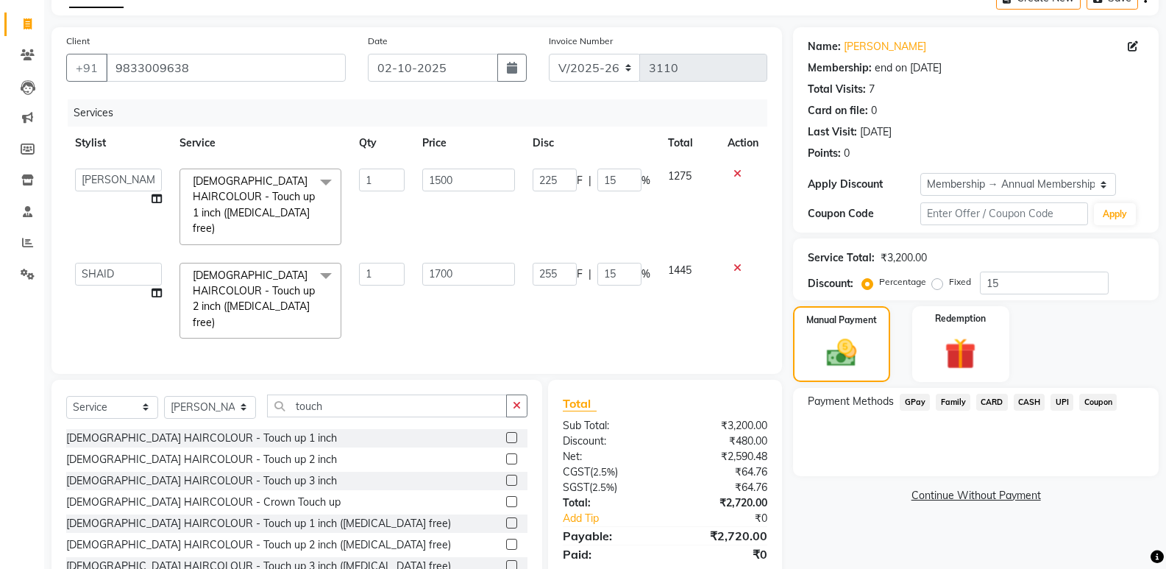
click at [923, 405] on span "GPay" at bounding box center [915, 402] width 30 height 17
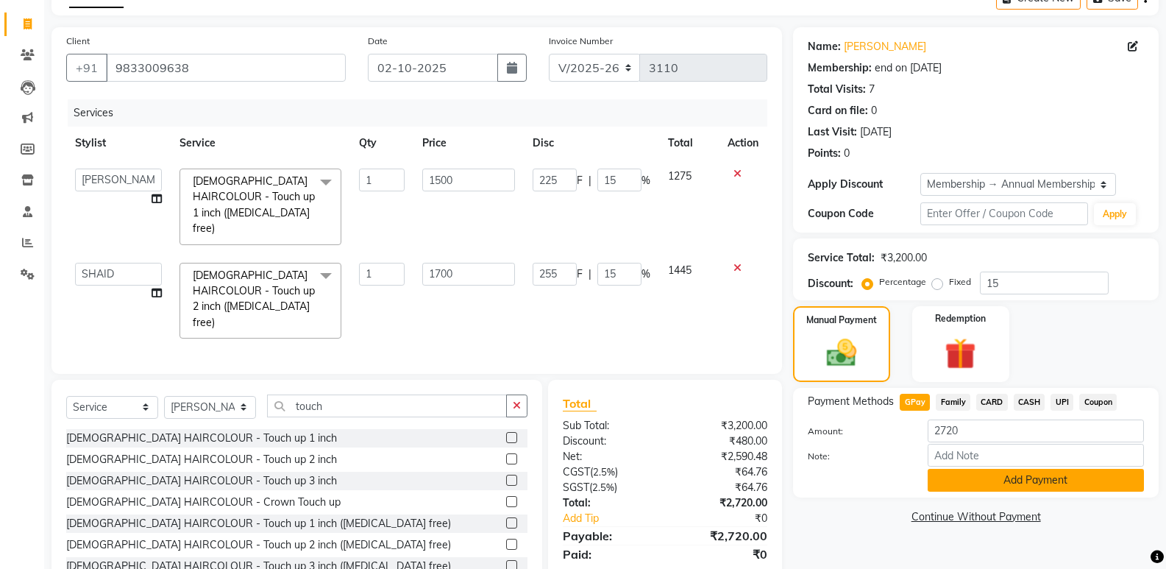
click at [971, 483] on button "Add Payment" at bounding box center [1036, 480] width 216 height 23
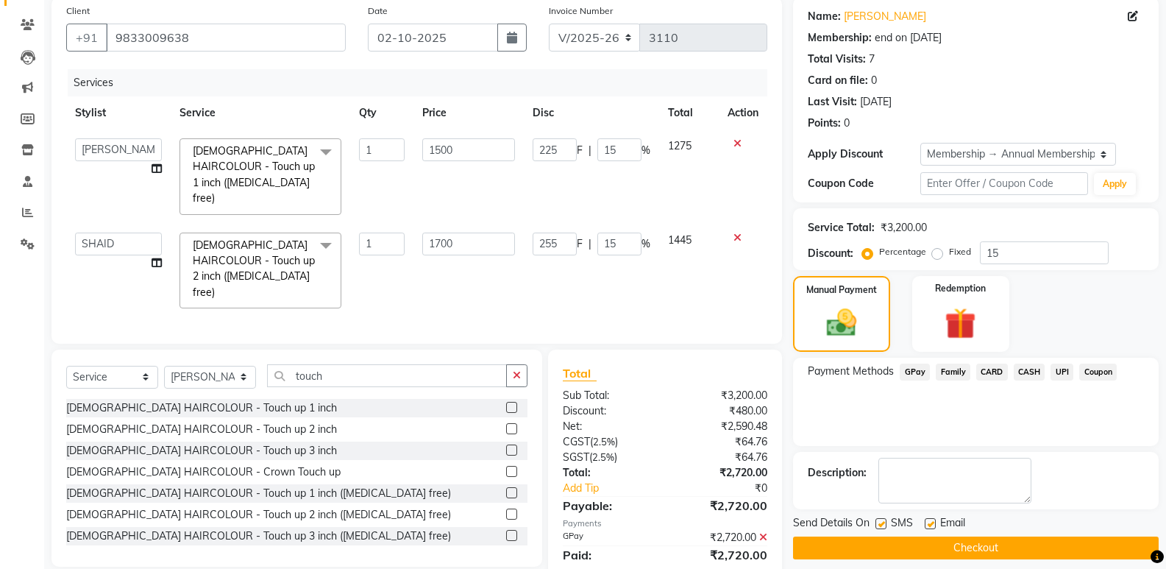
scroll to position [143, 0]
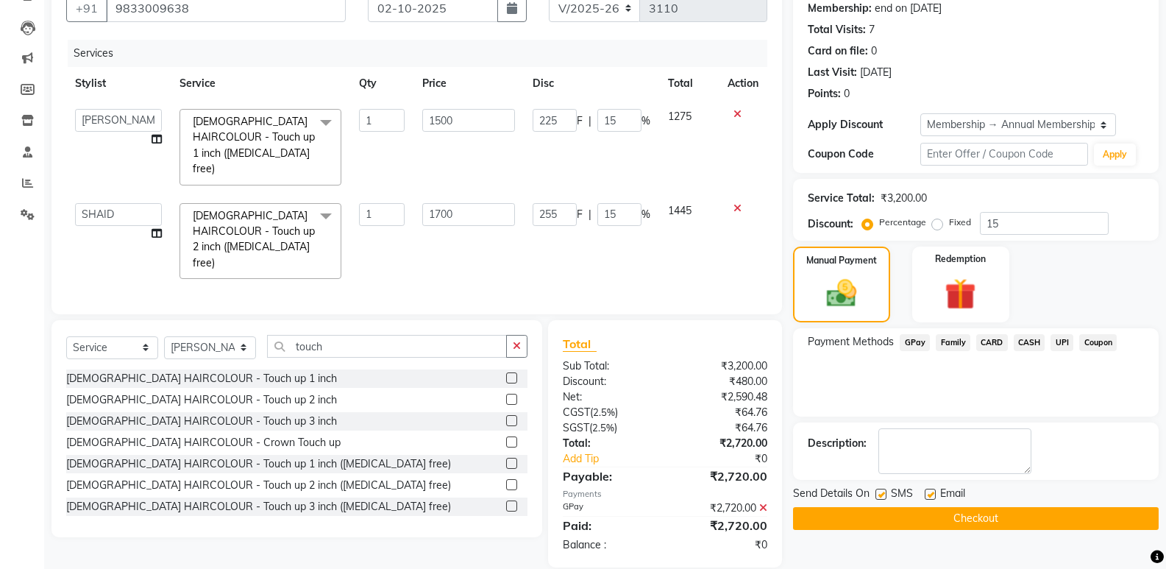
click at [974, 515] on button "Checkout" at bounding box center [976, 518] width 366 height 23
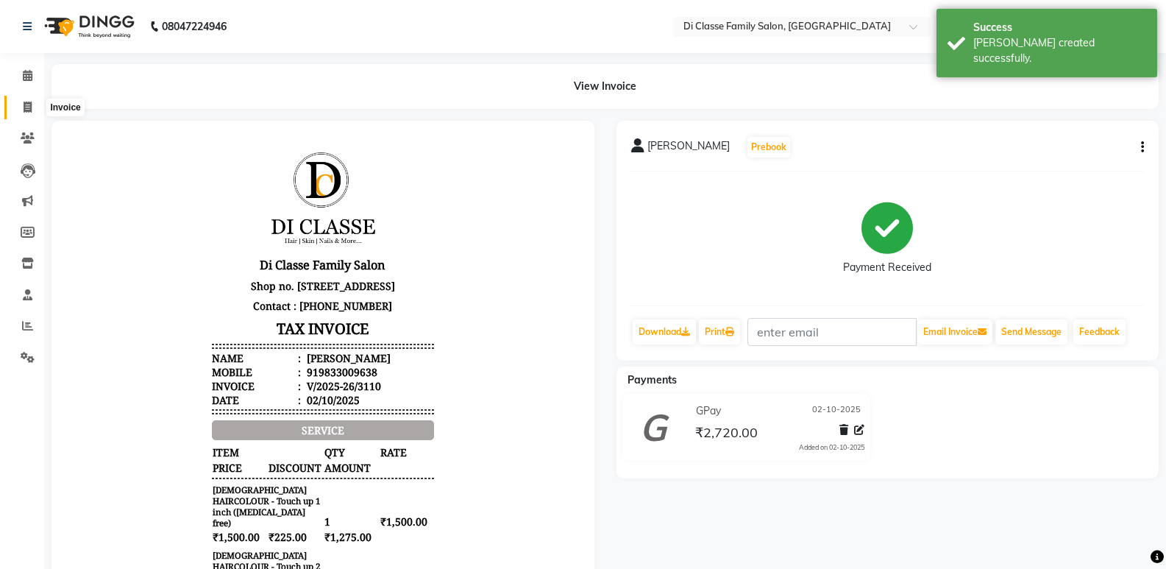
click at [26, 110] on icon at bounding box center [28, 107] width 8 height 11
select select "6346"
select select "service"
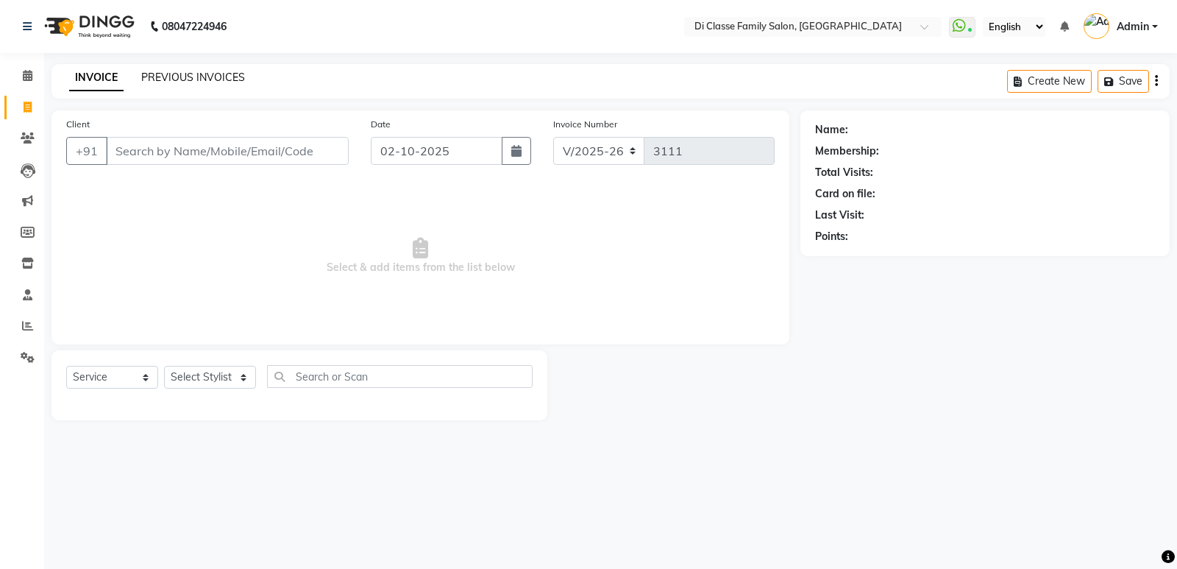
click at [189, 78] on link "PREVIOUS INVOICES" at bounding box center [193, 77] width 104 height 13
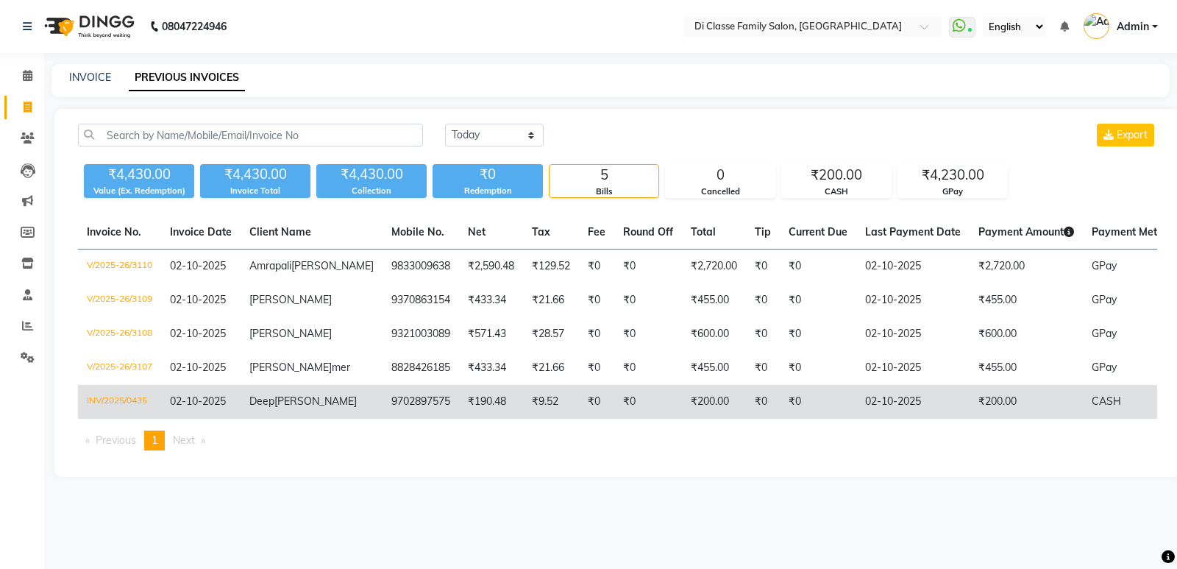
click at [1092, 408] on span "CASH" at bounding box center [1106, 400] width 29 height 13
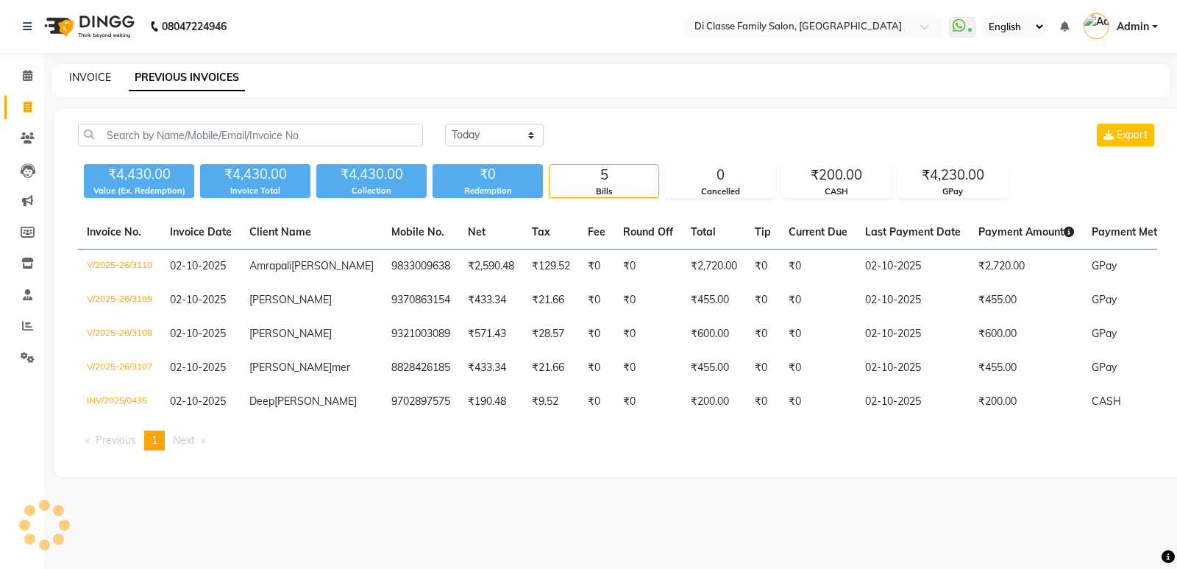
click at [79, 76] on link "INVOICE" at bounding box center [90, 77] width 42 height 13
select select "service"
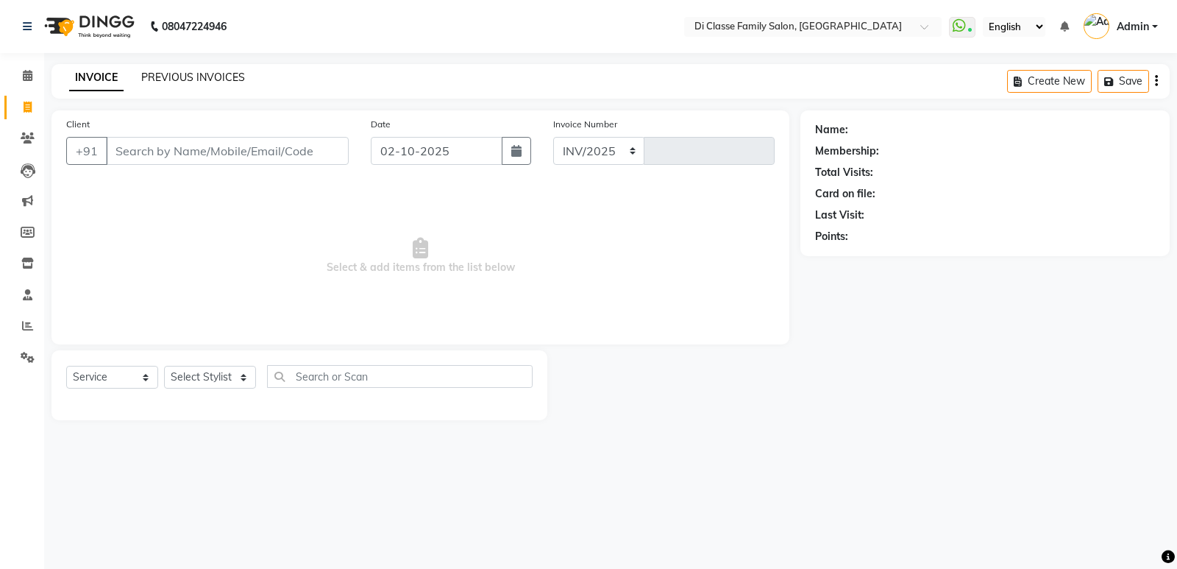
select select "6346"
type input "3111"
click at [197, 75] on link "PREVIOUS INVOICES" at bounding box center [193, 77] width 104 height 13
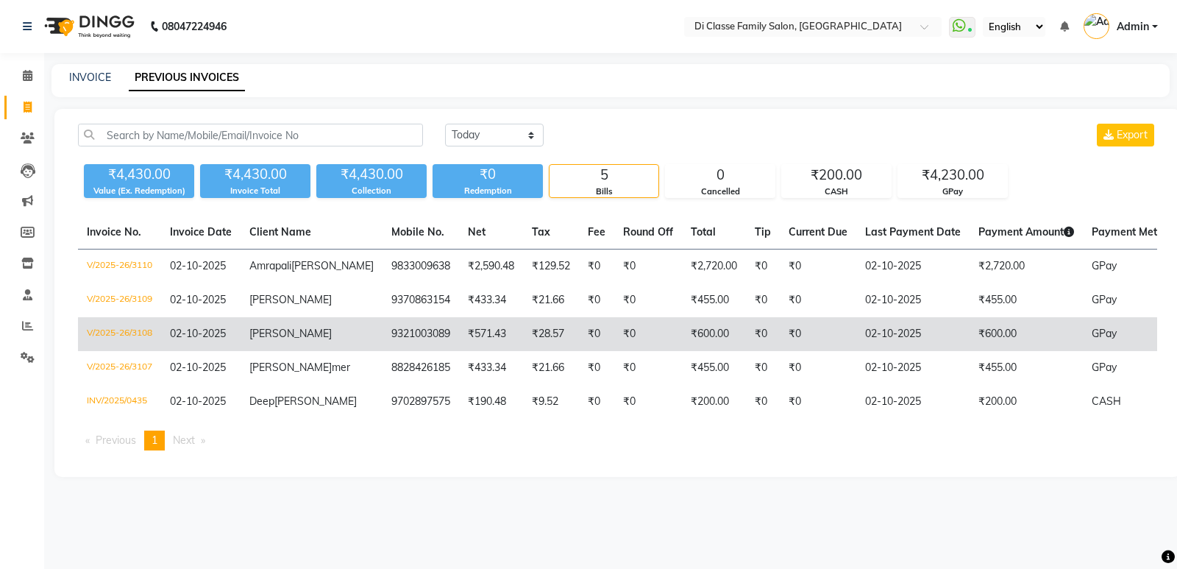
click at [614, 351] on td "₹0" at bounding box center [648, 334] width 68 height 34
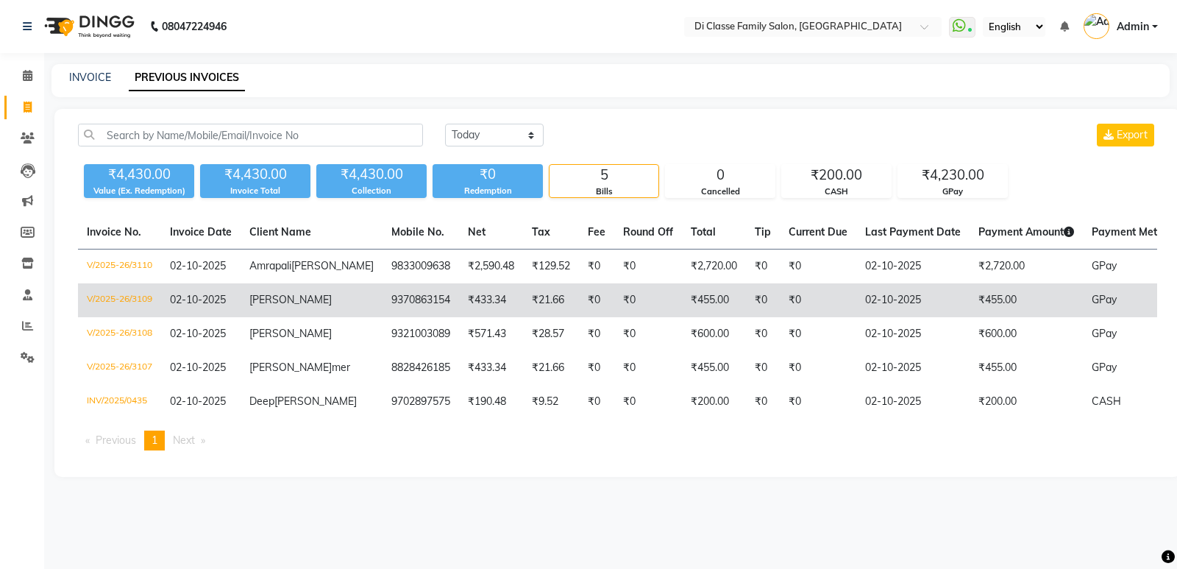
click at [856, 310] on td "02-10-2025" at bounding box center [912, 300] width 113 height 34
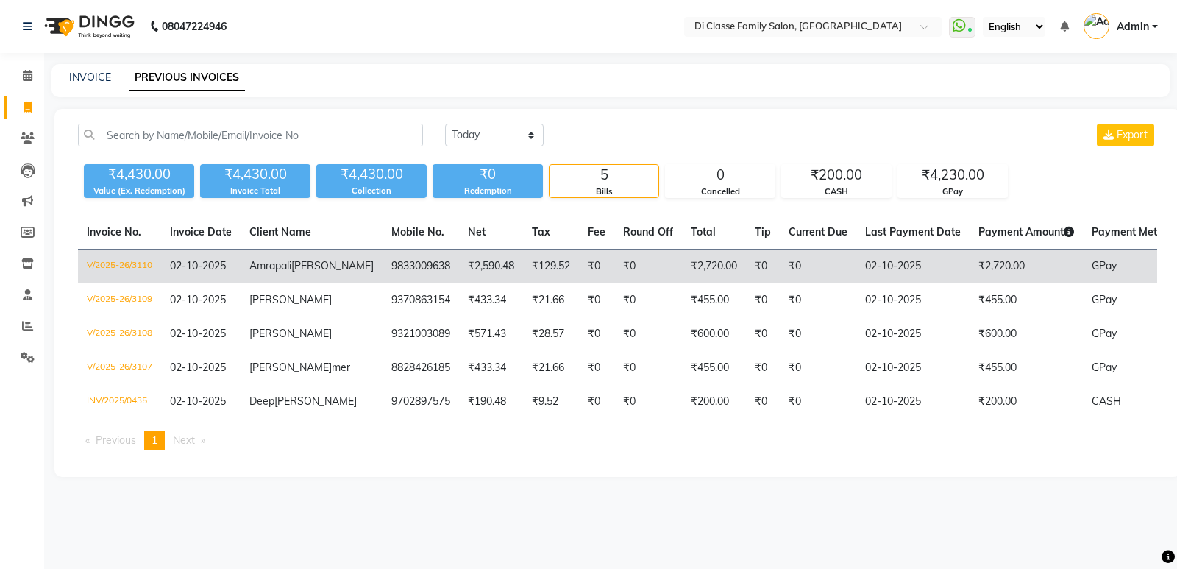
click at [856, 270] on td "02-10-2025" at bounding box center [912, 266] width 113 height 35
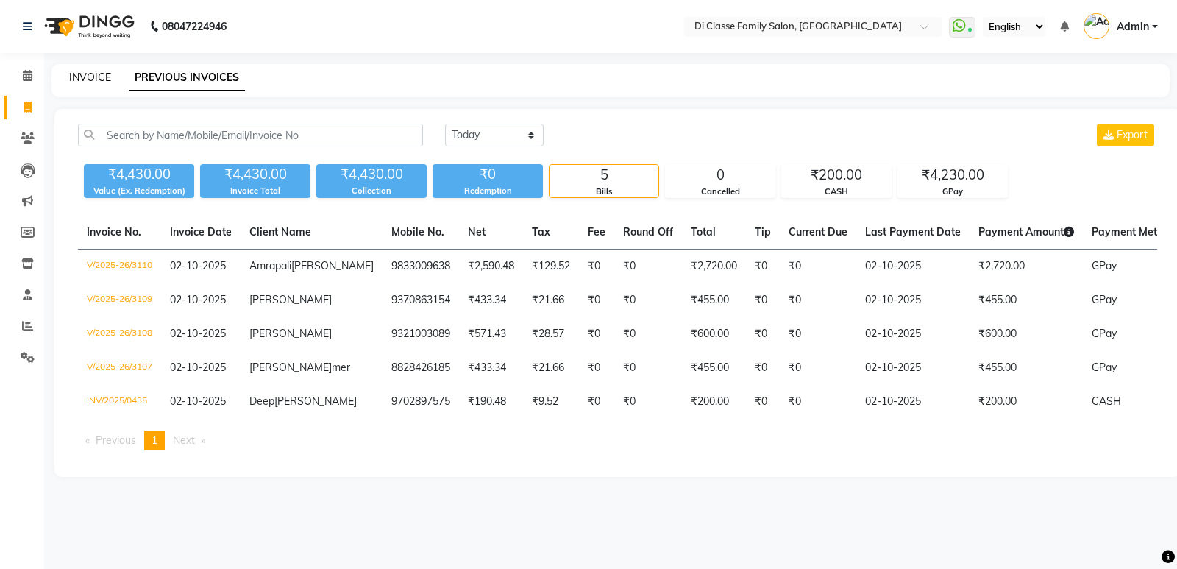
click at [88, 79] on link "INVOICE" at bounding box center [90, 77] width 42 height 13
select select "6346"
select select "service"
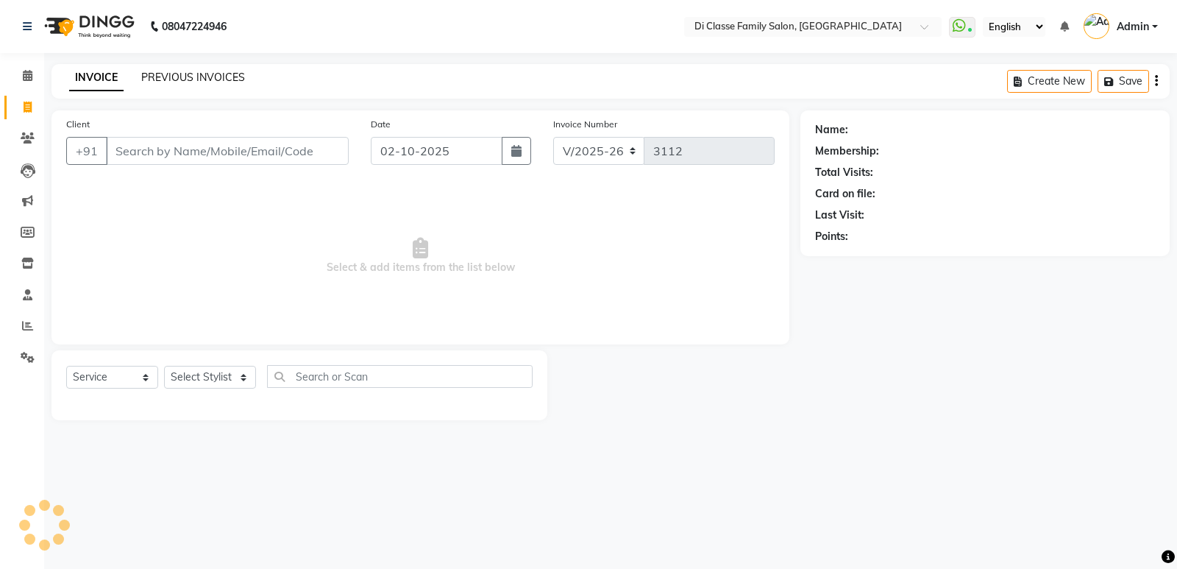
click at [167, 78] on link "PREVIOUS INVOICES" at bounding box center [193, 77] width 104 height 13
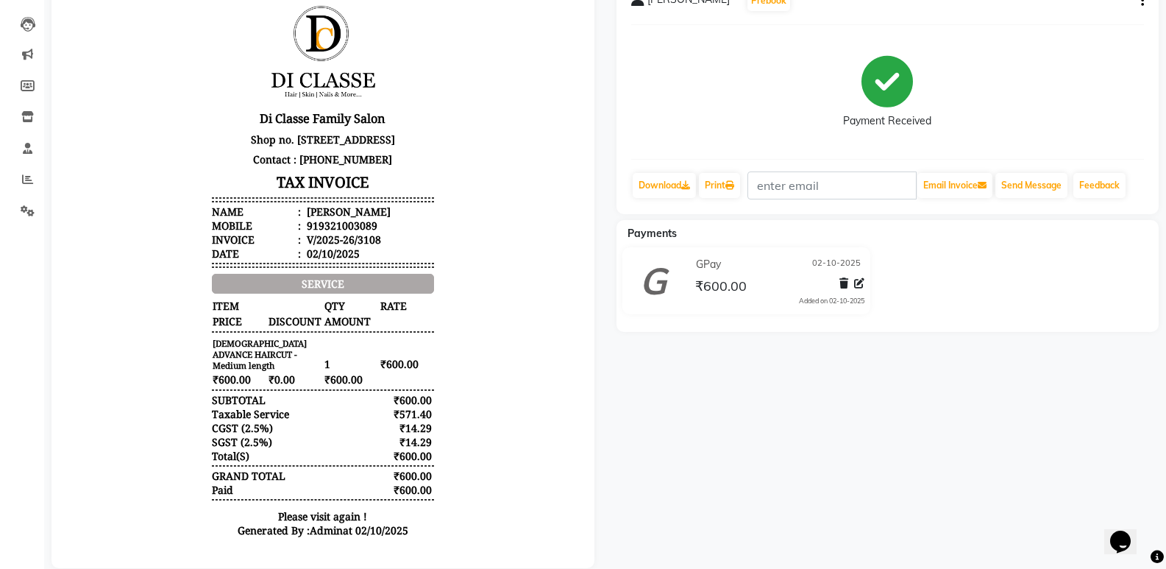
scroll to position [179, 0]
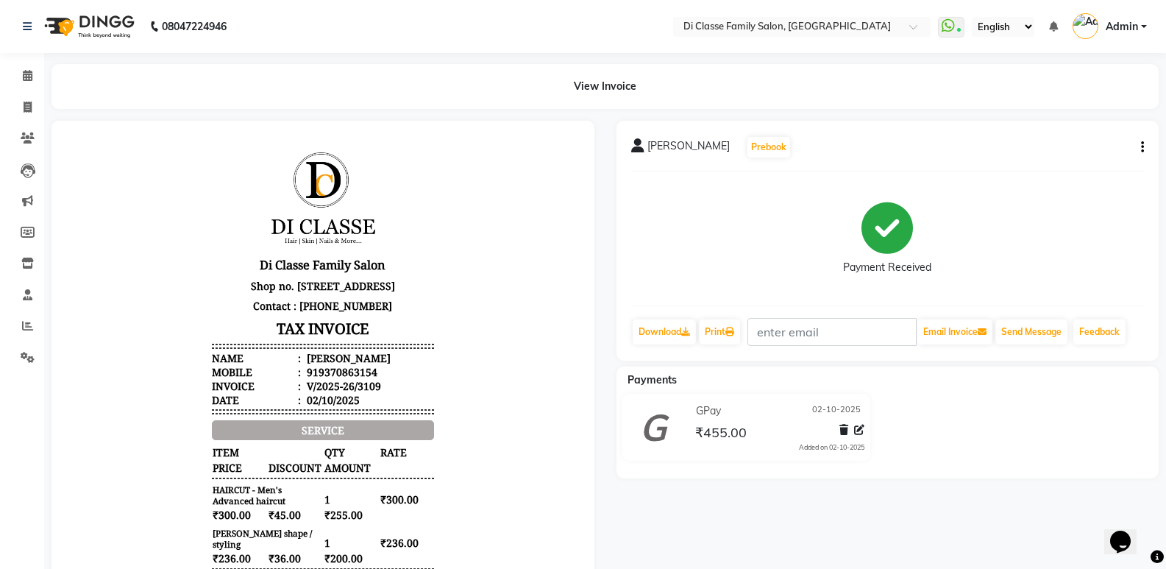
click at [1142, 148] on icon "button" at bounding box center [1142, 147] width 3 height 1
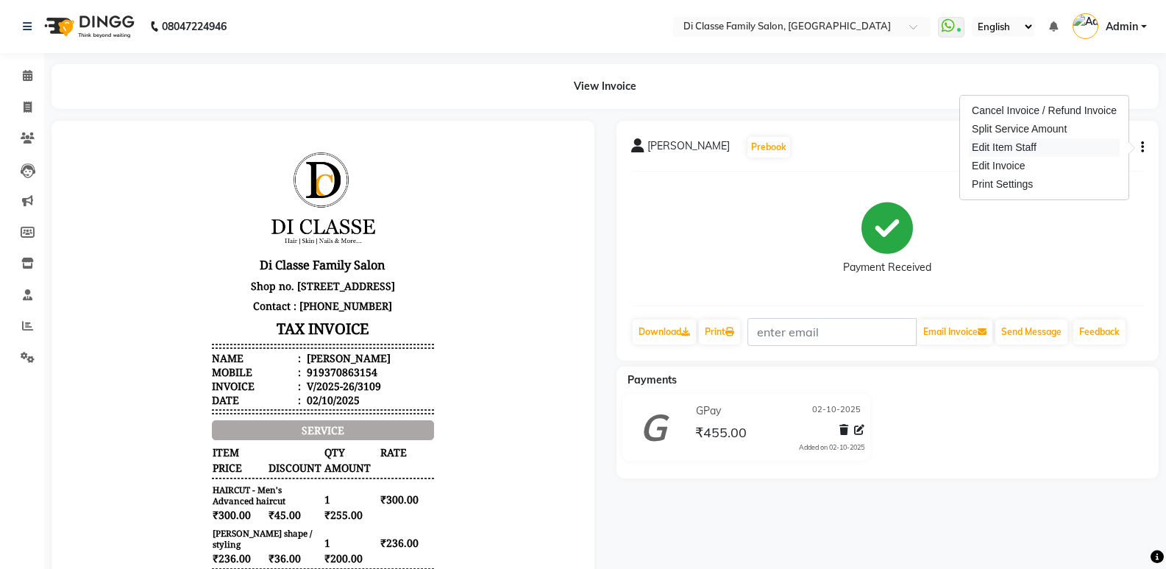
click at [1069, 150] on div "Edit Item Staff" at bounding box center [1044, 147] width 151 height 18
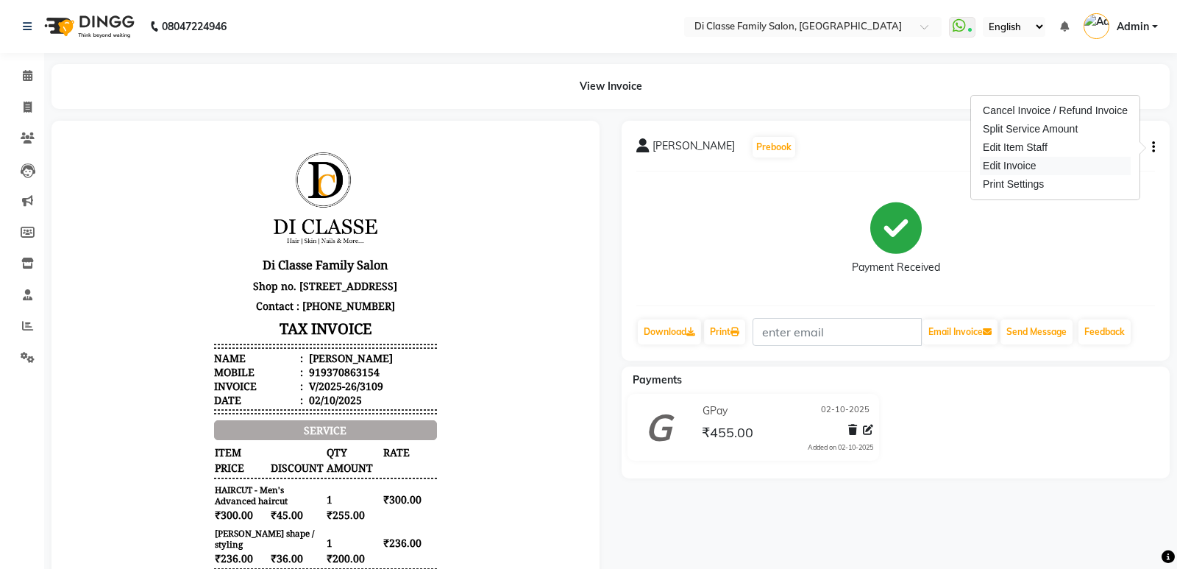
select select "50058"
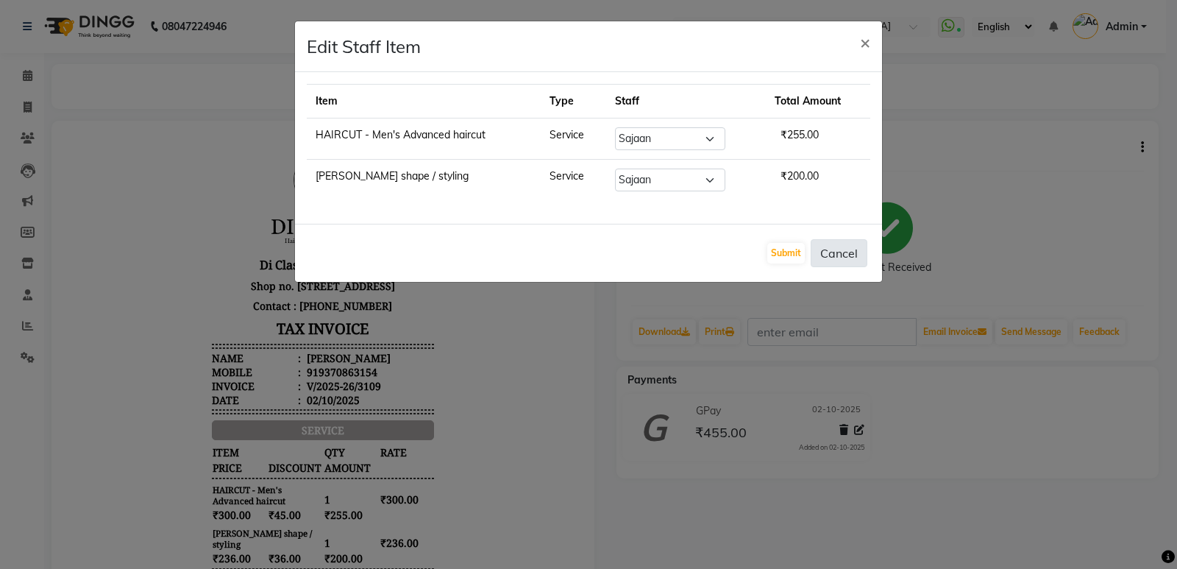
click at [854, 255] on button "Cancel" at bounding box center [839, 253] width 57 height 28
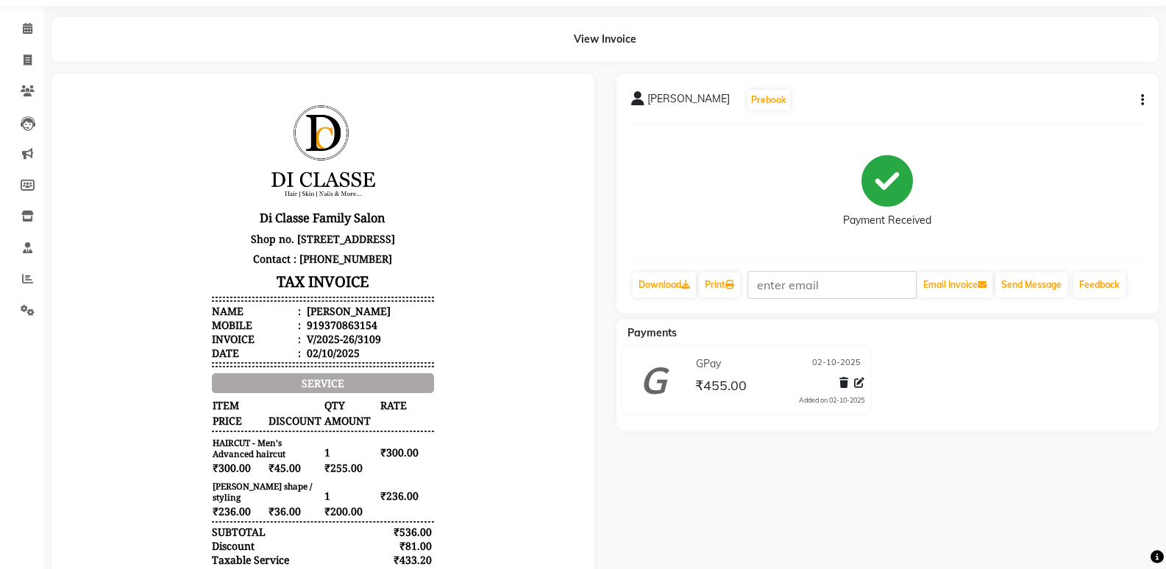
scroll to position [74, 0]
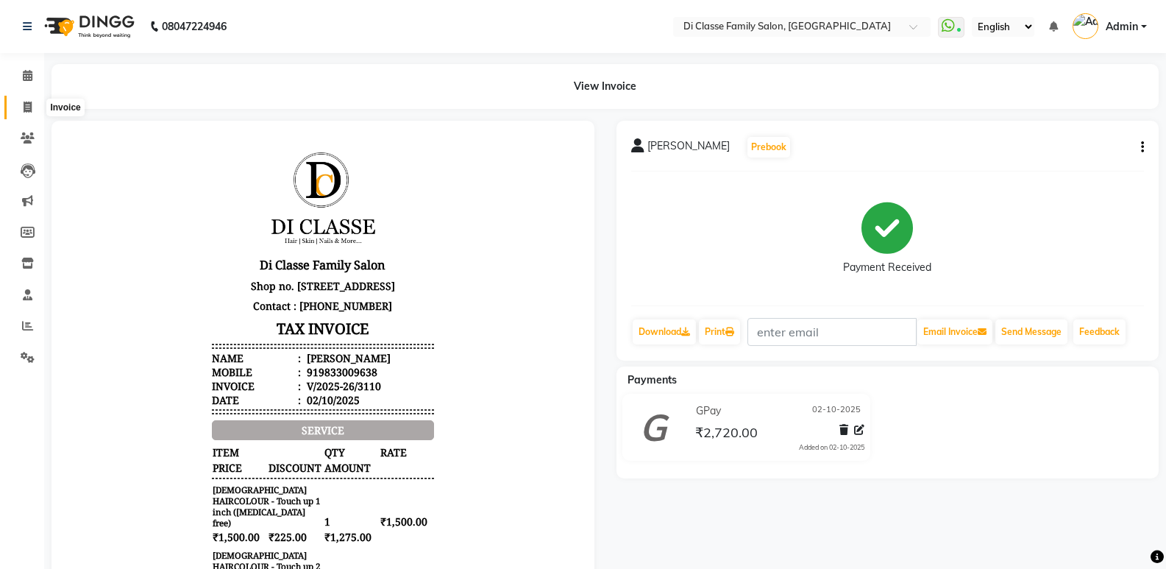
drag, startPoint x: 22, startPoint y: 102, endPoint x: 29, endPoint y: 106, distance: 8.2
click at [23, 102] on span at bounding box center [28, 107] width 26 height 17
select select "6346"
select select "service"
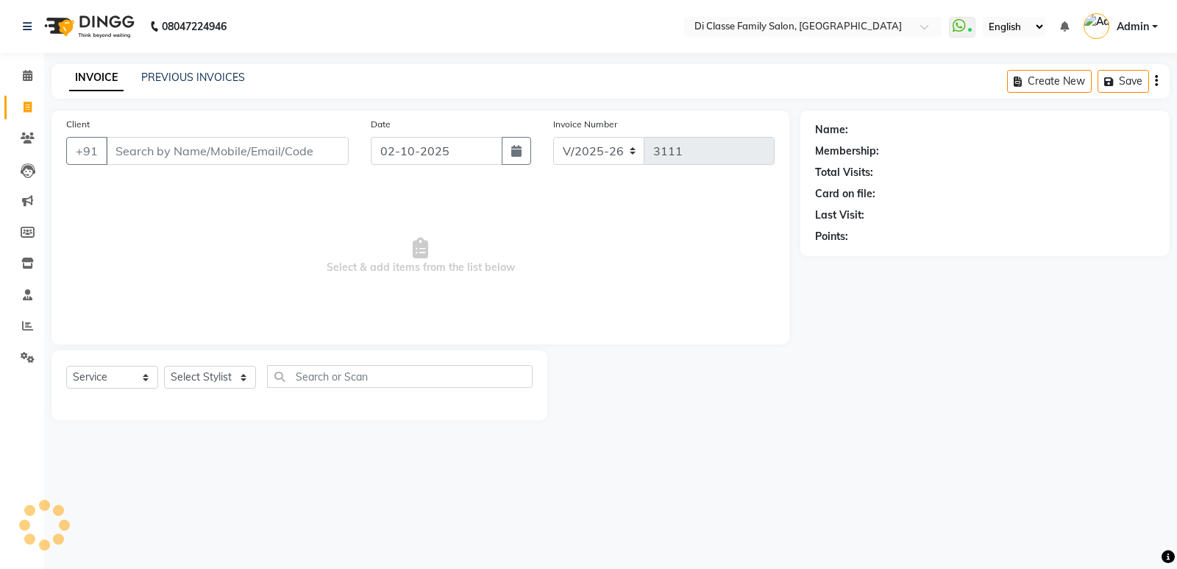
click at [203, 158] on input "Client" at bounding box center [227, 151] width 243 height 28
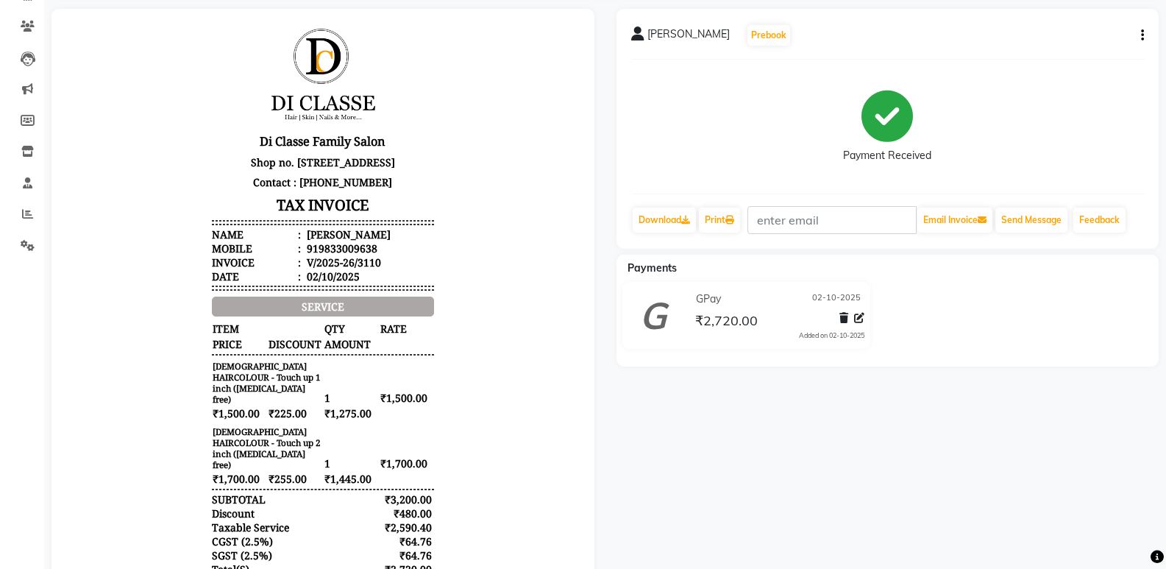
scroll to position [147, 0]
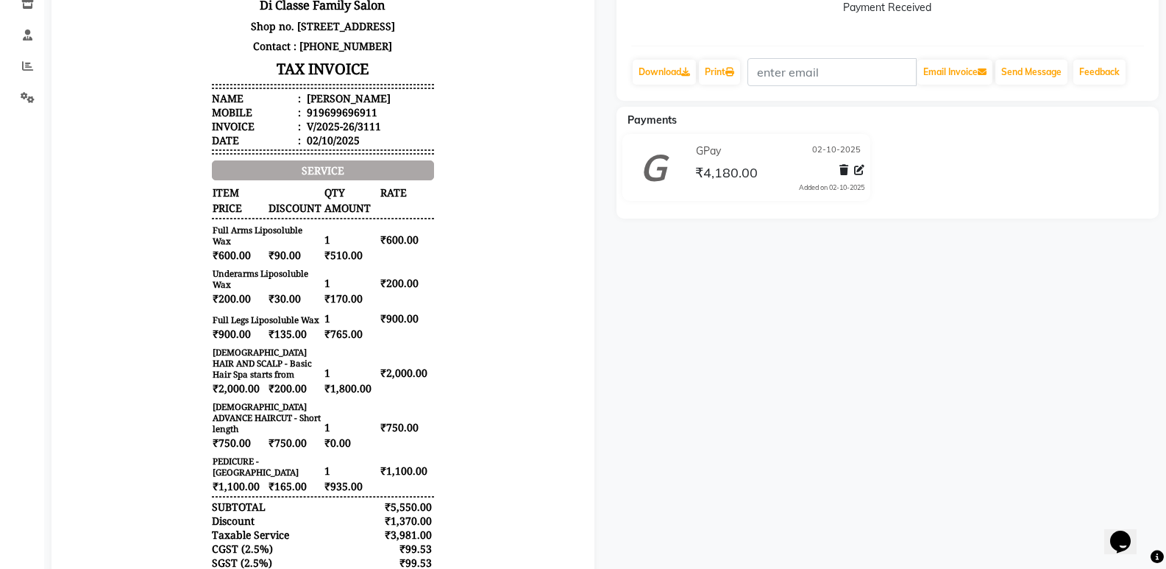
scroll to position [294, 0]
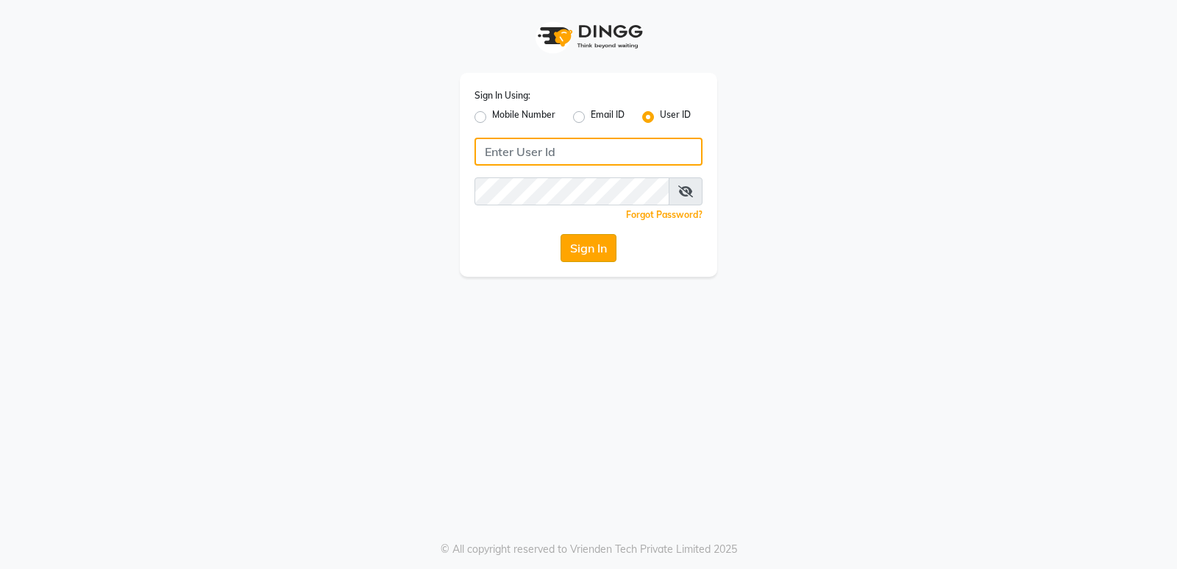
type input "diclasse"
click at [611, 246] on button "Sign In" at bounding box center [589, 248] width 56 height 28
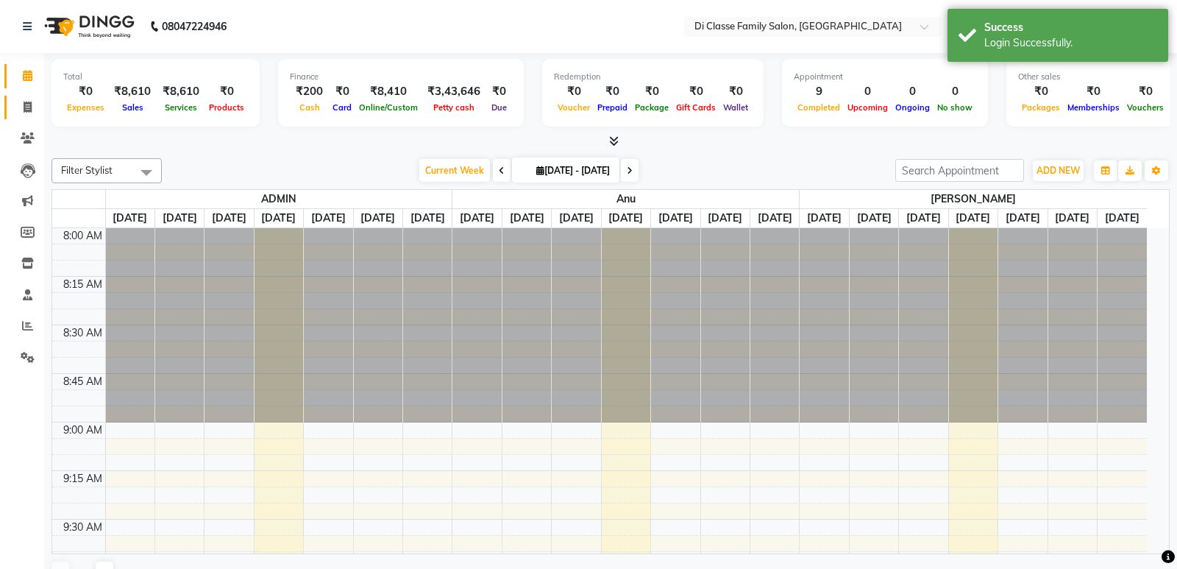
click at [15, 113] on span at bounding box center [28, 107] width 26 height 17
select select "service"
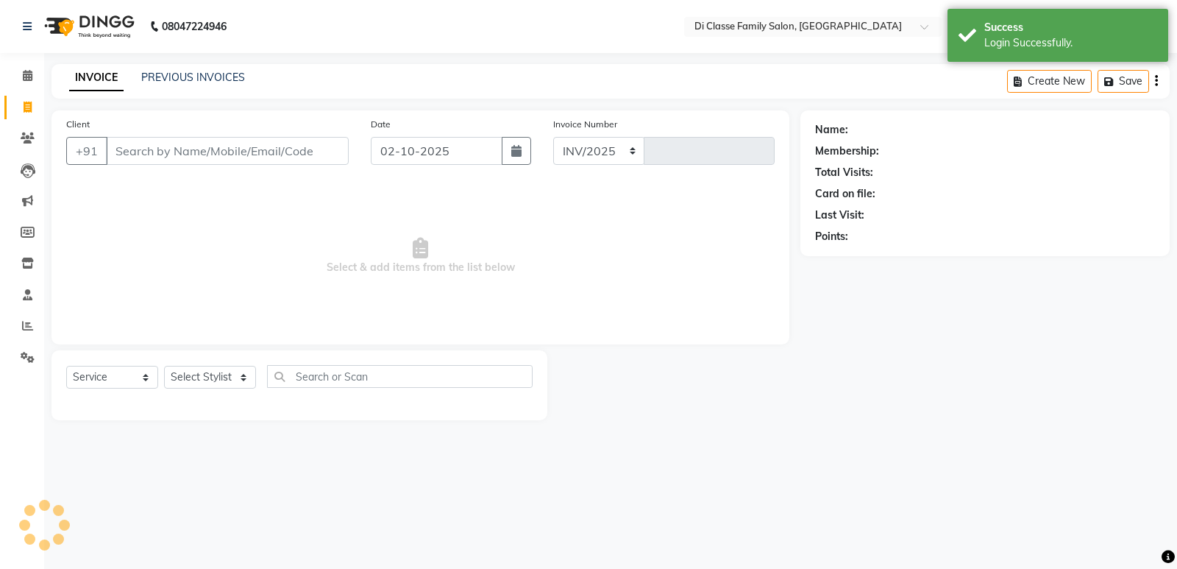
select select "6346"
type input "3112"
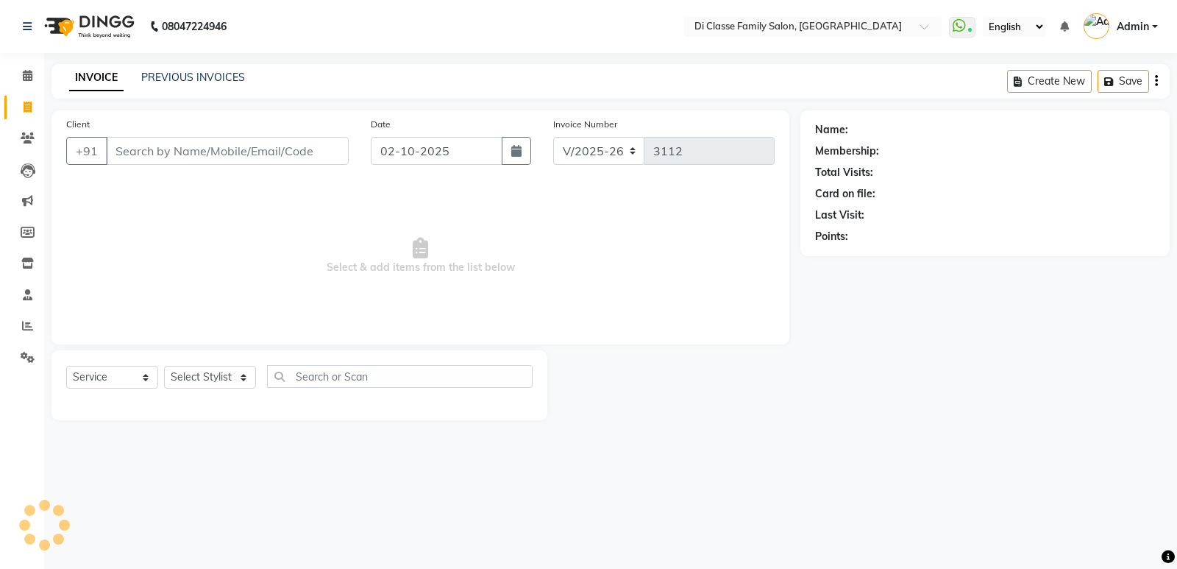
select select "6346"
select select "service"
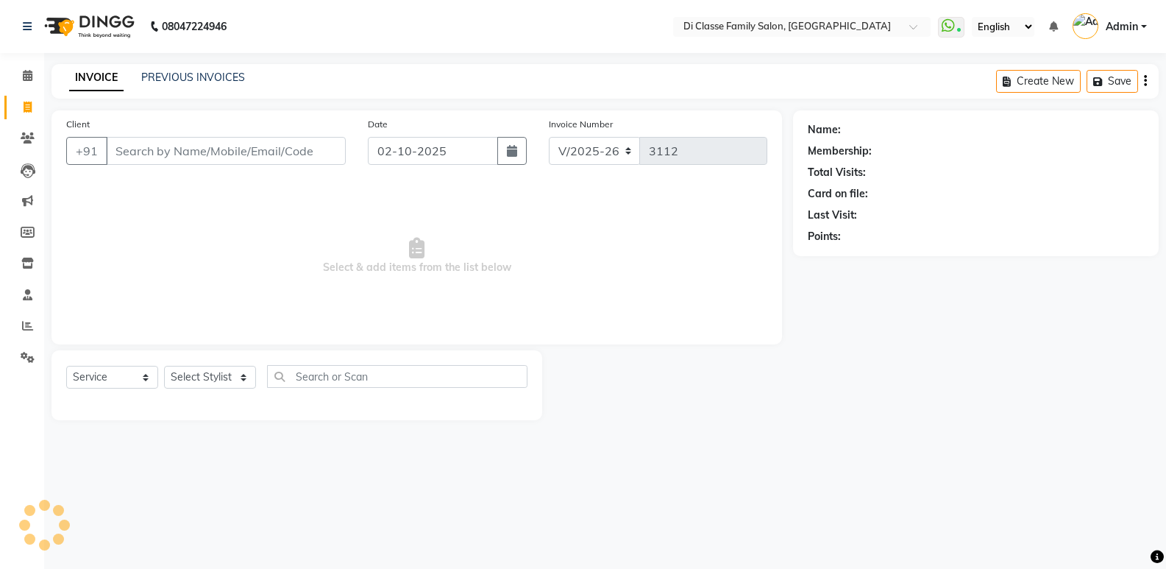
select select "6346"
select select "service"
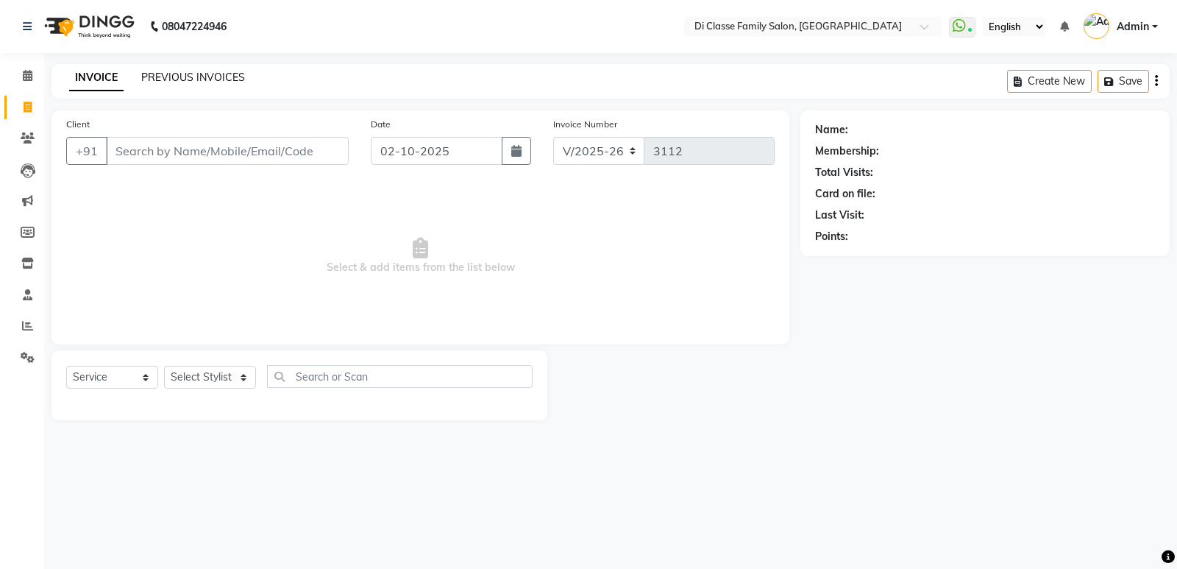
click at [175, 74] on link "PREVIOUS INVOICES" at bounding box center [193, 77] width 104 height 13
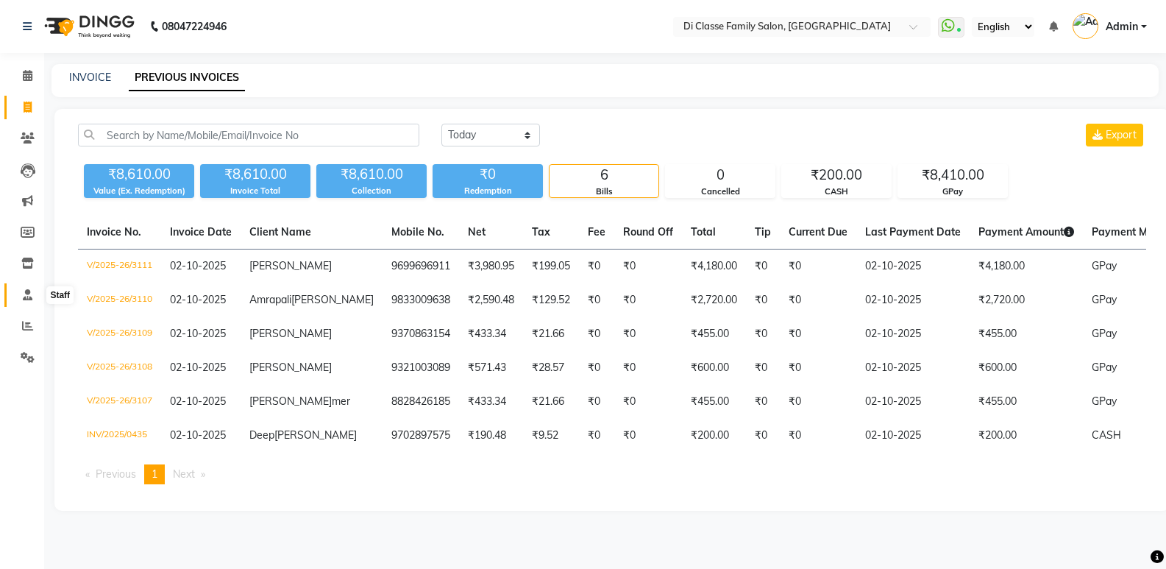
click at [29, 294] on icon at bounding box center [28, 294] width 10 height 11
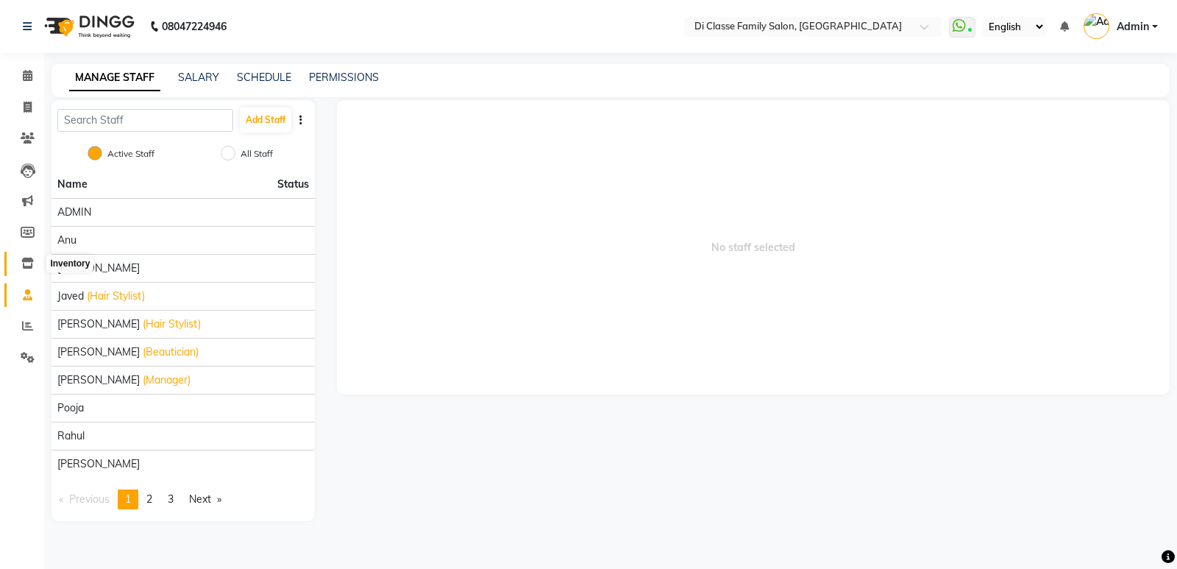
click at [25, 262] on icon at bounding box center [27, 262] width 13 height 11
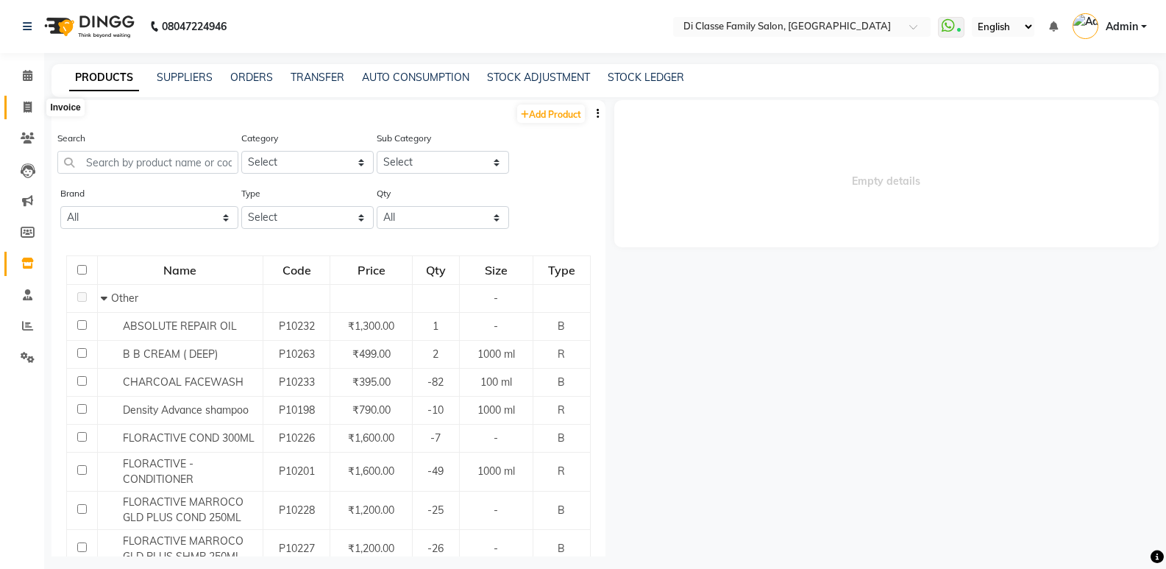
click at [25, 113] on span at bounding box center [28, 107] width 26 height 17
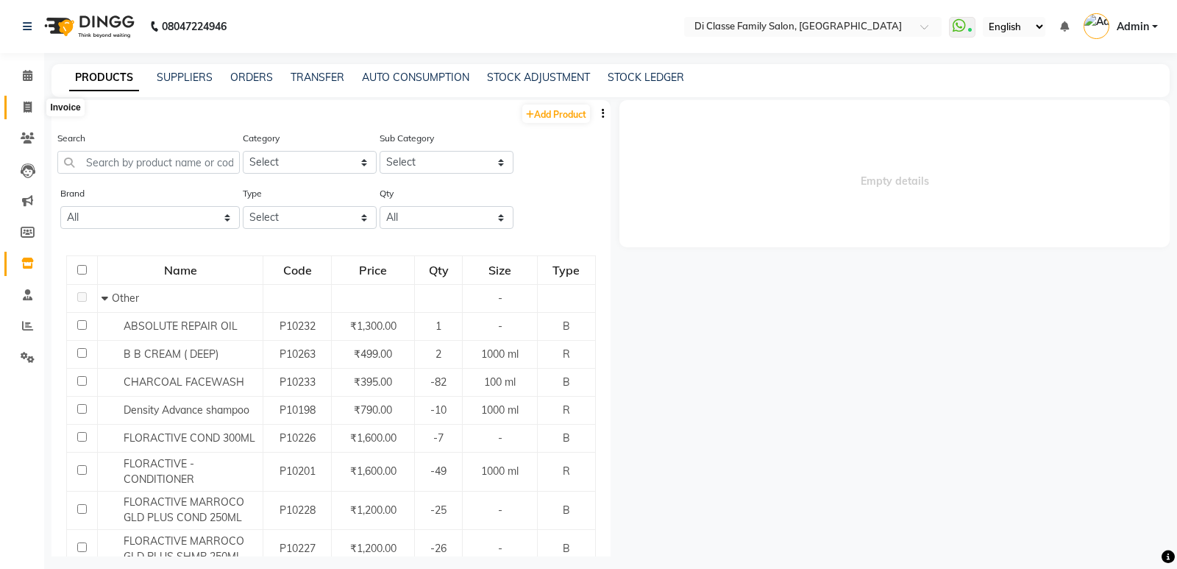
select select "6346"
select select "service"
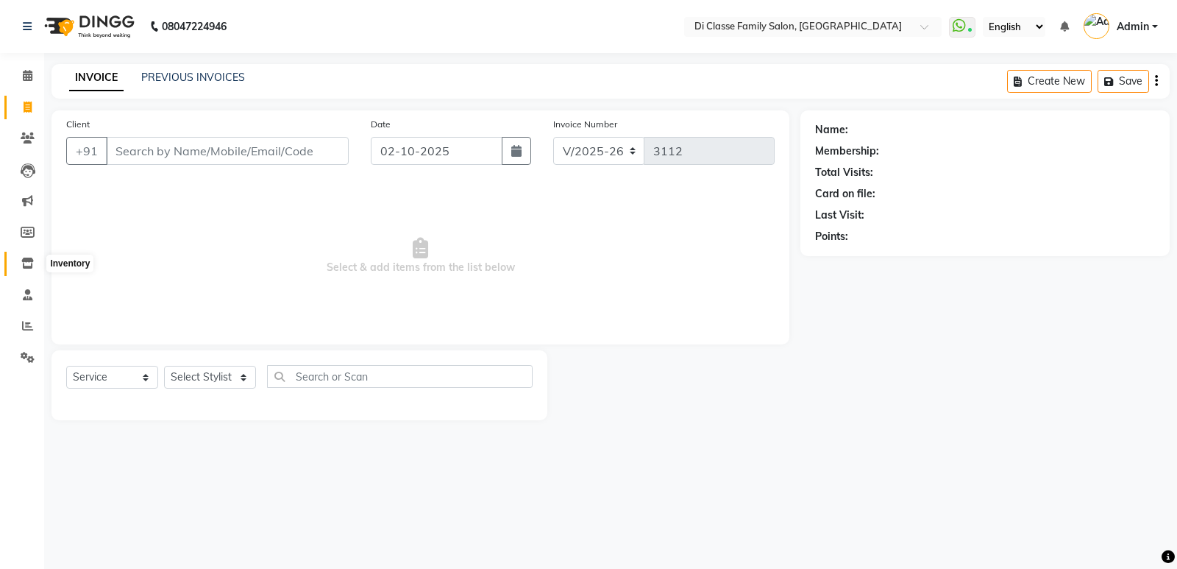
click at [29, 265] on icon at bounding box center [27, 262] width 13 height 11
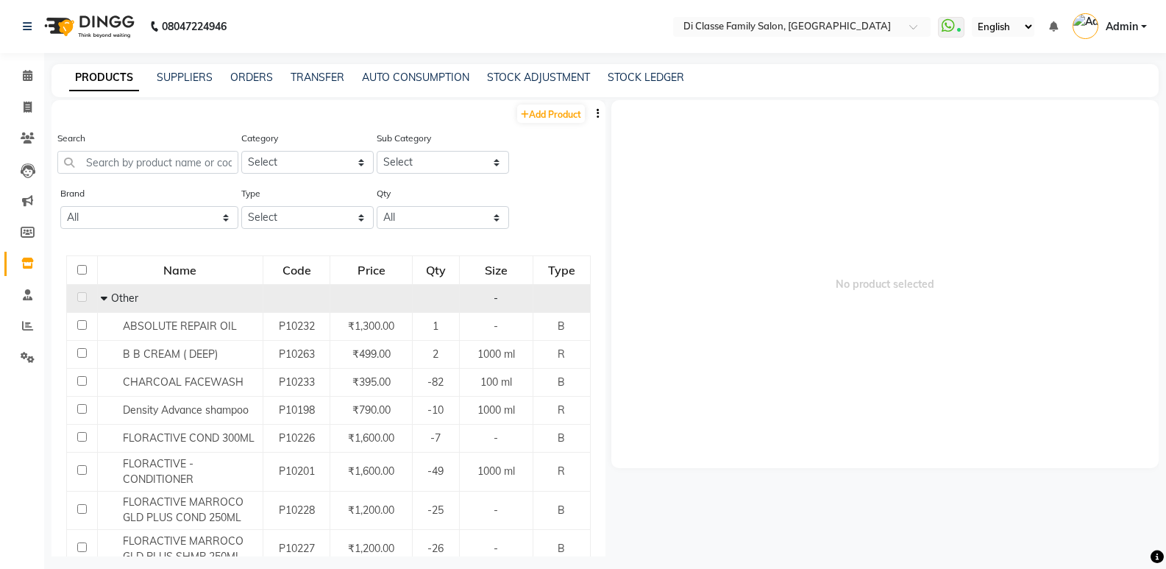
click at [124, 297] on span "Other" at bounding box center [124, 297] width 27 height 13
click at [101, 297] on icon at bounding box center [104, 298] width 7 height 10
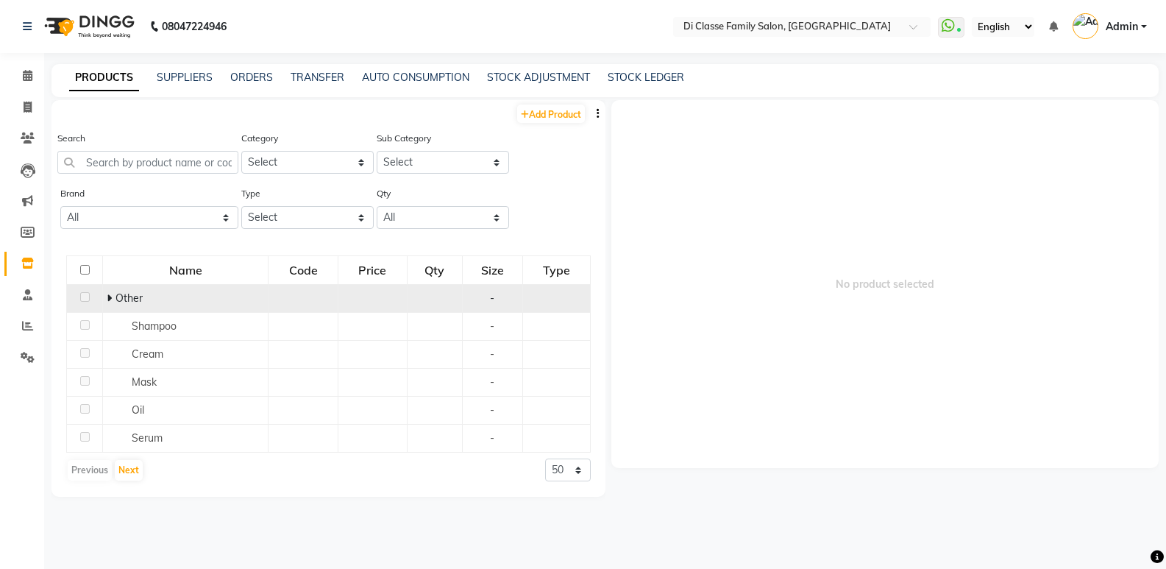
click at [112, 299] on icon at bounding box center [109, 298] width 5 height 10
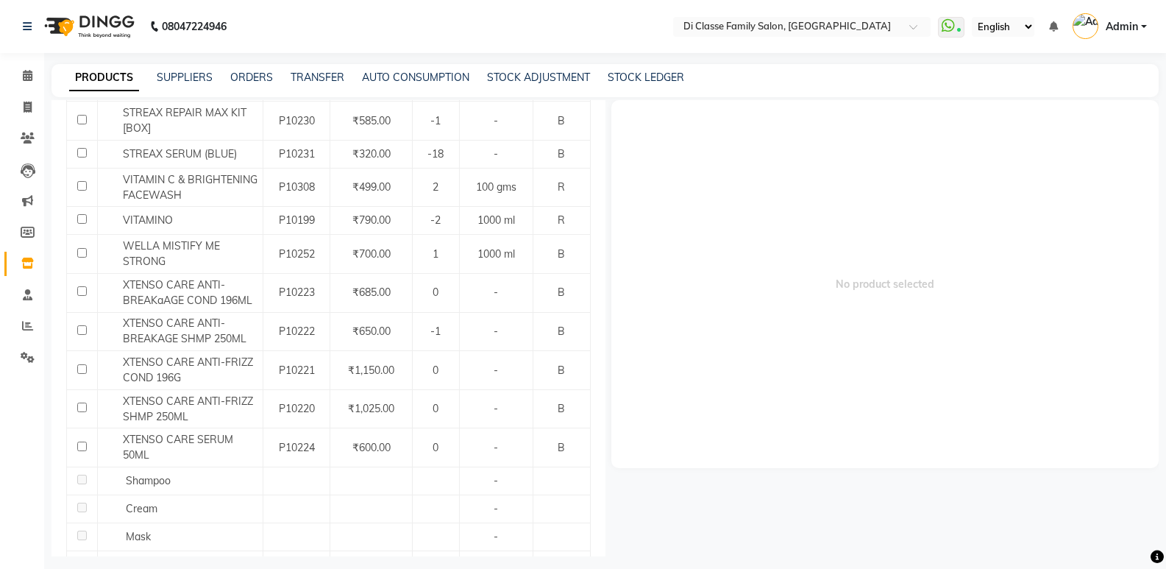
scroll to position [1545, 0]
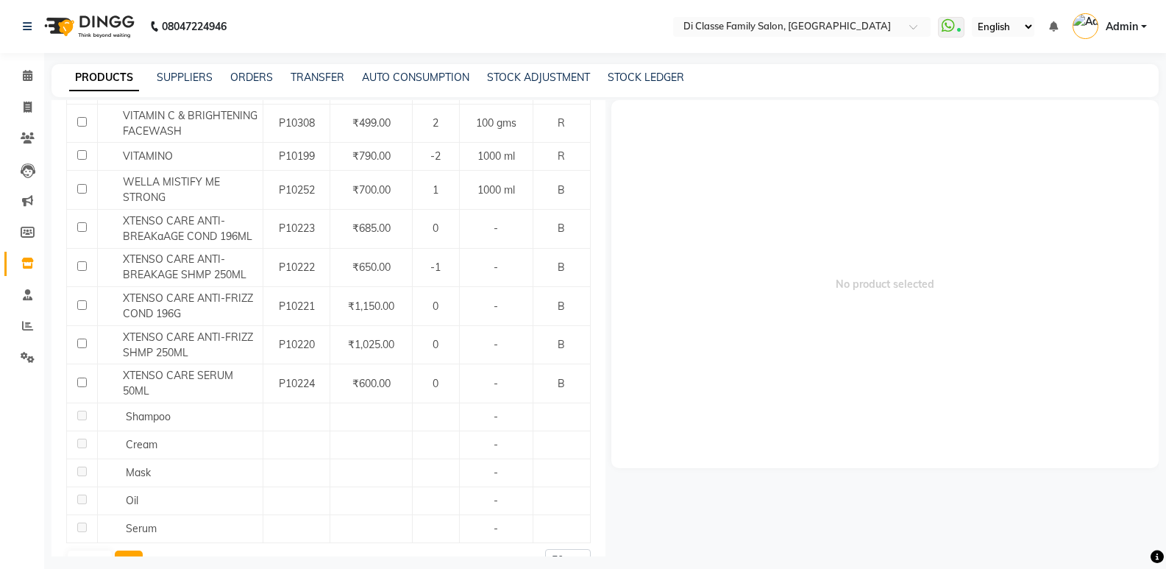
click at [123, 550] on button "Next" at bounding box center [129, 560] width 28 height 21
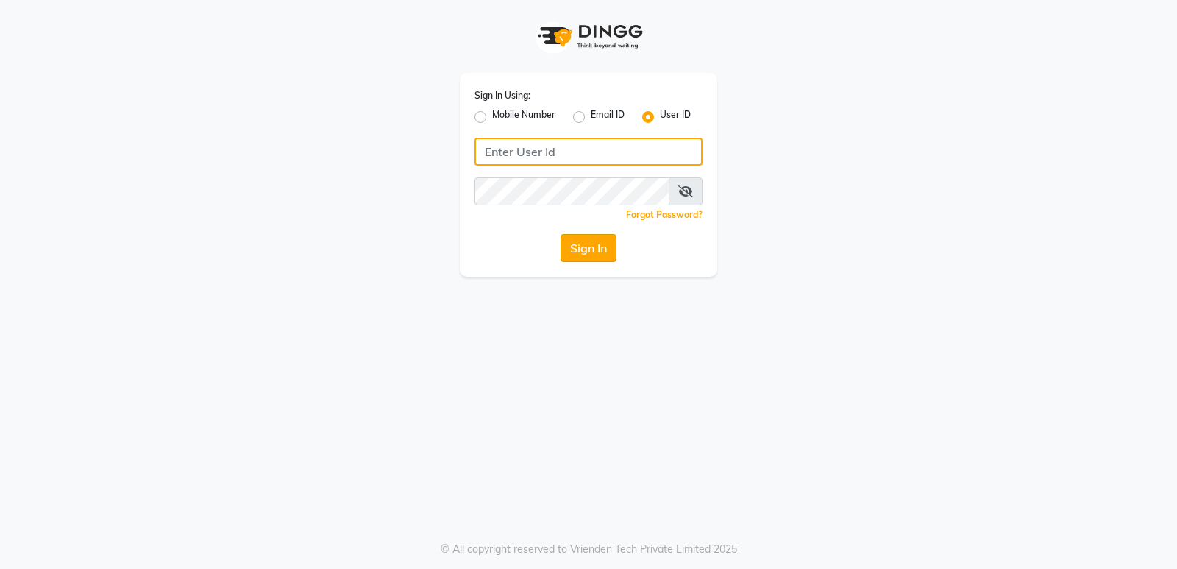
type input "diclasse"
click at [595, 241] on button "Sign In" at bounding box center [589, 248] width 56 height 28
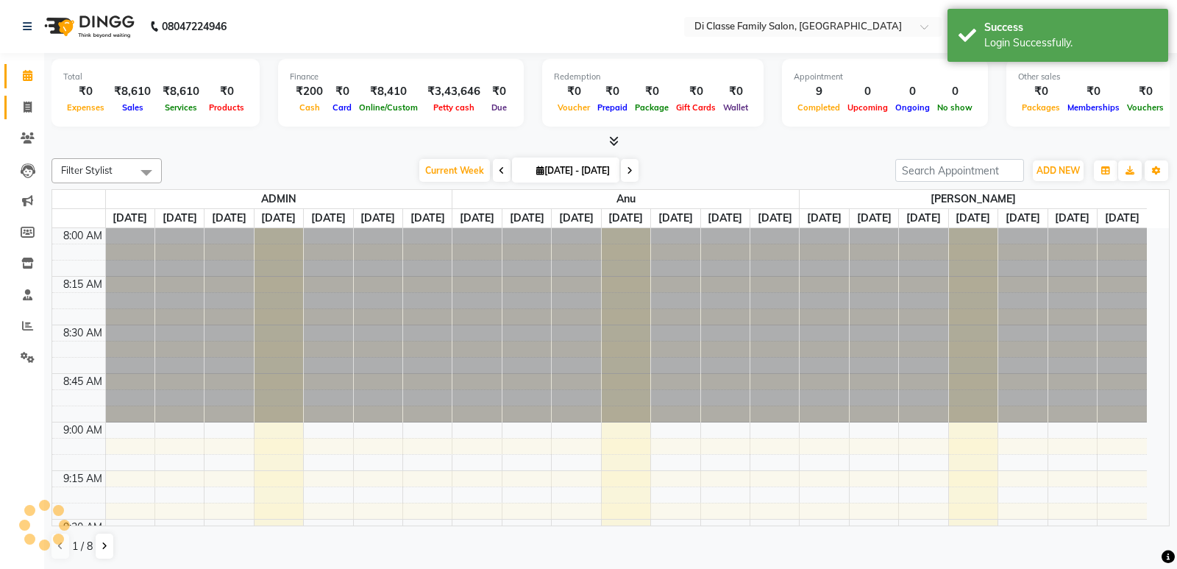
click at [29, 97] on link "Invoice" at bounding box center [21, 108] width 35 height 24
select select "6346"
select select "service"
